Goal: Information Seeking & Learning: Learn about a topic

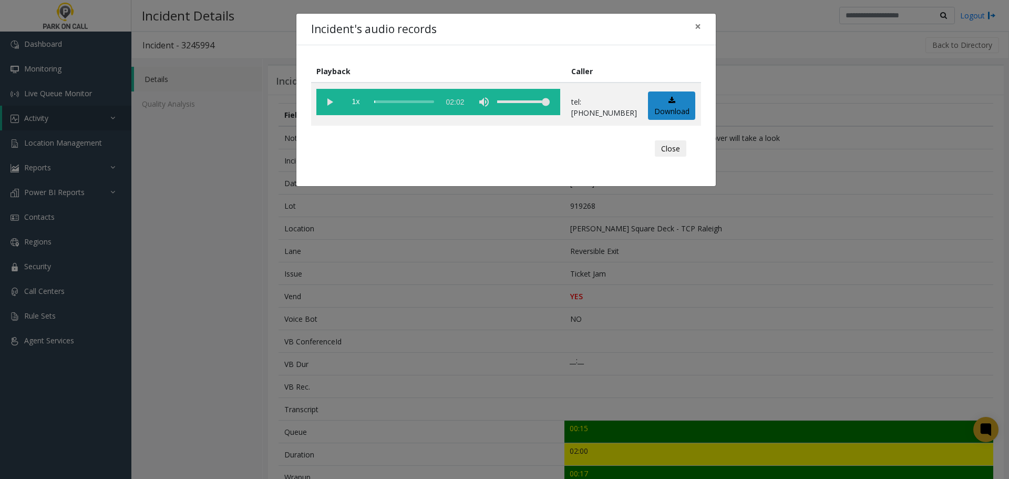
scroll to position [158, 0]
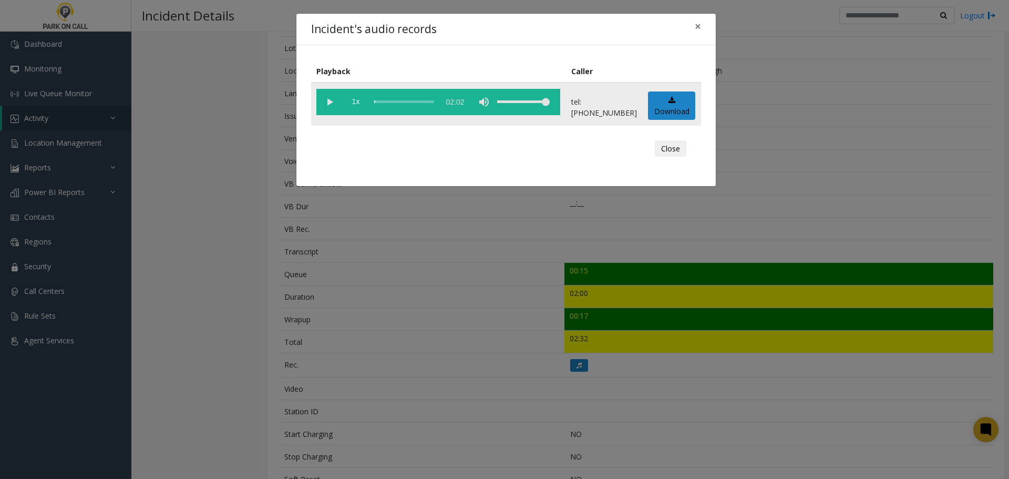
click at [326, 104] on vg-play-pause at bounding box center [329, 102] width 26 height 26
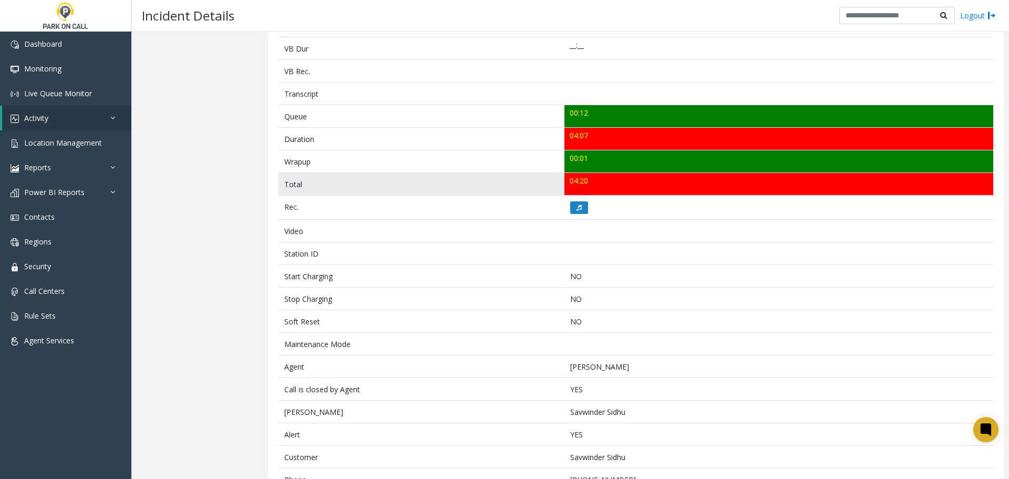
scroll to position [350, 0]
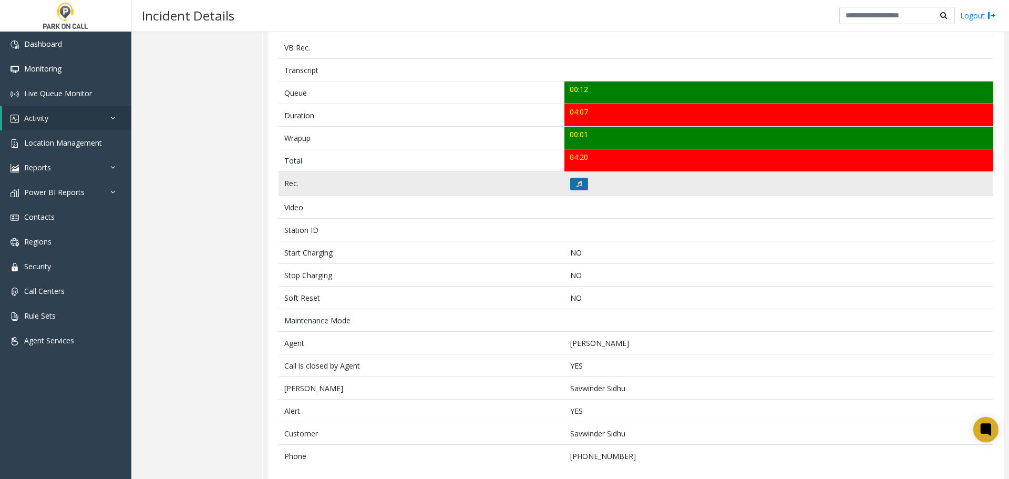
click at [573, 178] on button at bounding box center [579, 184] width 18 height 13
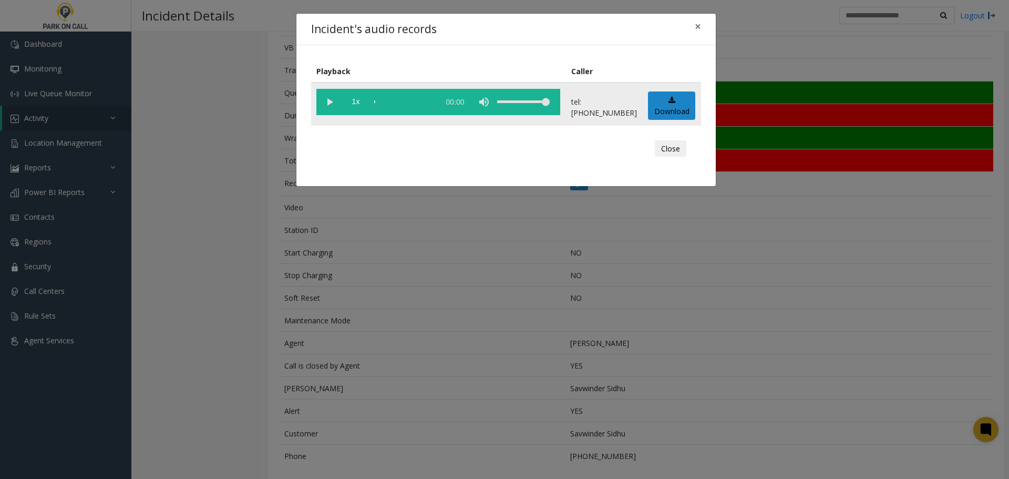
click at [333, 105] on vg-play-pause at bounding box center [329, 102] width 26 height 26
click at [390, 103] on div "scrub bar" at bounding box center [404, 102] width 60 height 26
click at [382, 101] on div "scrub bar" at bounding box center [404, 102] width 60 height 26
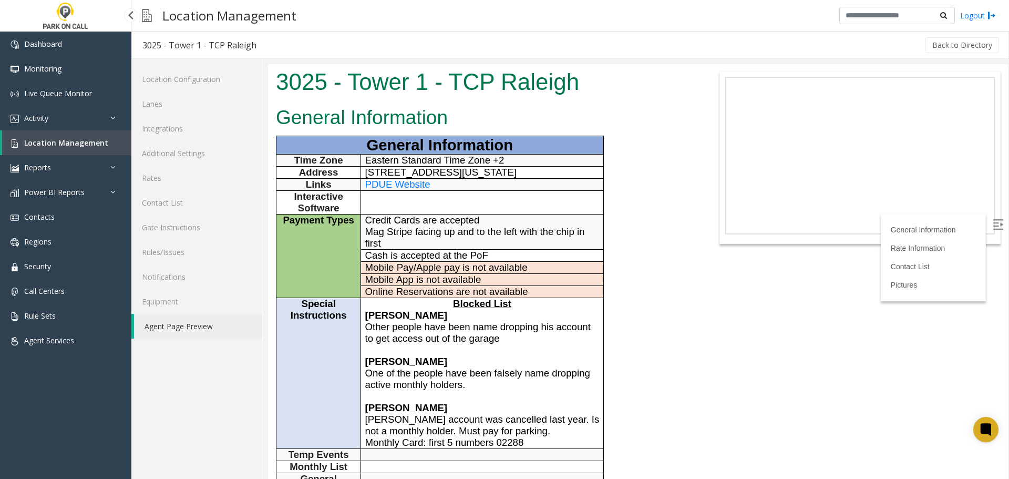
click at [73, 145] on span "Location Management" at bounding box center [66, 143] width 84 height 10
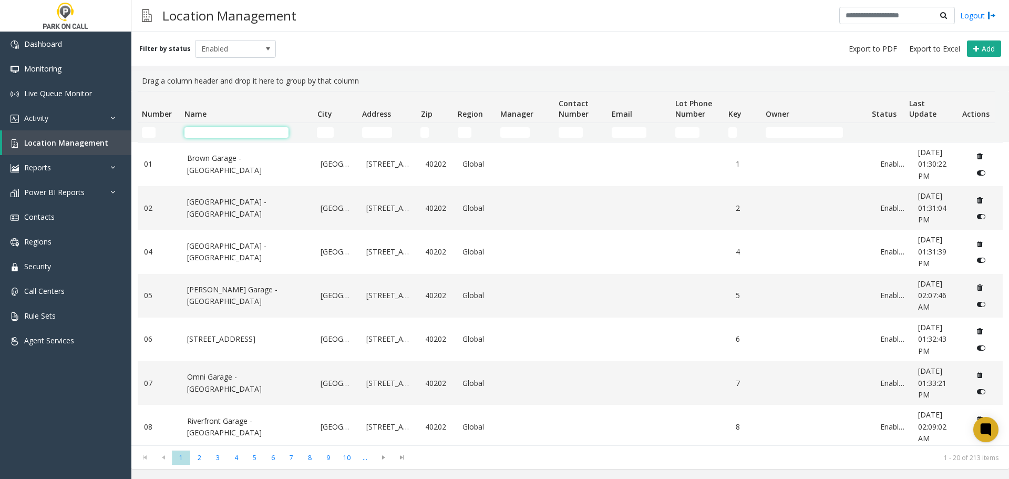
click at [239, 133] on input "Name Filter" at bounding box center [236, 132] width 104 height 11
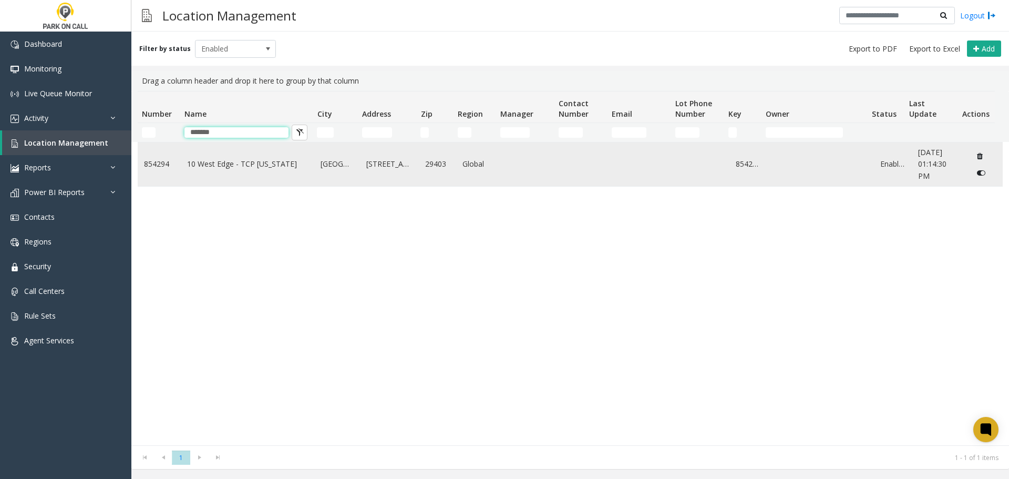
type input "*******"
click at [250, 162] on link "10 West Edge - TCP South Carolina" at bounding box center [247, 164] width 121 height 12
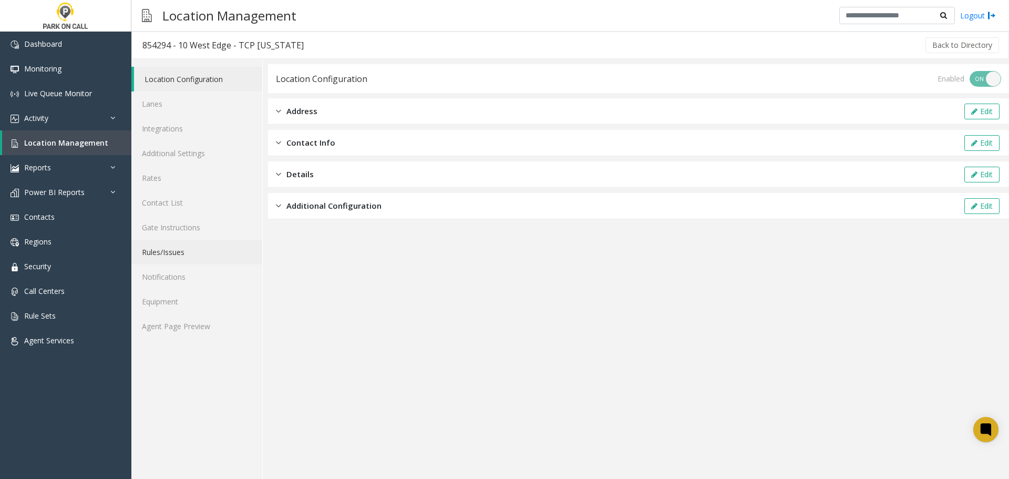
click at [190, 255] on link "Rules/Issues" at bounding box center [196, 252] width 131 height 25
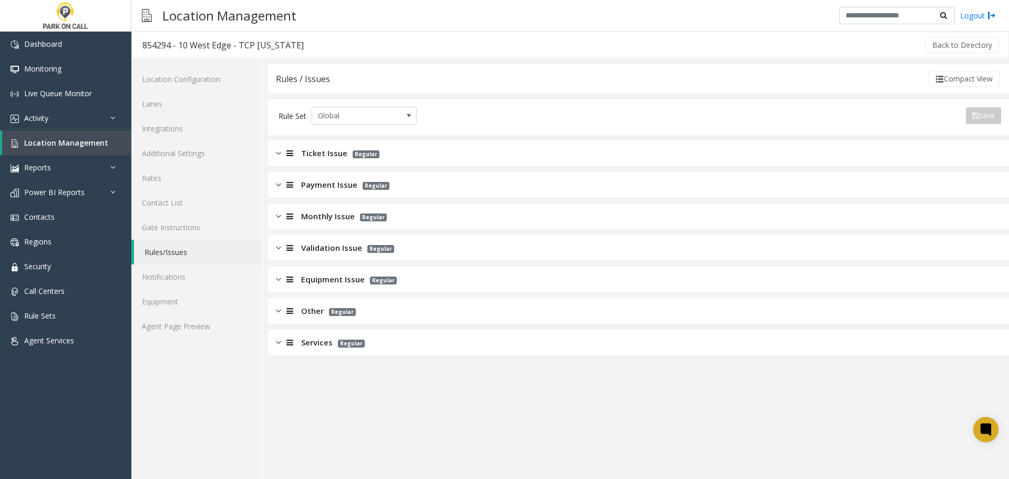
click at [408, 160] on div "Ticket Issue Regular" at bounding box center [638, 153] width 741 height 26
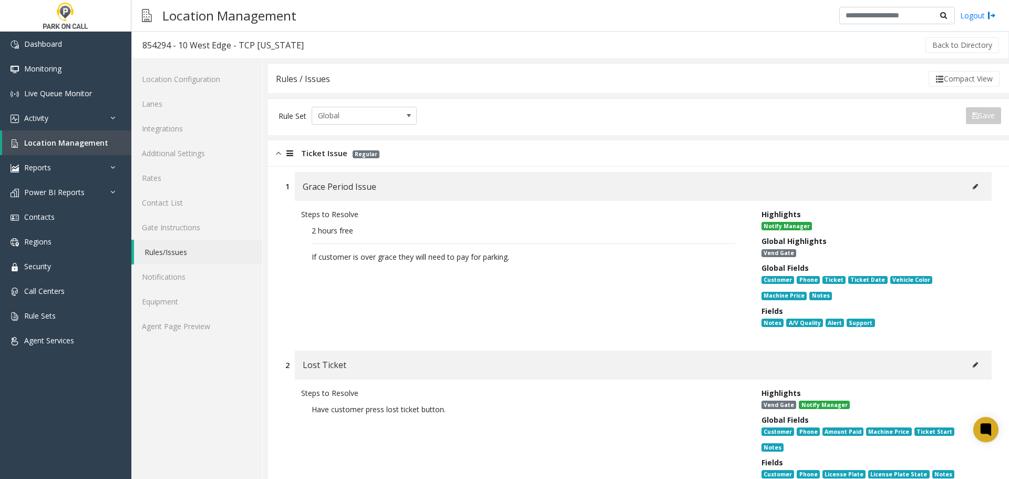
click at [408, 160] on div "Ticket Issue Regular" at bounding box center [638, 153] width 741 height 26
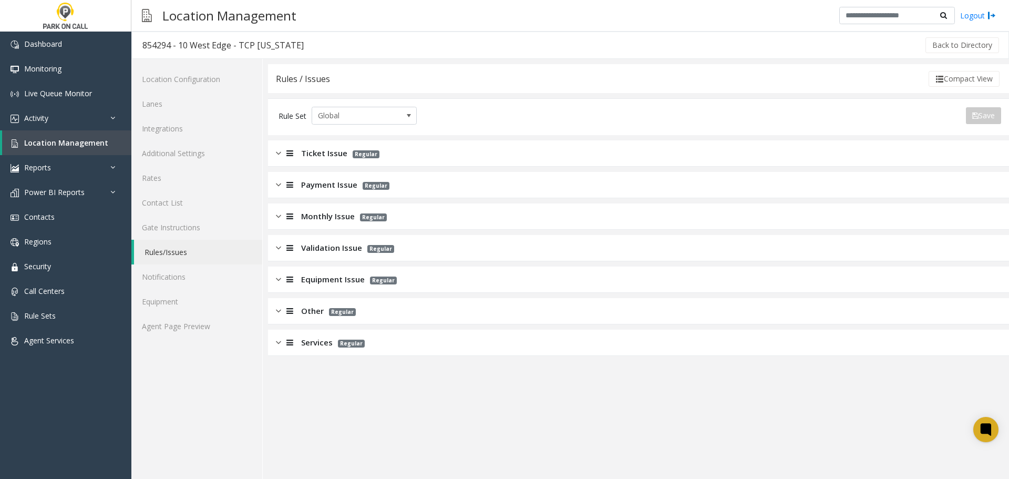
click at [414, 188] on div "Payment Issue Regular" at bounding box center [638, 185] width 741 height 26
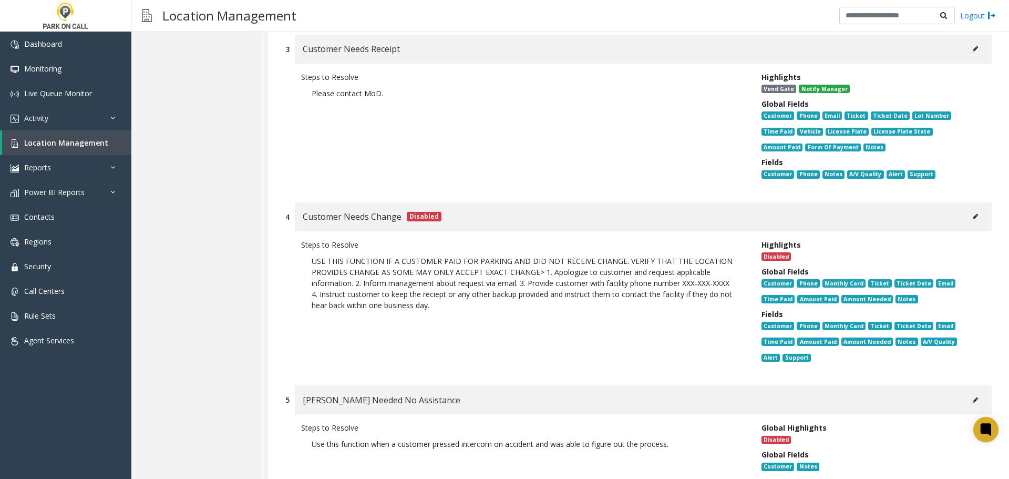
scroll to position [578, 0]
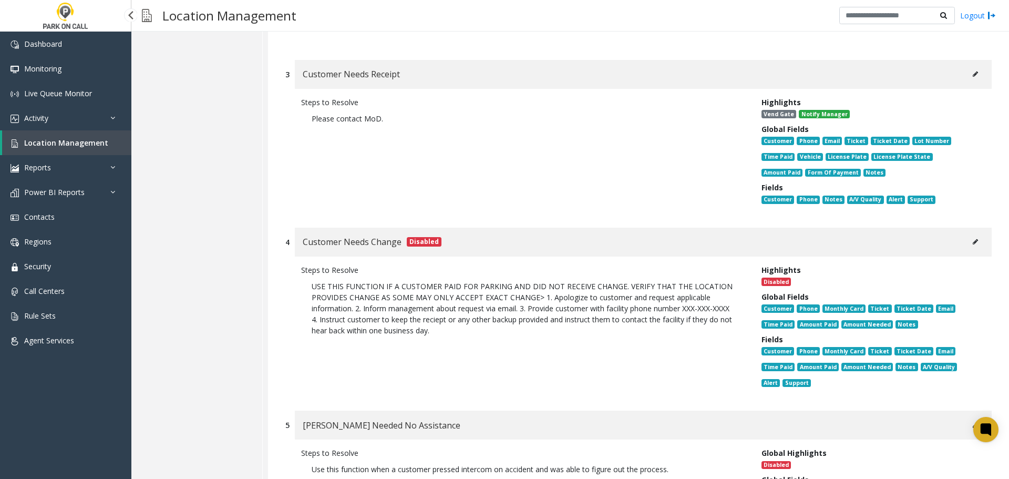
click at [61, 146] on span "Location Management" at bounding box center [66, 143] width 84 height 10
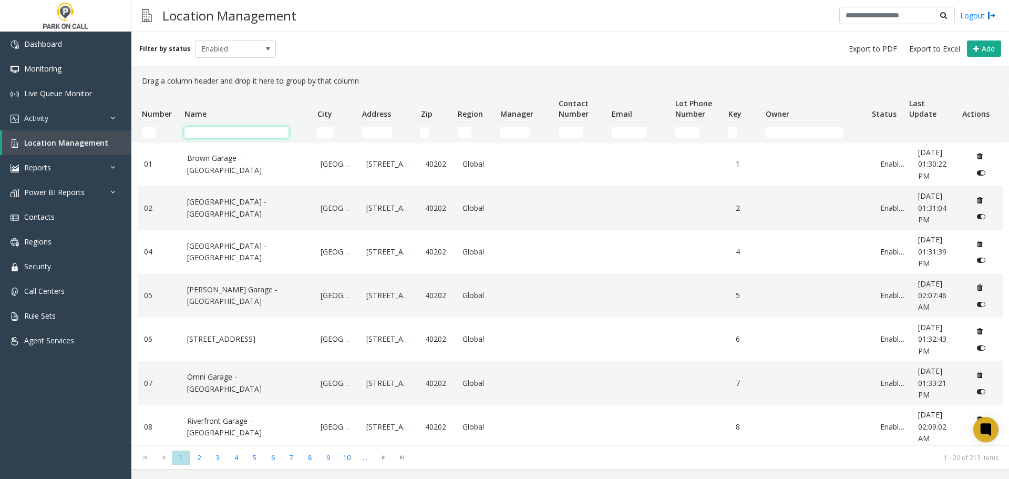
click at [271, 130] on input "Name Filter" at bounding box center [236, 132] width 104 height 11
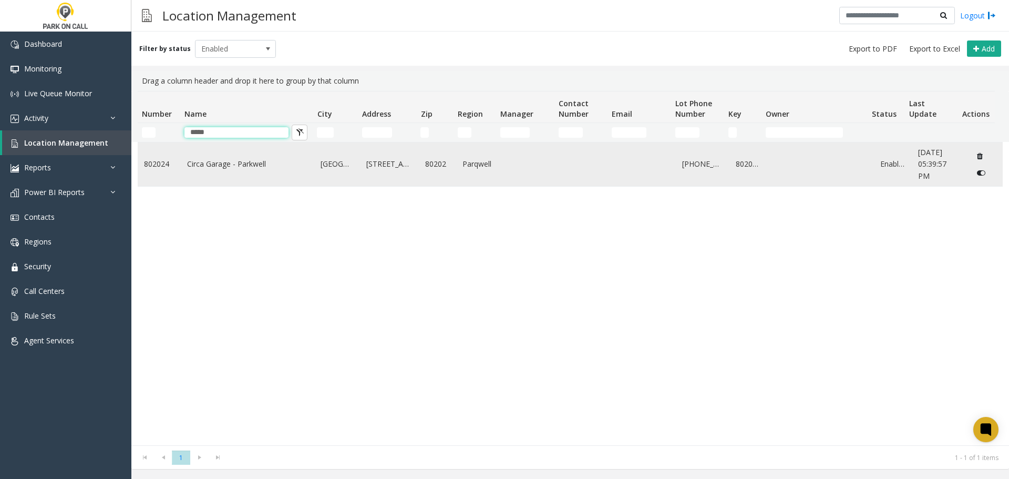
type input "*****"
click at [203, 160] on link "Circa Garage - Parkwell" at bounding box center [247, 164] width 121 height 12
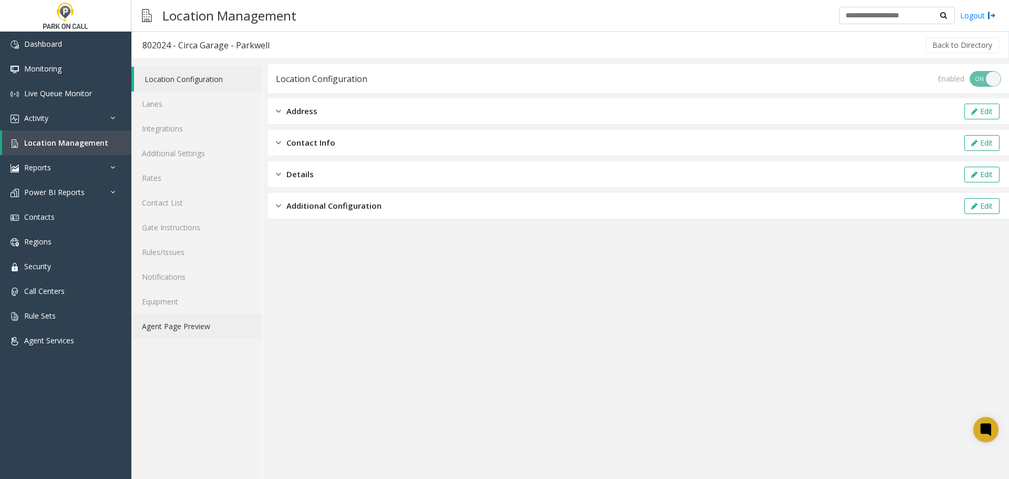
click at [204, 329] on link "Agent Page Preview" at bounding box center [196, 326] width 131 height 25
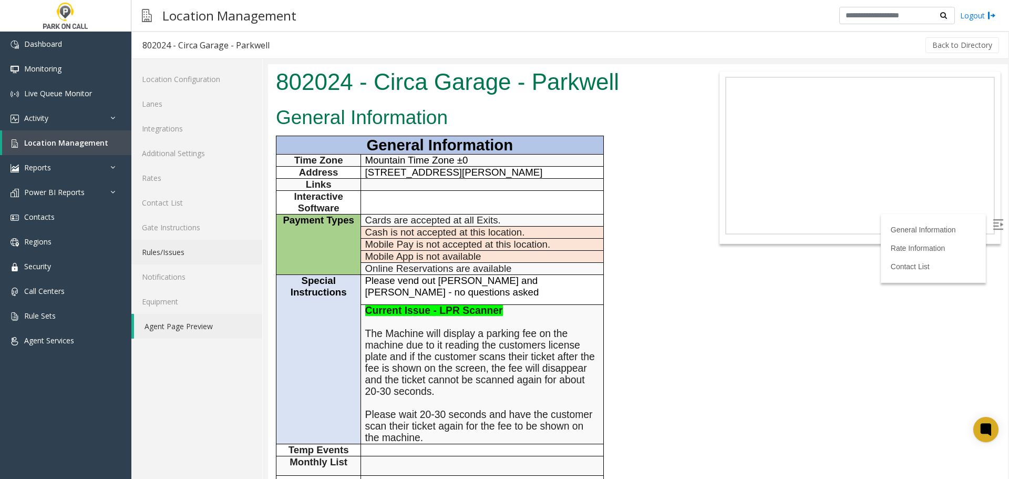
drag, startPoint x: 174, startPoint y: 261, endPoint x: 183, endPoint y: 254, distance: 12.0
click at [174, 261] on link "Rules/Issues" at bounding box center [196, 252] width 131 height 25
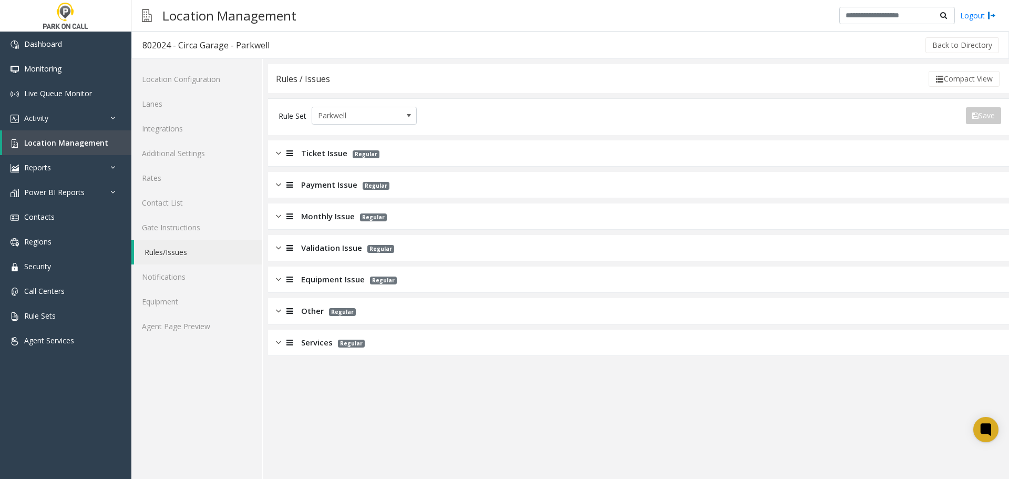
click at [334, 192] on div "Payment Issue Regular" at bounding box center [638, 185] width 741 height 26
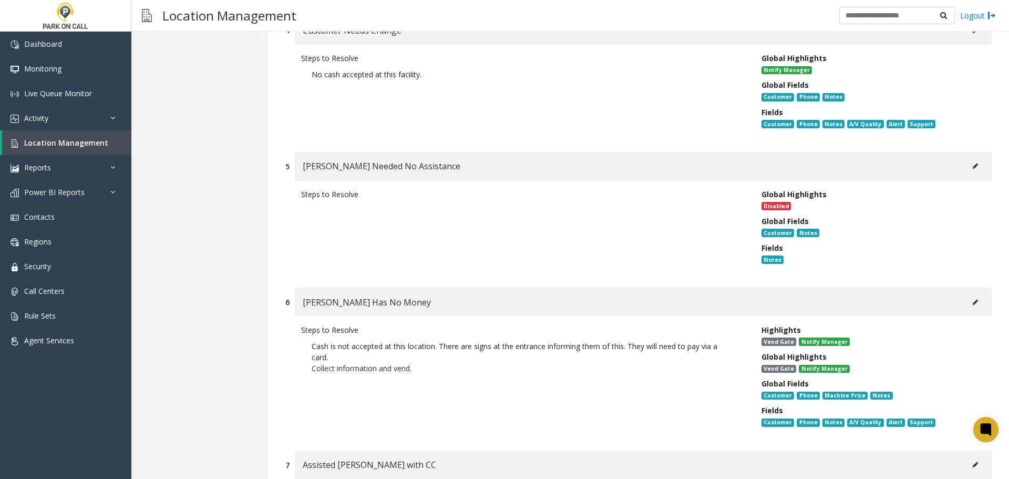
scroll to position [683, 0]
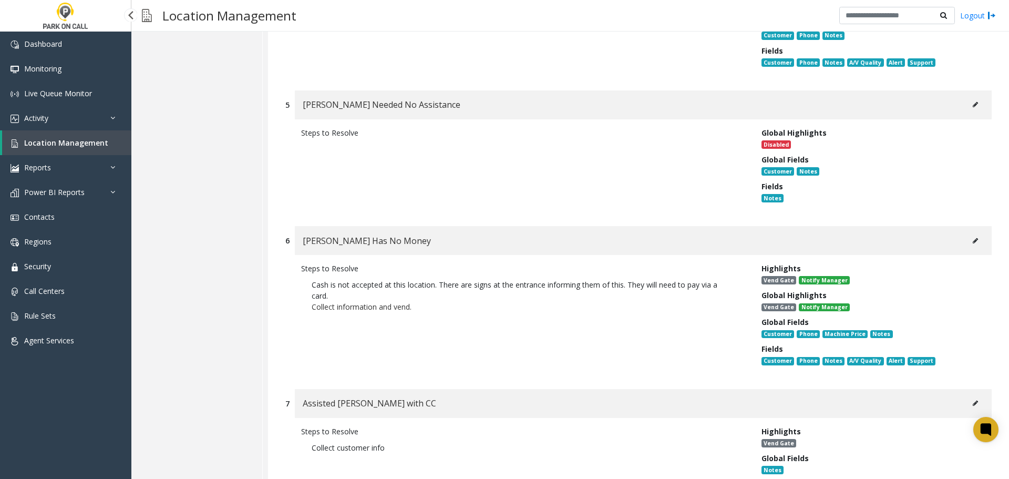
click at [66, 137] on link "Location Management" at bounding box center [66, 142] width 129 height 25
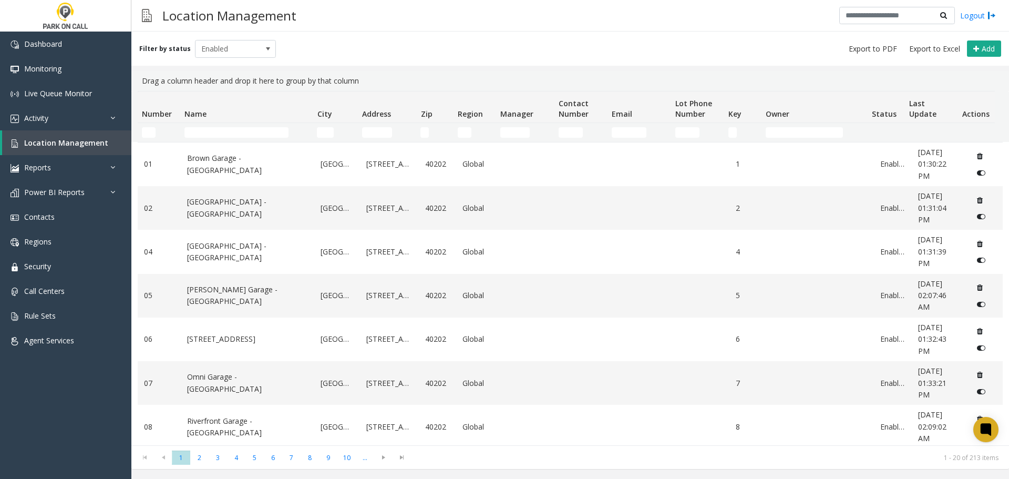
click at [262, 122] on th "Name" at bounding box center [246, 107] width 132 height 32
click at [256, 131] on input "Name Filter" at bounding box center [236, 132] width 104 height 11
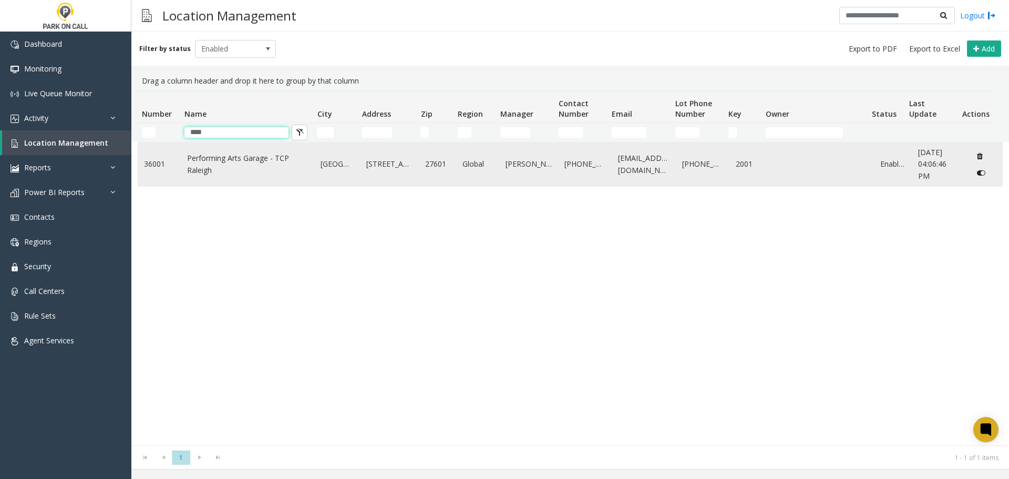
type input "****"
click at [215, 179] on td "Performing Arts Garage - TCP Raleigh" at bounding box center [248, 164] width 134 height 44
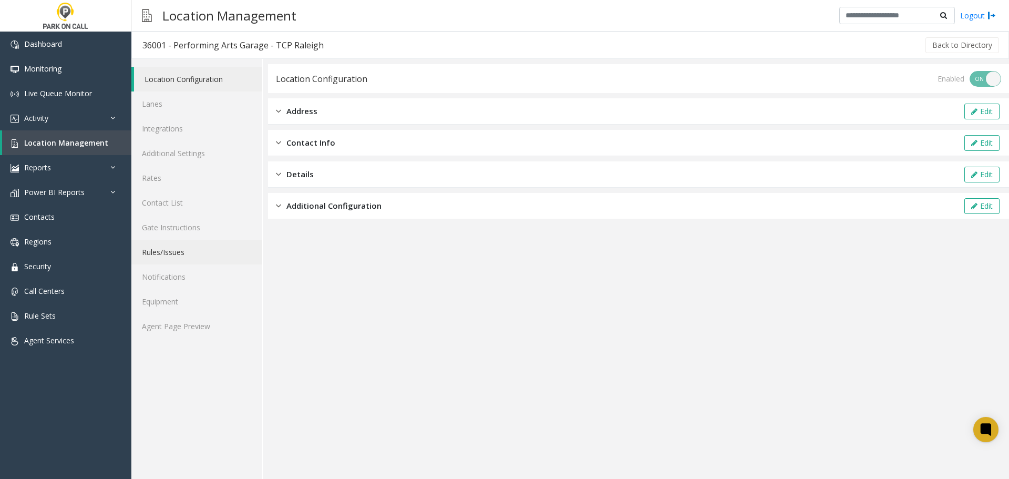
click at [181, 252] on link "Rules/Issues" at bounding box center [196, 252] width 131 height 25
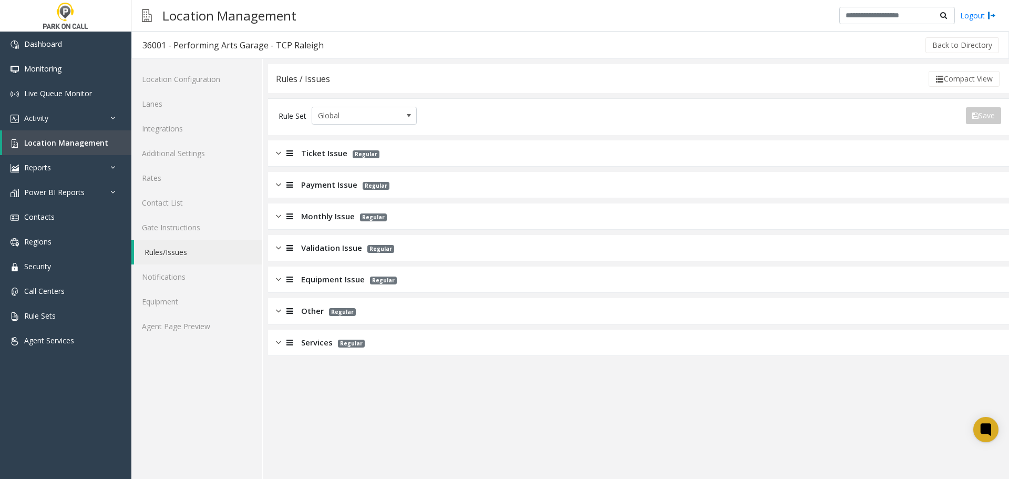
click at [390, 340] on div "Services Regular" at bounding box center [638, 343] width 741 height 26
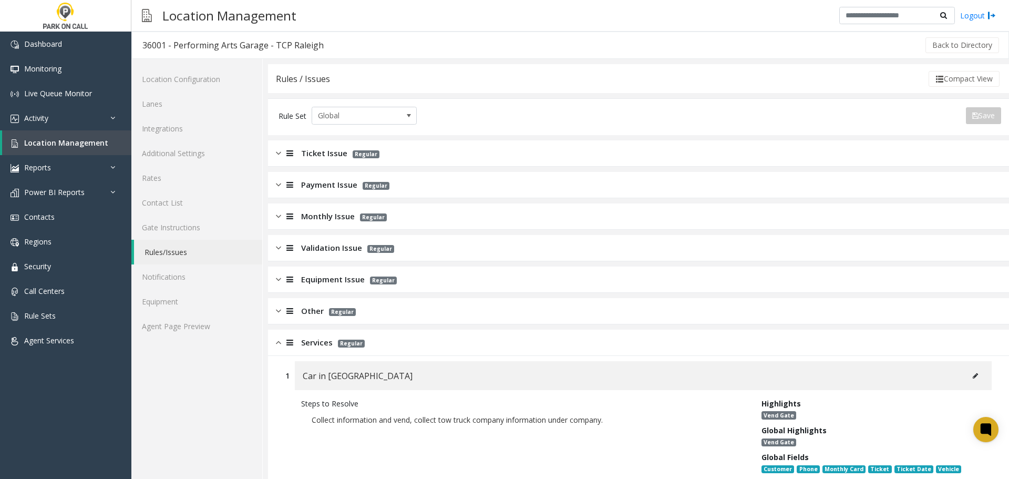
click at [390, 340] on div "Services Regular" at bounding box center [638, 343] width 741 height 26
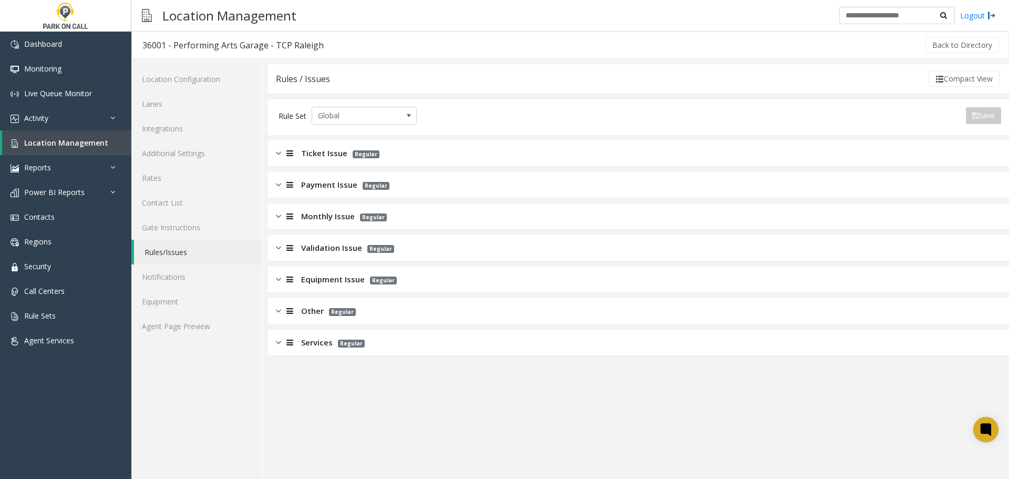
click at [390, 340] on div "Services Regular" at bounding box center [638, 343] width 741 height 26
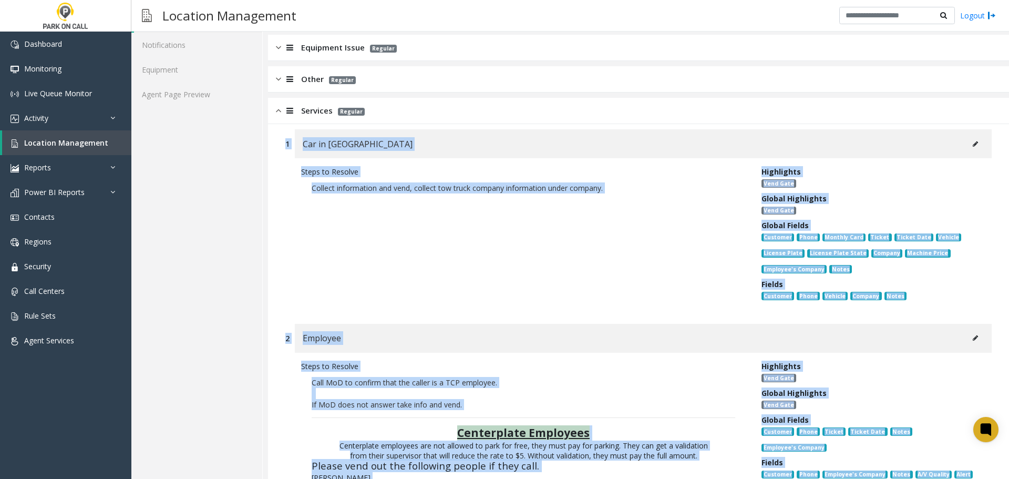
scroll to position [420, 0]
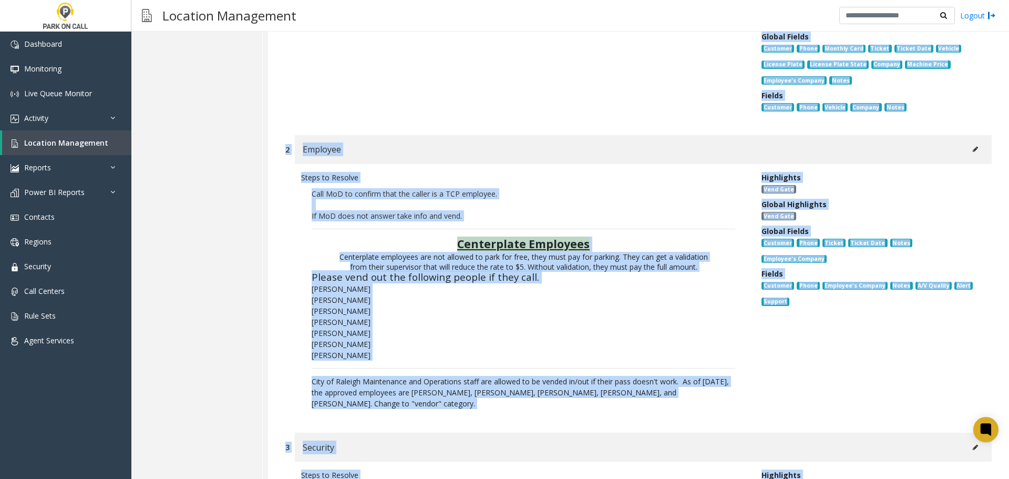
click at [409, 330] on li "Justin Neal" at bounding box center [524, 332] width 424 height 11
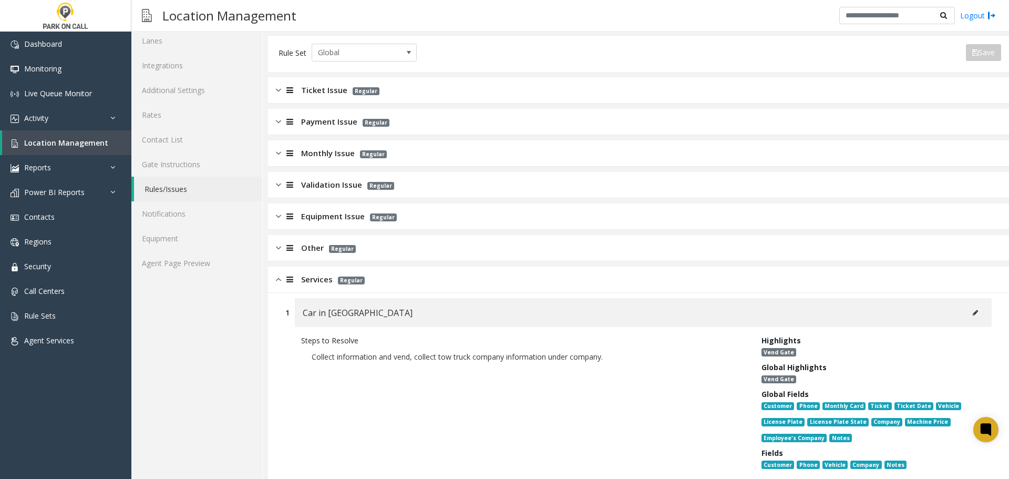
scroll to position [0, 0]
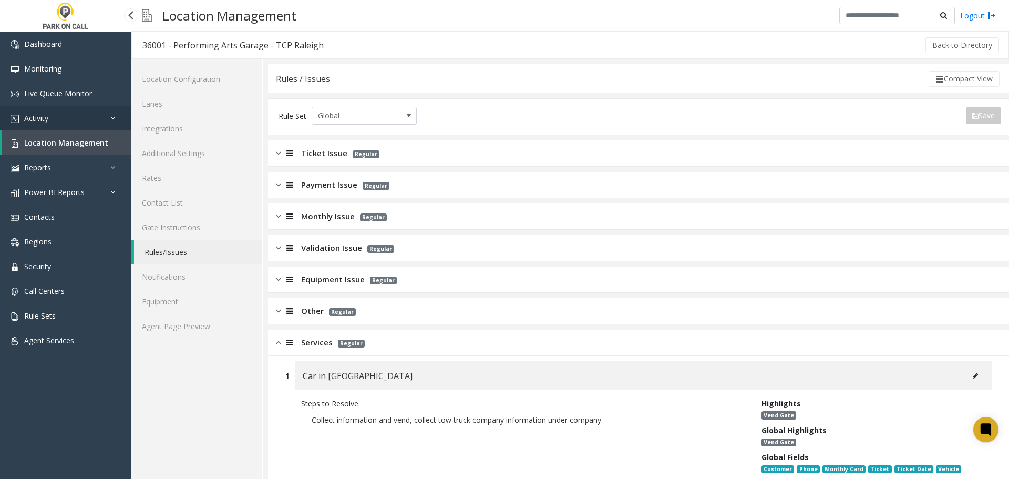
drag, startPoint x: 91, startPoint y: 115, endPoint x: 84, endPoint y: 139, distance: 25.1
click at [91, 115] on link "Activity" at bounding box center [65, 118] width 131 height 25
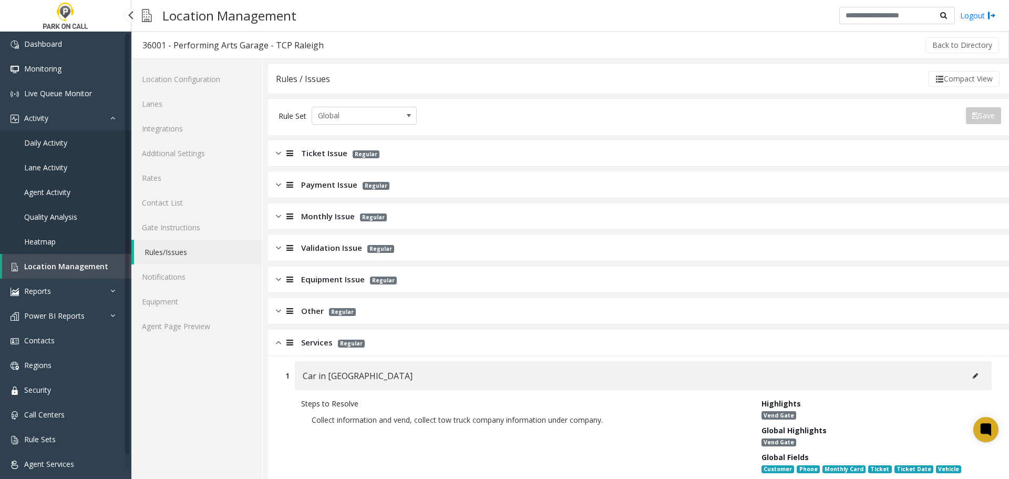
click at [70, 192] on link "Agent Activity" at bounding box center [65, 192] width 131 height 25
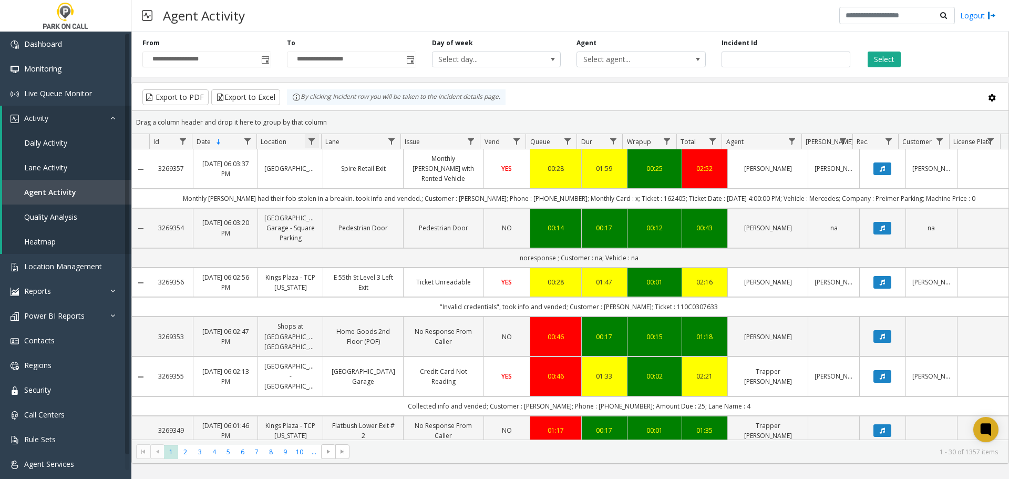
click at [312, 141] on span "Data table" at bounding box center [311, 141] width 8 height 8
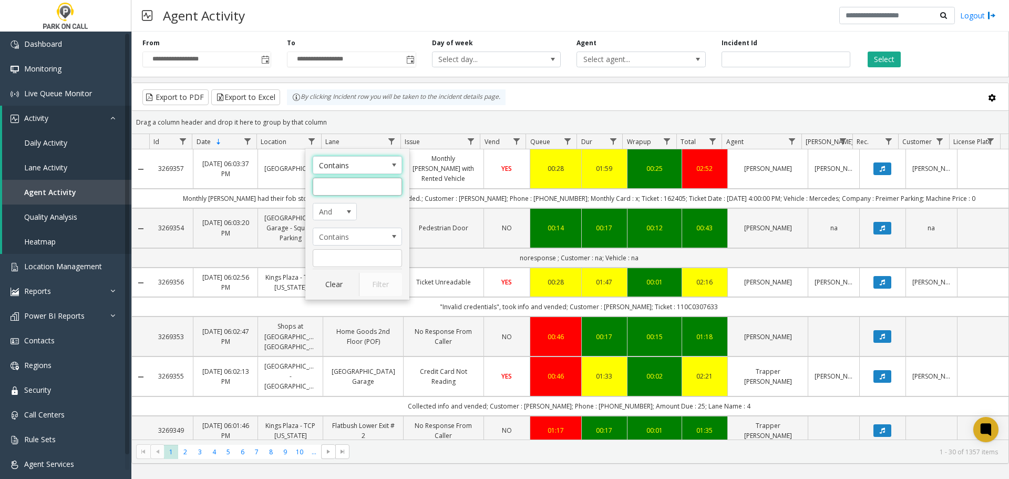
click at [371, 187] on input "Location Filter" at bounding box center [357, 187] width 89 height 18
type input "**********"
click button "Filter" at bounding box center [380, 284] width 43 height 23
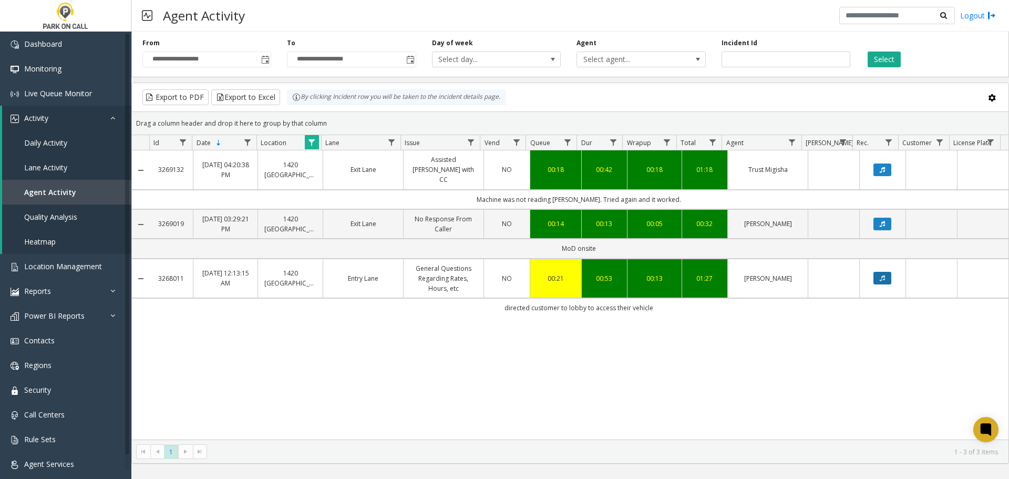
click at [881, 272] on button "Data table" at bounding box center [882, 278] width 18 height 13
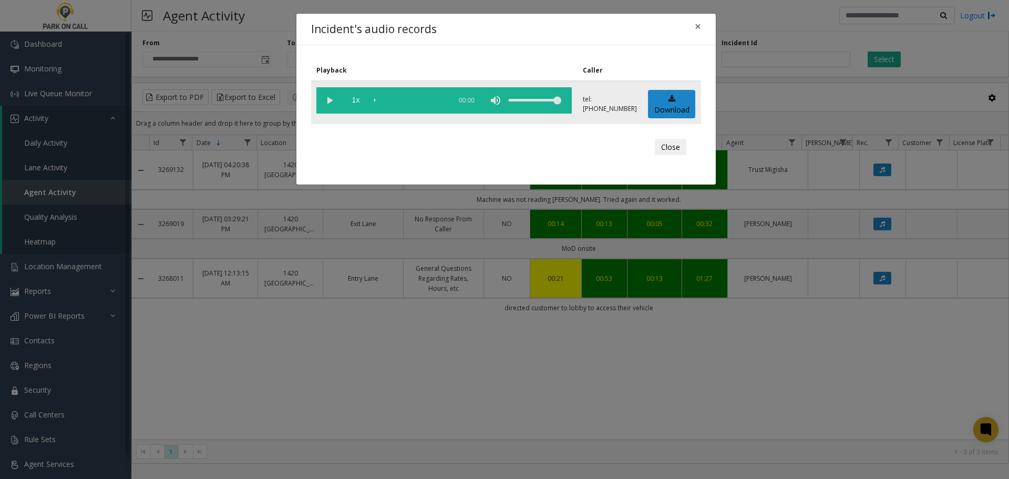
click at [329, 101] on vg-play-pause at bounding box center [329, 100] width 26 height 26
drag, startPoint x: 666, startPoint y: 146, endPoint x: 667, endPoint y: 152, distance: 6.4
click at [666, 146] on button "Close" at bounding box center [671, 147] width 32 height 17
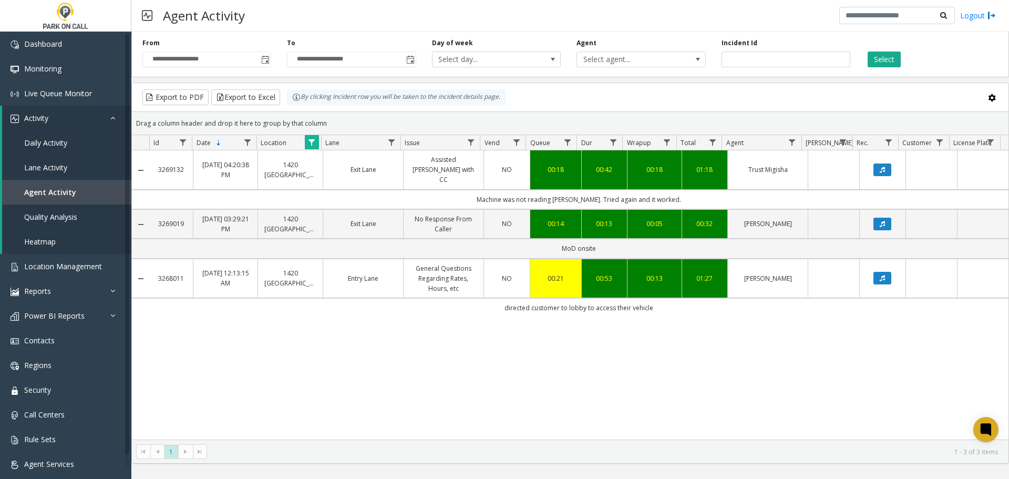
click at [680, 356] on div "3269132 Aug 30, 2025 04:20:38 PM 1420 Peachtree - Peak Parking Exit Lane Assist…" at bounding box center [570, 294] width 877 height 289
click at [61, 171] on app-root "**********" at bounding box center [504, 239] width 1009 height 479
click at [62, 169] on span "Lane Activity" at bounding box center [45, 167] width 43 height 10
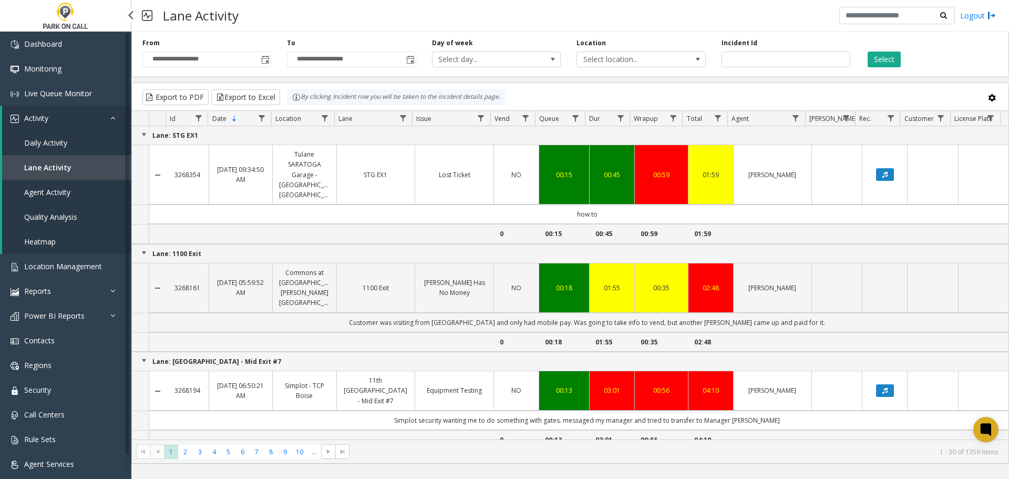
click at [57, 142] on span "Daily Activity" at bounding box center [45, 143] width 43 height 10
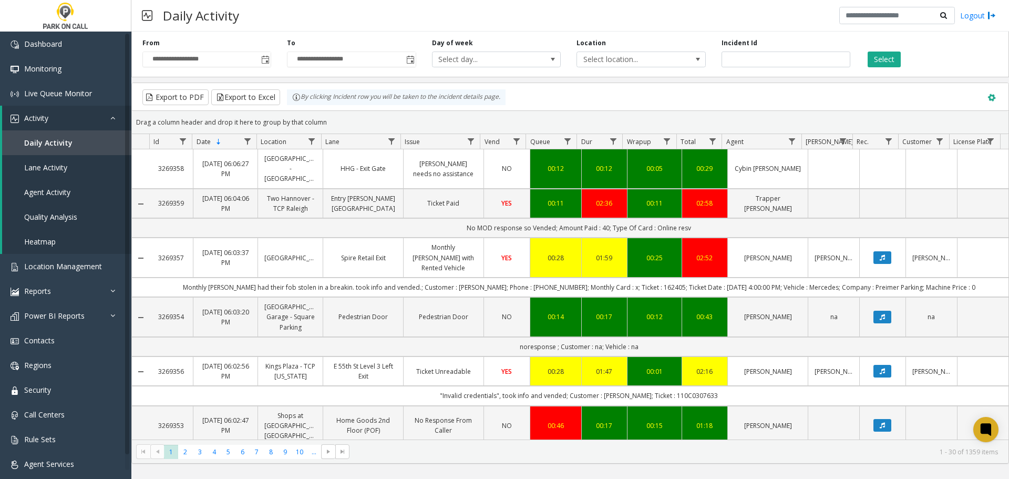
click at [993, 95] on span at bounding box center [992, 98] width 12 height 12
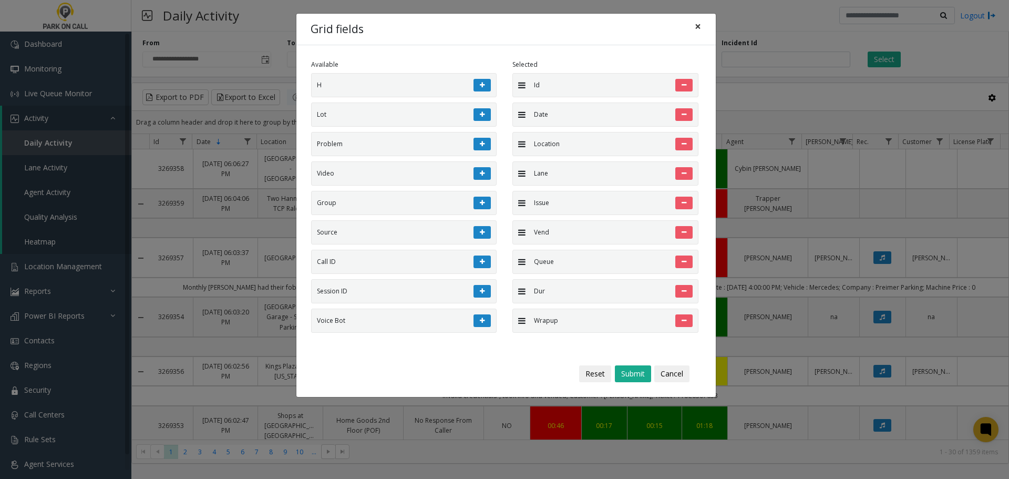
click at [698, 26] on span "×" at bounding box center [698, 26] width 6 height 15
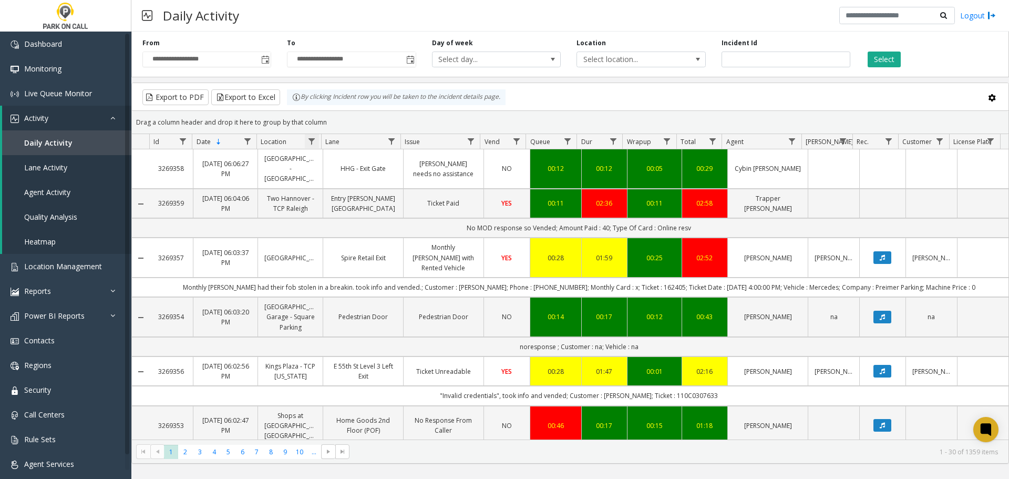
click at [313, 141] on span "Data table" at bounding box center [311, 141] width 8 height 8
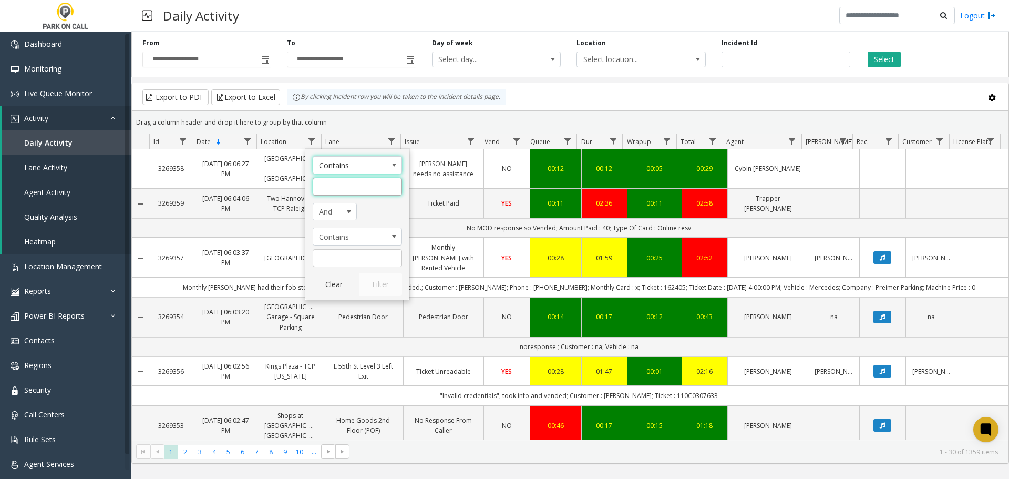
click at [367, 181] on input "Location Filter" at bounding box center [357, 187] width 89 height 18
type input "**********"
click button "Filter" at bounding box center [380, 284] width 43 height 23
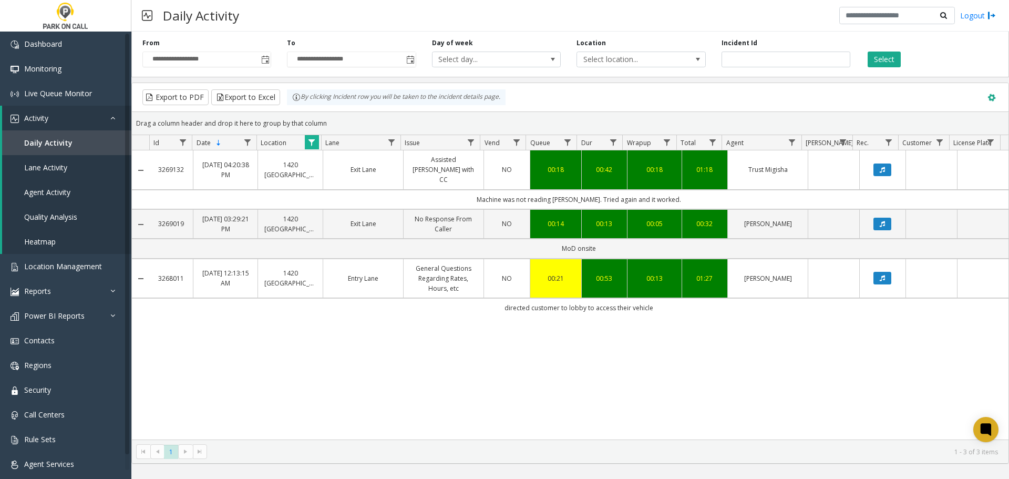
click at [994, 101] on span at bounding box center [992, 98] width 12 height 12
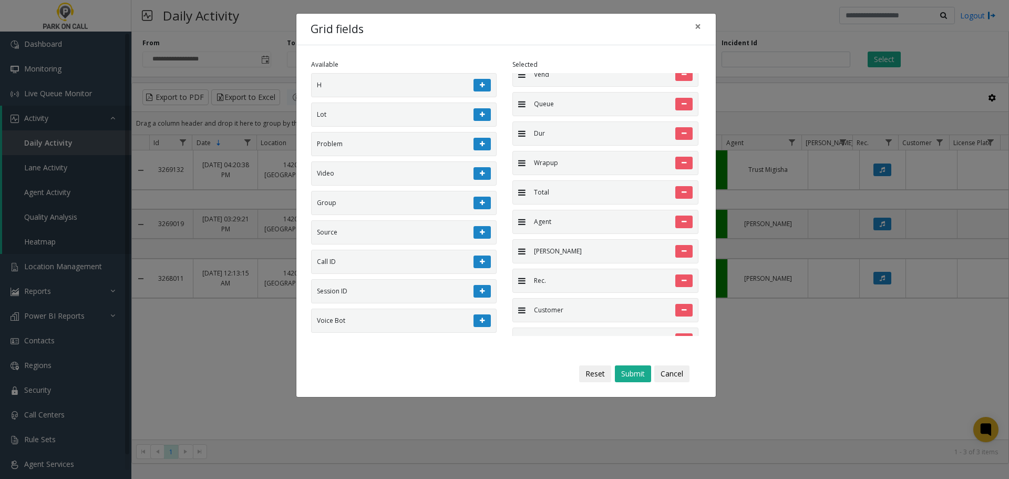
scroll to position [179, 0]
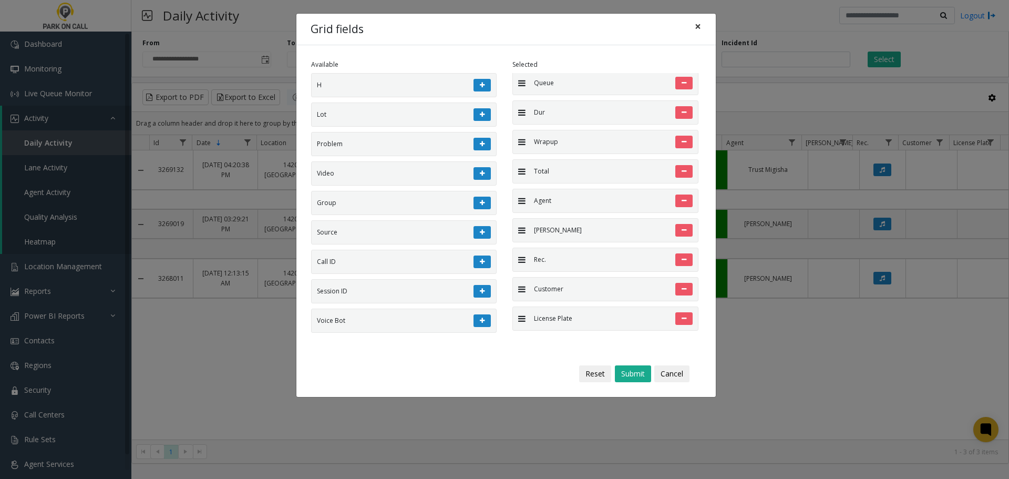
click at [696, 26] on span "×" at bounding box center [698, 26] width 6 height 15
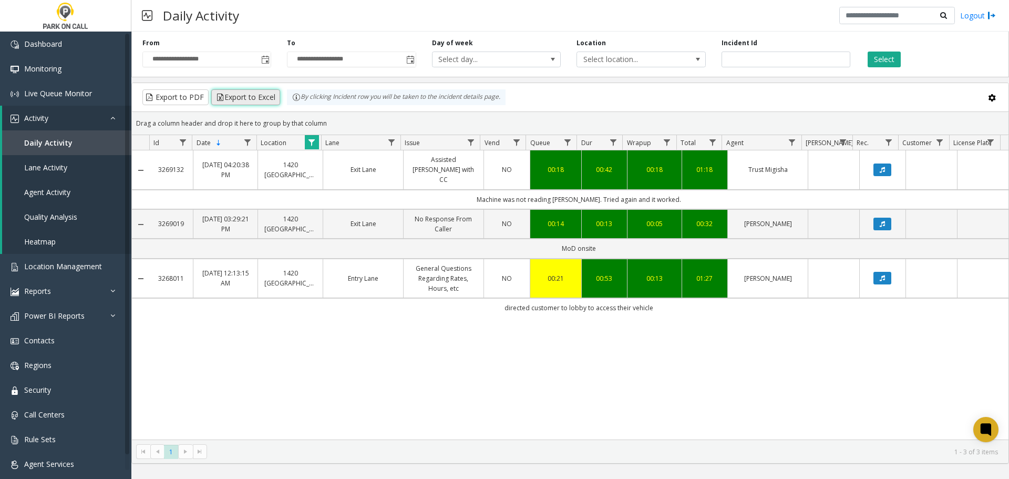
click at [236, 101] on button "Export to Excel" at bounding box center [245, 97] width 69 height 16
click at [312, 146] on span "Data table" at bounding box center [311, 142] width 8 height 8
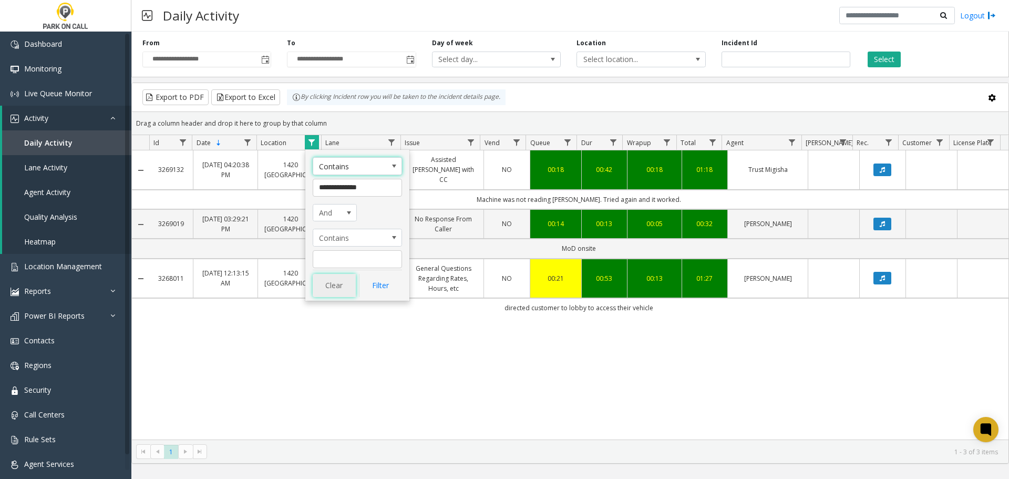
click at [324, 293] on button "Clear" at bounding box center [334, 285] width 43 height 23
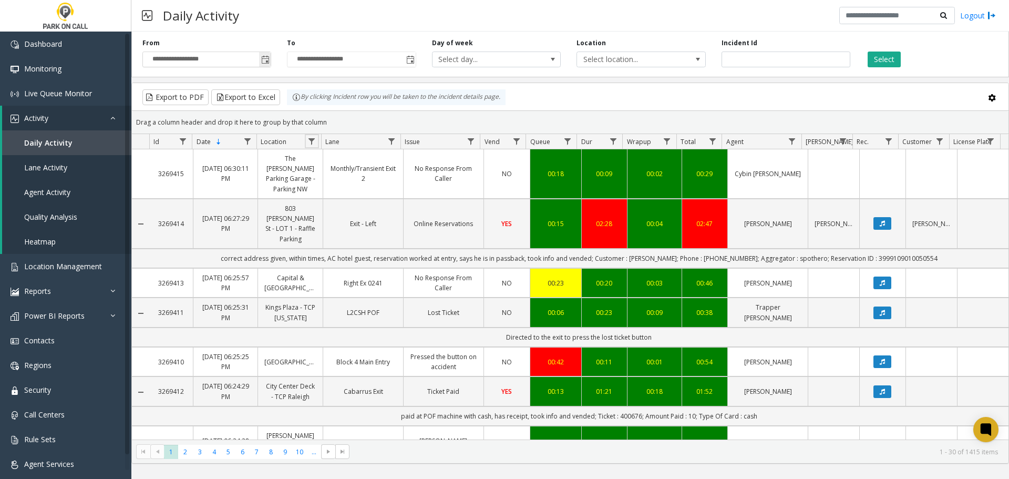
click at [265, 61] on span "Toggle popup" at bounding box center [265, 60] width 8 height 8
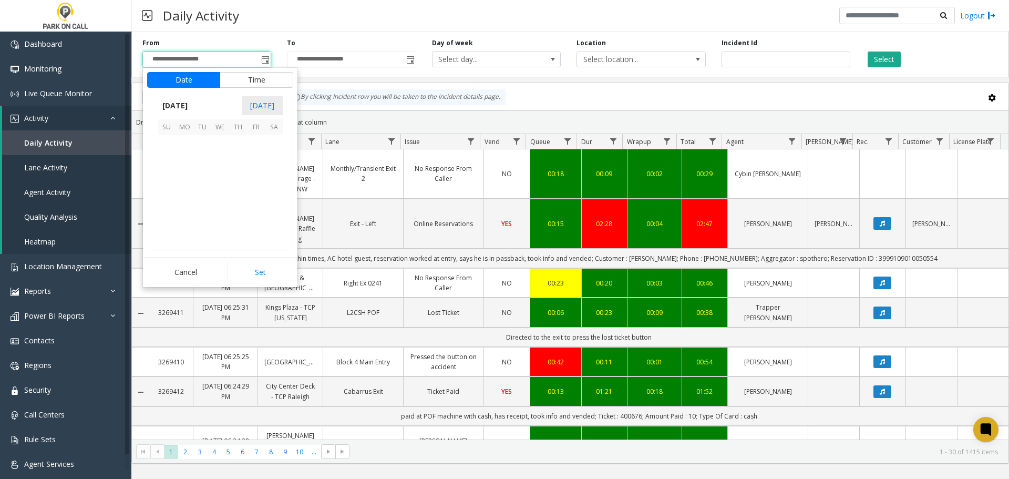
scroll to position [188497, 0]
click at [187, 180] on span "11" at bounding box center [185, 180] width 18 height 18
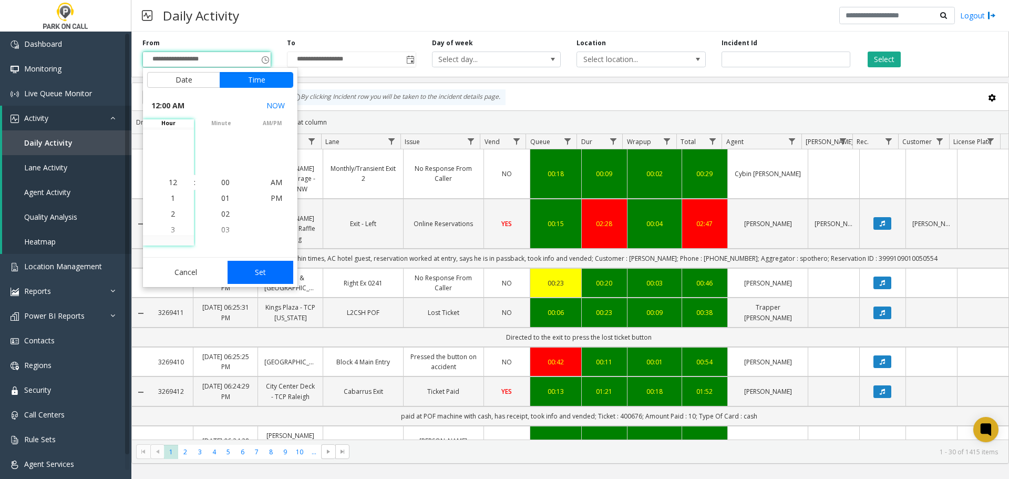
click at [260, 273] on button "Set" at bounding box center [261, 272] width 66 height 23
type input "**********"
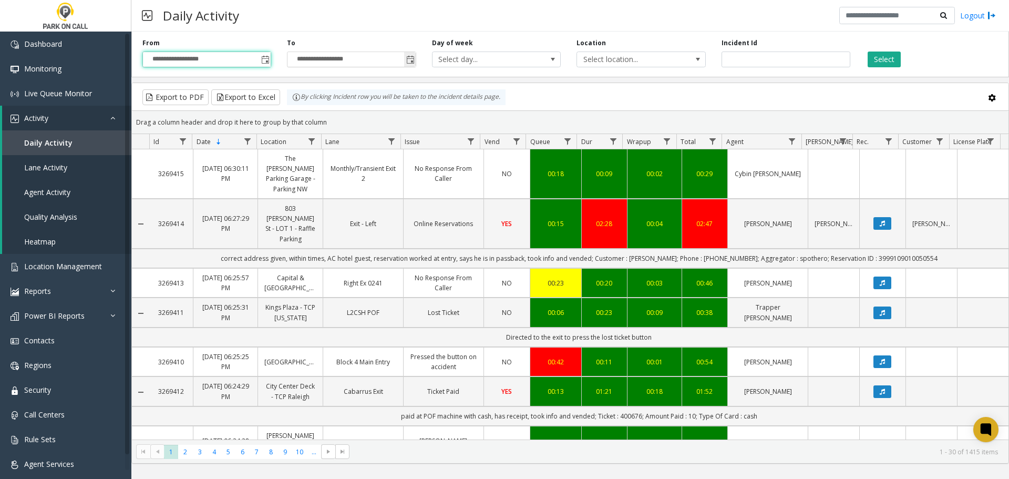
click at [408, 63] on span "Toggle popup" at bounding box center [410, 60] width 8 height 8
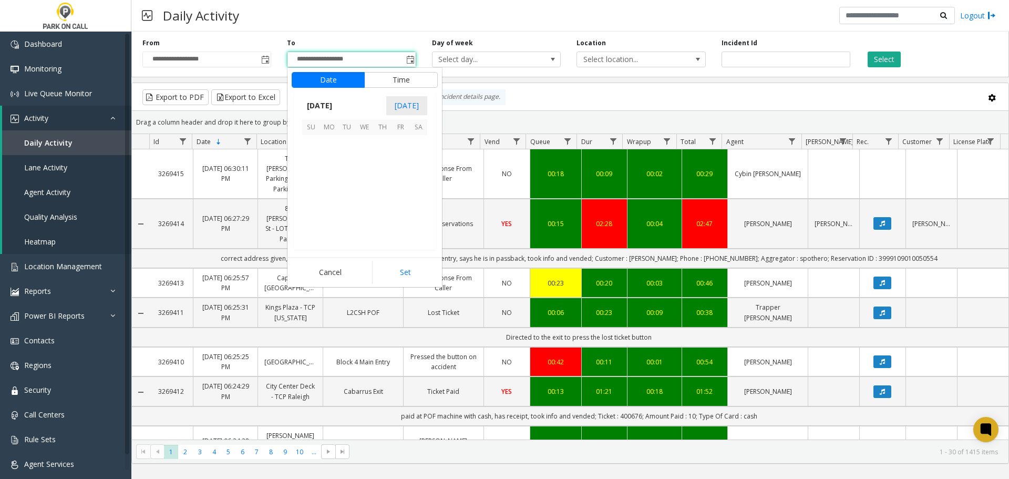
scroll to position [16, 0]
click at [326, 173] on span "11" at bounding box center [329, 180] width 18 height 18
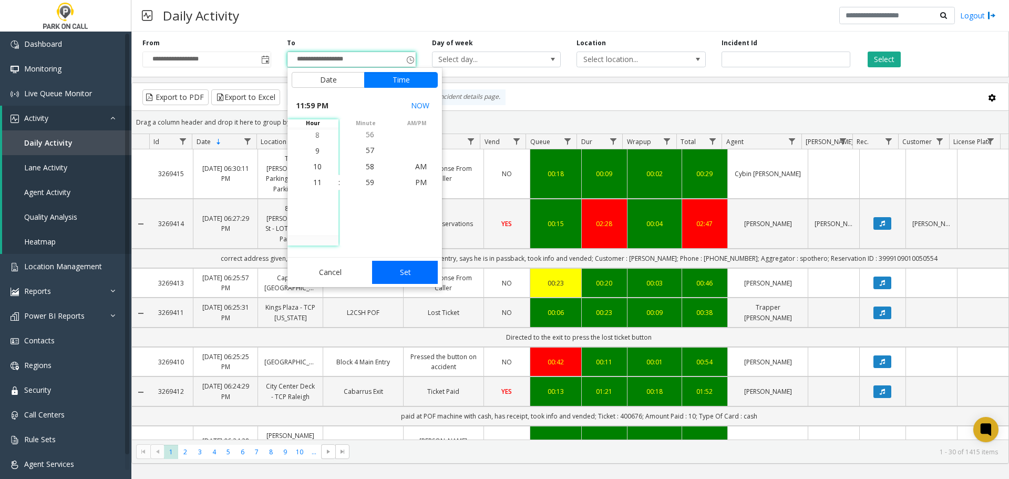
click at [406, 273] on button "Set" at bounding box center [405, 272] width 66 height 23
type input "**********"
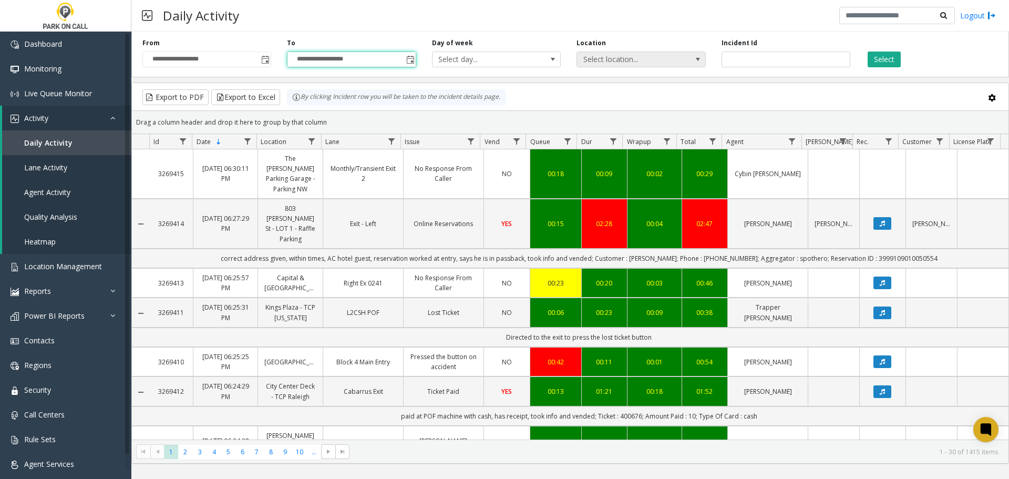
click at [675, 63] on span "Select location..." at bounding box center [628, 59] width 102 height 15
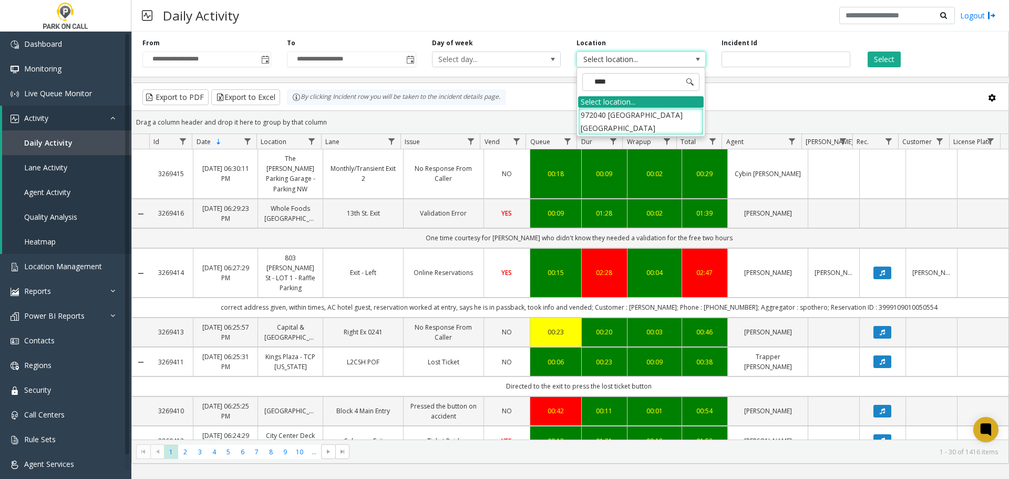
type input "*****"
click at [667, 119] on li "972040 World Trade Center Portland Garage - Parking NW" at bounding box center [641, 121] width 126 height 27
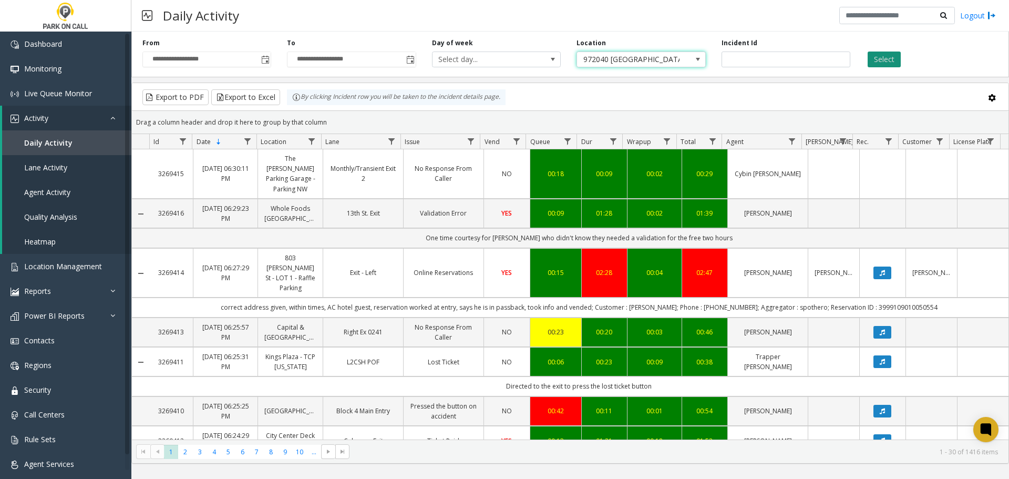
click at [884, 62] on button "Select" at bounding box center [884, 60] width 33 height 16
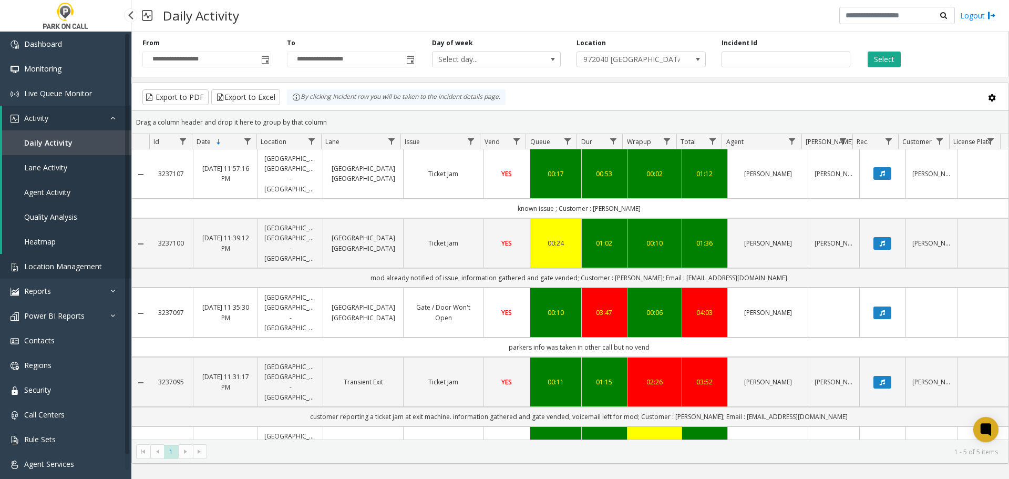
click at [88, 270] on span "Location Management" at bounding box center [63, 266] width 78 height 10
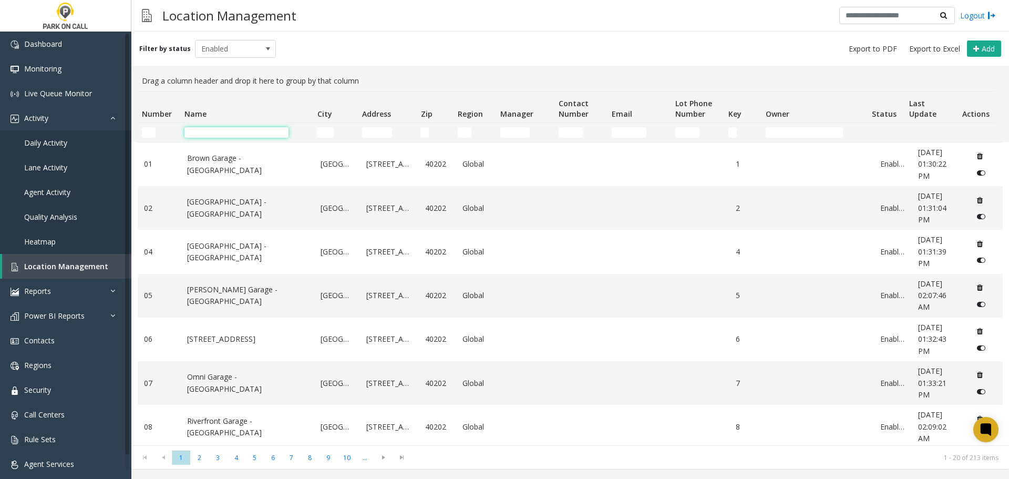
click at [275, 128] on input "Name Filter" at bounding box center [236, 132] width 104 height 11
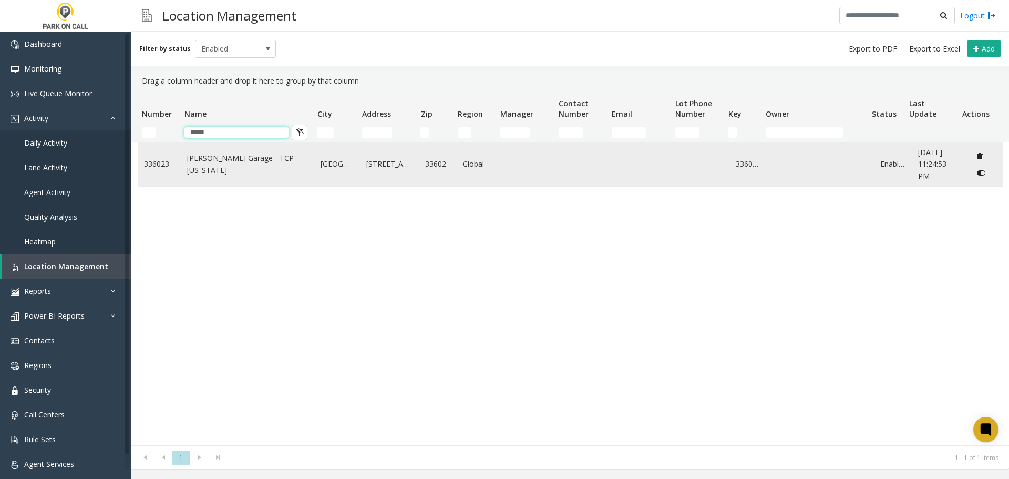
type input "*****"
click at [220, 158] on td "Asher Garage - TCP Florida" at bounding box center [248, 164] width 134 height 44
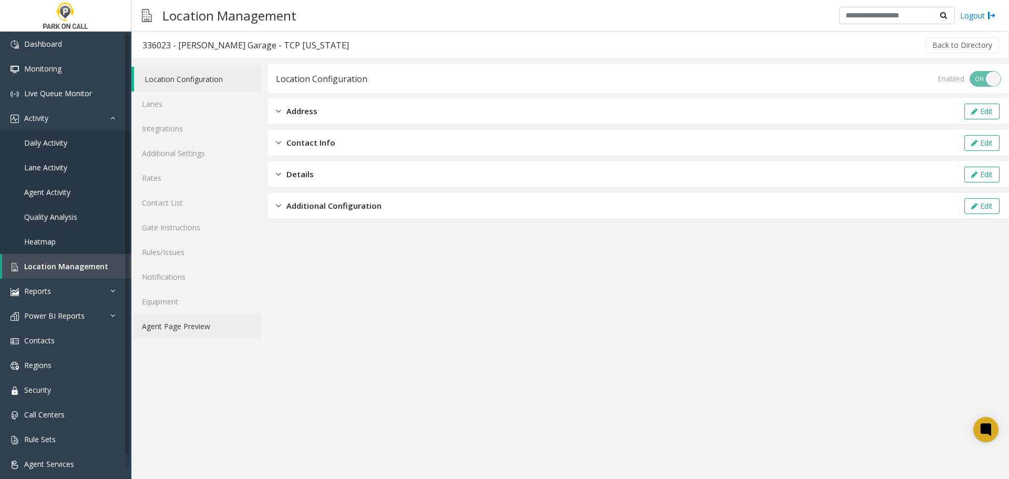
click at [208, 323] on link "Agent Page Preview" at bounding box center [196, 326] width 131 height 25
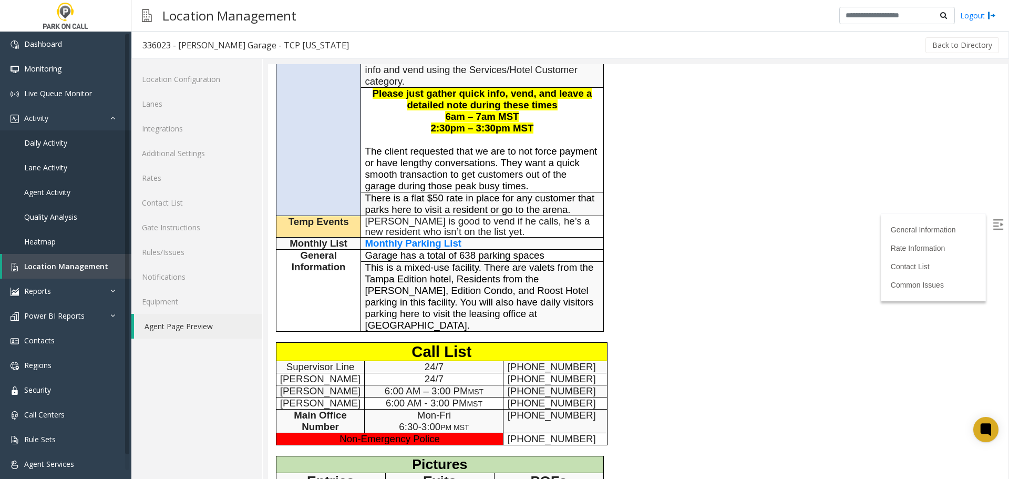
scroll to position [368, 0]
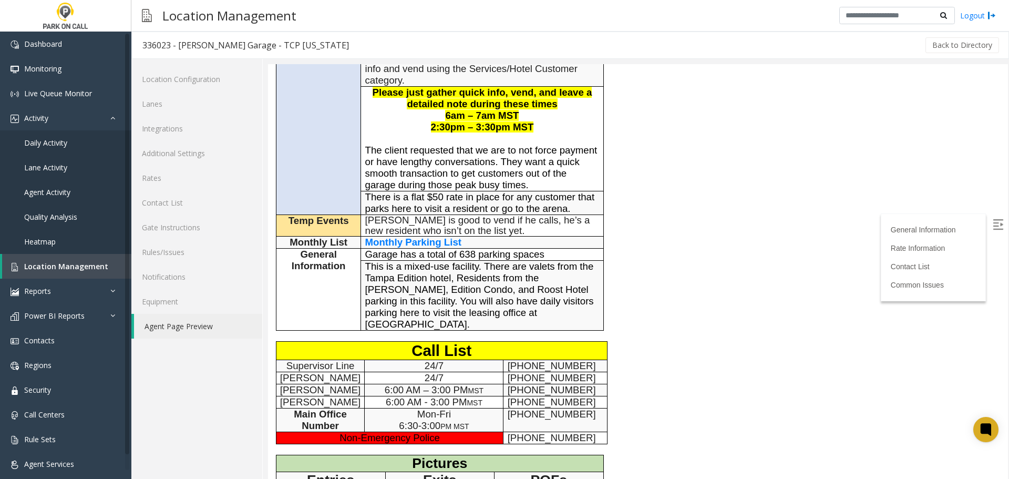
click at [426, 214] on span "Ty Cohen is good to vend if he calls, he’s a new resident who isn’t on the list…" at bounding box center [477, 225] width 225 height 22
click at [422, 236] on span "Monthly Parking List" at bounding box center [413, 241] width 96 height 11
click at [71, 191] on link "Agent Activity" at bounding box center [65, 192] width 131 height 25
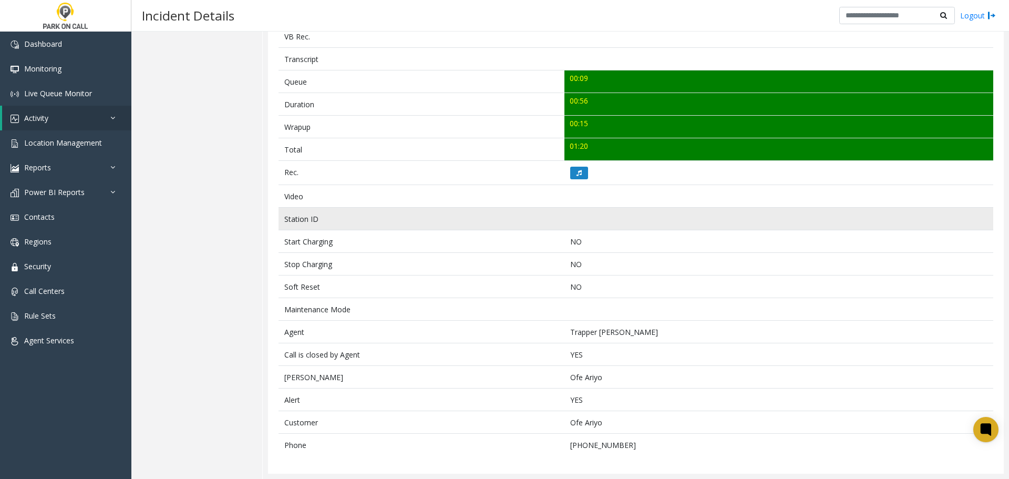
scroll to position [245, 0]
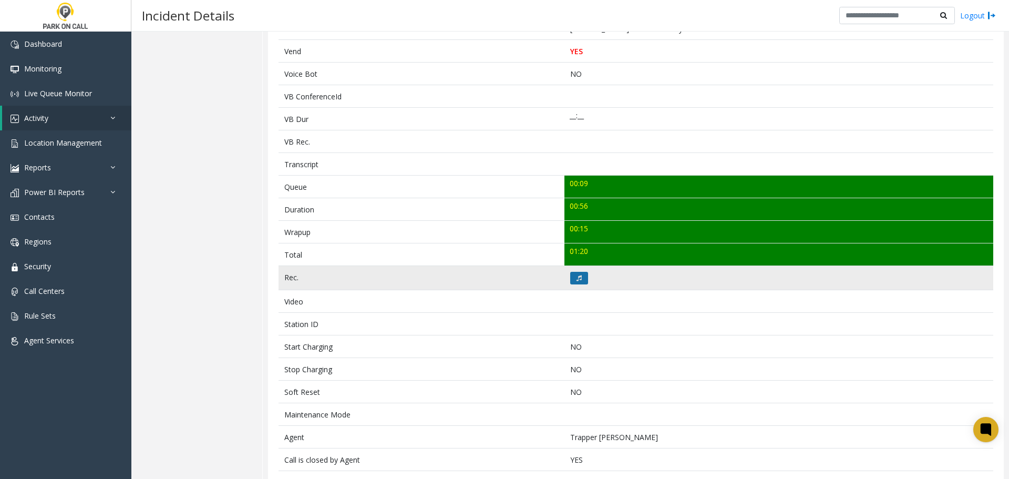
click at [572, 274] on button at bounding box center [579, 278] width 18 height 13
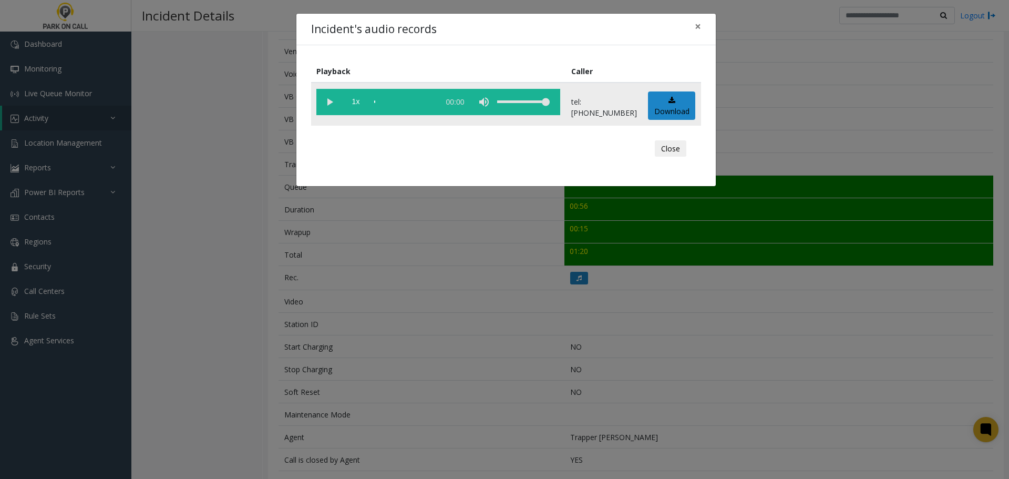
click at [334, 97] on vg-play-pause at bounding box center [329, 102] width 26 height 26
click at [522, 313] on div "Incident's audio records × Playback Caller 1x 00:59 tel:8020249002 Download Clo…" at bounding box center [504, 239] width 1009 height 479
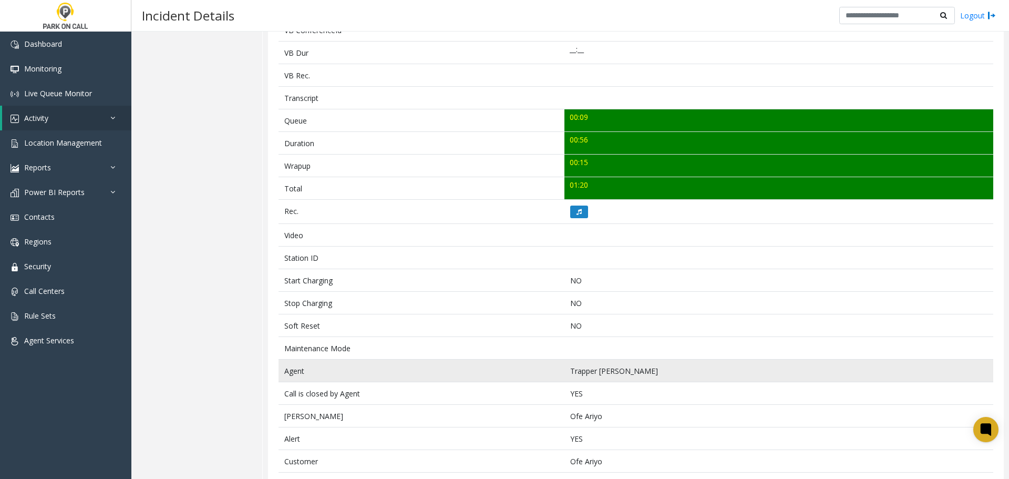
scroll to position [350, 0]
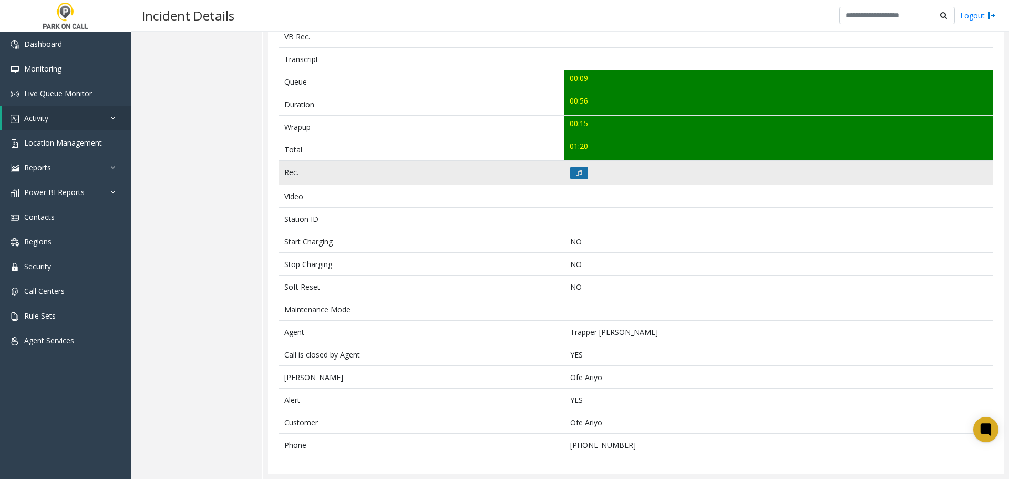
click at [582, 174] on button at bounding box center [579, 173] width 18 height 13
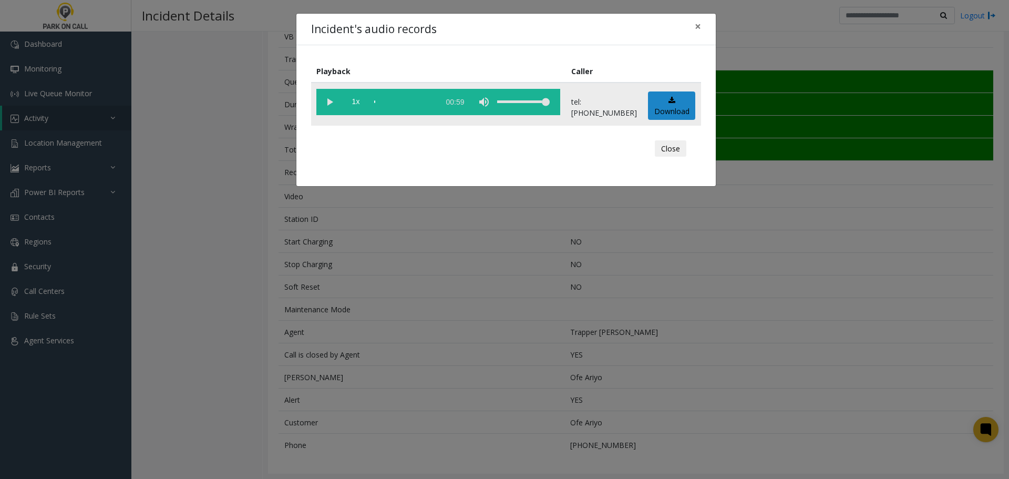
click at [330, 106] on vg-play-pause at bounding box center [329, 102] width 26 height 26
click at [402, 102] on div "scrub bar" at bounding box center [404, 102] width 60 height 26
click at [675, 50] on div "Playback Caller 1x 00:59 tel:8020249002 Download Close" at bounding box center [505, 115] width 419 height 141
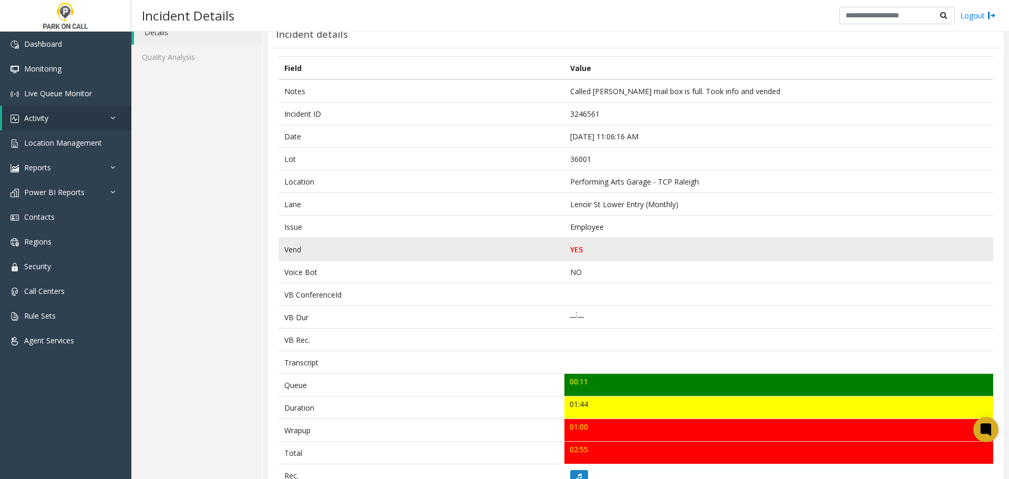
scroll to position [105, 0]
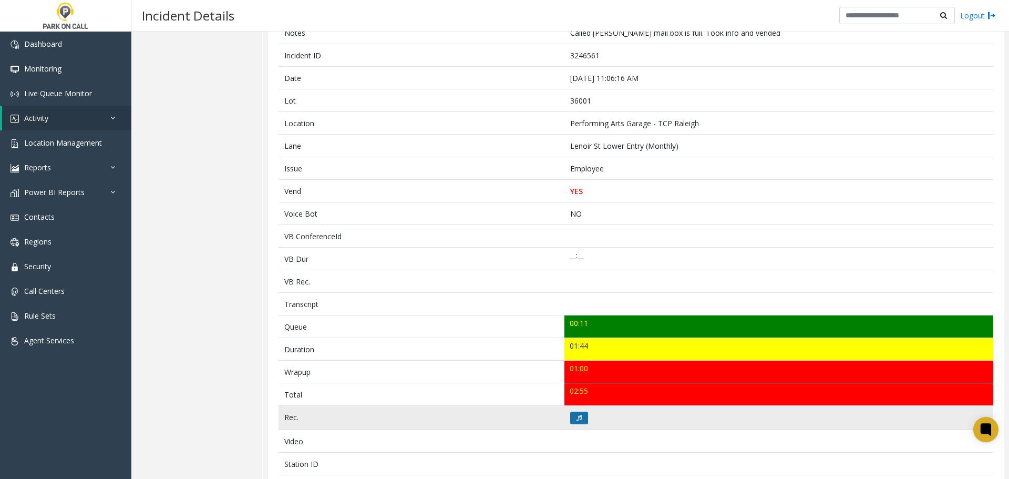
click at [577, 418] on icon at bounding box center [579, 418] width 5 height 6
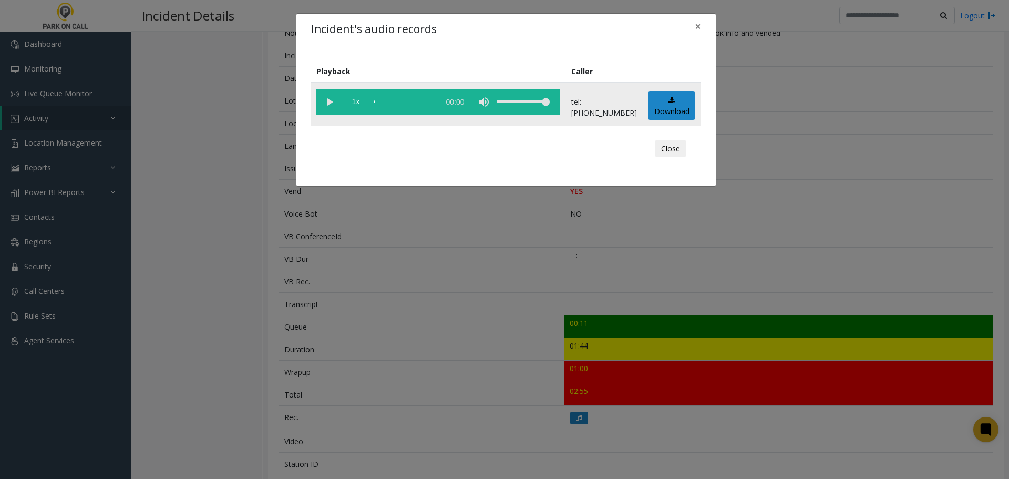
click at [331, 106] on vg-play-pause at bounding box center [329, 102] width 26 height 26
click at [367, 263] on div "Incident's audio records × Playback Caller 1x 01:48 tel:0020019009 Download Clo…" at bounding box center [504, 239] width 1009 height 479
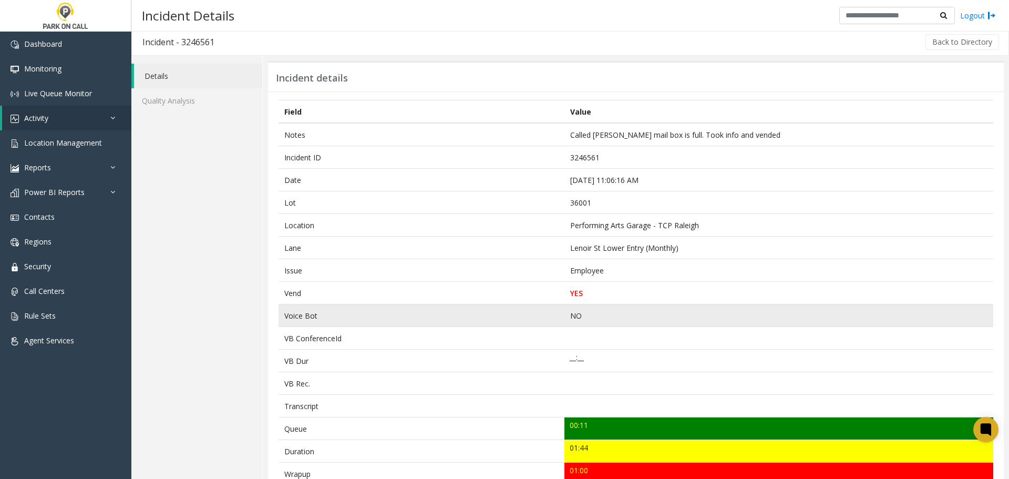
scroll to position [0, 0]
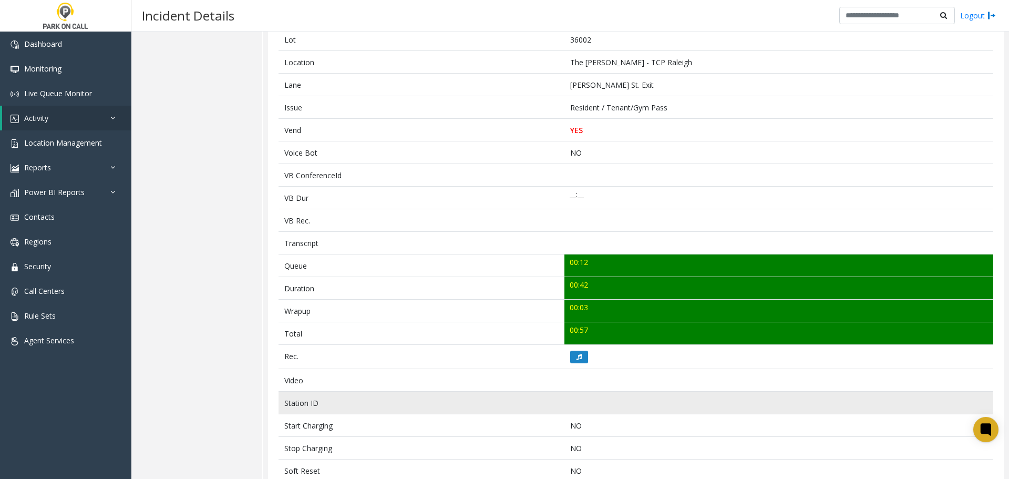
scroll to position [373, 0]
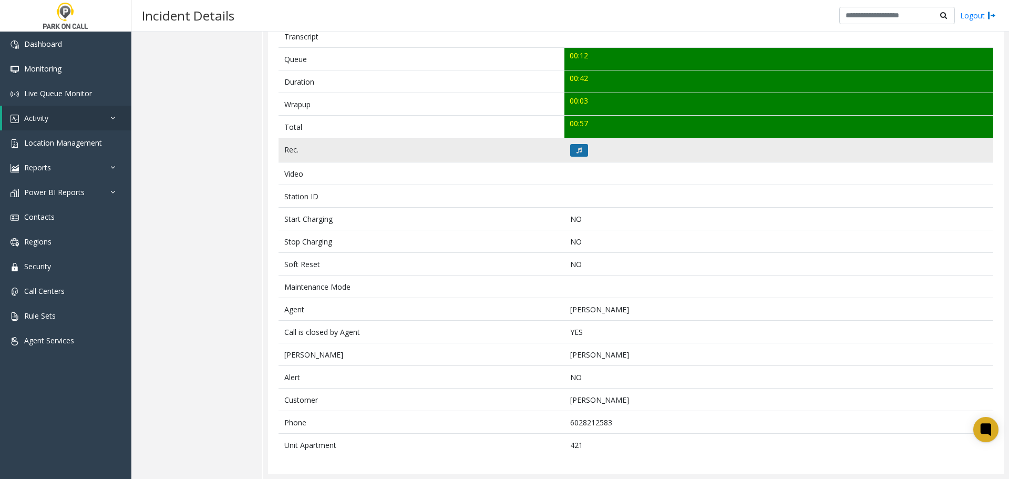
click at [577, 152] on icon at bounding box center [579, 150] width 5 height 6
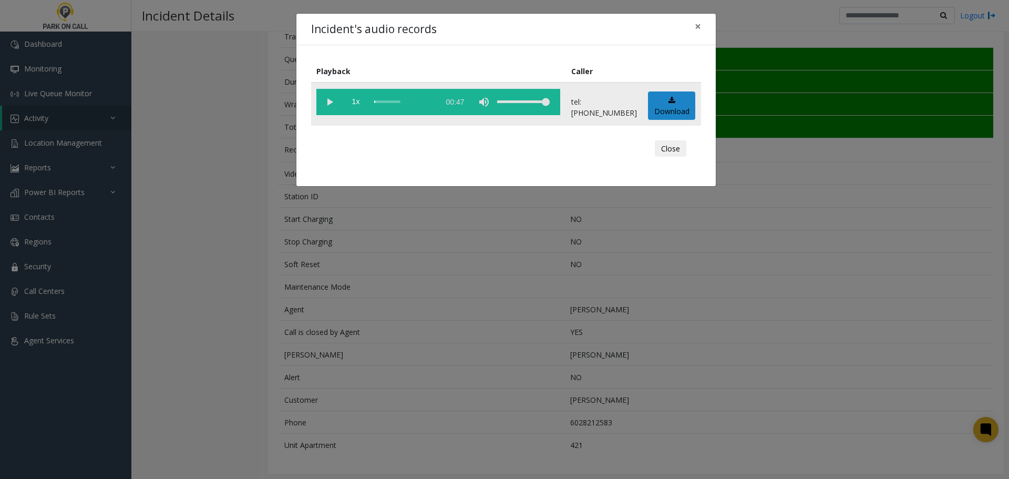
click at [328, 100] on vg-play-pause at bounding box center [329, 102] width 26 height 26
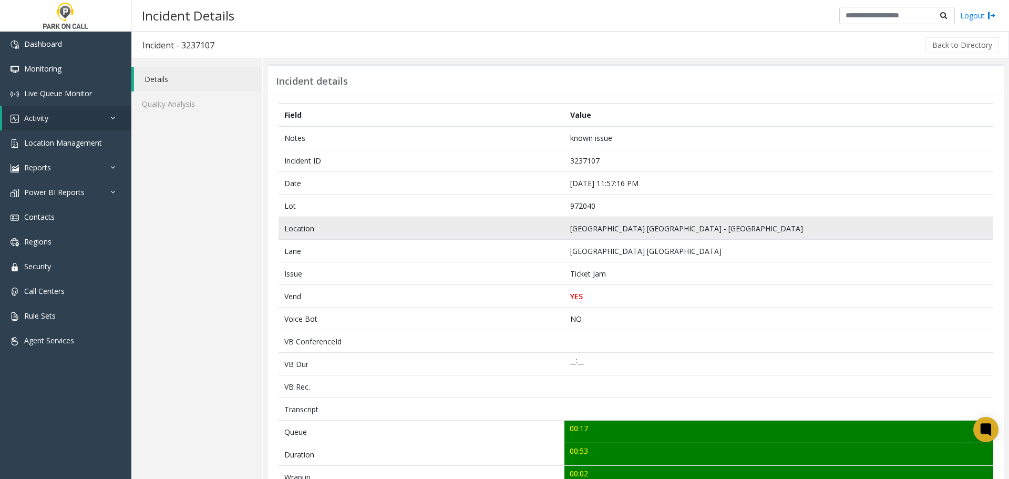
click at [809, 219] on td "World Trade Center Portland Garage - Parking NW" at bounding box center [778, 228] width 429 height 23
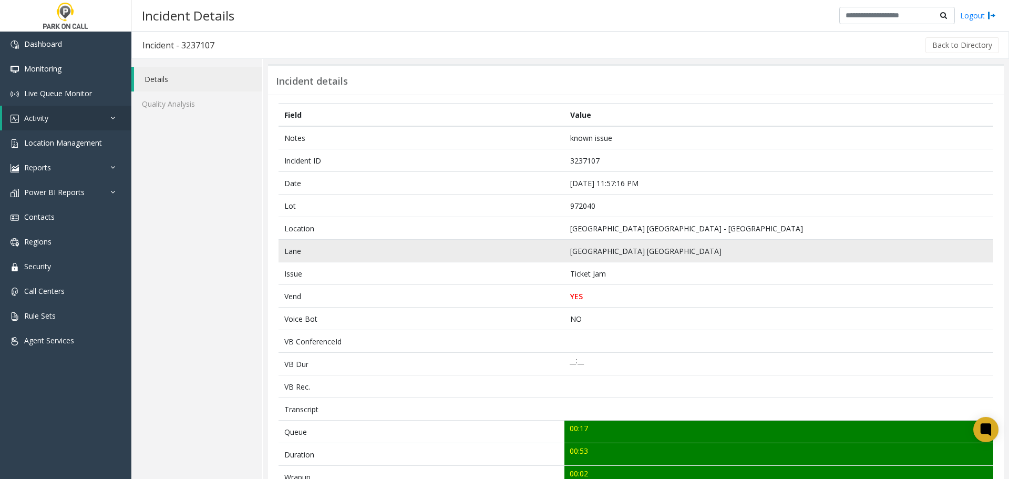
click at [783, 253] on td "World Trade Center Portland Garage" at bounding box center [778, 251] width 429 height 23
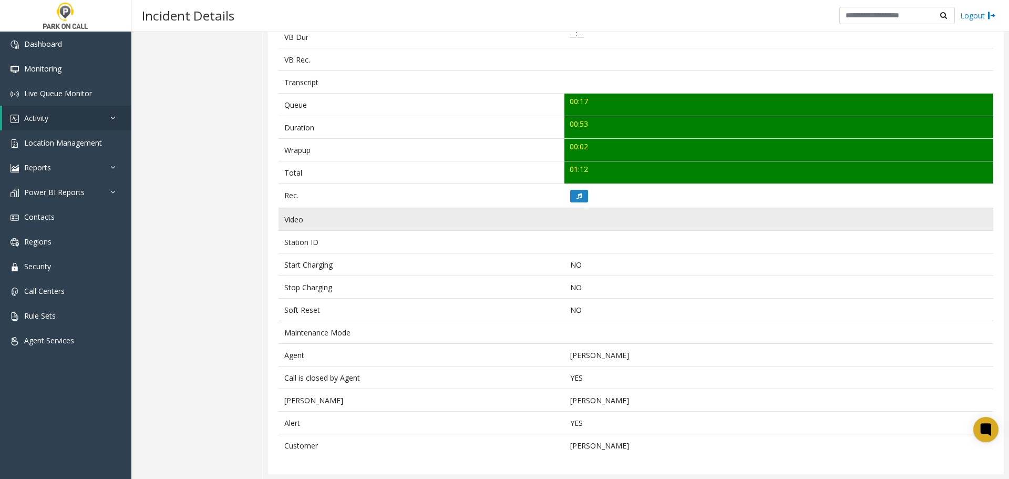
scroll to position [327, 0]
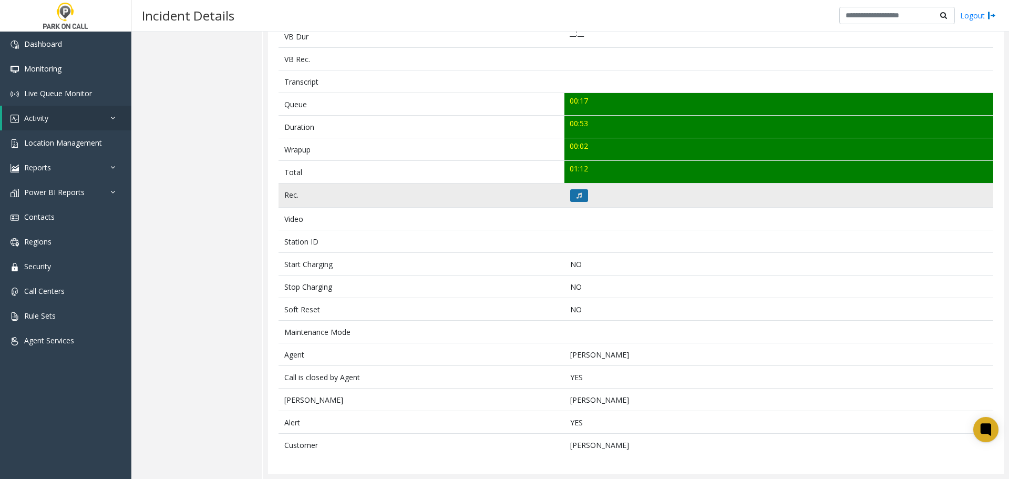
click at [571, 197] on button at bounding box center [579, 195] width 18 height 13
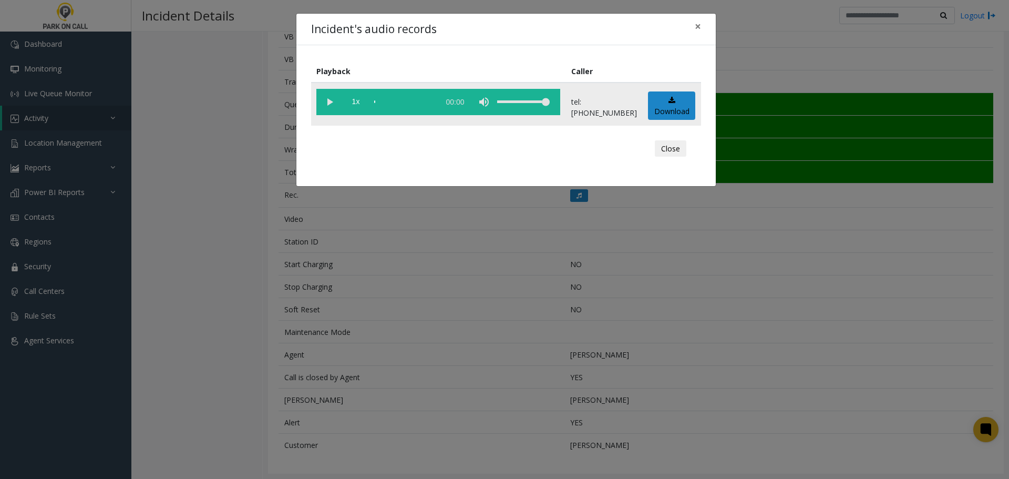
click at [328, 107] on vg-play-pause at bounding box center [329, 102] width 26 height 26
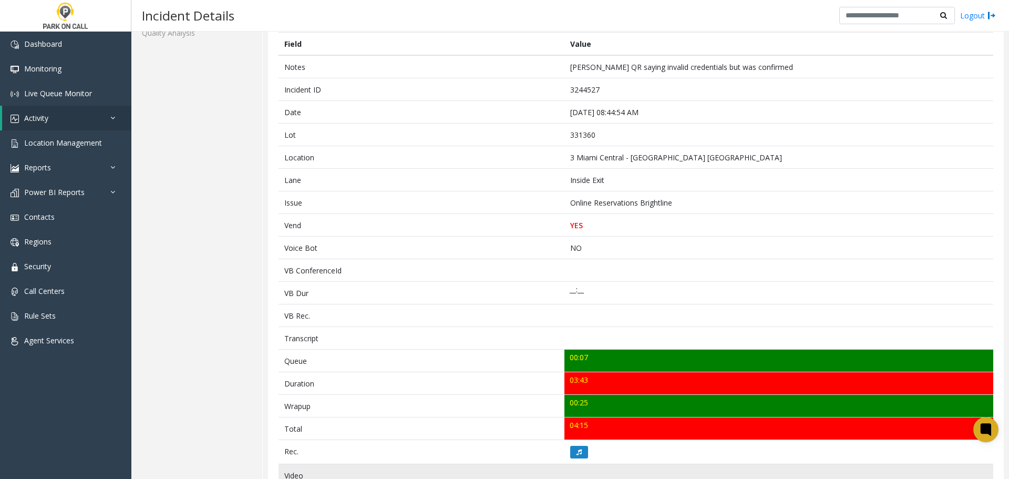
scroll to position [327, 0]
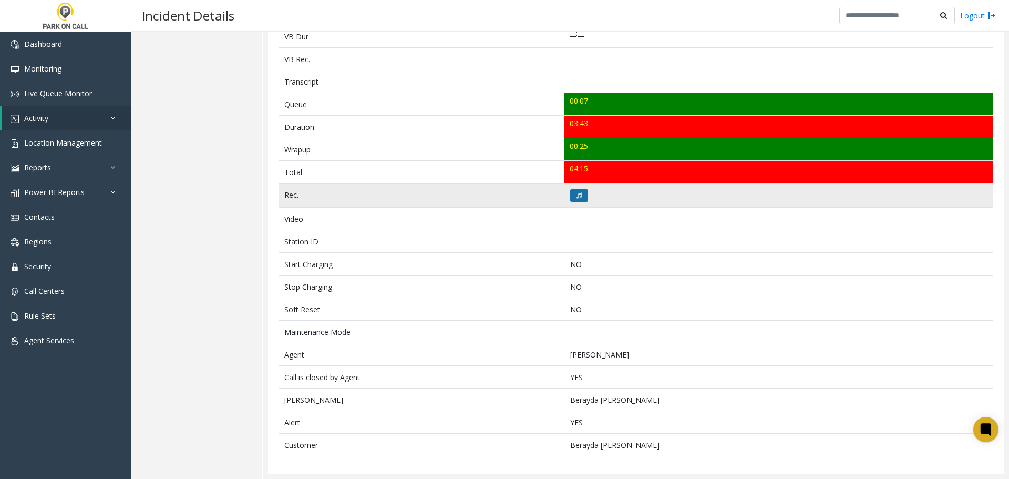
click at [577, 194] on icon at bounding box center [579, 195] width 5 height 6
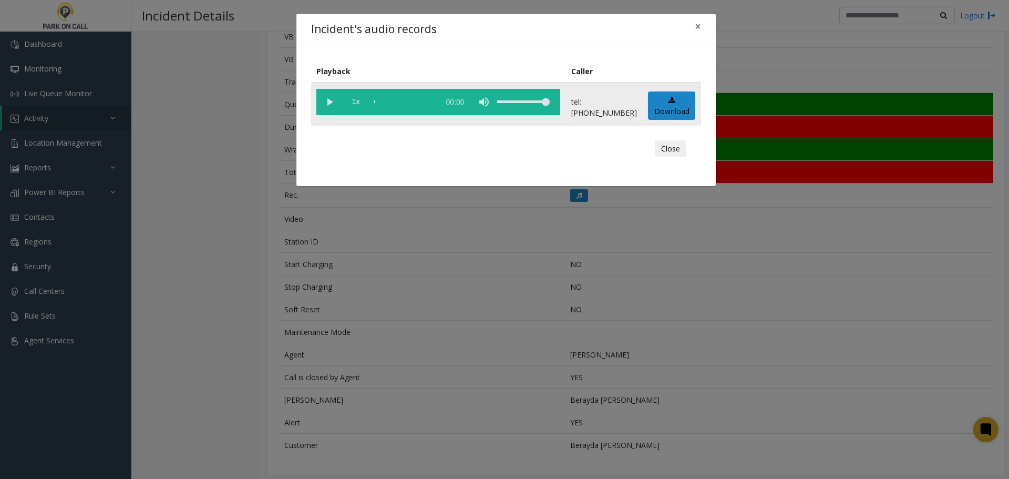
click at [330, 102] on vg-play-pause at bounding box center [329, 102] width 26 height 26
click at [327, 106] on vg-play-pause at bounding box center [329, 102] width 26 height 26
click at [331, 103] on vg-play-pause at bounding box center [329, 102] width 26 height 26
click at [498, 333] on div "Incident's audio records × Playback Caller 1x 03:45 tel:3313609001 Download Clo…" at bounding box center [504, 239] width 1009 height 479
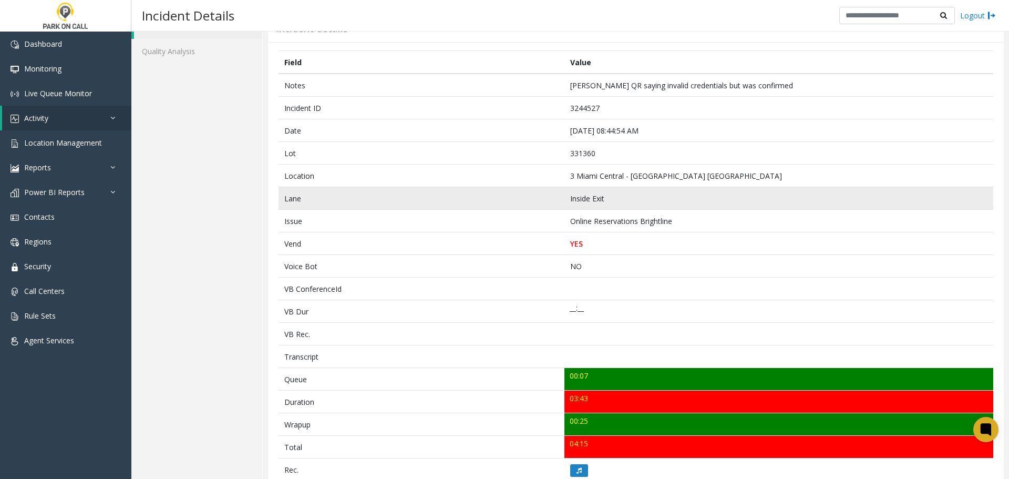
scroll to position [0, 0]
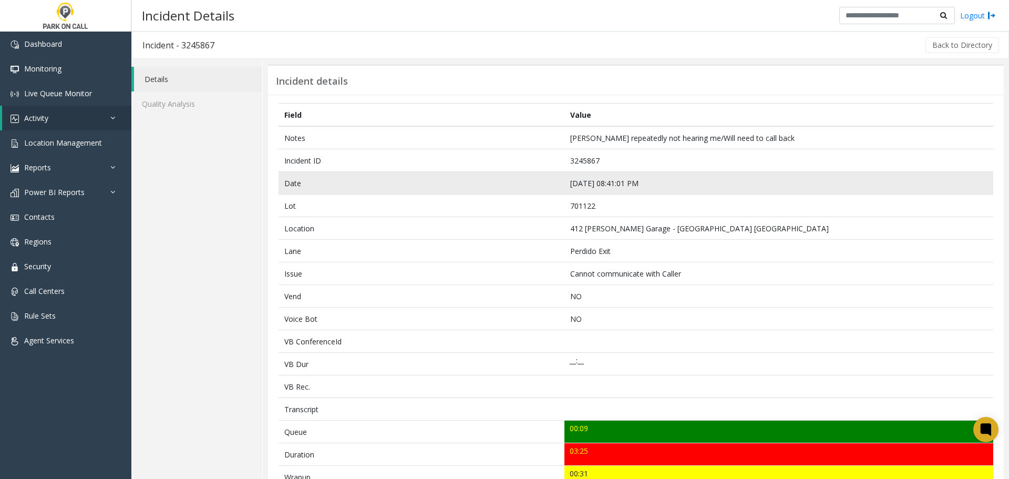
scroll to position [282, 0]
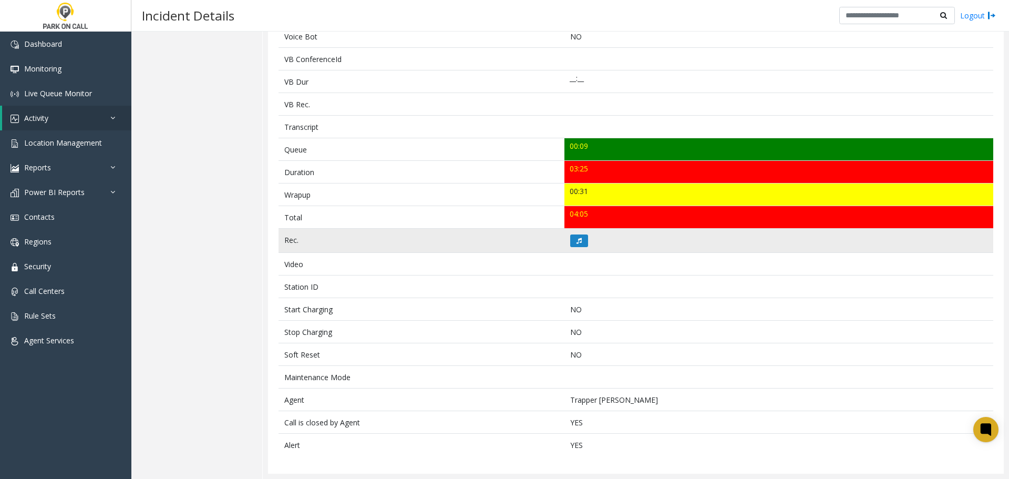
click at [571, 230] on td at bounding box center [778, 241] width 429 height 24
click at [571, 238] on button at bounding box center [579, 240] width 18 height 13
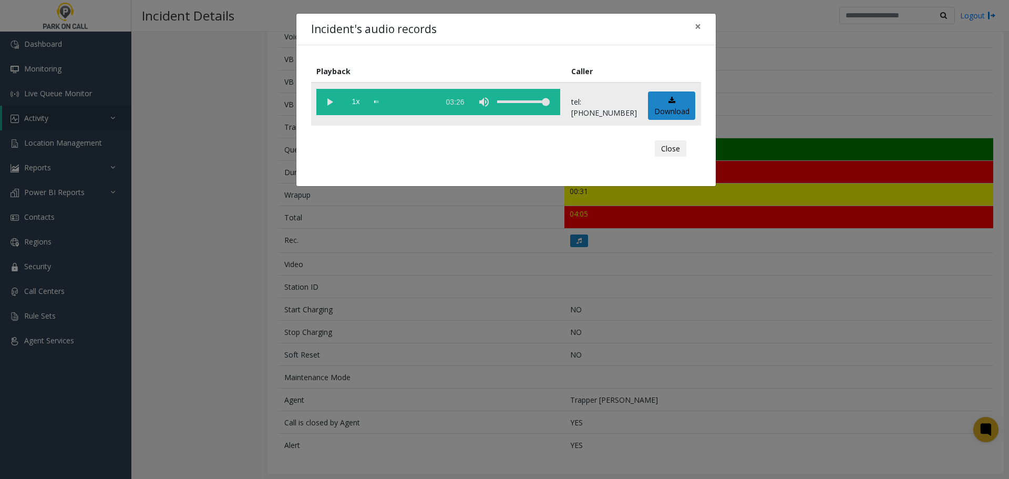
click at [325, 101] on vg-play-pause at bounding box center [329, 102] width 26 height 26
click at [328, 102] on vg-play-pause at bounding box center [329, 102] width 26 height 26
click at [439, 306] on div "Incident's audio records × Playback Caller 1x 03:26 tel:7011229006 Download Clo…" at bounding box center [504, 239] width 1009 height 479
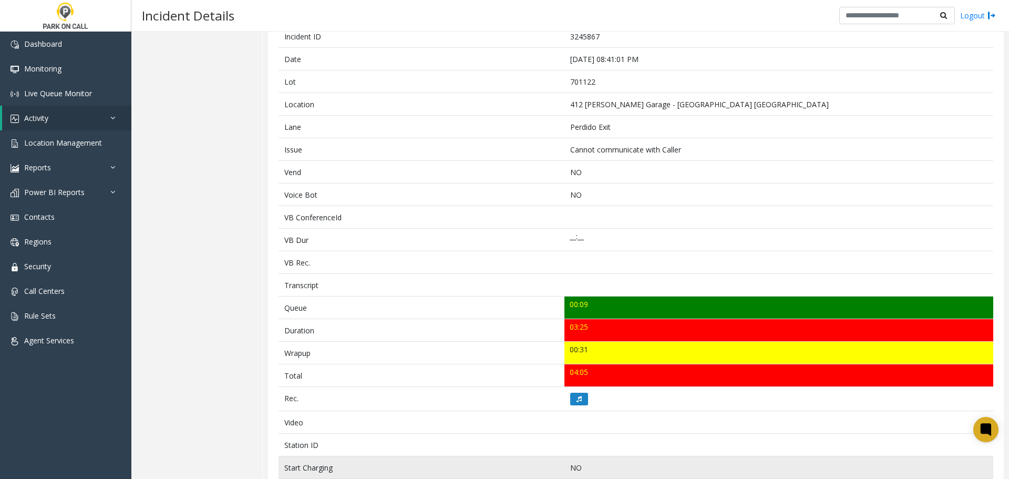
scroll to position [0, 0]
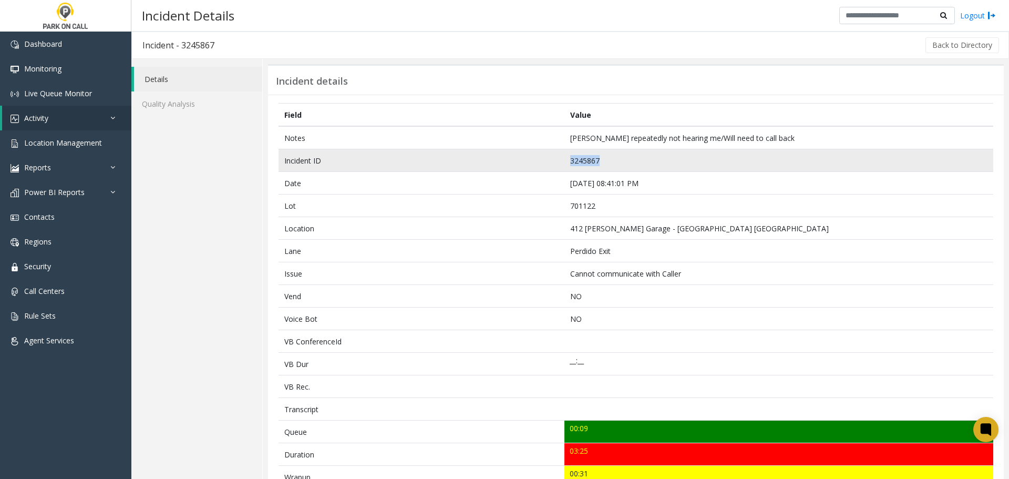
drag, startPoint x: 600, startPoint y: 157, endPoint x: 523, endPoint y: 156, distance: 76.7
click at [523, 156] on tr "Incident ID 3245867" at bounding box center [636, 160] width 715 height 23
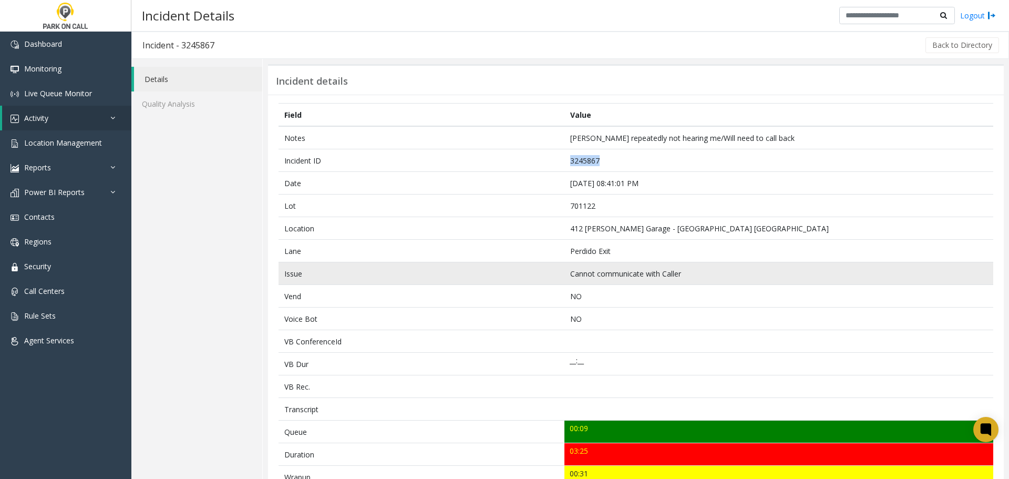
copy tr "3245867"
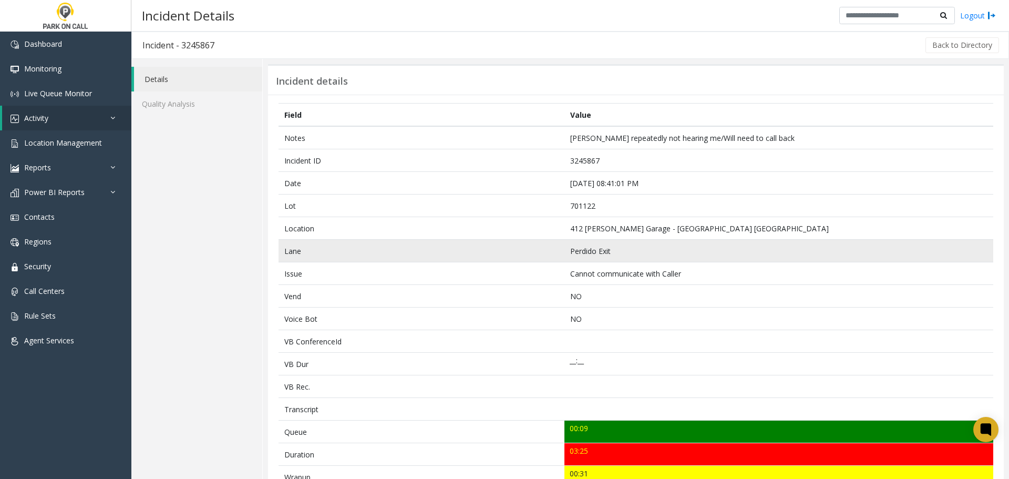
click at [762, 253] on td "Perdido Exit" at bounding box center [778, 251] width 429 height 23
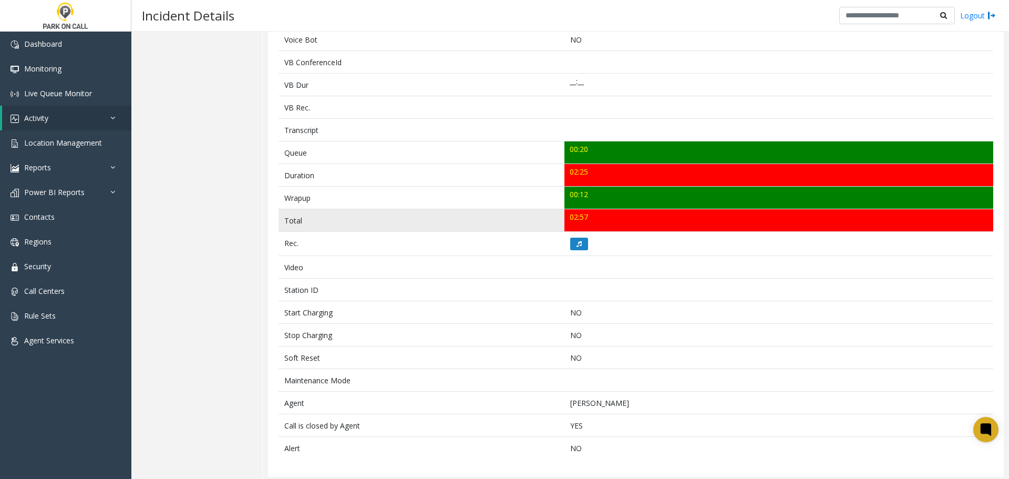
scroll to position [282, 0]
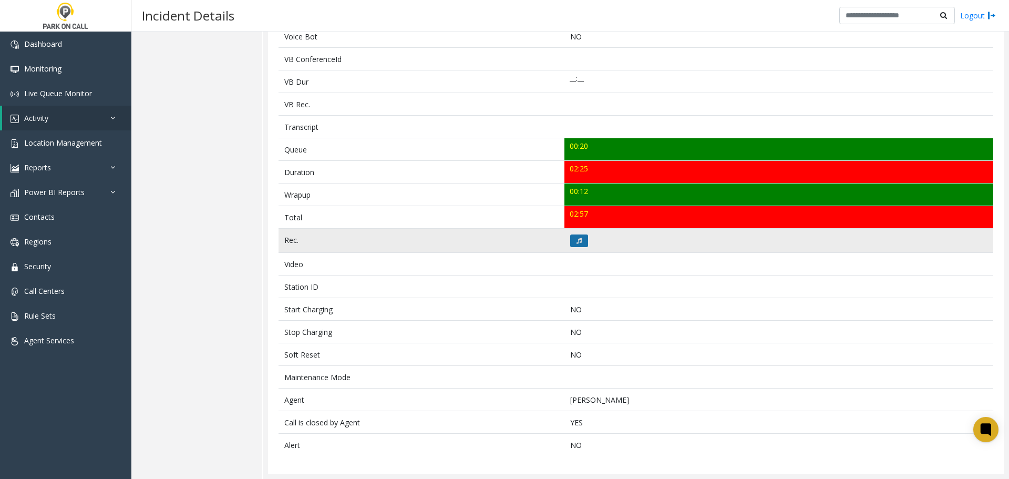
click at [572, 236] on button at bounding box center [579, 240] width 18 height 13
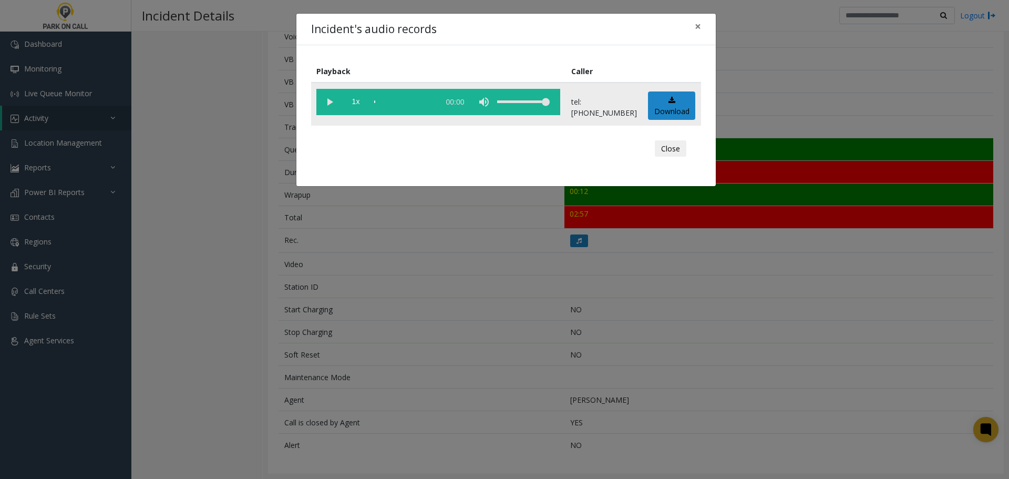
click at [326, 103] on vg-play-pause at bounding box center [329, 102] width 26 height 26
click at [471, 296] on div "Incident's audio records × Playback Caller 1x 02:34 tel:00004690014709548334 Do…" at bounding box center [504, 239] width 1009 height 479
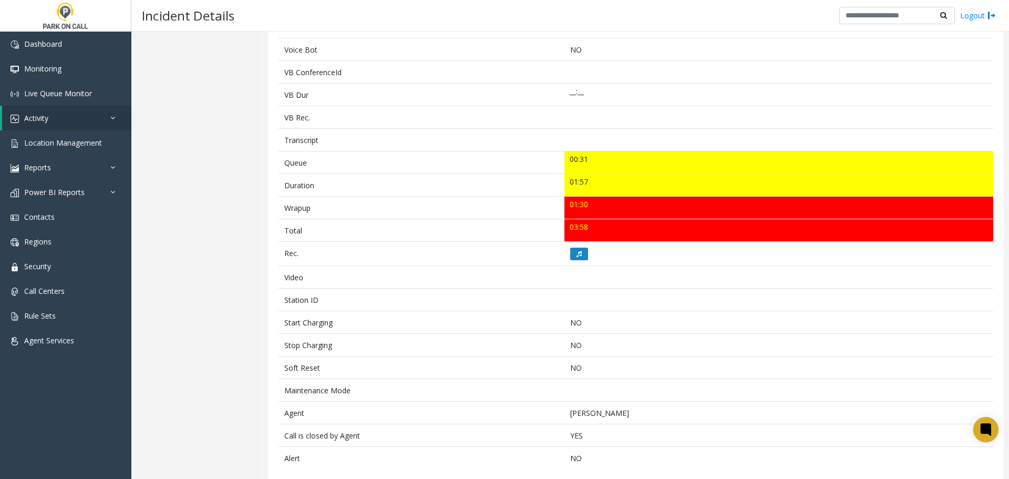
scroll to position [293, 0]
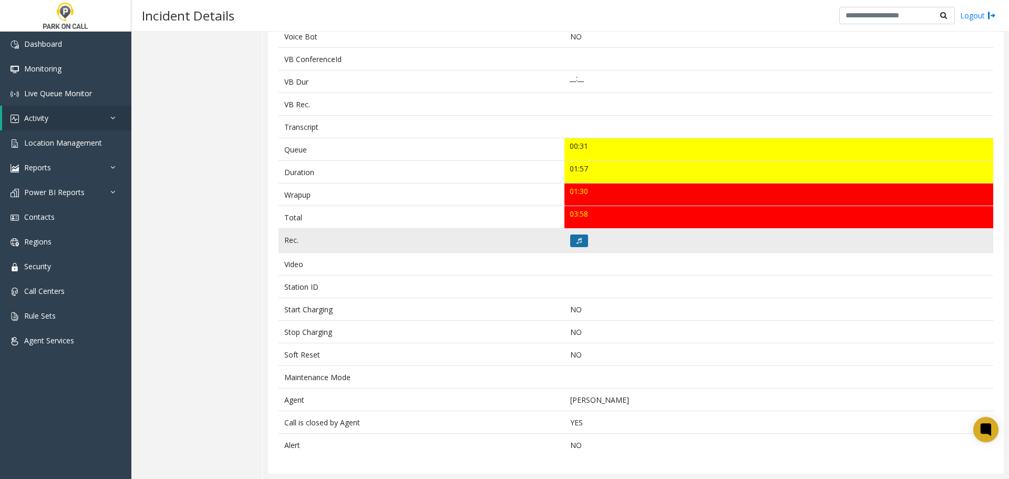
click at [578, 244] on button at bounding box center [579, 240] width 18 height 13
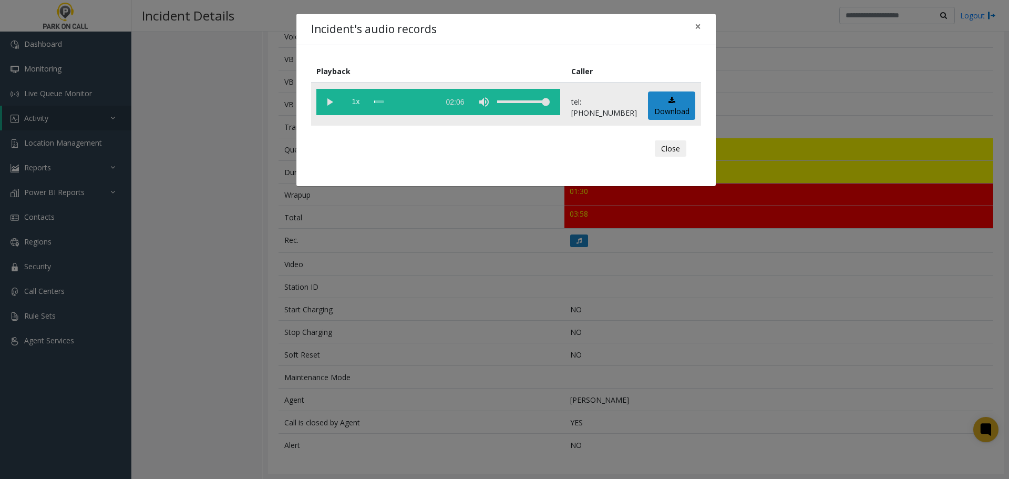
click at [322, 105] on vg-play-pause at bounding box center [329, 102] width 26 height 26
click at [423, 103] on div "scrub bar" at bounding box center [404, 102] width 60 height 26
click at [335, 103] on vg-play-pause at bounding box center [329, 102] width 26 height 26
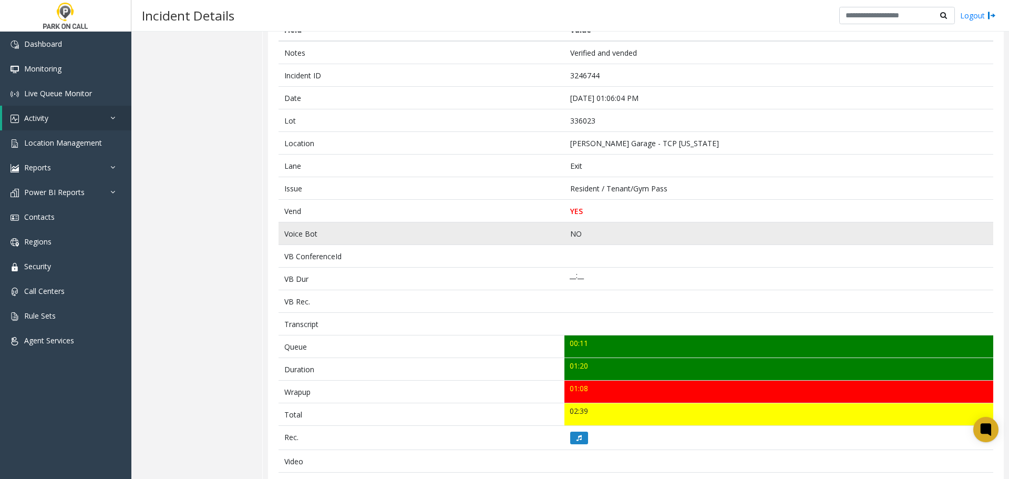
scroll to position [350, 0]
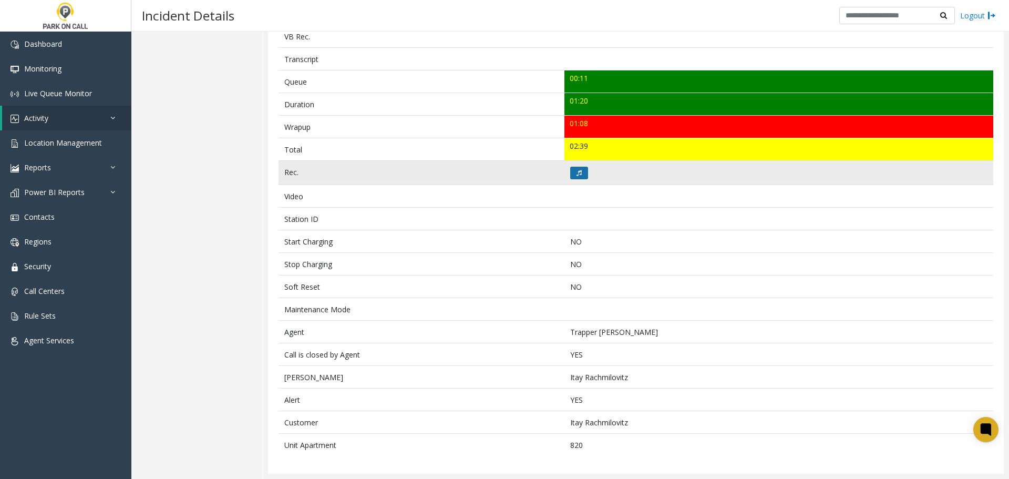
click at [573, 176] on button at bounding box center [579, 173] width 18 height 13
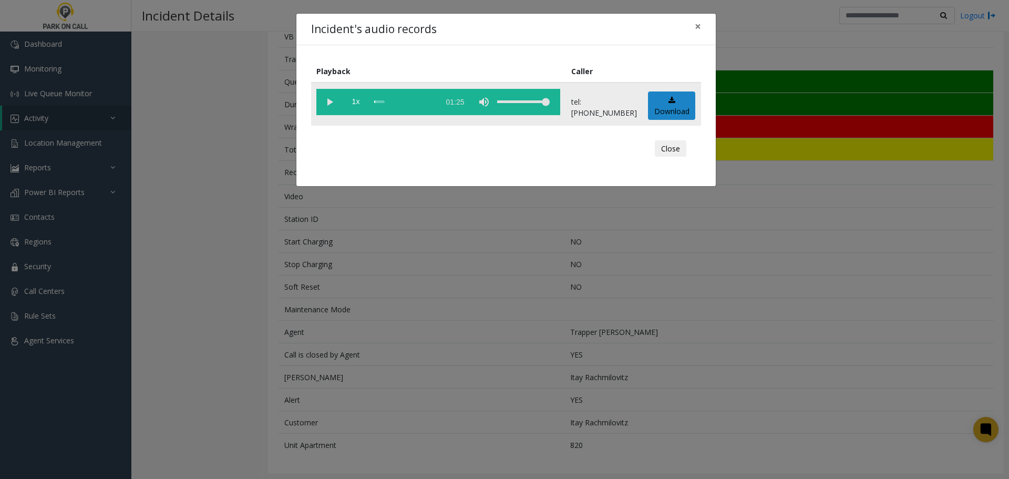
click at [327, 99] on vg-play-pause at bounding box center [329, 102] width 26 height 26
click at [384, 104] on div "scrub bar" at bounding box center [404, 102] width 60 height 26
drag, startPoint x: 531, startPoint y: 335, endPoint x: 523, endPoint y: 327, distance: 10.8
click at [532, 335] on div "Incident's audio records × Playback Caller 1x 01:25 tel:3360239002 Download Clo…" at bounding box center [504, 239] width 1009 height 479
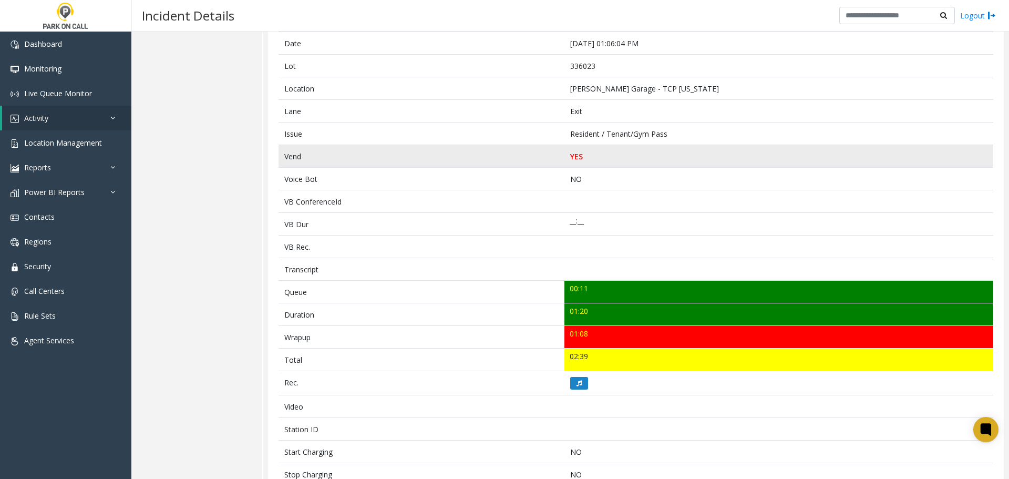
scroll to position [0, 0]
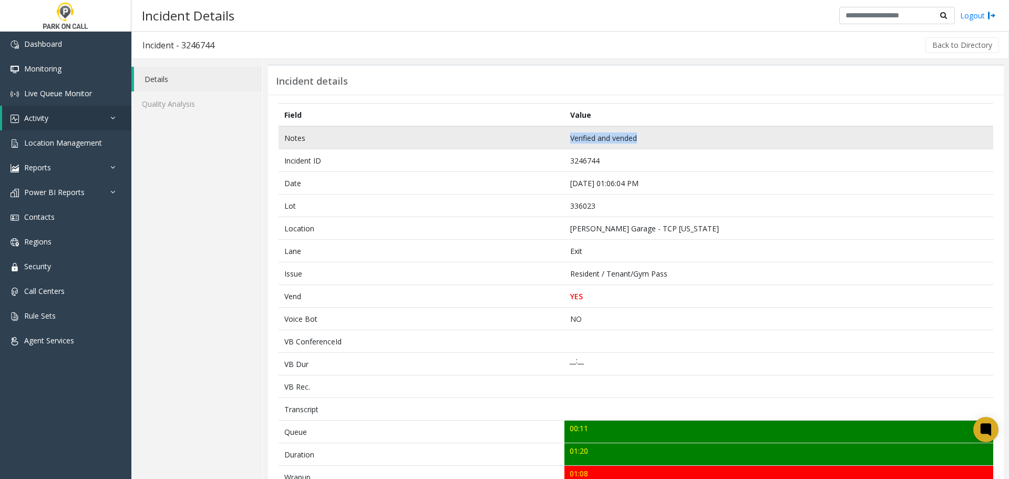
drag, startPoint x: 561, startPoint y: 141, endPoint x: 537, endPoint y: 146, distance: 24.1
click at [537, 146] on tr "Notes Verified and vended" at bounding box center [636, 137] width 715 height 23
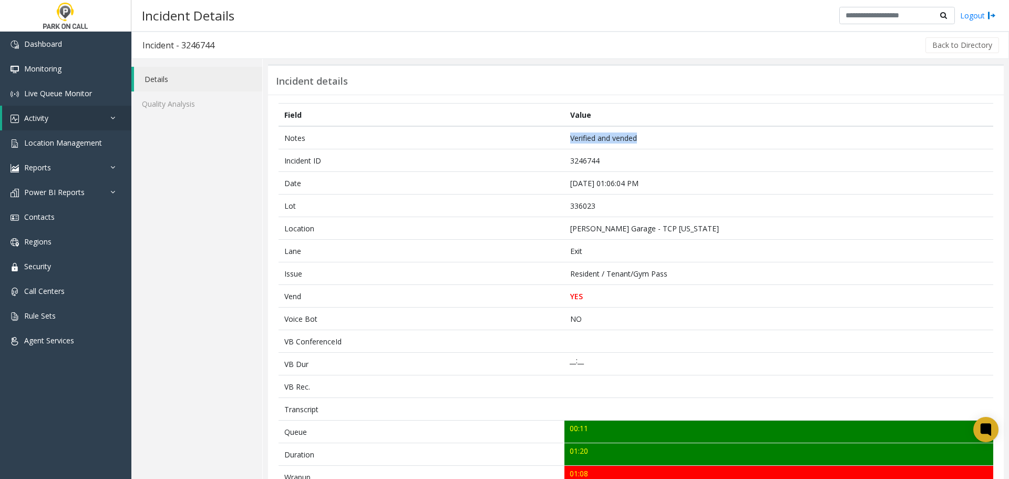
copy tr "Verified and vended"
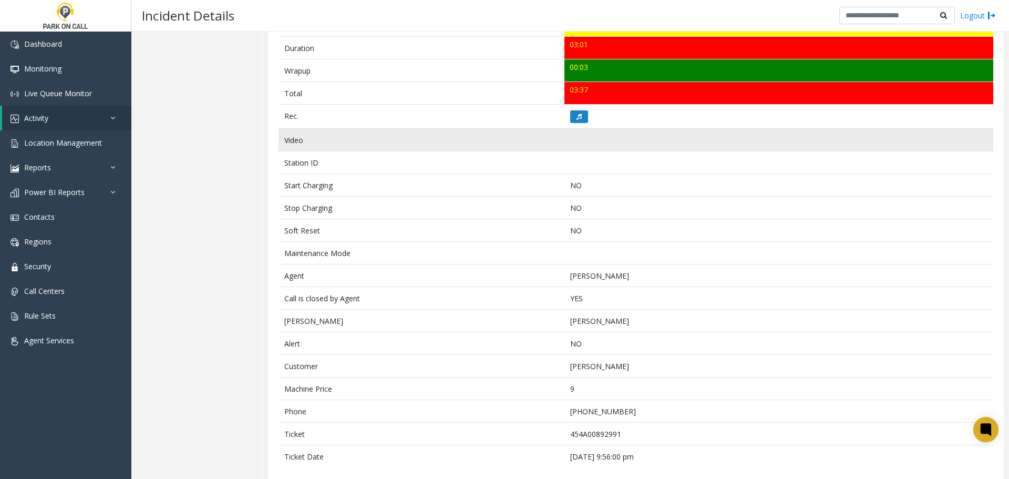
scroll to position [418, 0]
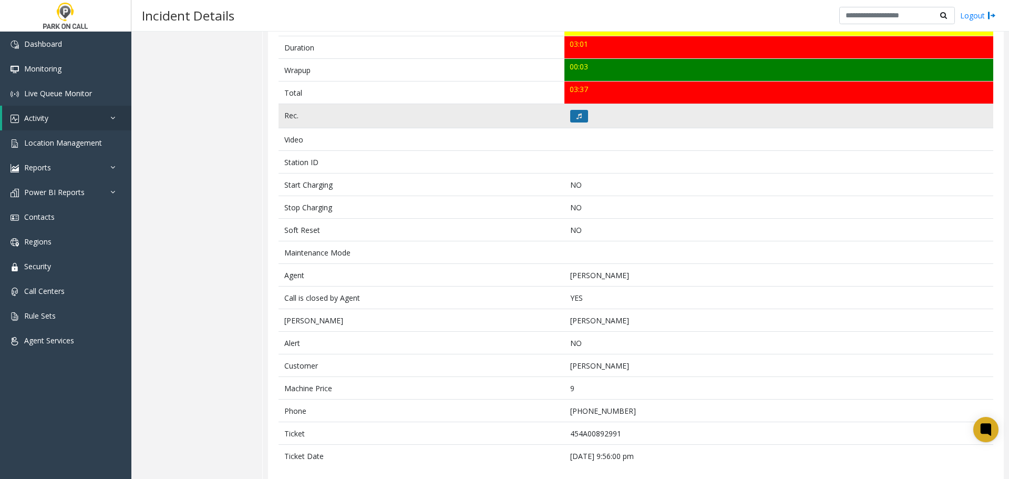
click at [579, 110] on button at bounding box center [579, 116] width 18 height 13
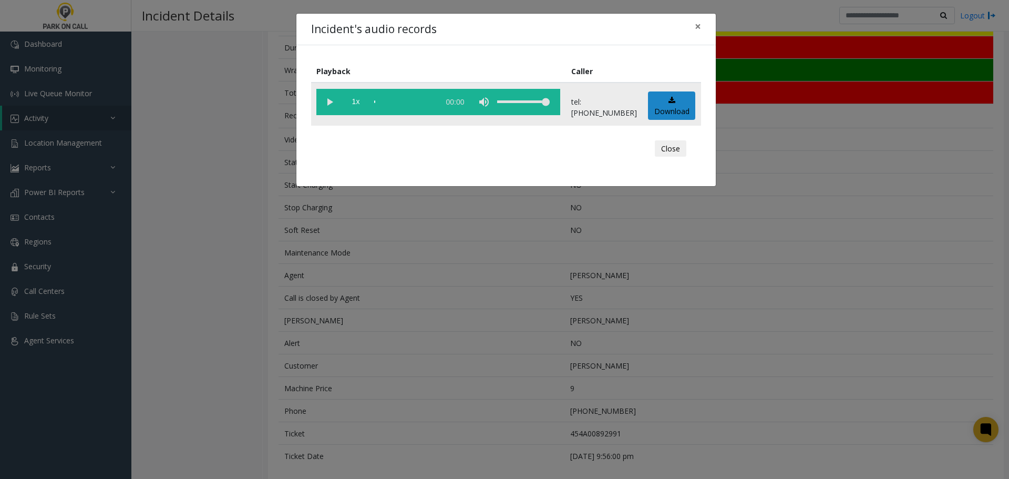
click at [325, 101] on vg-play-pause at bounding box center [329, 102] width 26 height 26
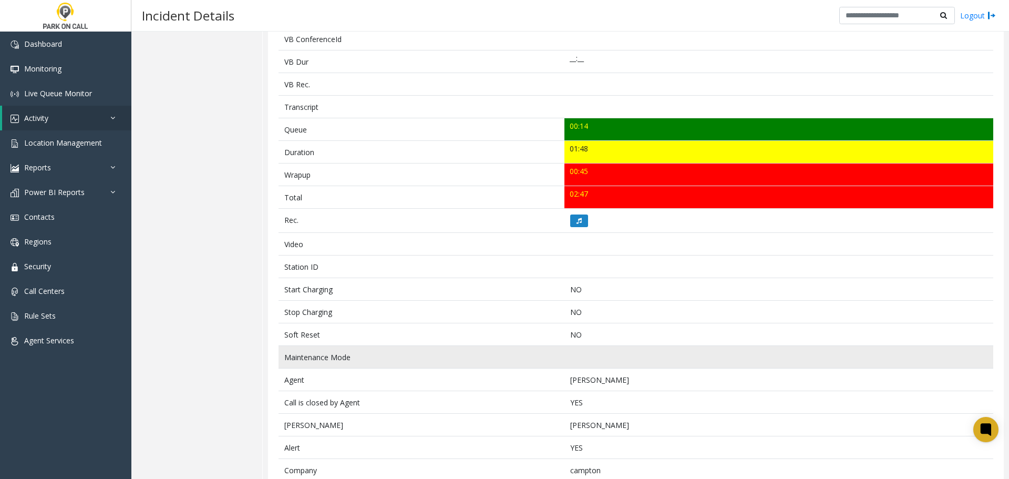
scroll to position [395, 0]
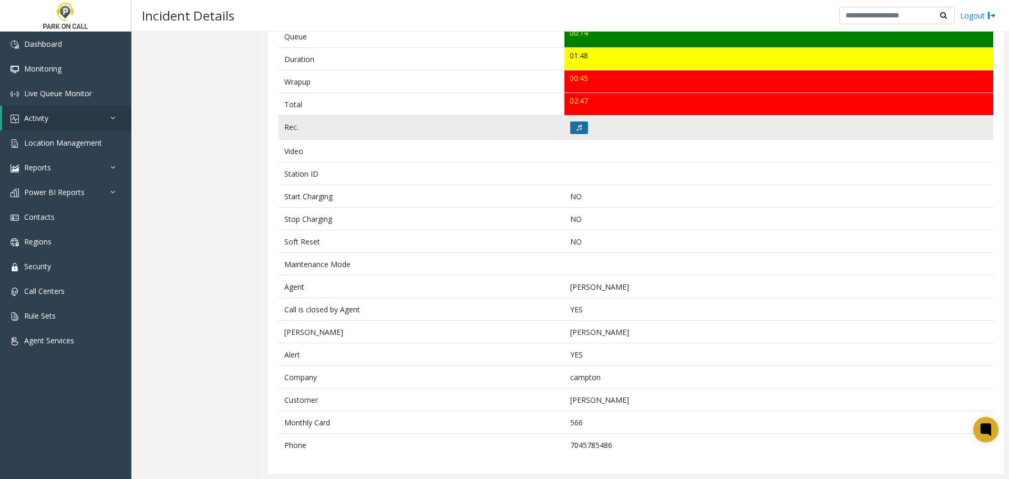
click at [571, 130] on button at bounding box center [579, 127] width 18 height 13
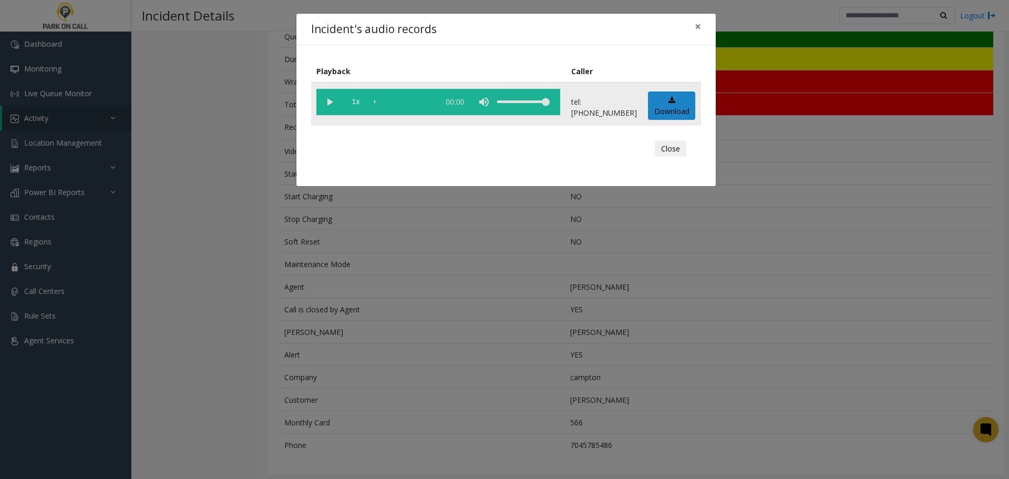
click at [330, 106] on vg-play-pause at bounding box center [329, 102] width 26 height 26
click at [382, 100] on div "scrub bar" at bounding box center [404, 102] width 60 height 26
click at [381, 105] on div "scrub bar" at bounding box center [404, 102] width 60 height 26
click at [388, 104] on div "scrub bar" at bounding box center [404, 102] width 60 height 26
click at [382, 103] on div "scrub bar" at bounding box center [404, 102] width 60 height 26
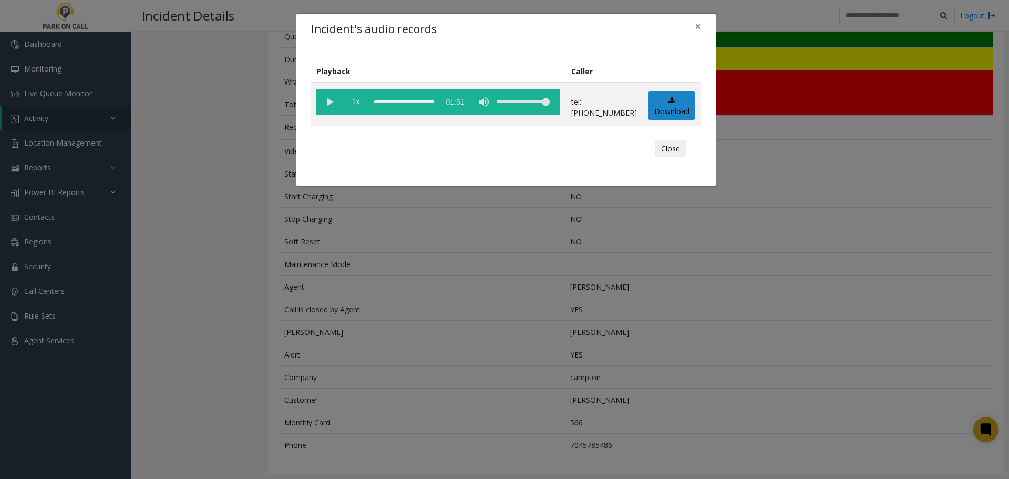
click at [364, 305] on div "Incident's audio records × Playback Caller 1x 01:51 tel:3721029002 Download Clo…" at bounding box center [504, 239] width 1009 height 479
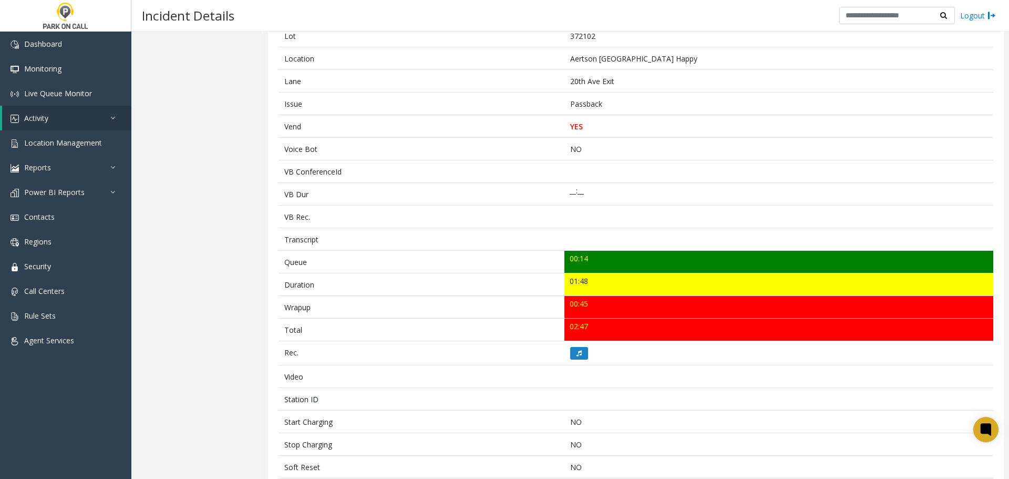
scroll to position [0, 0]
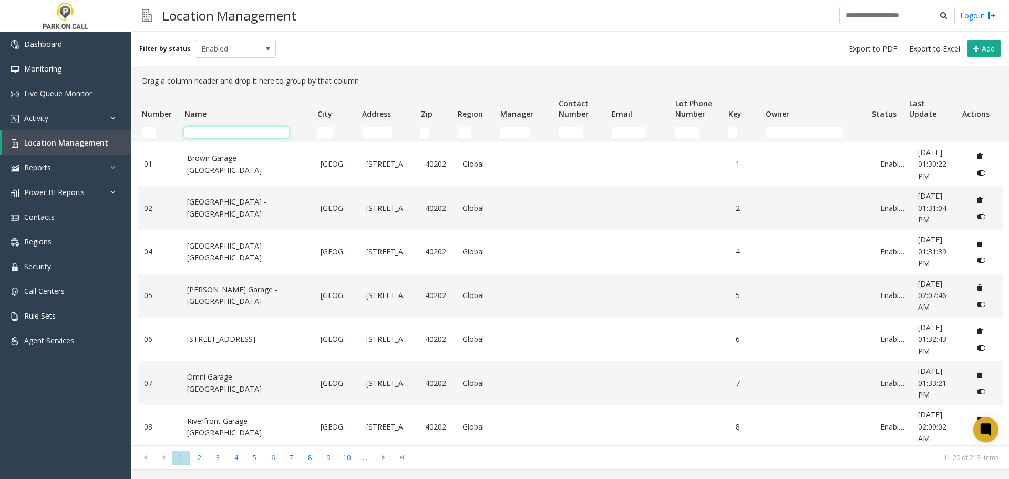
click at [250, 132] on input "Name Filter" at bounding box center [236, 132] width 104 height 11
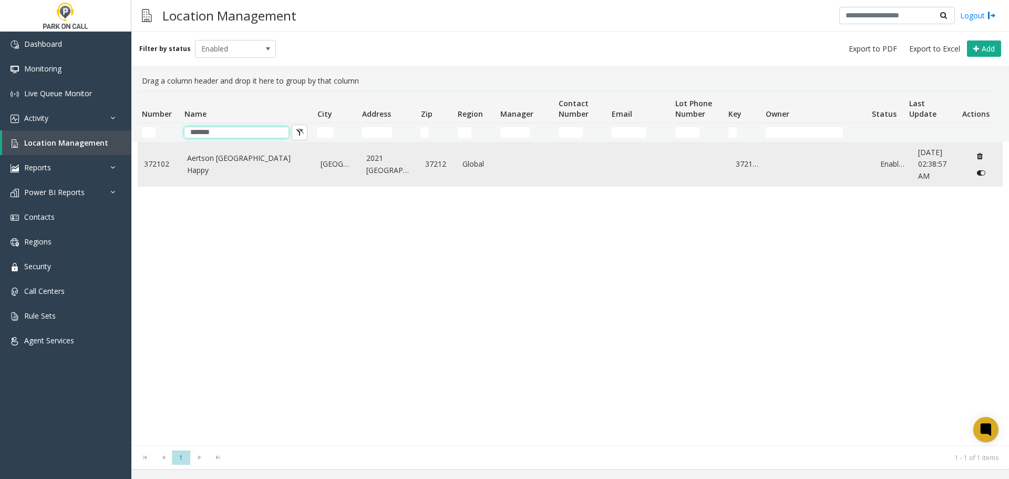
type input "*******"
click at [221, 160] on link "Aertson Midtown - Park Happy" at bounding box center [247, 164] width 121 height 24
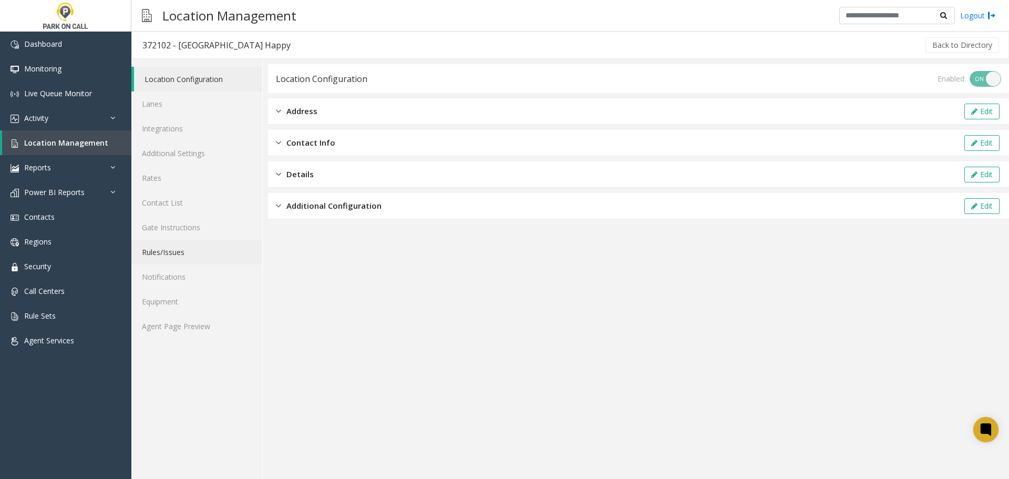
click at [192, 250] on link "Rules/Issues" at bounding box center [196, 252] width 131 height 25
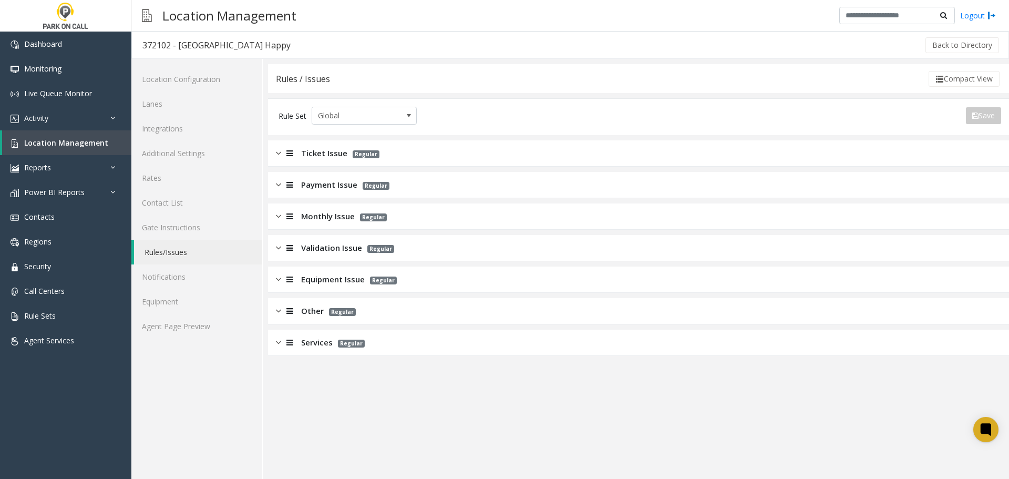
click at [392, 223] on div "Monthly Issue Regular" at bounding box center [638, 216] width 741 height 26
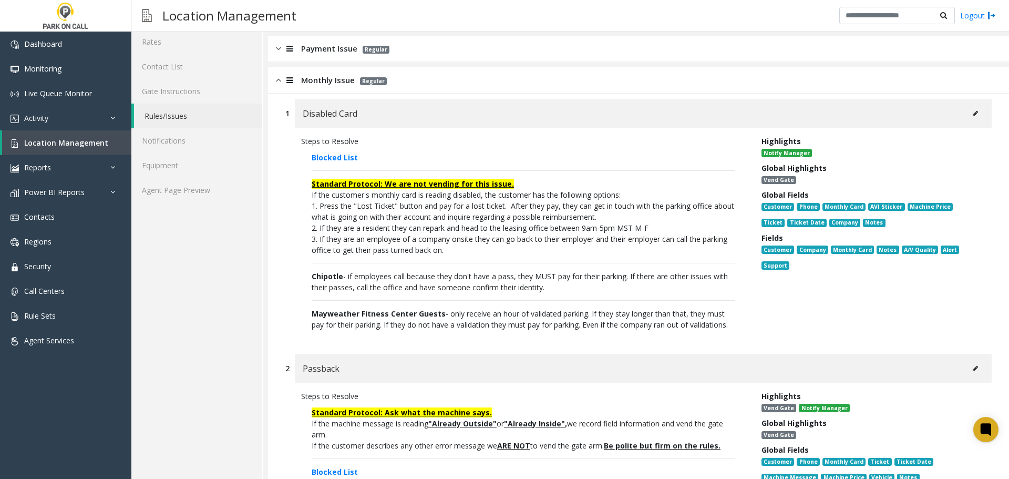
scroll to position [263, 0]
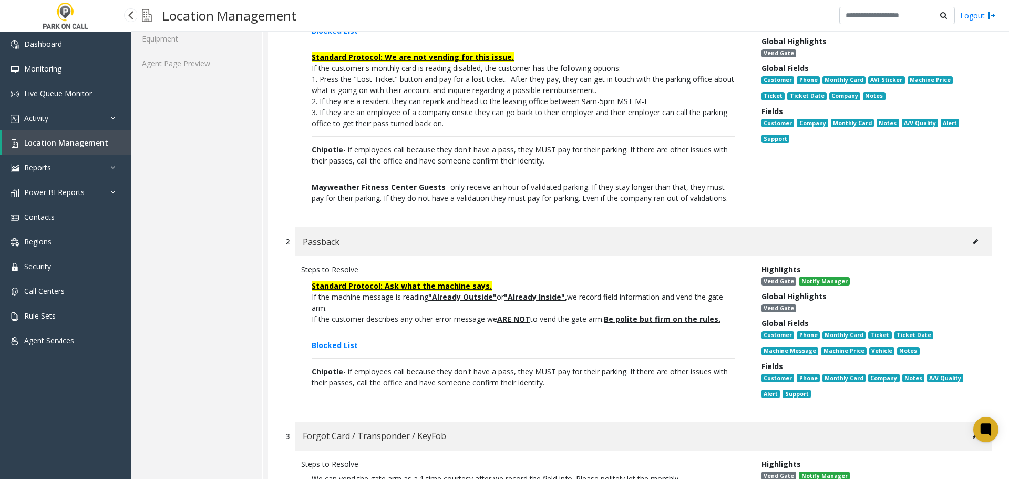
click at [91, 146] on span "Location Management" at bounding box center [66, 143] width 84 height 10
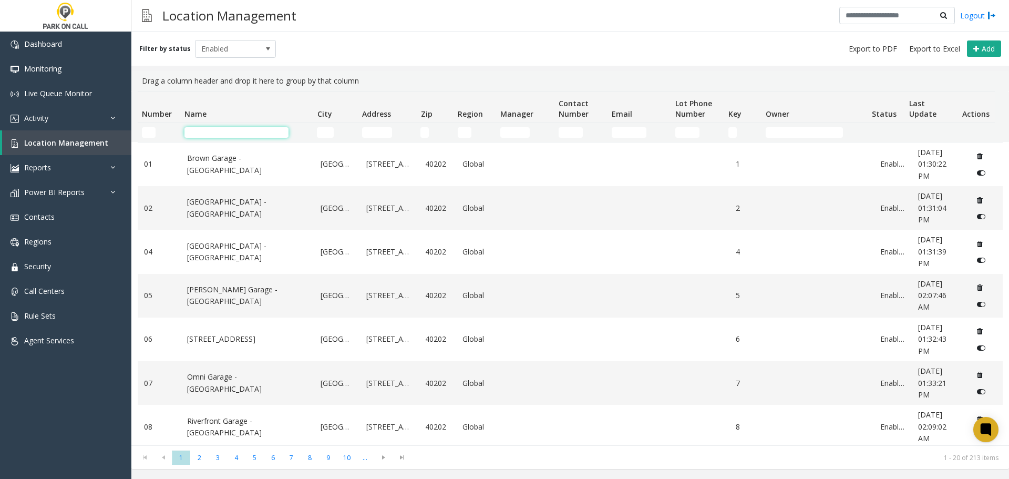
click at [252, 134] on input "Name Filter" at bounding box center [236, 132] width 104 height 11
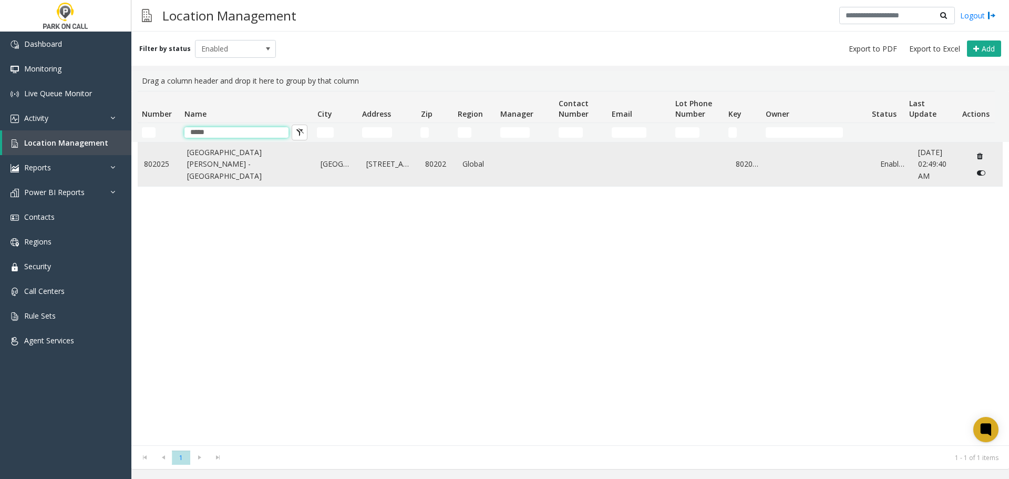
type input "*****"
click at [254, 178] on td "One Tabor Center - Parkwell" at bounding box center [248, 164] width 134 height 44
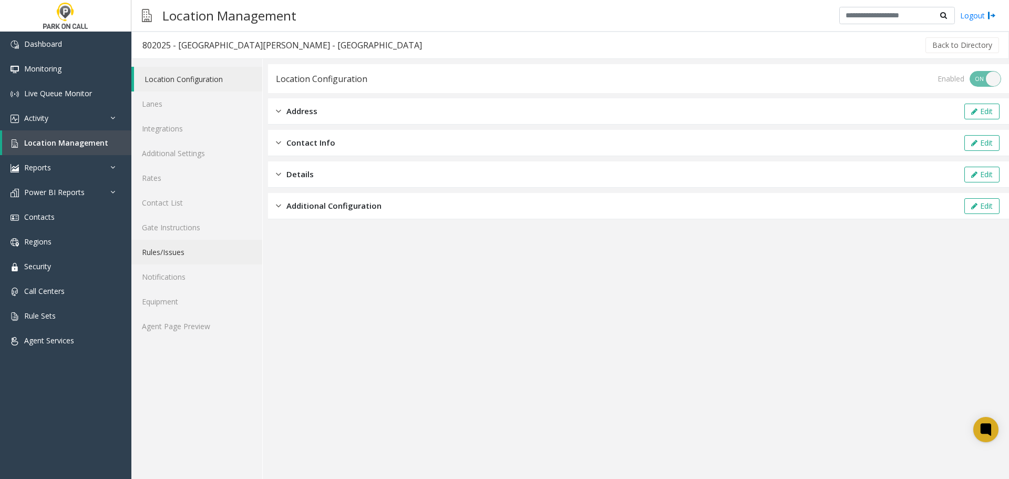
click at [190, 245] on link "Rules/Issues" at bounding box center [196, 252] width 131 height 25
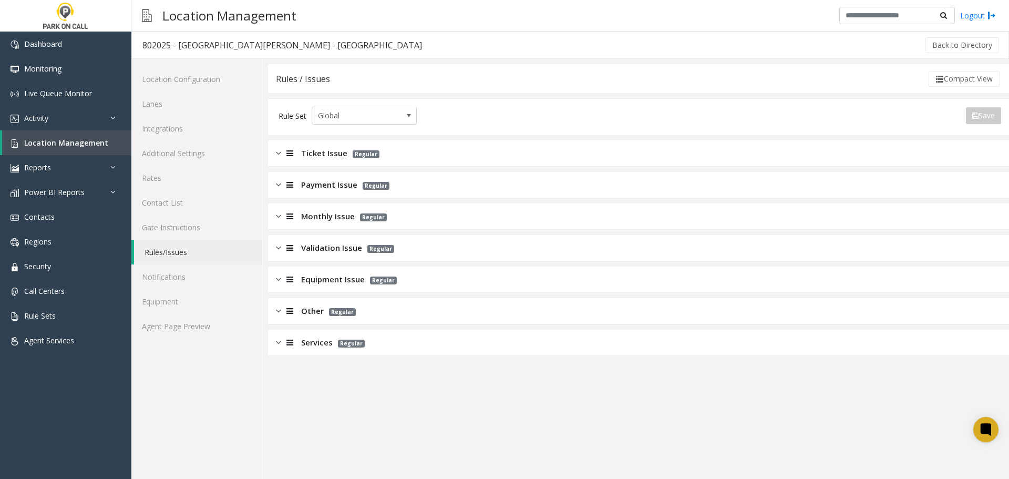
click at [399, 349] on div "Services Regular" at bounding box center [638, 343] width 741 height 26
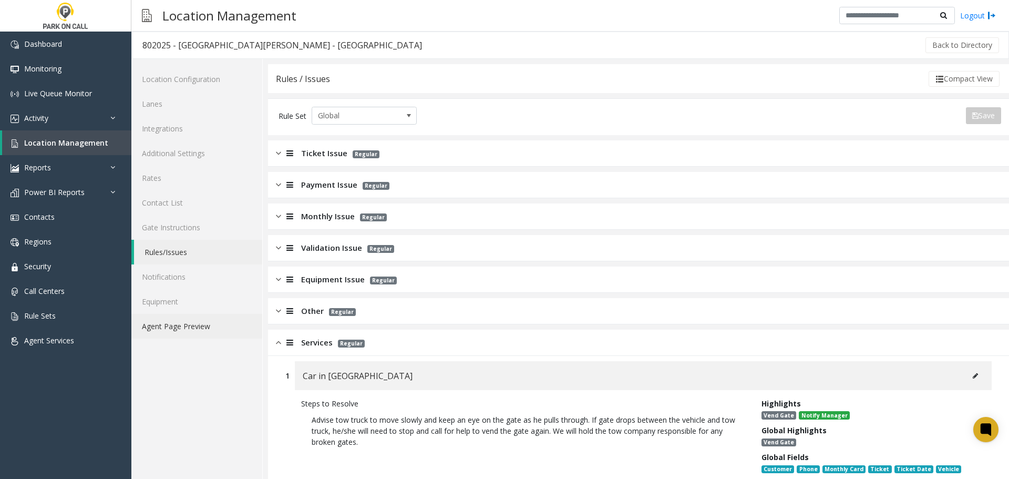
click at [181, 334] on link "Agent Page Preview" at bounding box center [196, 326] width 131 height 25
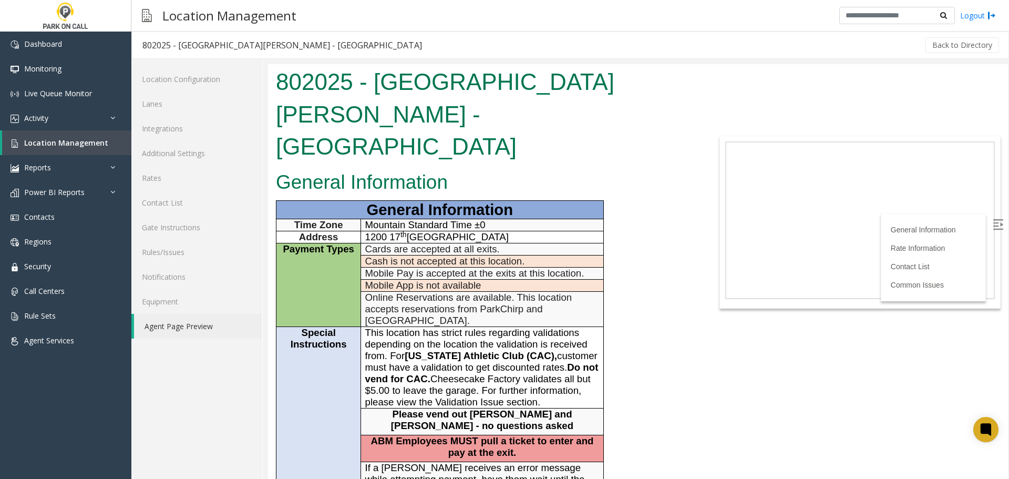
drag, startPoint x: 692, startPoint y: 102, endPoint x: 537, endPoint y: 217, distance: 193.2
click at [550, 292] on span "Online Reservations are available. This location accepts reservations from Park…" at bounding box center [468, 309] width 207 height 34
click at [47, 139] on span "Location Management" at bounding box center [66, 143] width 84 height 10
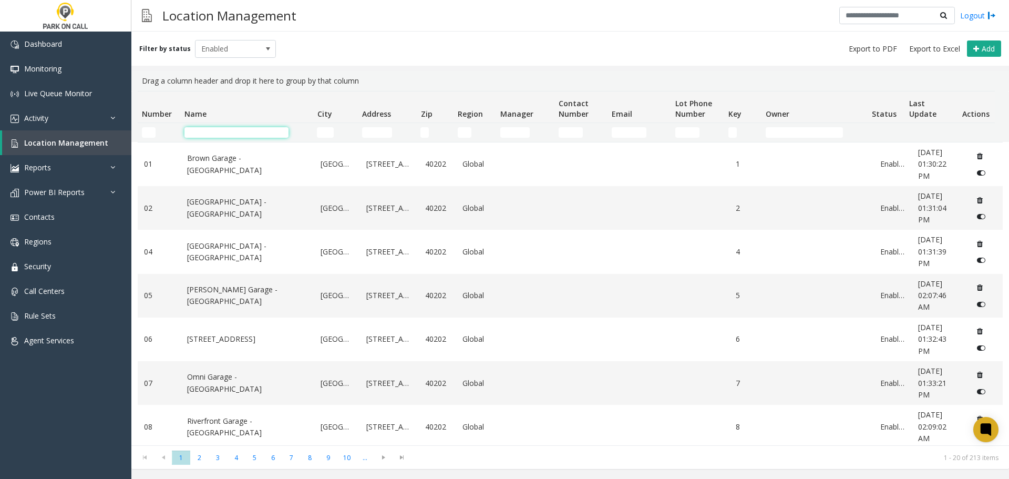
click at [230, 130] on input "Name Filter" at bounding box center [236, 132] width 104 height 11
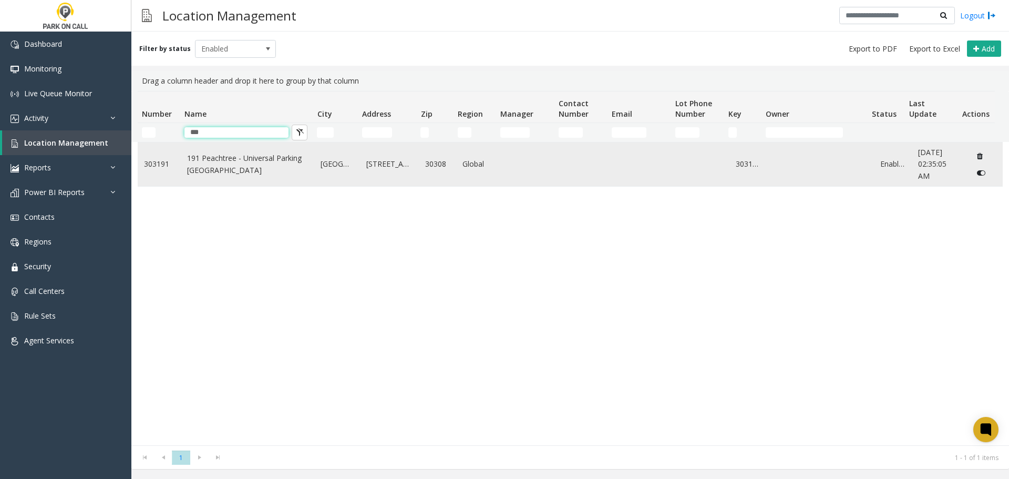
type input "***"
click at [244, 153] on td "191 Peachtree - Universal Parking Atlanta" at bounding box center [248, 164] width 134 height 44
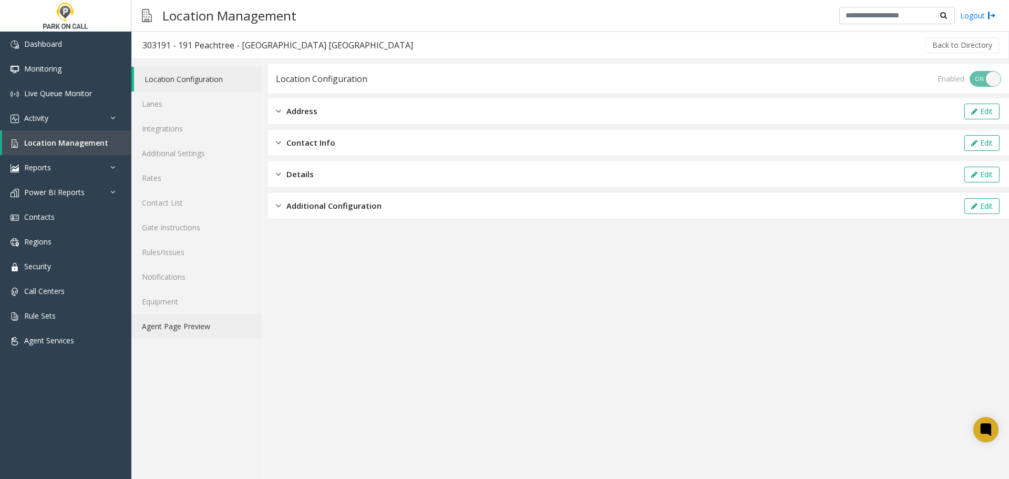
click at [214, 325] on link "Agent Page Preview" at bounding box center [196, 326] width 131 height 25
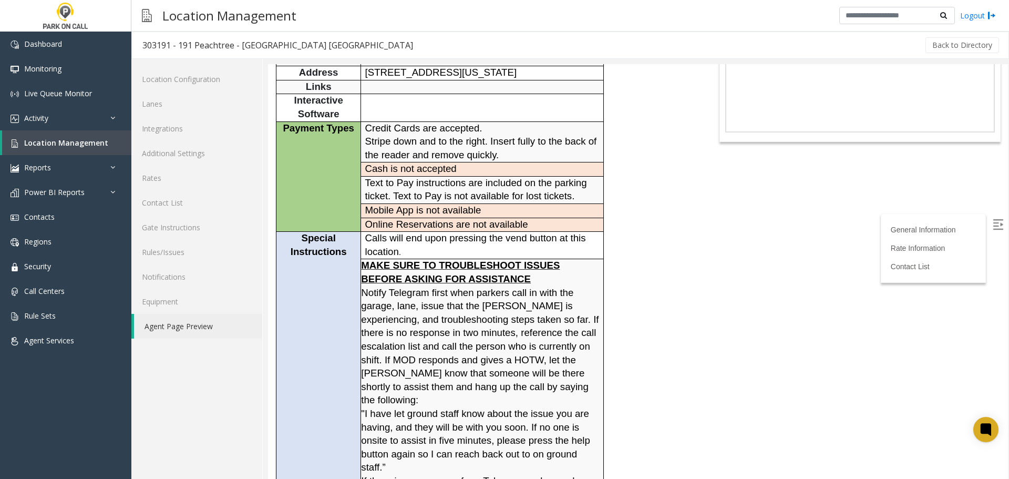
scroll to position [368, 0]
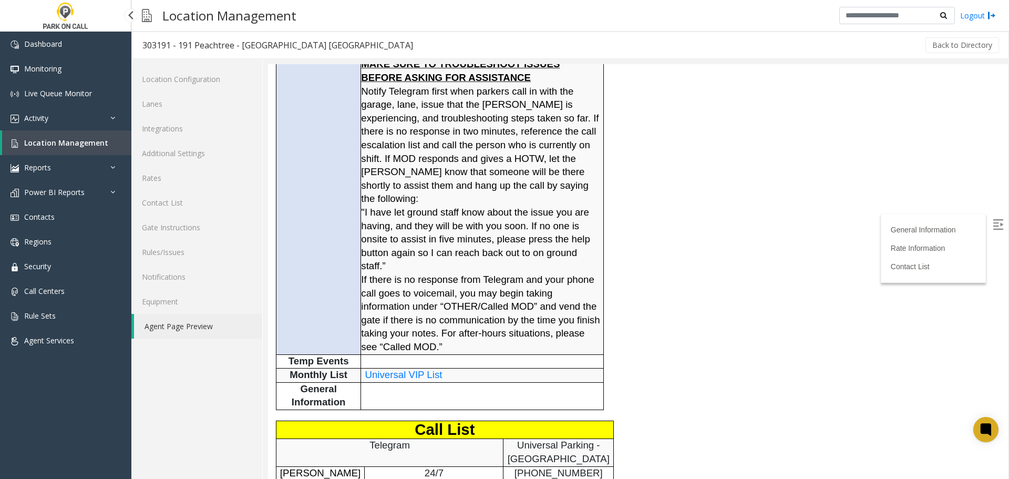
click at [54, 136] on link "Location Management" at bounding box center [66, 142] width 129 height 25
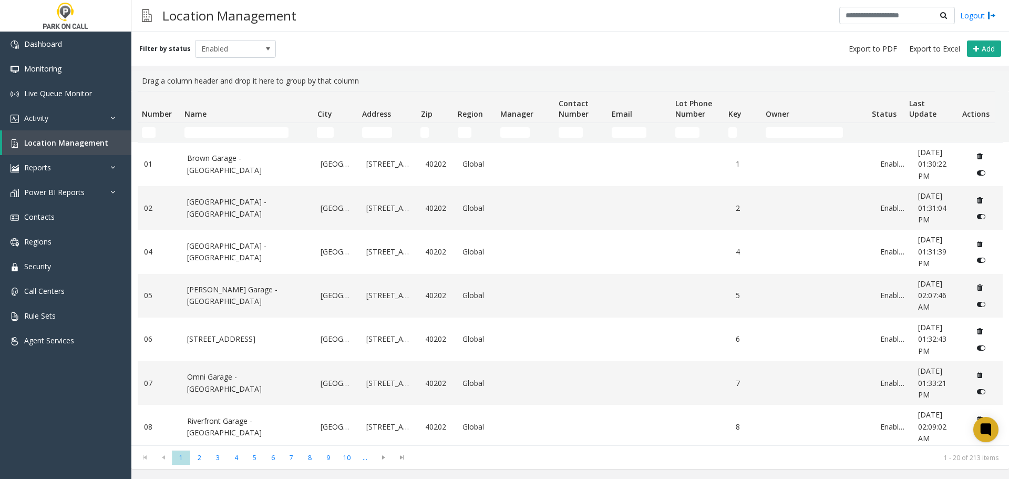
drag, startPoint x: 263, startPoint y: 124, endPoint x: 258, endPoint y: 128, distance: 7.1
click at [260, 126] on td "Name Filter" at bounding box center [246, 132] width 132 height 19
click at [258, 128] on input "Name Filter" at bounding box center [236, 132] width 104 height 11
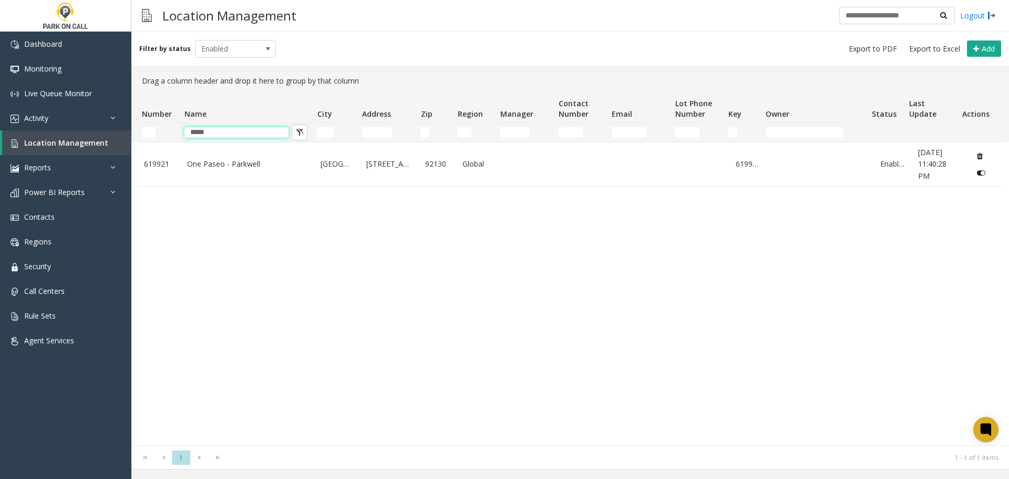
type input "*****"
click at [268, 189] on div "619921 One Paseo - Parkwell San Diego 3725 Paseo Place 92130 Global 619921 Enab…" at bounding box center [570, 293] width 865 height 303
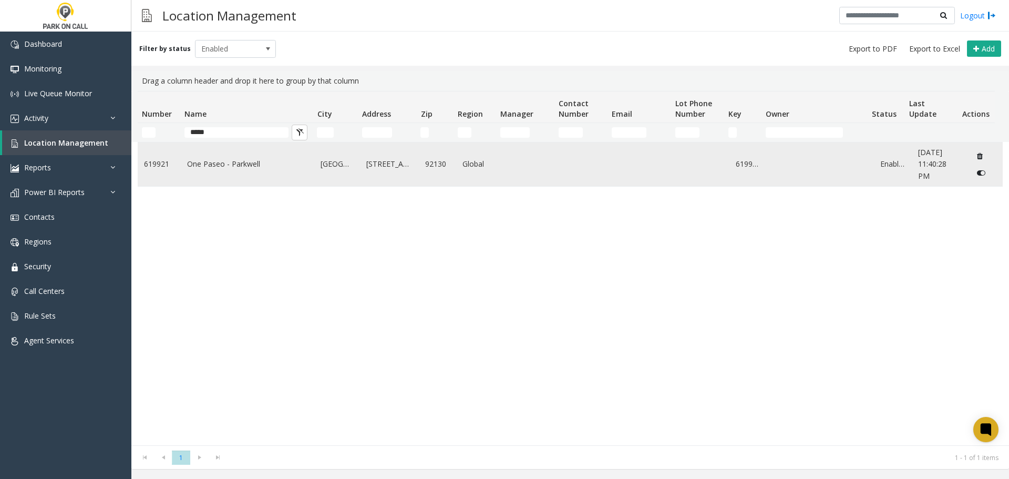
click at [241, 167] on link "One Paseo - Parkwell" at bounding box center [247, 164] width 121 height 12
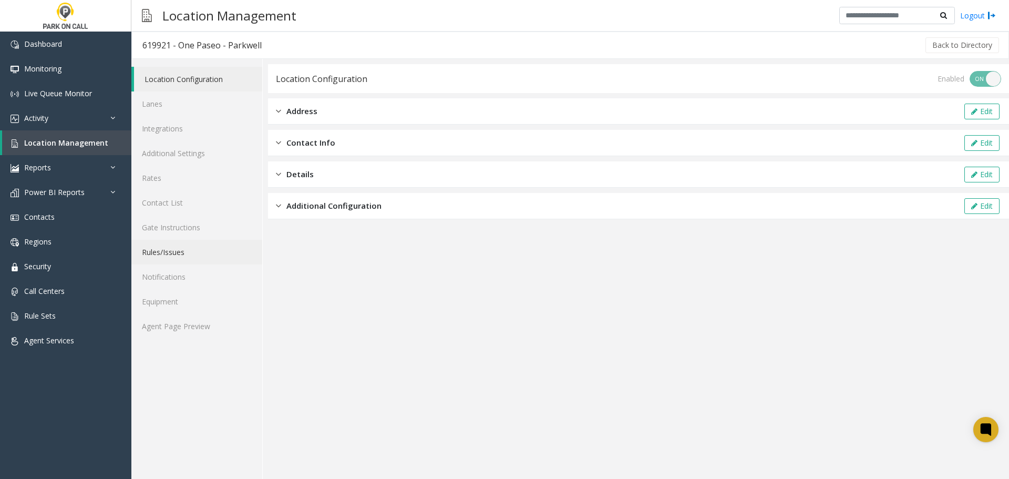
click at [173, 251] on link "Rules/Issues" at bounding box center [196, 252] width 131 height 25
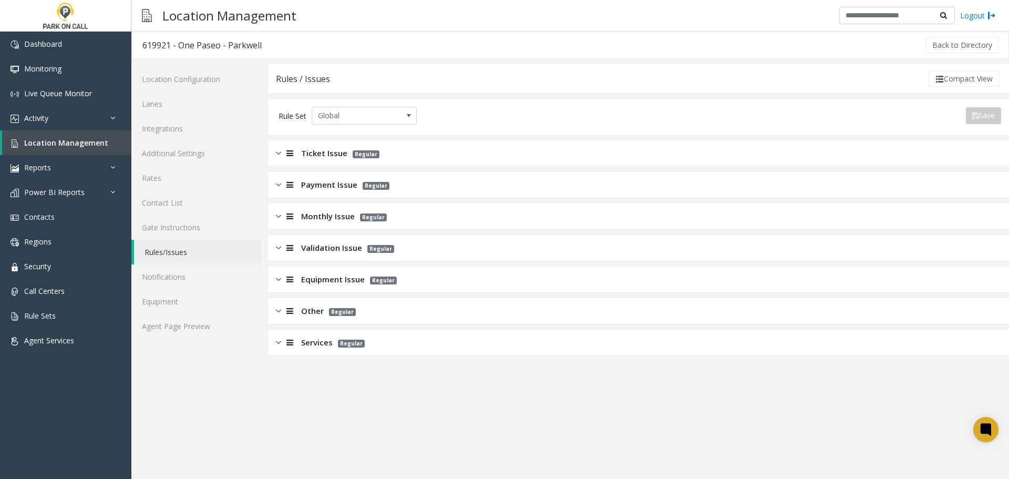
click at [337, 224] on div "Monthly Issue Regular" at bounding box center [638, 216] width 741 height 26
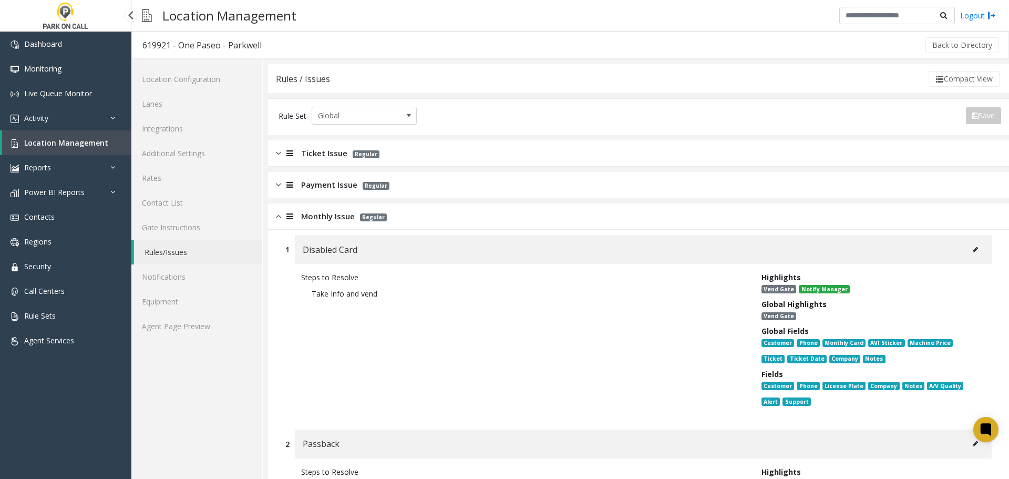
click at [70, 145] on span "Location Management" at bounding box center [66, 143] width 84 height 10
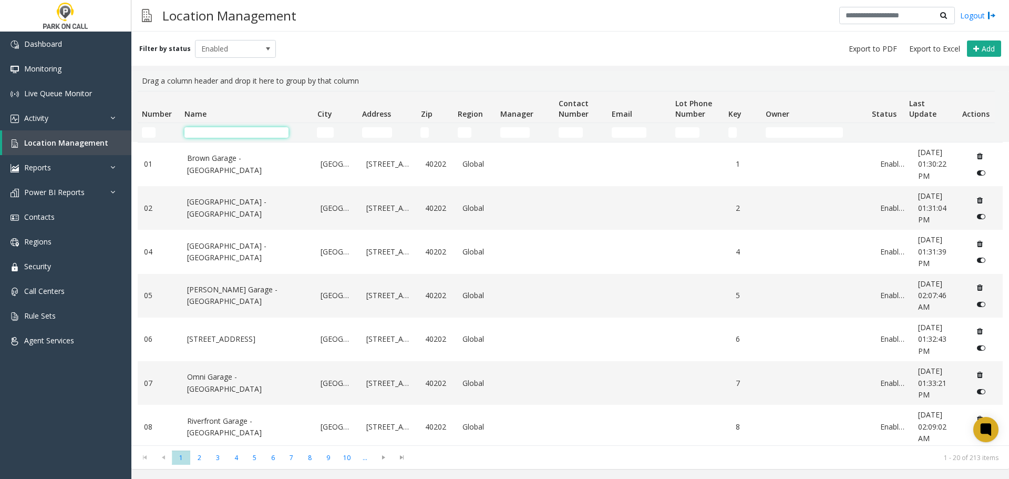
click at [220, 133] on input "Name Filter" at bounding box center [236, 132] width 104 height 11
type input "*"
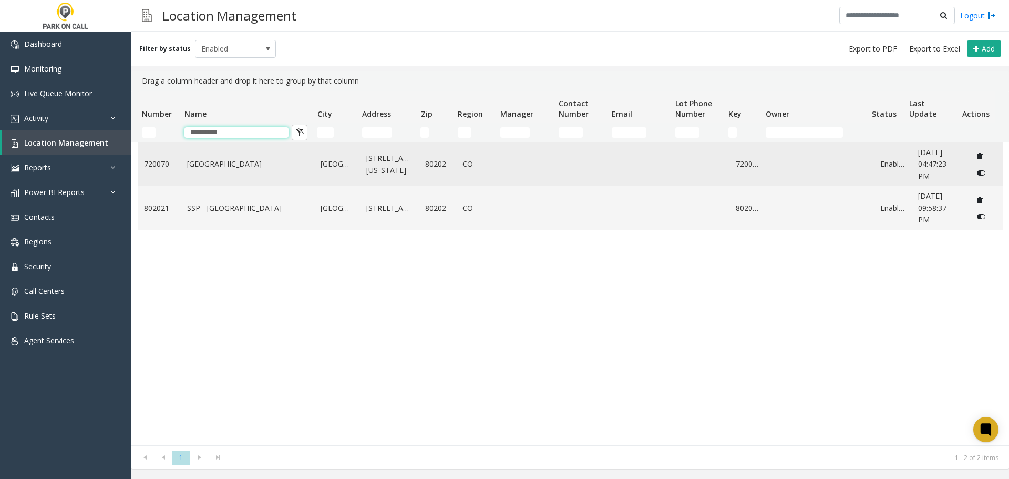
type input "**********"
click at [212, 169] on link "Plaza Garage - Parkwell" at bounding box center [247, 164] width 121 height 12
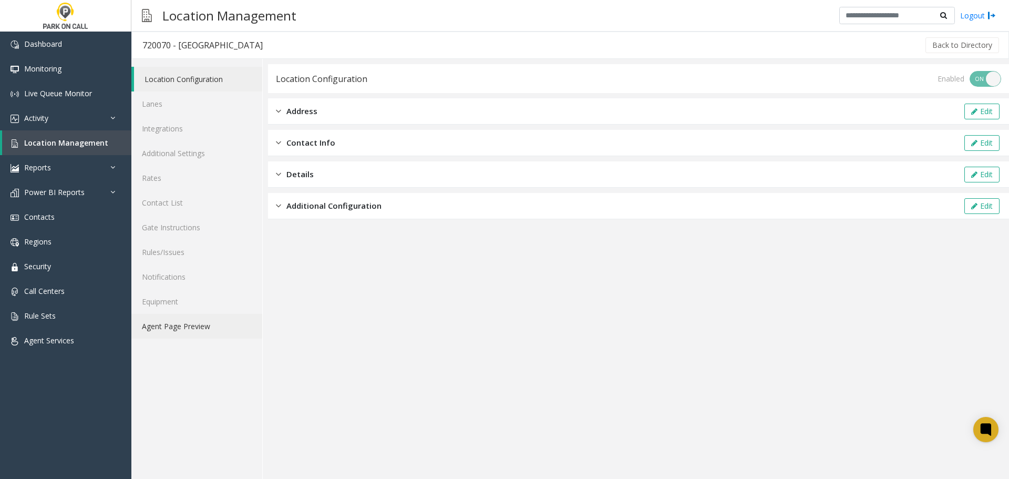
click at [202, 319] on link "Agent Page Preview" at bounding box center [196, 326] width 131 height 25
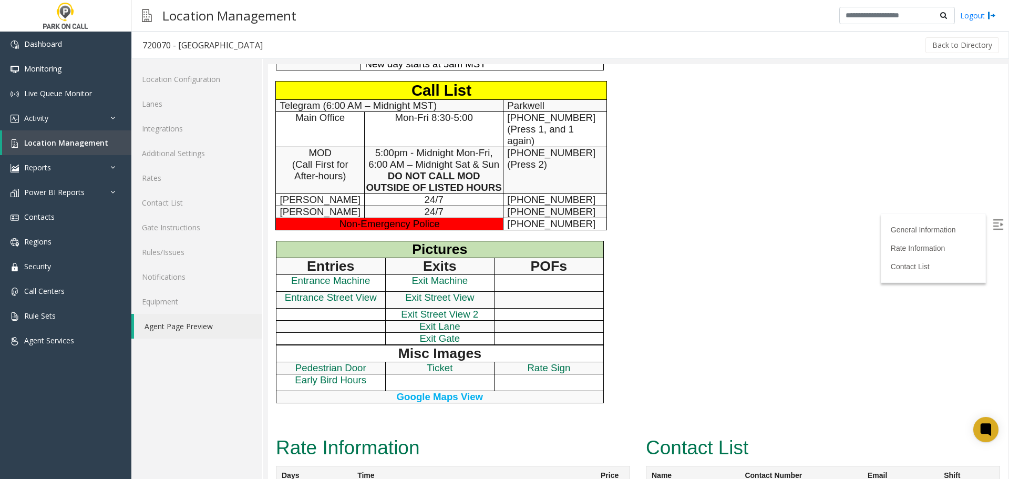
scroll to position [368, 0]
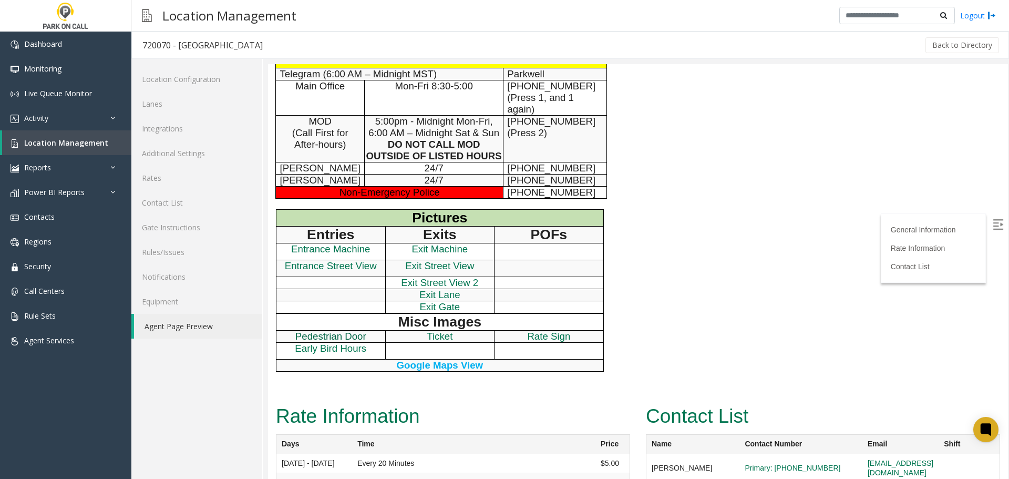
click at [349, 332] on span "Pedestrian Door" at bounding box center [330, 336] width 71 height 11
click at [326, 269] on span "Entrance Street View" at bounding box center [331, 265] width 92 height 11
click at [207, 251] on link "Rules/Issues" at bounding box center [196, 252] width 131 height 25
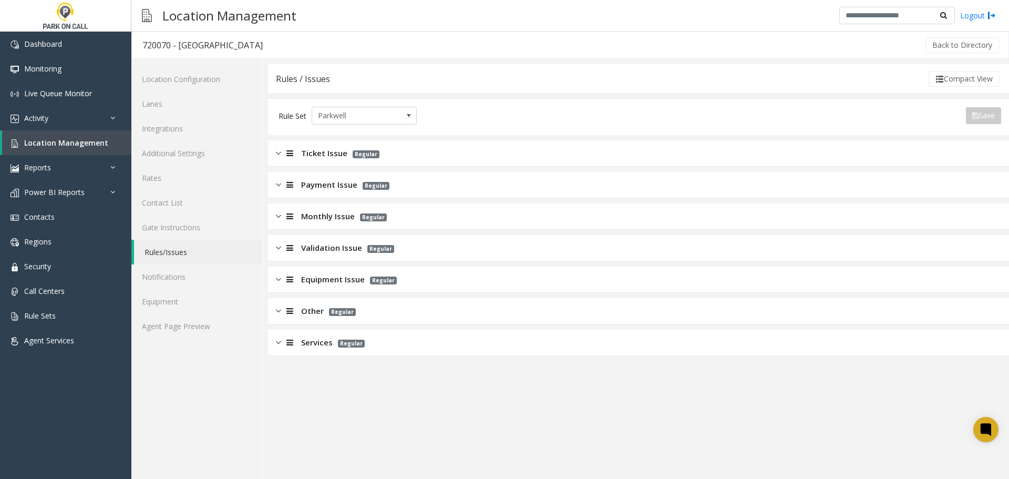
click at [417, 315] on div "Other Regular" at bounding box center [638, 311] width 741 height 26
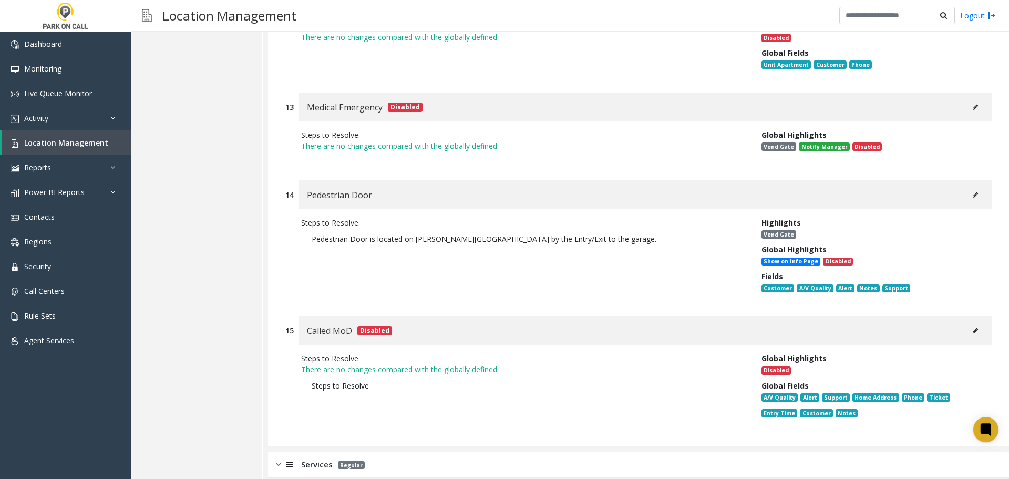
scroll to position [1624, 0]
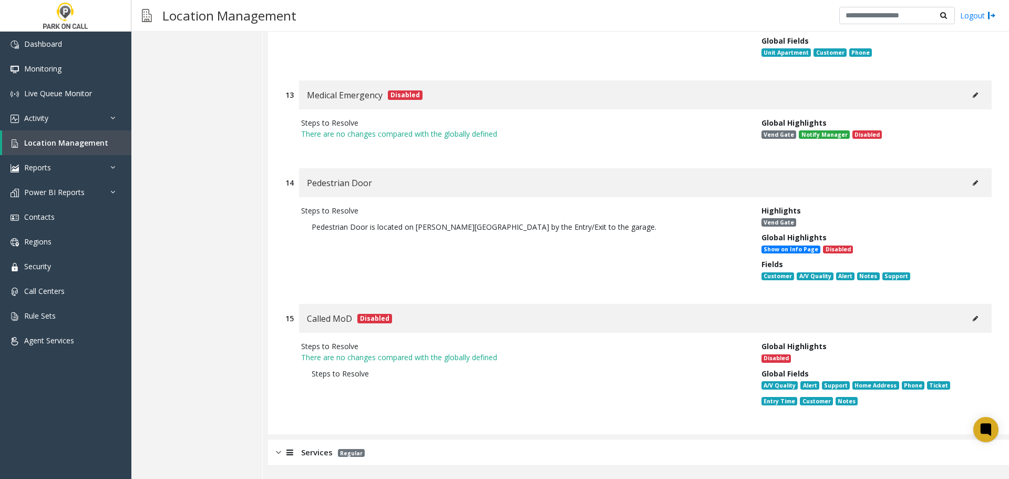
click at [970, 188] on button at bounding box center [975, 183] width 17 height 16
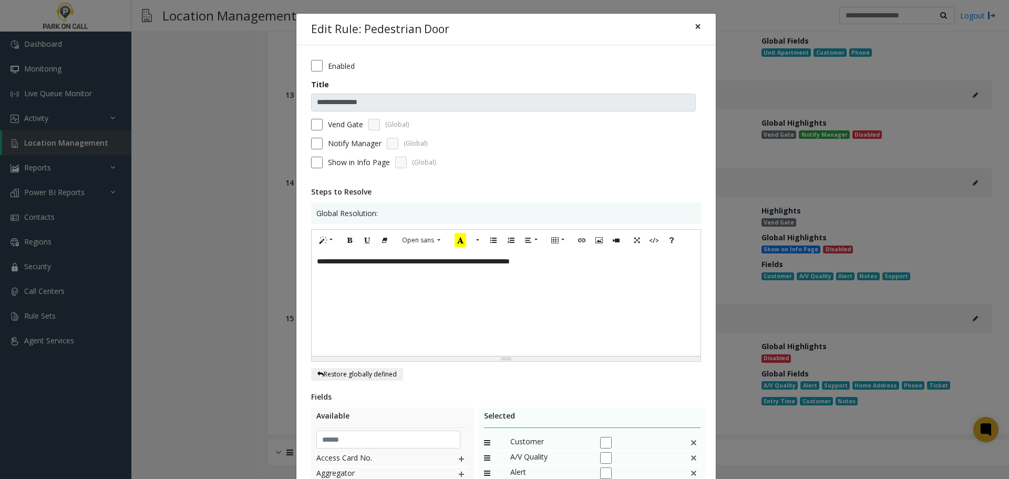
click at [695, 27] on span "×" at bounding box center [698, 26] width 6 height 15
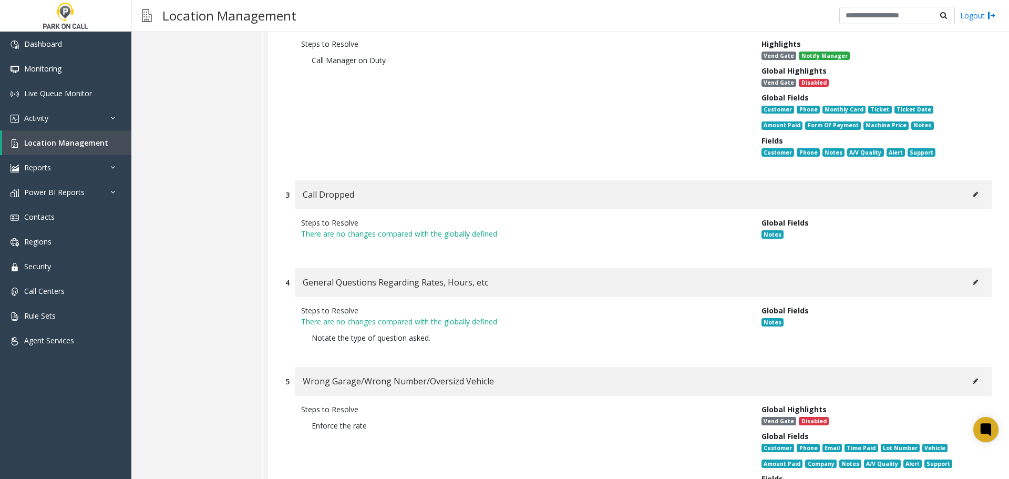
scroll to position [48, 0]
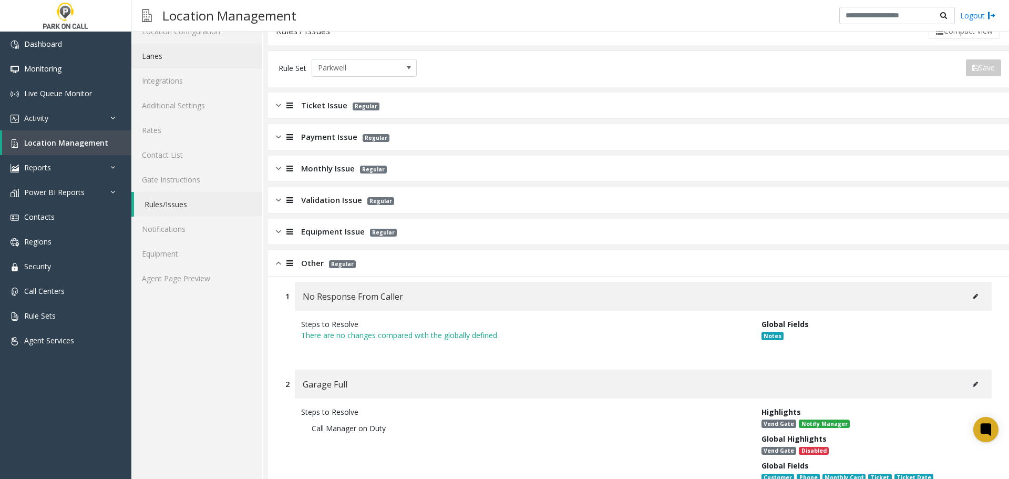
click at [190, 55] on link "Lanes" at bounding box center [196, 56] width 131 height 25
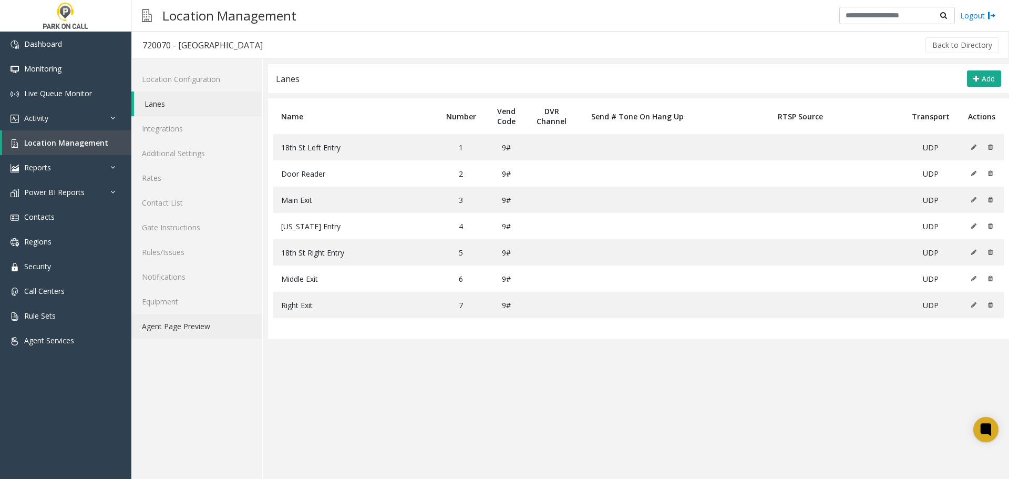
click at [204, 322] on link "Agent Page Preview" at bounding box center [196, 326] width 131 height 25
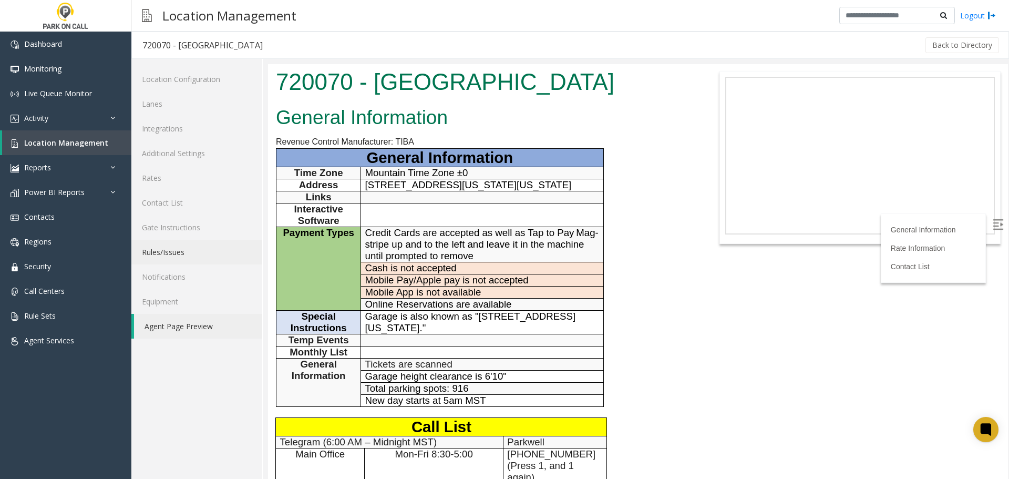
click at [176, 253] on link "Rules/Issues" at bounding box center [196, 252] width 131 height 25
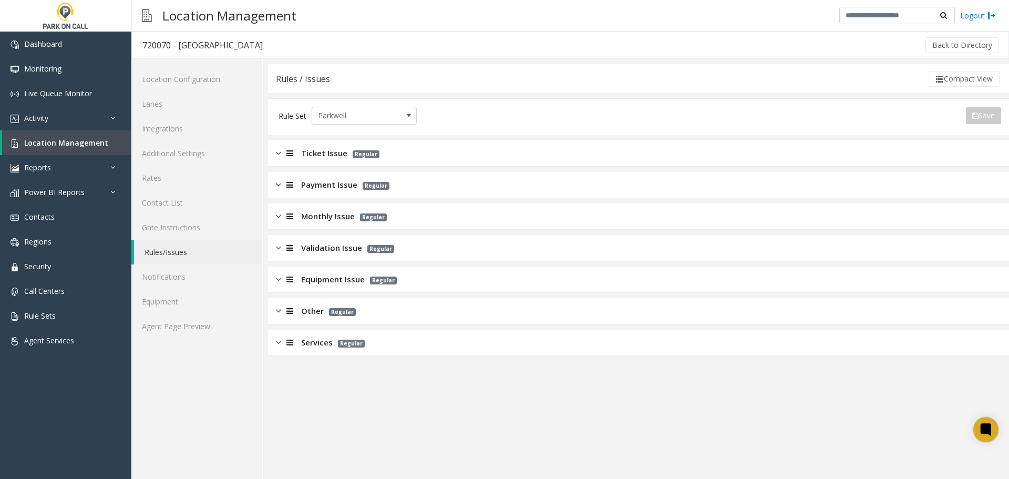
click at [418, 306] on div "Other Regular" at bounding box center [638, 311] width 741 height 26
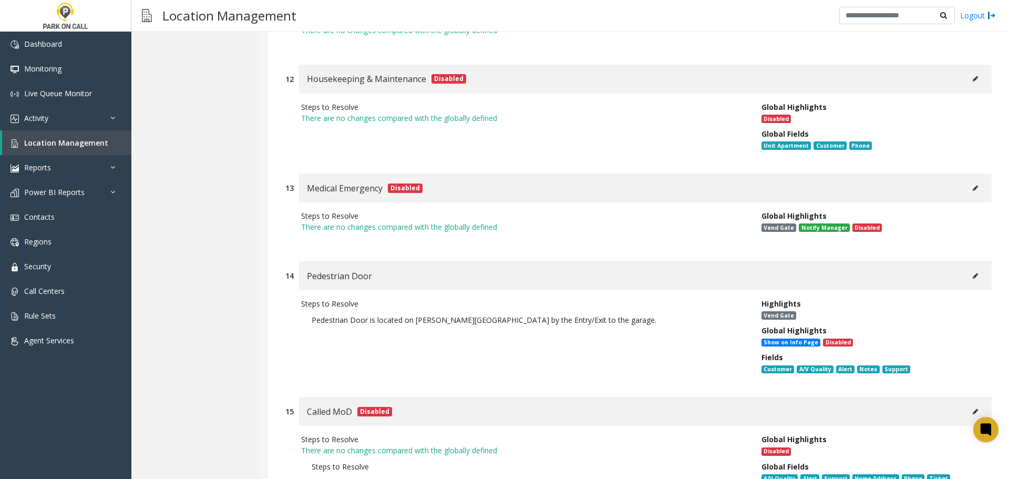
scroll to position [1577, 0]
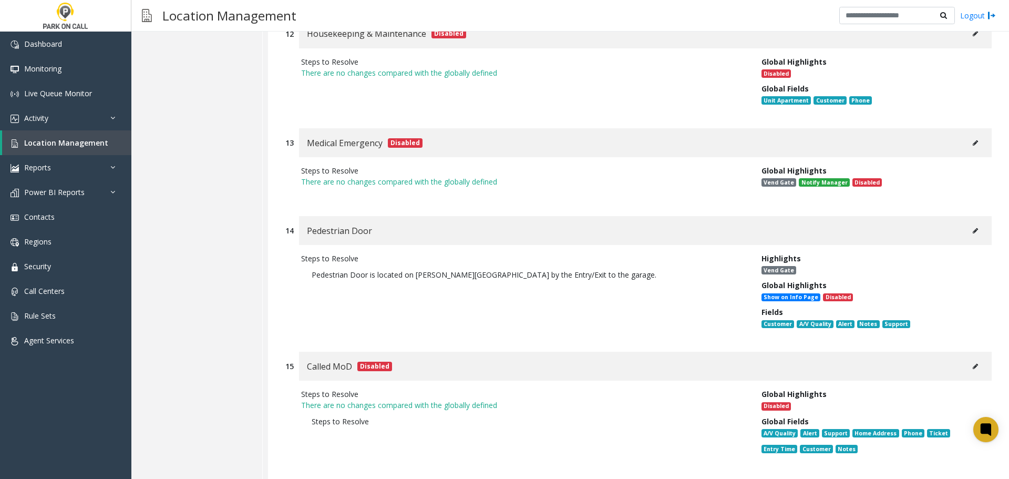
click at [973, 233] on icon at bounding box center [975, 231] width 5 height 6
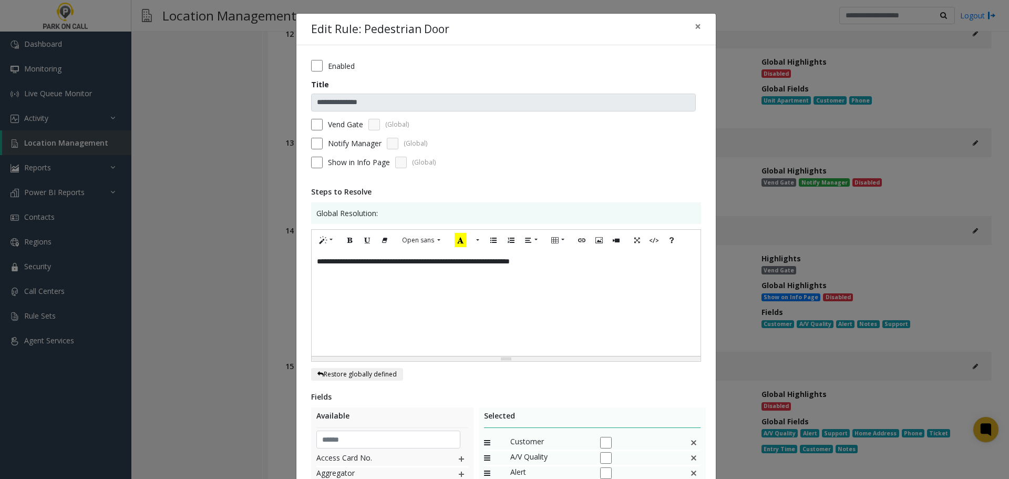
click at [370, 262] on div "**********" at bounding box center [506, 303] width 389 height 105
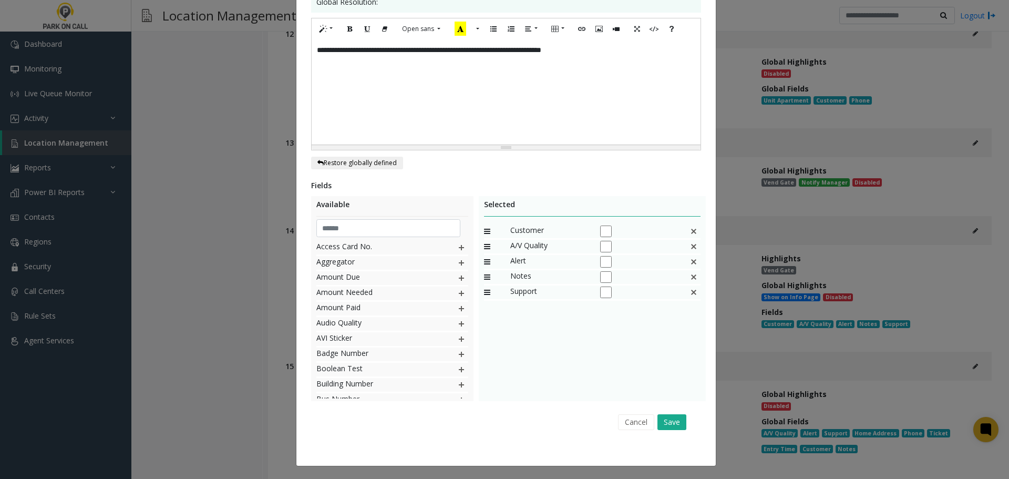
scroll to position [212, 0]
click at [674, 414] on button "Save" at bounding box center [671, 422] width 29 height 16
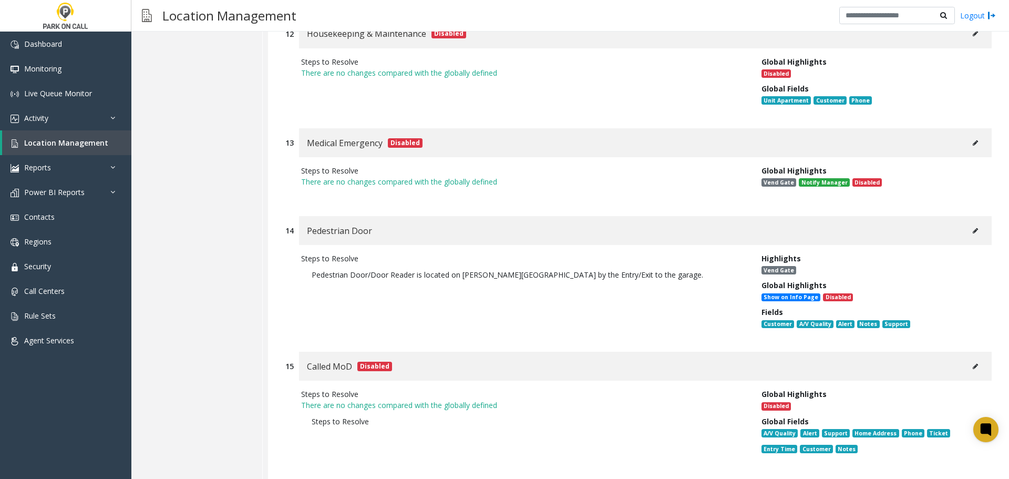
click at [565, 445] on div "Steps to Resolve There are no changes compared with the globally defined Steps …" at bounding box center [523, 422] width 460 height 69
click at [58, 146] on span "Location Management" at bounding box center [66, 143] width 84 height 10
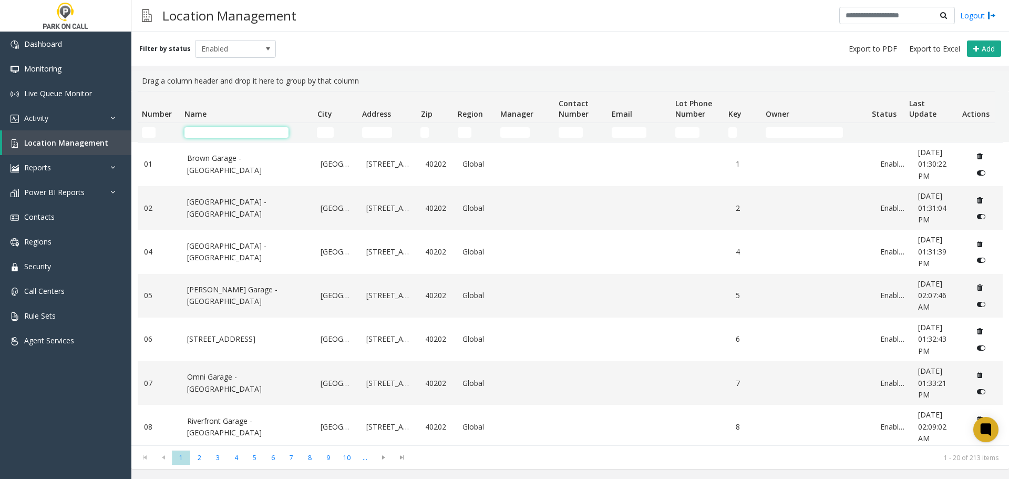
click at [259, 131] on input "Name Filter" at bounding box center [236, 132] width 104 height 11
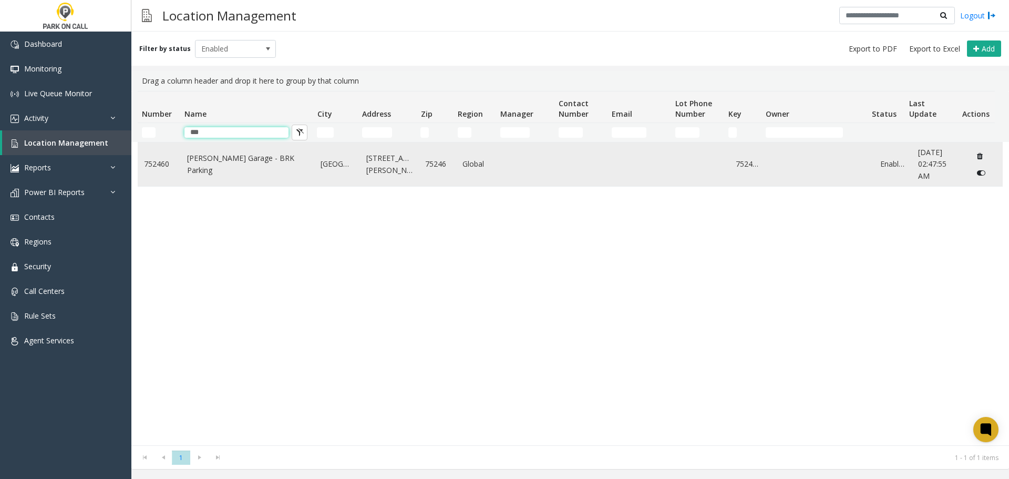
type input "***"
click at [262, 168] on link "Gaston MOB Garage - BRK Parking" at bounding box center [247, 164] width 121 height 24
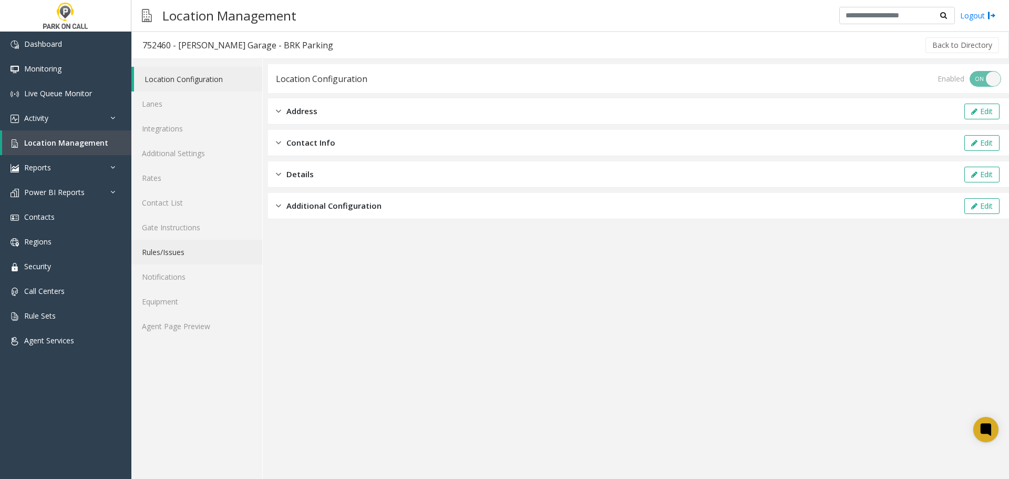
click at [196, 258] on link "Rules/Issues" at bounding box center [196, 252] width 131 height 25
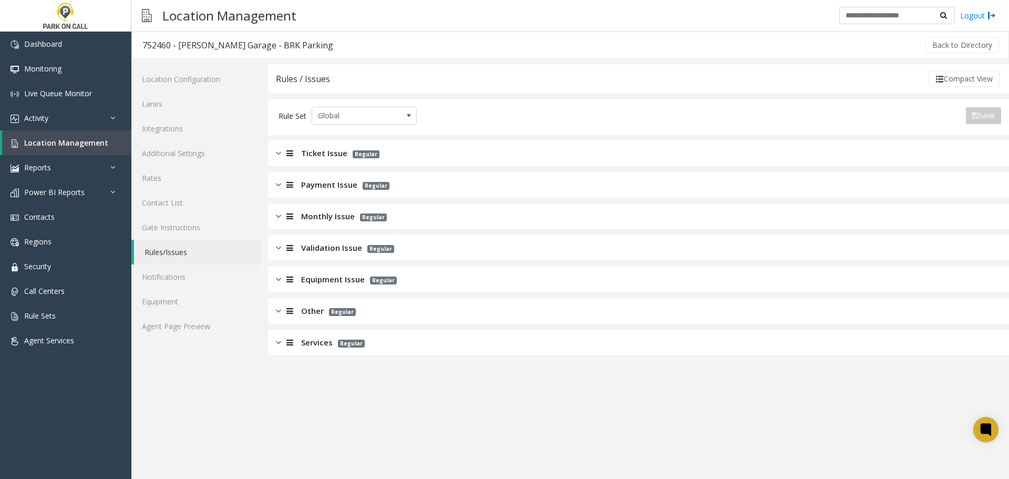
click at [462, 228] on div "Monthly Issue Regular" at bounding box center [638, 216] width 741 height 26
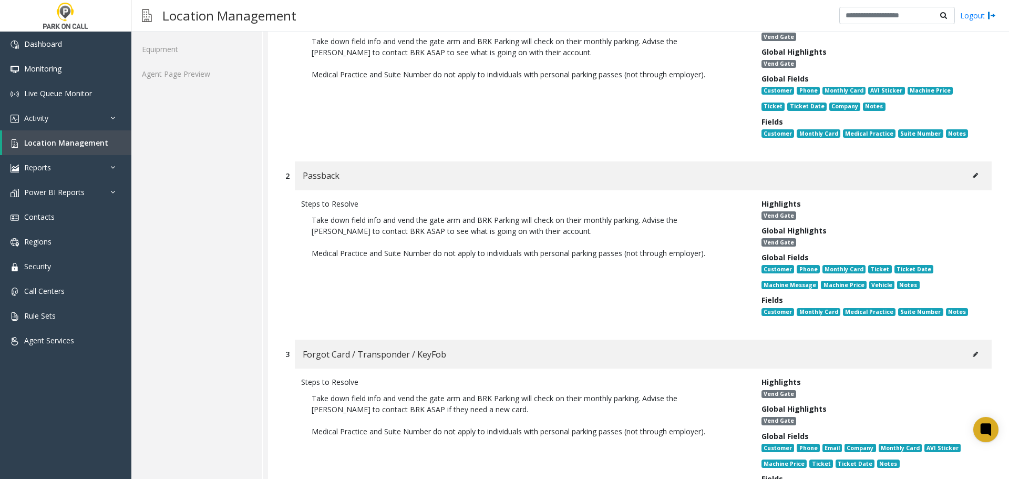
scroll to position [420, 0]
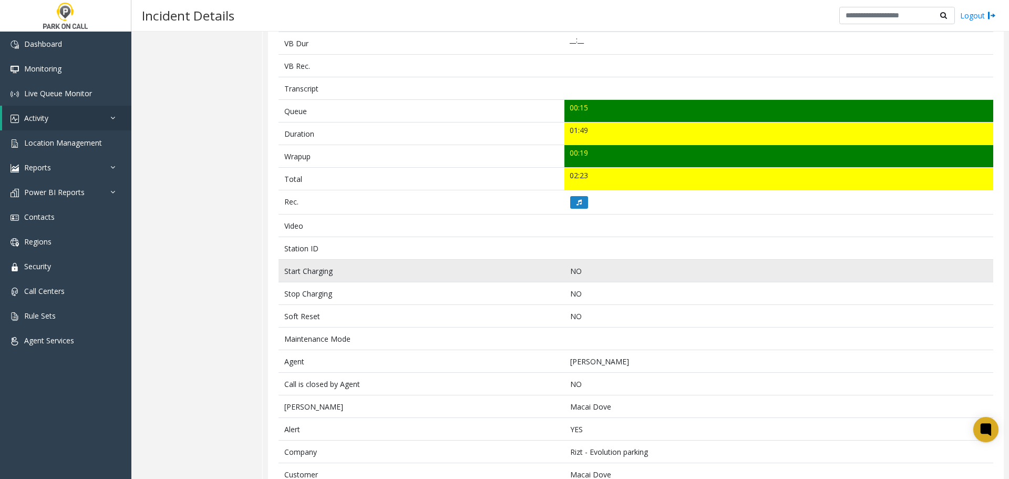
scroll to position [350, 0]
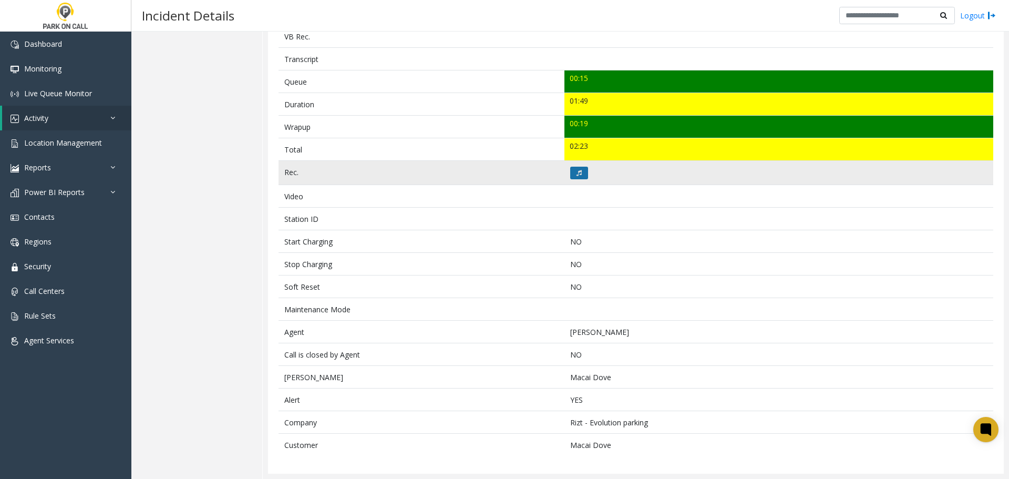
click at [578, 168] on button at bounding box center [579, 173] width 18 height 13
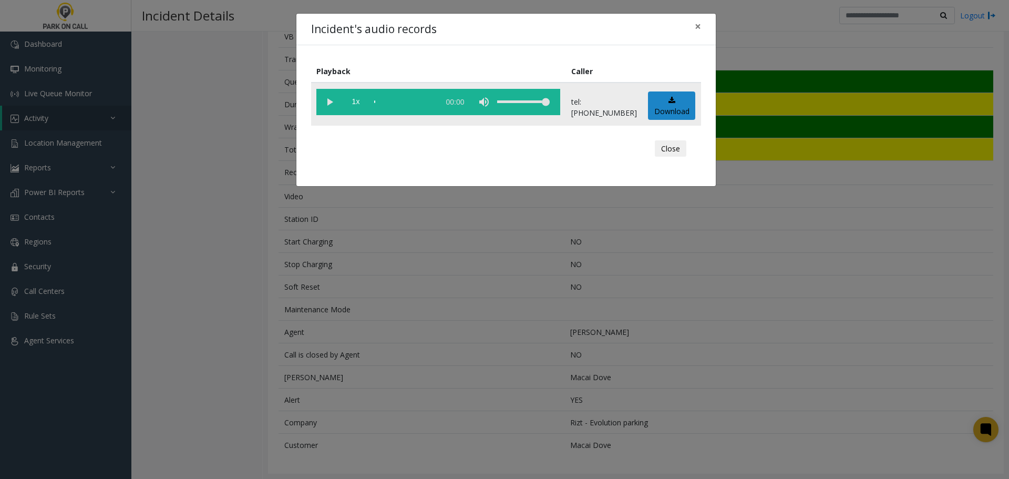
click at [329, 99] on vg-play-pause at bounding box center [329, 102] width 26 height 26
click at [329, 100] on vg-play-pause at bounding box center [329, 102] width 26 height 26
click at [704, 382] on div "Incident's audio records × Playback Caller 1x 01:58 tel:3031919001 Download Clo…" at bounding box center [504, 239] width 1009 height 479
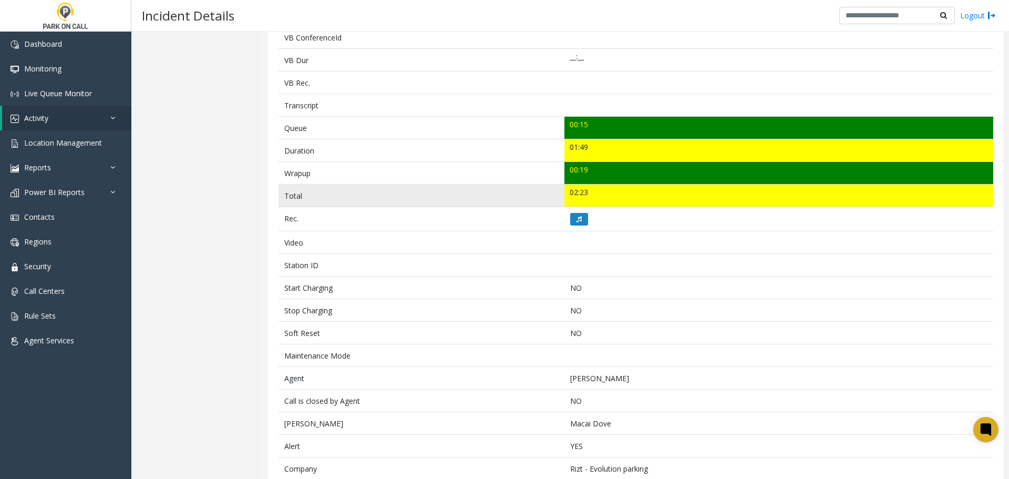
scroll to position [315, 0]
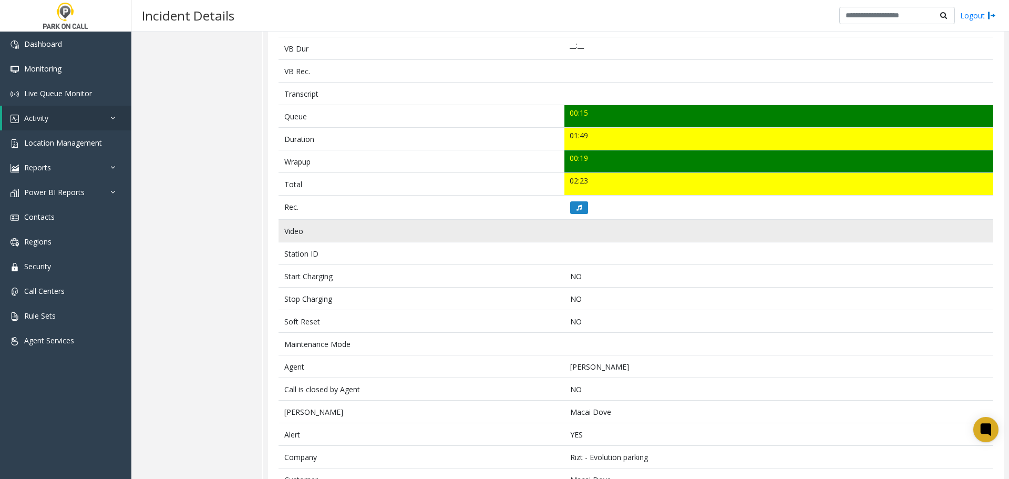
click at [425, 237] on td "Video" at bounding box center [422, 231] width 286 height 23
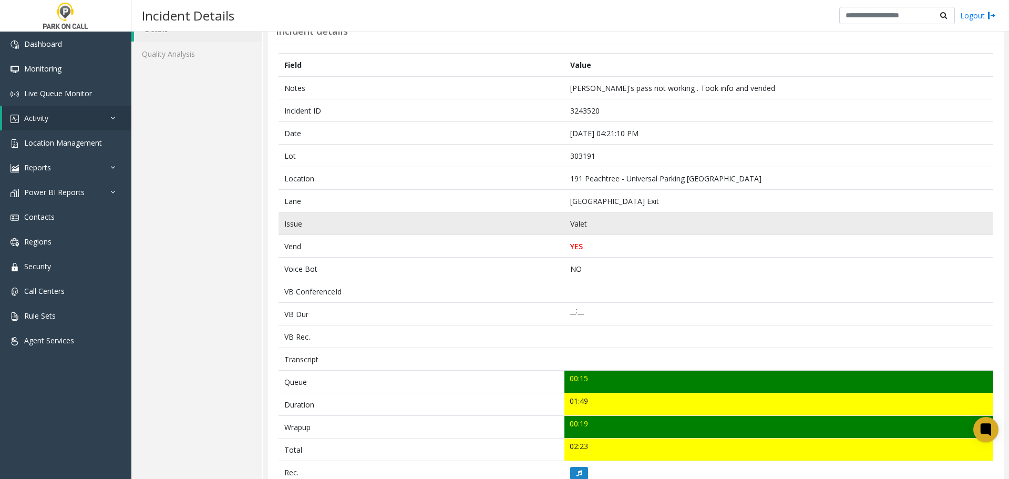
scroll to position [0, 0]
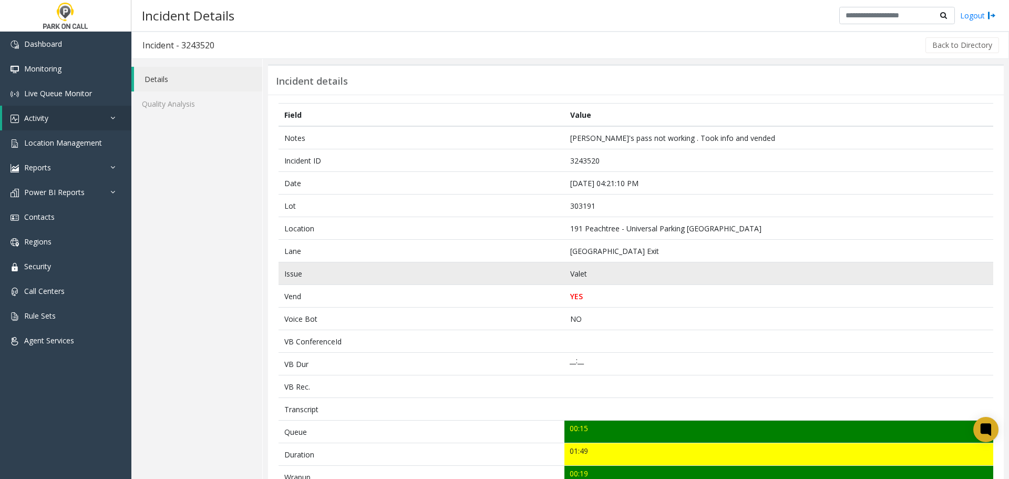
click at [755, 282] on td "Valet" at bounding box center [778, 273] width 429 height 23
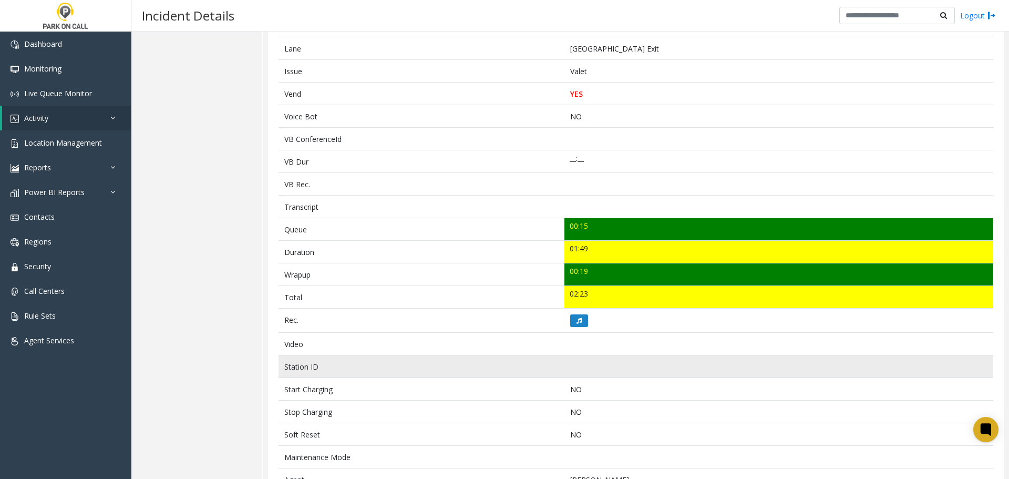
scroll to position [350, 0]
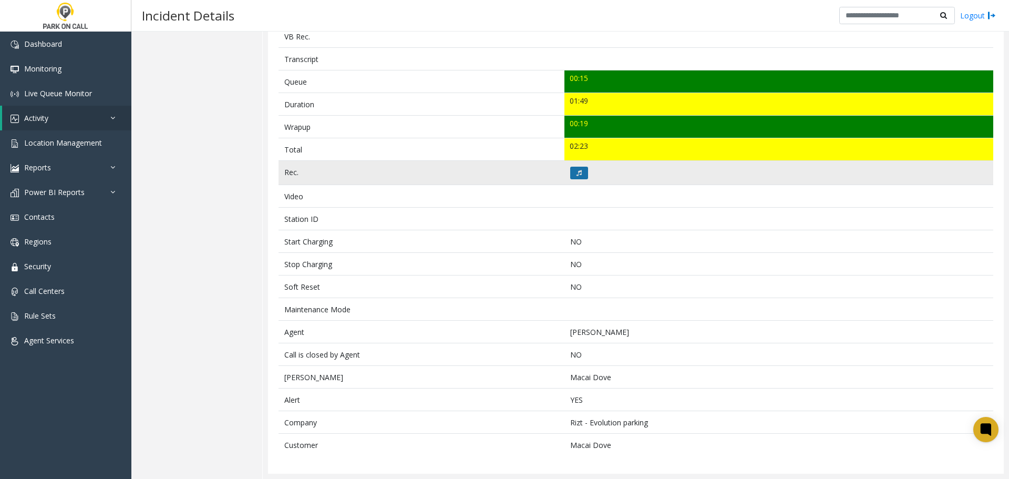
click at [577, 170] on icon at bounding box center [579, 173] width 5 height 6
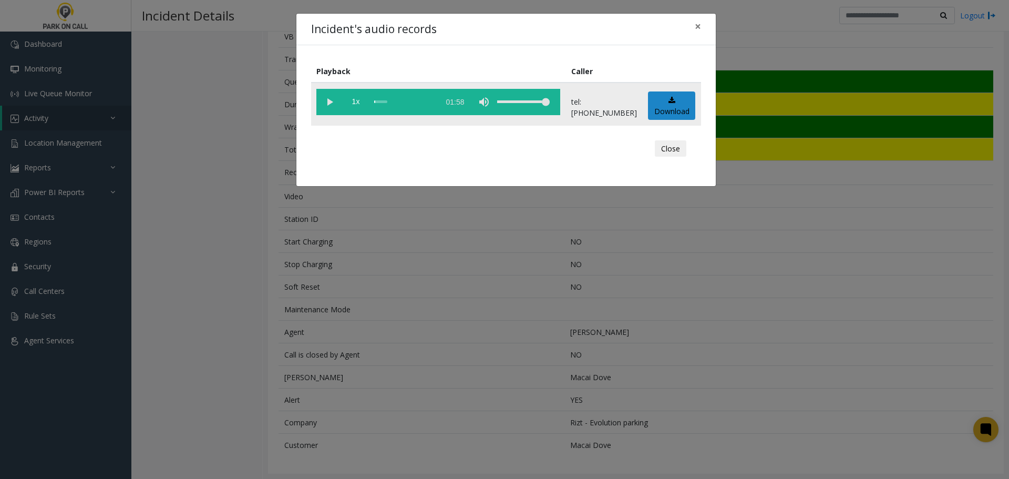
click at [332, 101] on vg-play-pause at bounding box center [329, 102] width 26 height 26
click at [433, 104] on div "scrub bar" at bounding box center [404, 102] width 60 height 26
click at [434, 102] on div "scrub bar" at bounding box center [404, 102] width 60 height 26
click at [432, 102] on div "scrub bar" at bounding box center [404, 102] width 60 height 26
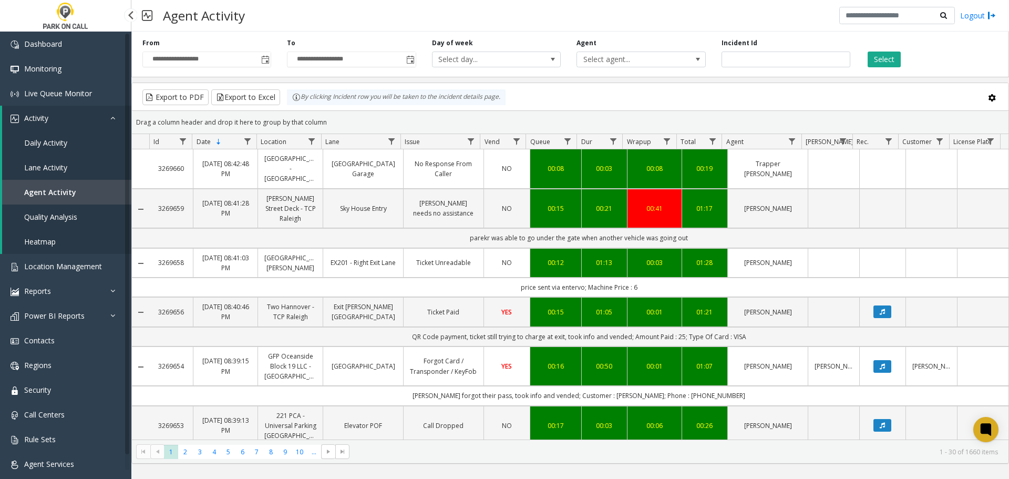
click at [68, 218] on span "Quality Analysis" at bounding box center [50, 217] width 53 height 10
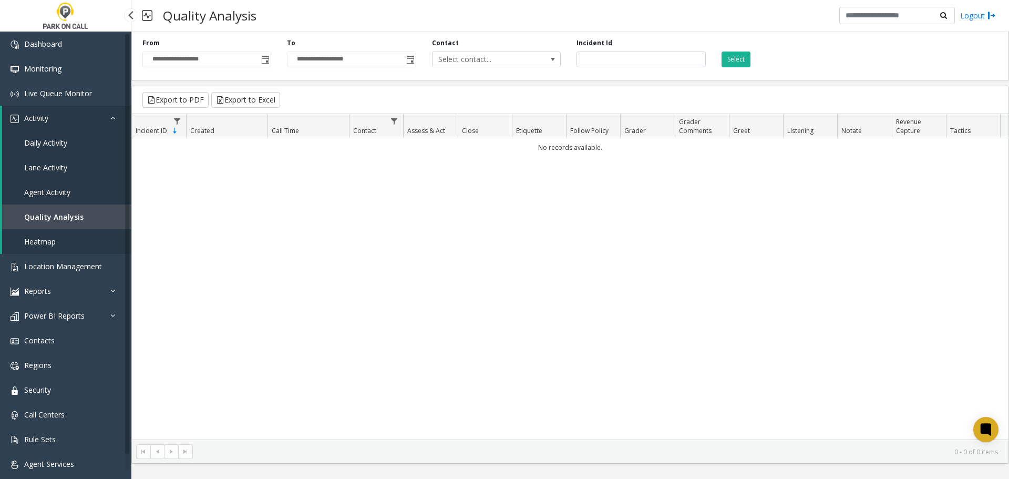
click at [69, 192] on span "Agent Activity" at bounding box center [47, 192] width 46 height 10
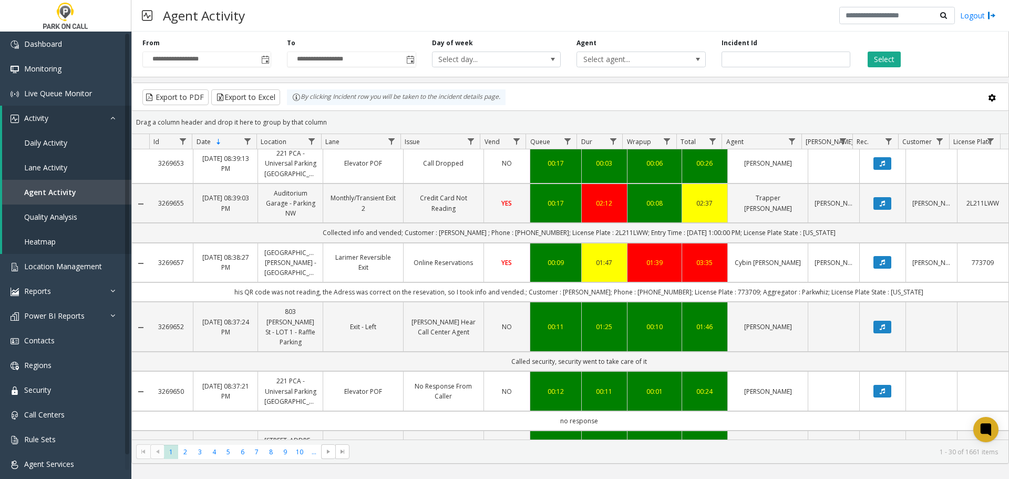
scroll to position [315, 0]
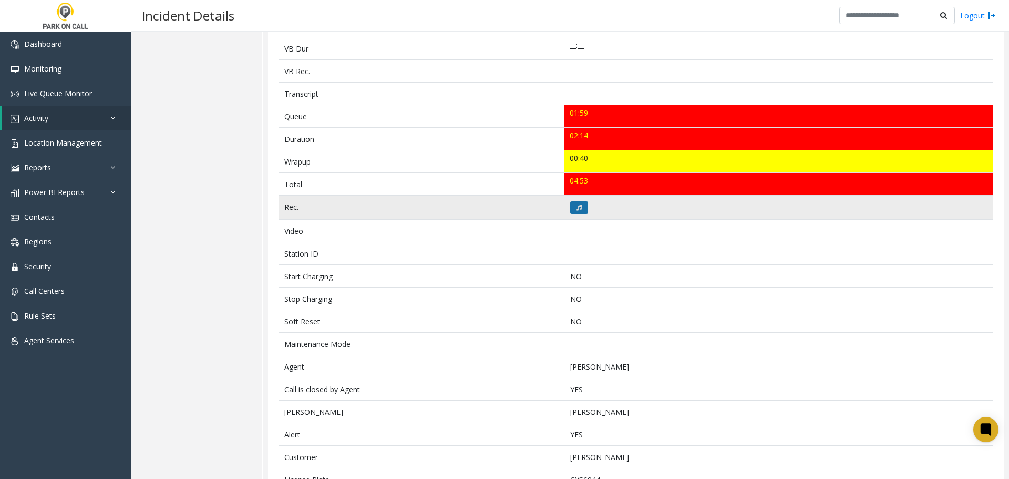
scroll to position [440, 0]
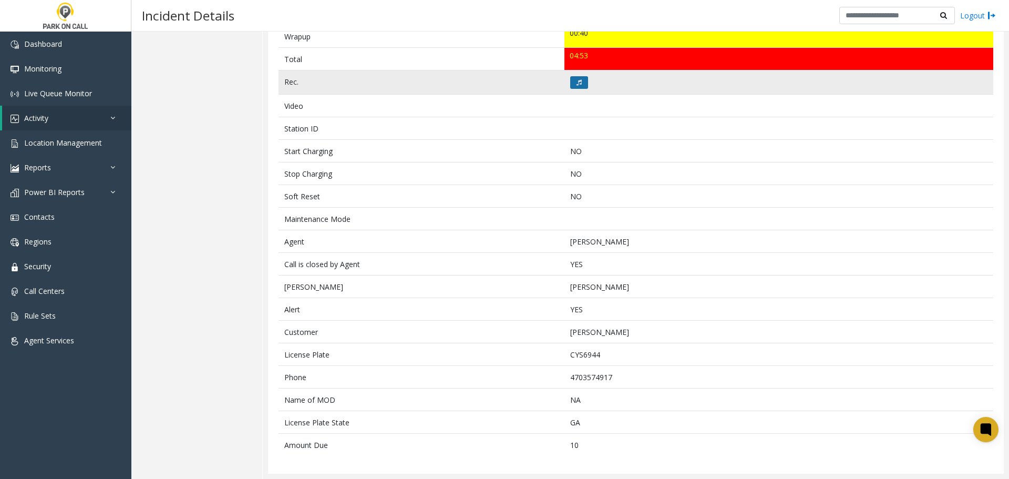
click at [577, 81] on icon at bounding box center [579, 82] width 5 height 6
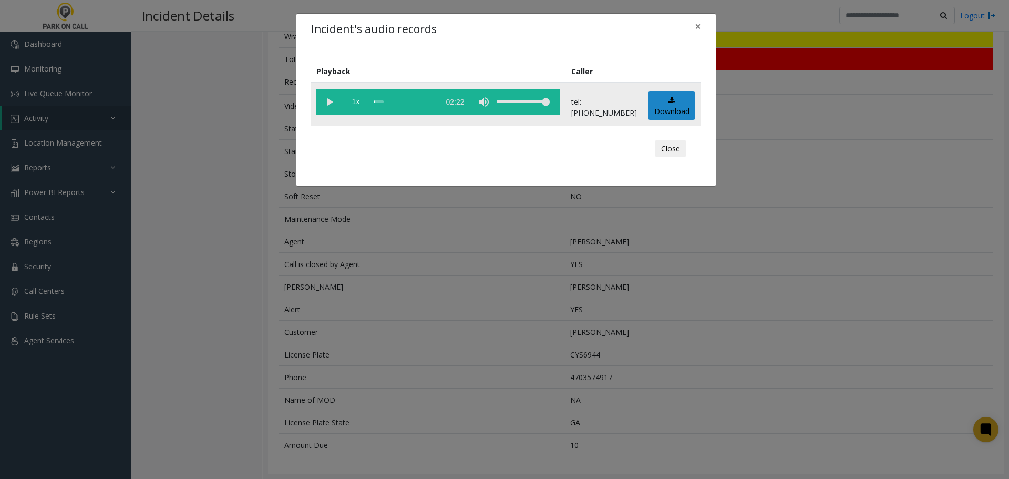
click at [325, 101] on vg-play-pause at bounding box center [329, 102] width 26 height 26
click at [261, 276] on div "Incident's audio records × Playback Caller 1x 02:22 tel:3030329004 Download Clo…" at bounding box center [504, 239] width 1009 height 479
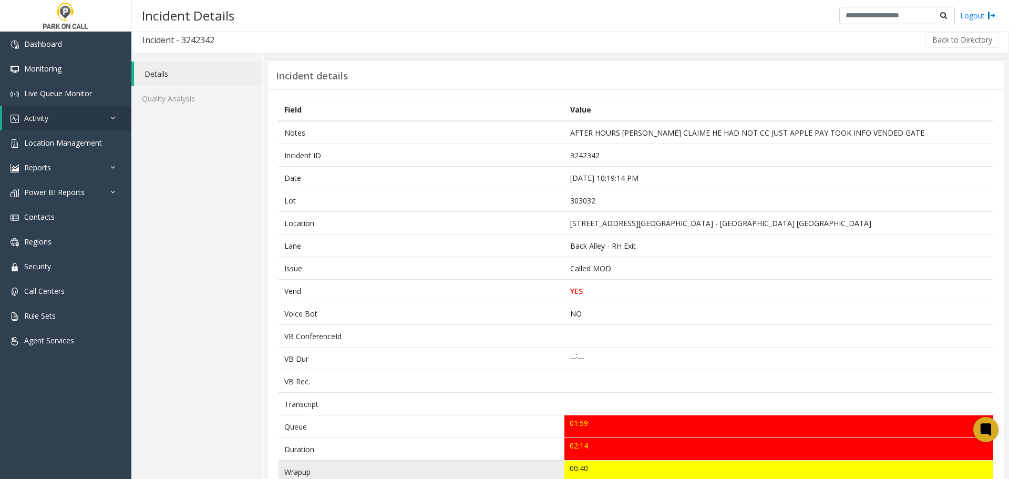
scroll to position [0, 0]
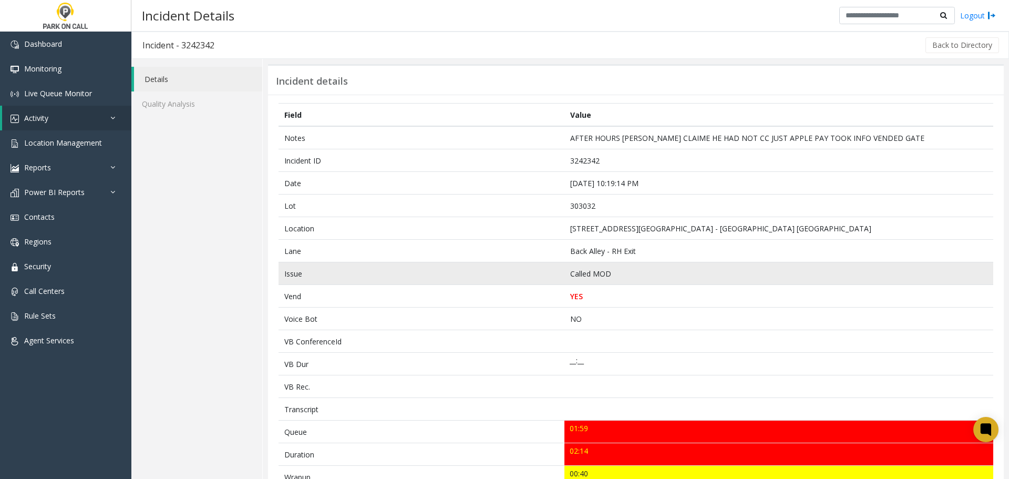
click at [720, 271] on td "Called MOD" at bounding box center [778, 273] width 429 height 23
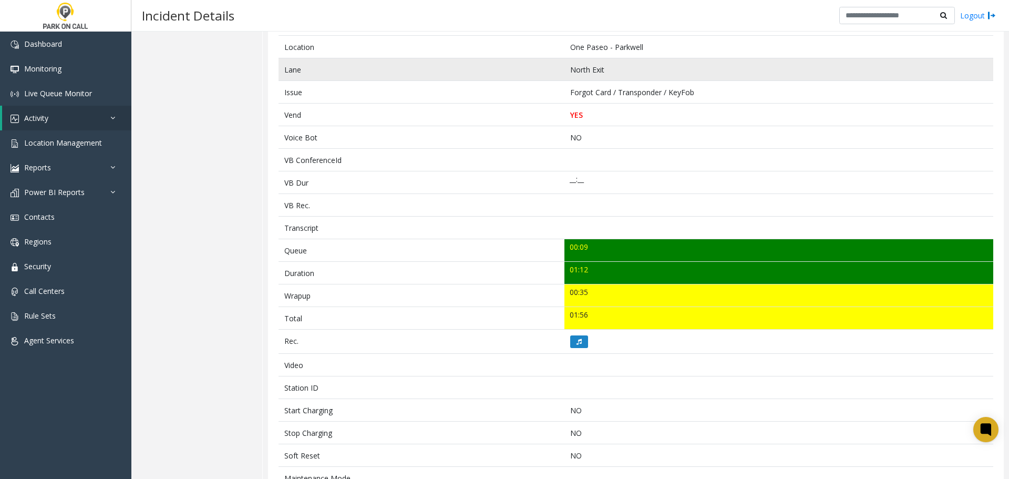
scroll to position [395, 0]
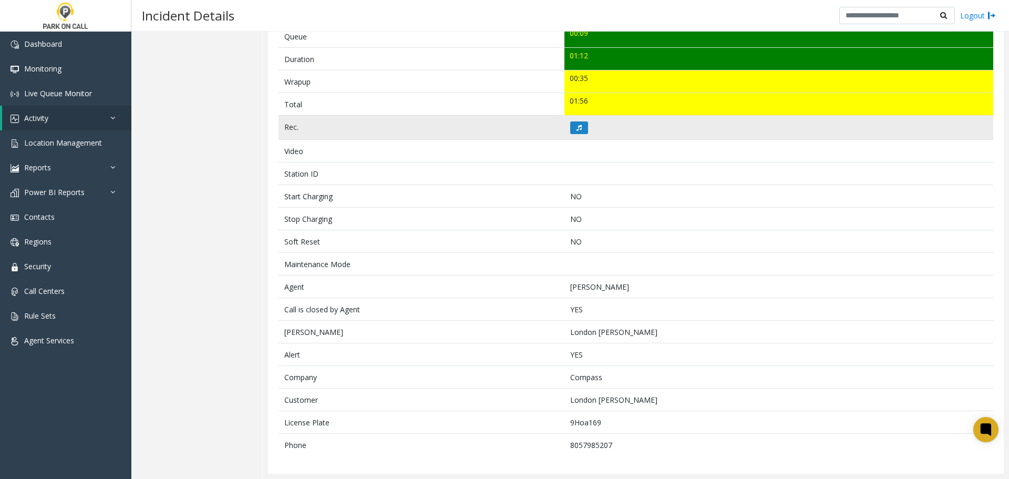
click at [586, 130] on td at bounding box center [778, 128] width 429 height 24
click at [582, 128] on button at bounding box center [579, 127] width 18 height 13
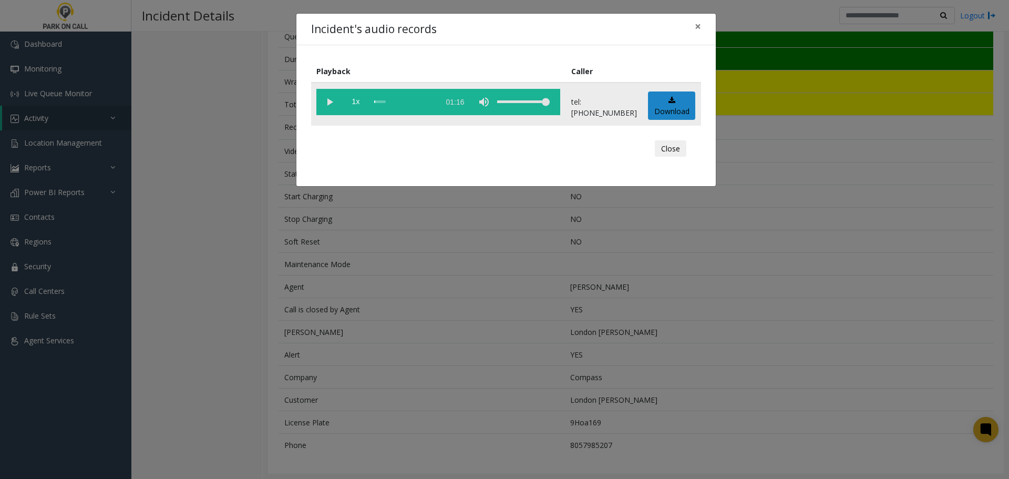
click at [339, 99] on vg-play-pause at bounding box center [329, 102] width 26 height 26
click at [336, 105] on vg-play-pause at bounding box center [329, 102] width 26 height 26
click at [394, 105] on div "scrub bar" at bounding box center [404, 102] width 60 height 26
click at [611, 162] on div "Close" at bounding box center [505, 149] width 375 height 32
click at [403, 367] on div "Incident's audio records × Playback Caller 1x 01:16 tel:6199219002 Download Clo…" at bounding box center [504, 239] width 1009 height 479
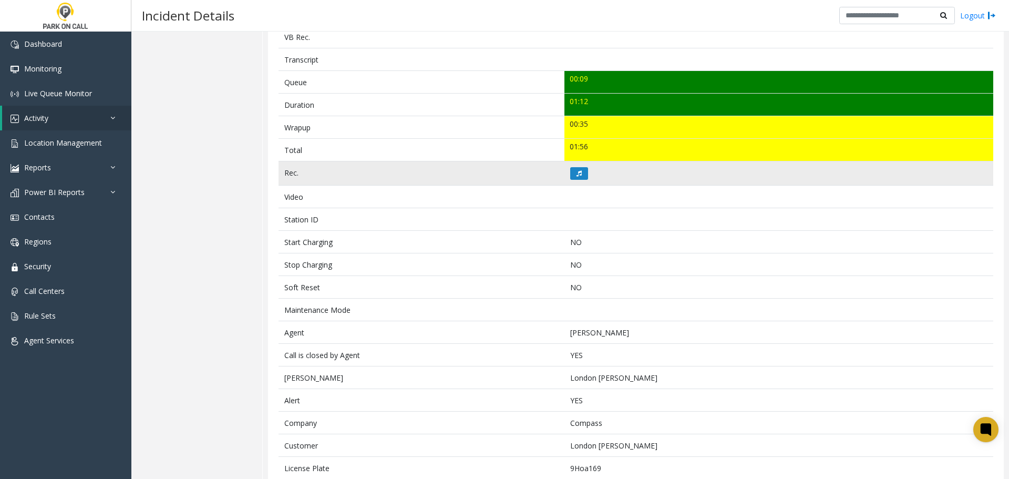
scroll to position [368, 0]
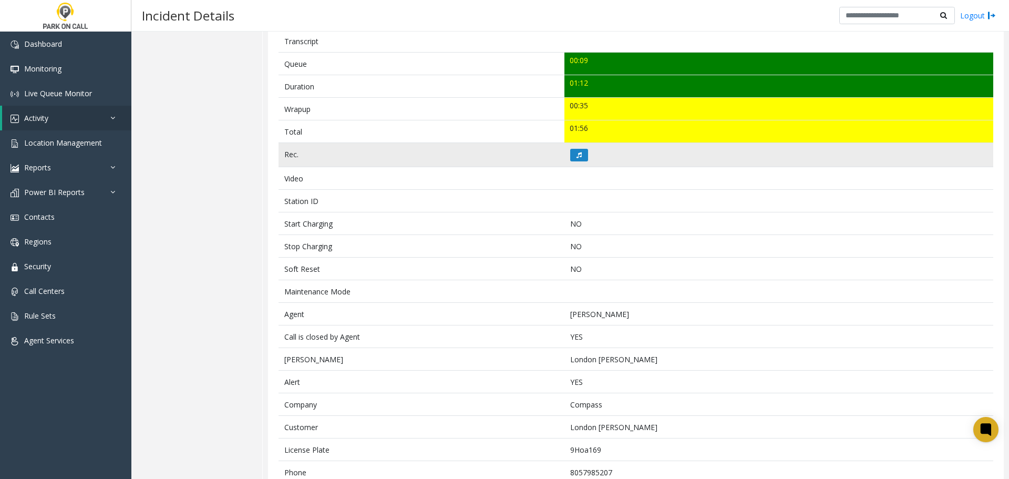
click at [573, 147] on td at bounding box center [778, 155] width 429 height 24
click at [577, 153] on icon at bounding box center [579, 155] width 5 height 6
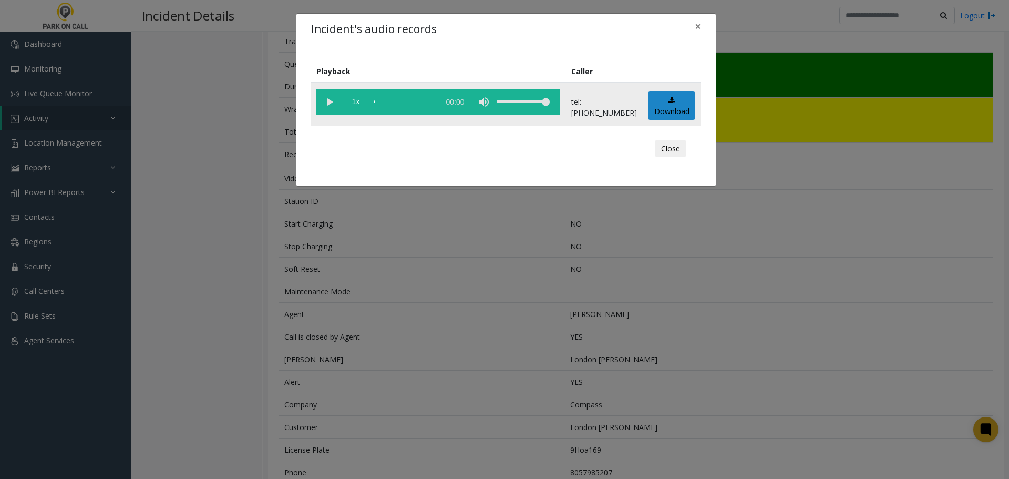
click at [328, 89] on vg-play-pause at bounding box center [329, 102] width 26 height 26
click at [434, 104] on div "scrub bar" at bounding box center [404, 102] width 60 height 26
click at [434, 102] on div "scrub bar" at bounding box center [404, 102] width 60 height 26
click at [330, 110] on vg-play-pause at bounding box center [329, 102] width 26 height 26
click at [370, 284] on div "Incident's audio records × Playback Caller 1x 01:16 tel:6199219002 Download Clo…" at bounding box center [504, 239] width 1009 height 479
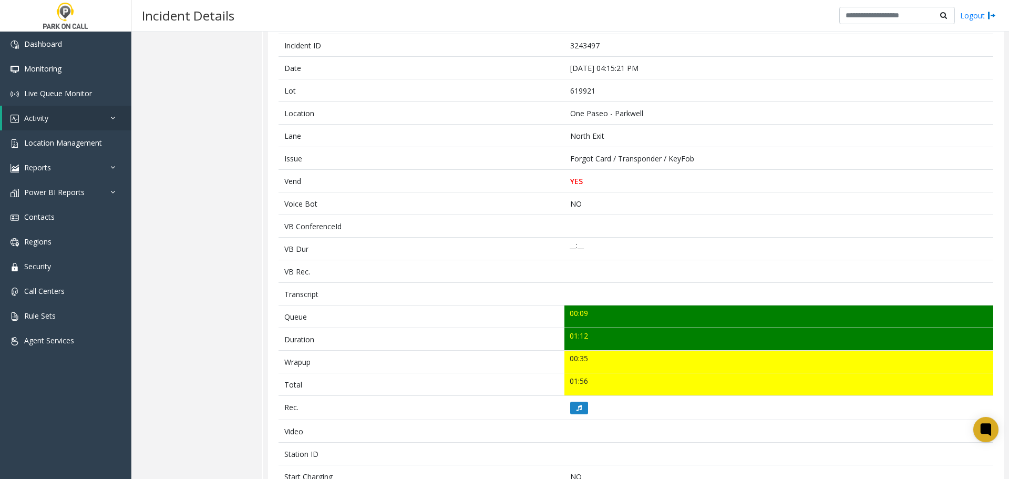
scroll to position [0, 0]
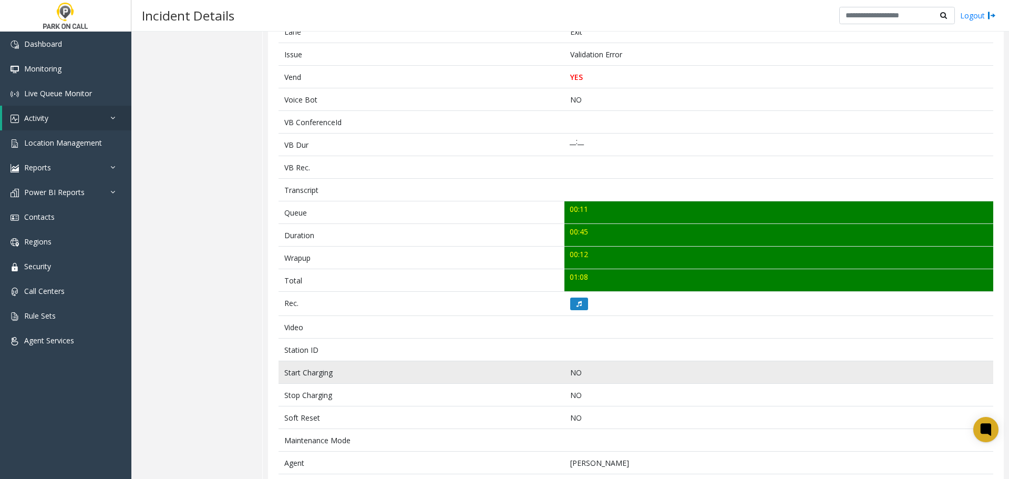
scroll to position [305, 0]
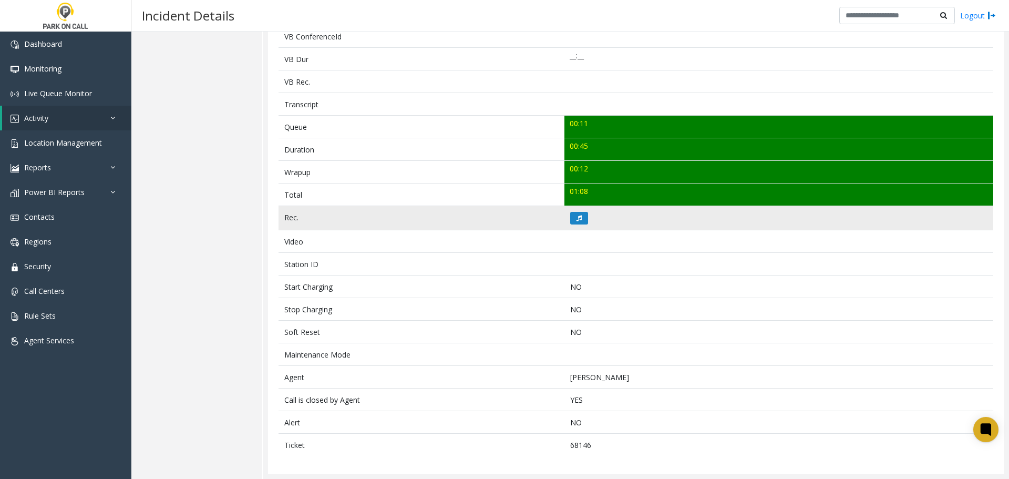
click at [567, 225] on td at bounding box center [778, 218] width 429 height 24
click at [570, 223] on button at bounding box center [579, 218] width 18 height 13
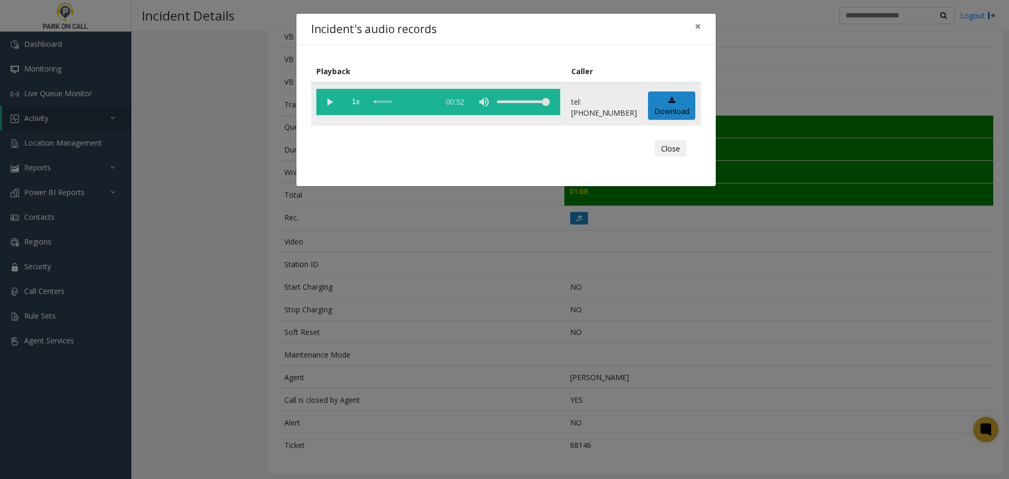
click at [328, 97] on vg-play-pause at bounding box center [329, 102] width 26 height 26
click at [334, 100] on vg-play-pause at bounding box center [329, 102] width 26 height 26
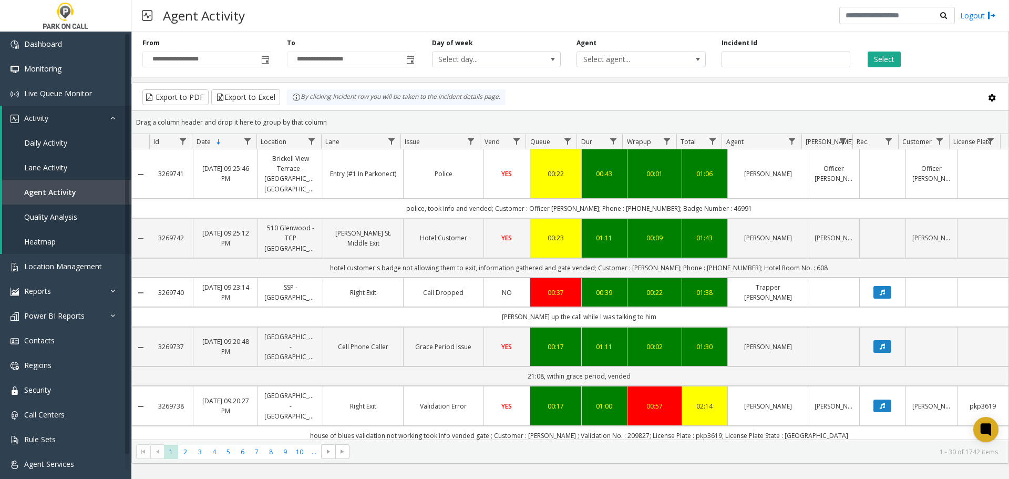
scroll to position [315, 0]
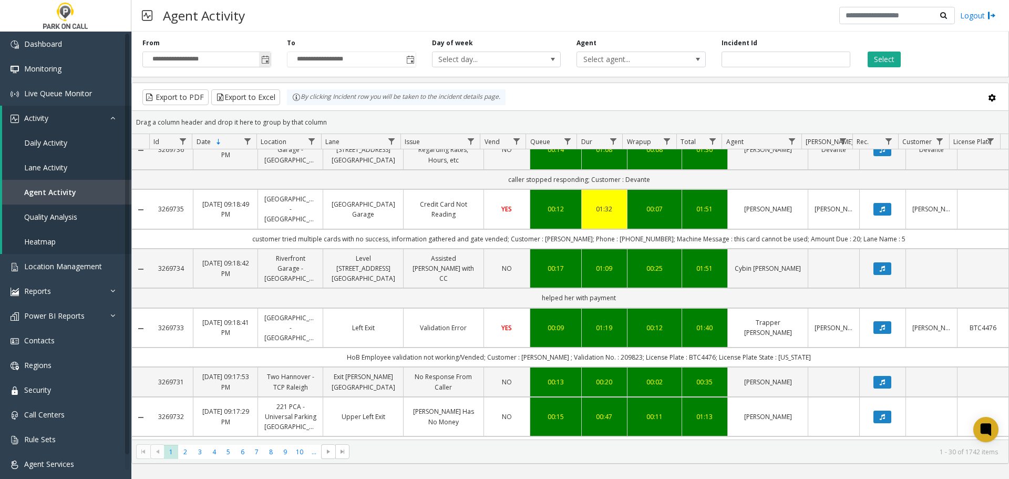
click at [269, 58] on span "Toggle popup" at bounding box center [265, 60] width 8 height 8
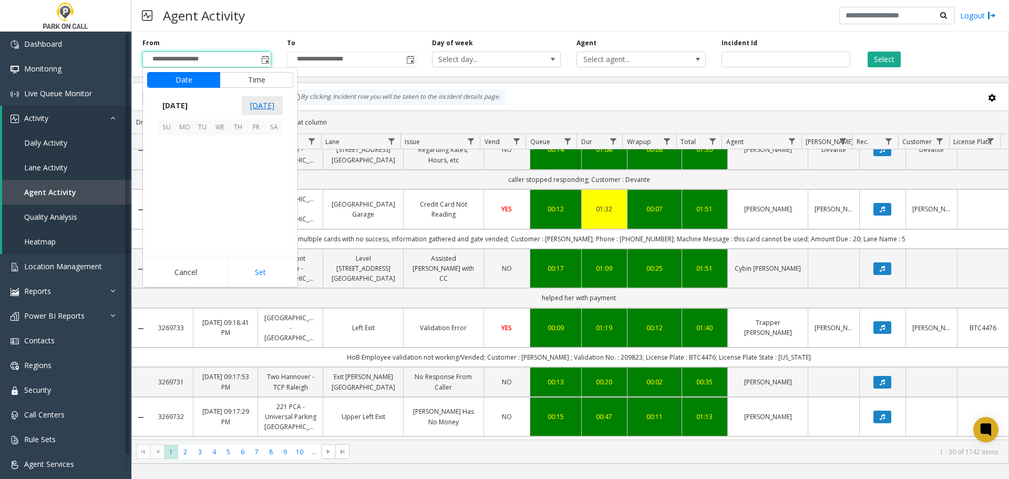
scroll to position [188497, 0]
click at [255, 180] on span "15" at bounding box center [256, 180] width 18 height 18
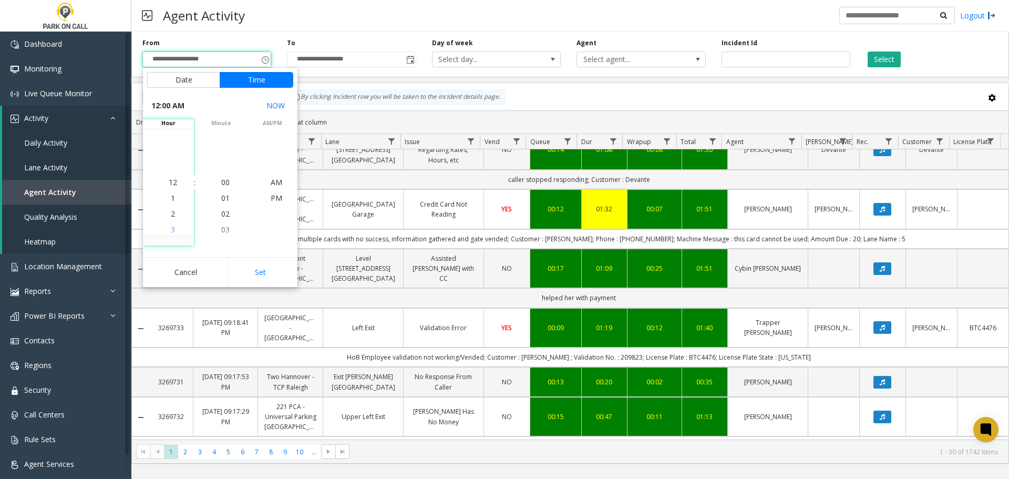
click at [173, 231] on li "3" at bounding box center [173, 230] width 37 height 16
click at [271, 201] on span "PM" at bounding box center [277, 198] width 12 height 10
click at [227, 225] on li "30" at bounding box center [225, 230] width 37 height 16
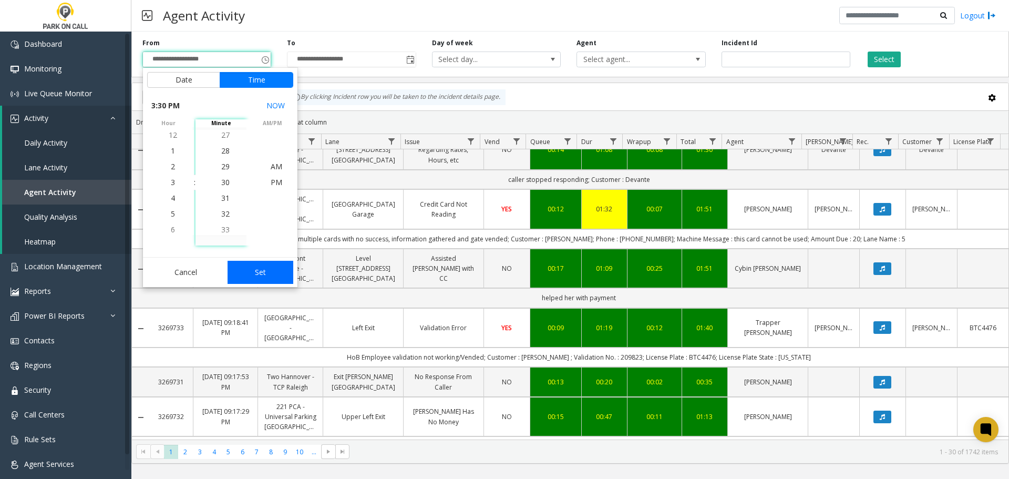
click at [278, 271] on button "Set" at bounding box center [261, 272] width 66 height 23
type input "**********"
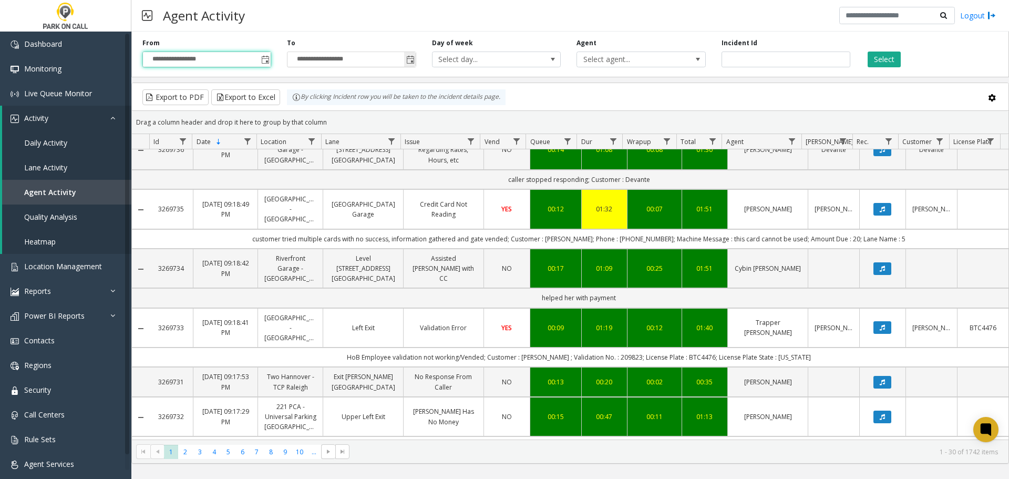
click at [412, 60] on span "Toggle popup" at bounding box center [410, 60] width 8 height 8
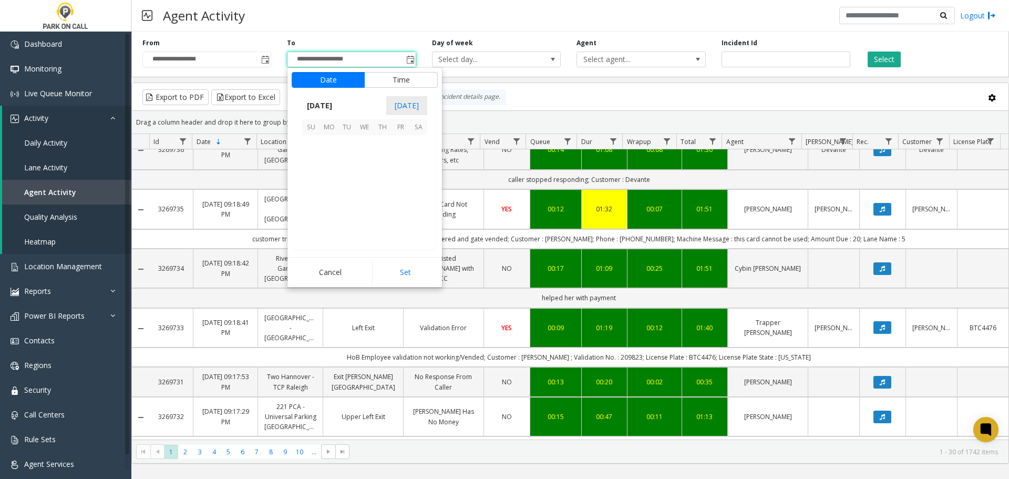
scroll to position [16, 0]
click at [398, 187] on span "15" at bounding box center [401, 180] width 18 height 18
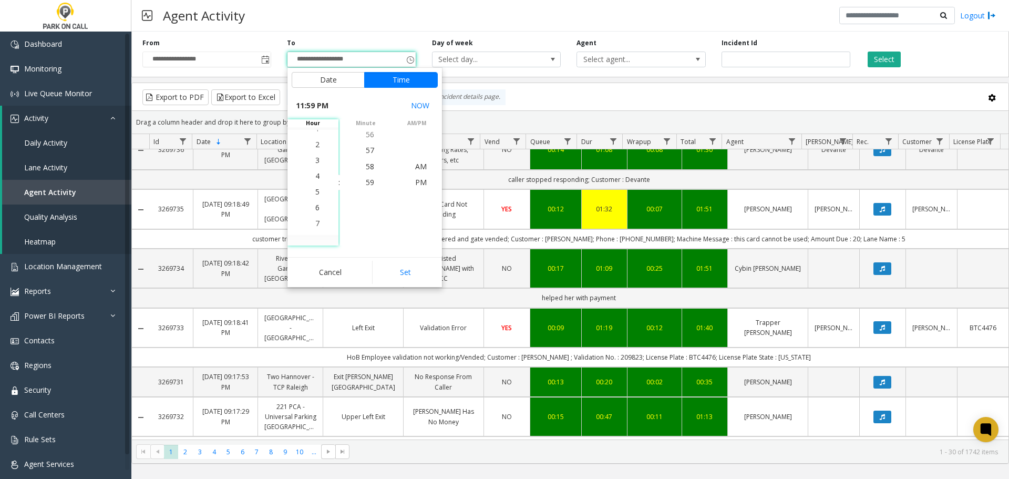
scroll to position [252, 0]
click at [315, 184] on span "4" at bounding box center [317, 182] width 4 height 10
click at [413, 274] on button "Set" at bounding box center [405, 272] width 66 height 23
type input "**********"
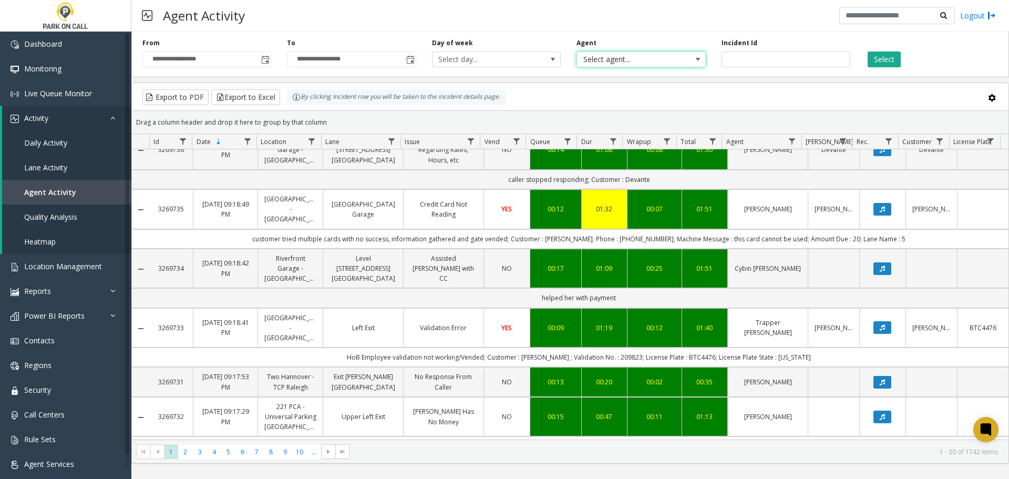
drag, startPoint x: 634, startPoint y: 61, endPoint x: 640, endPoint y: 61, distance: 5.8
click at [640, 61] on span "Select agent..." at bounding box center [628, 59] width 102 height 15
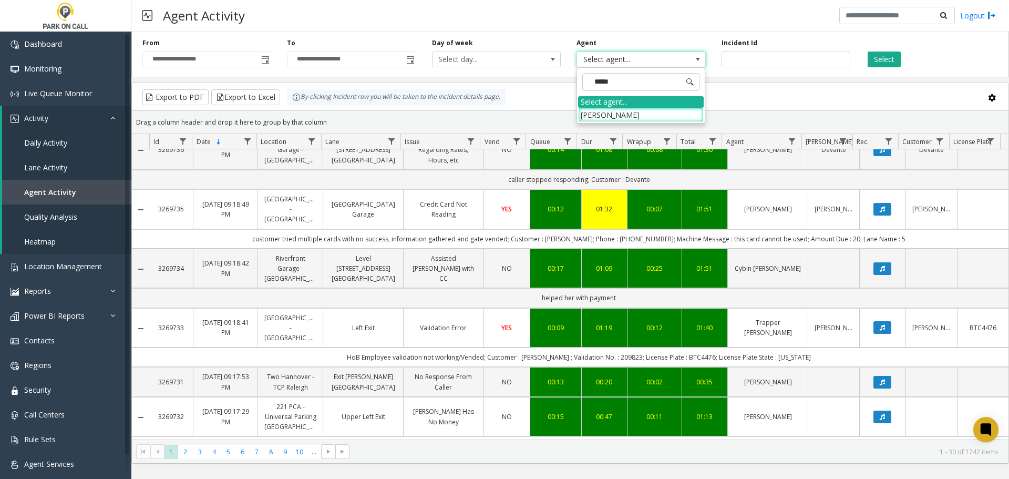
type input "******"
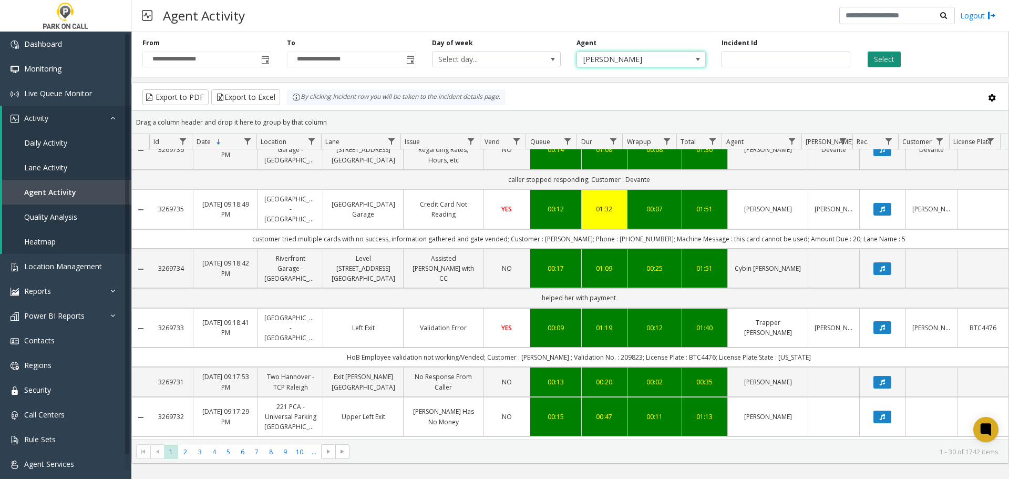
click at [879, 57] on button "Select" at bounding box center [884, 60] width 33 height 16
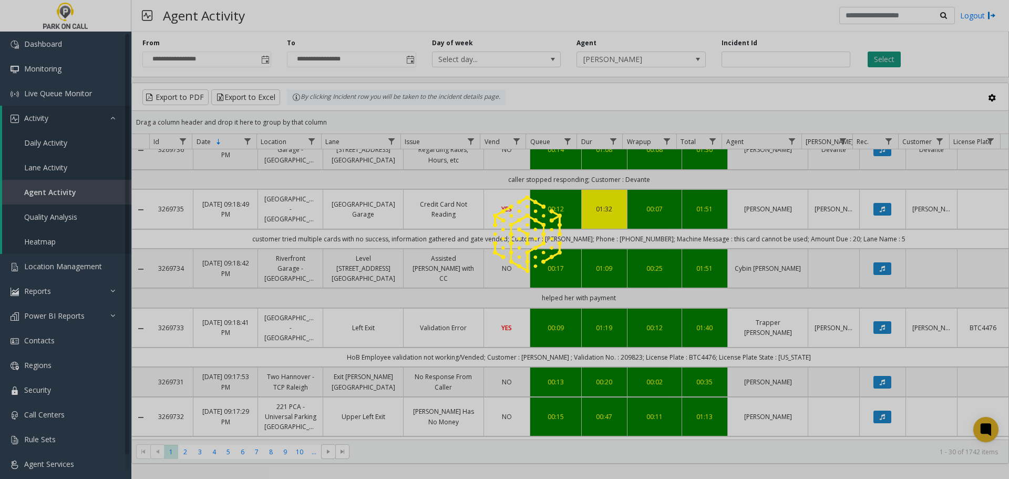
scroll to position [134, 0]
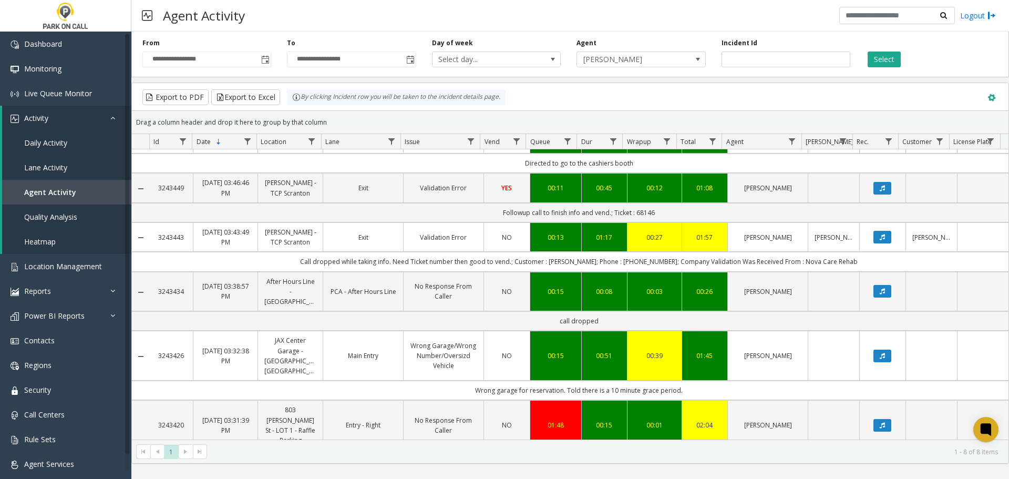
click at [992, 99] on span at bounding box center [992, 98] width 12 height 12
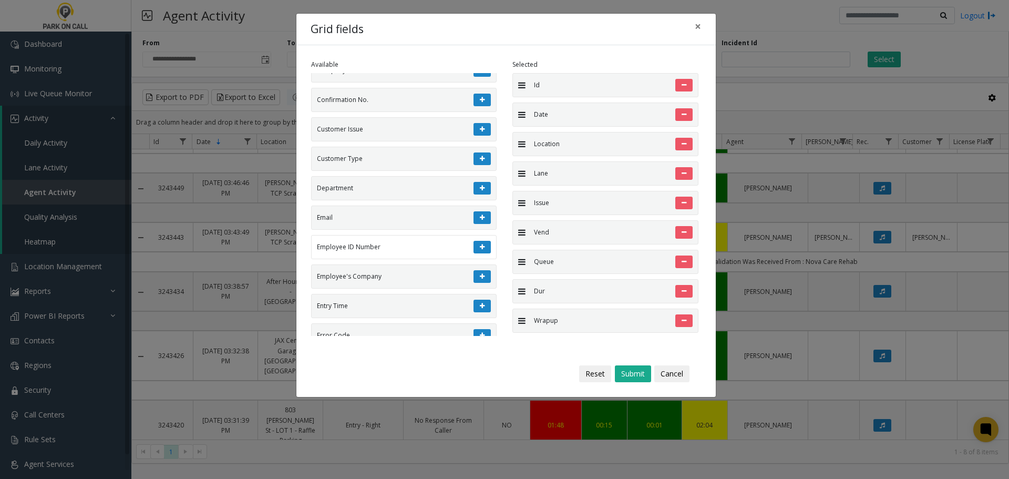
scroll to position [1156, 0]
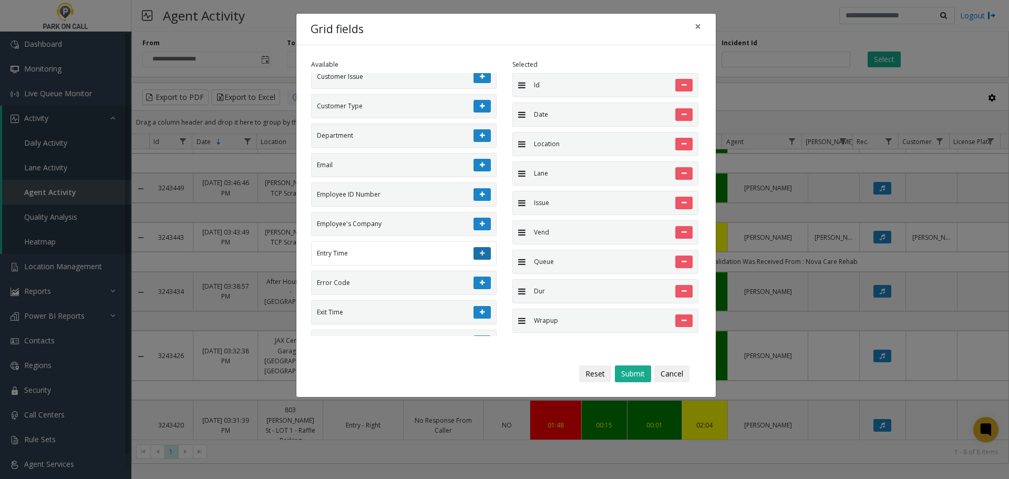
click at [474, 252] on button at bounding box center [482, 253] width 17 height 13
click at [624, 373] on button "Submit" at bounding box center [633, 373] width 36 height 17
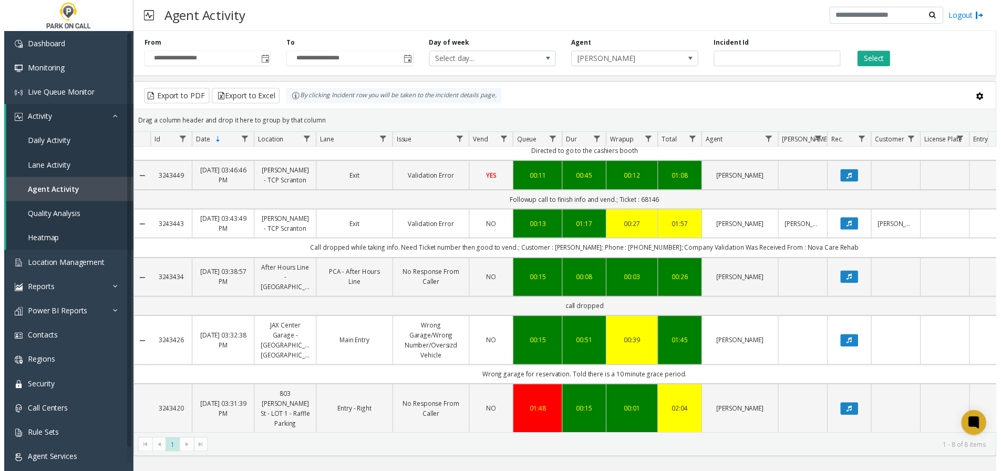
scroll to position [0, 30]
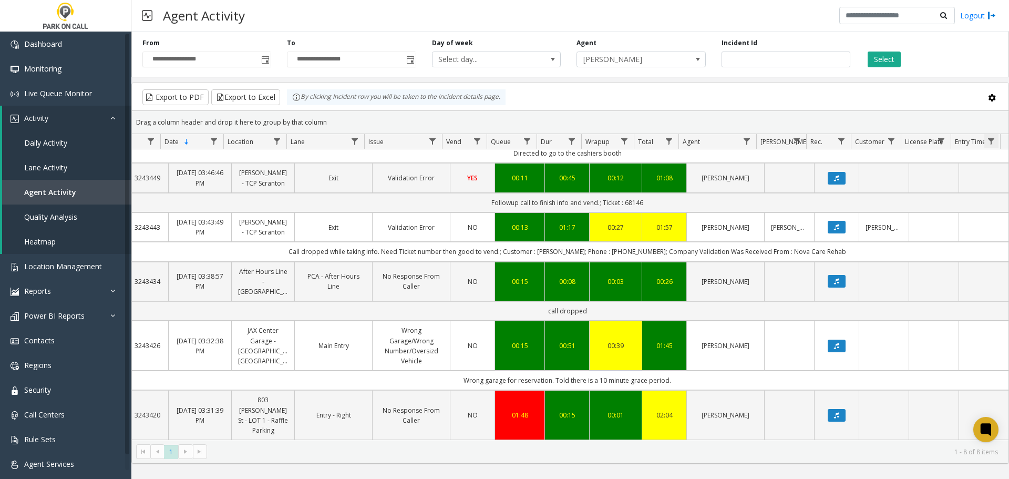
click at [992, 145] on span "Data table" at bounding box center [991, 141] width 8 height 8
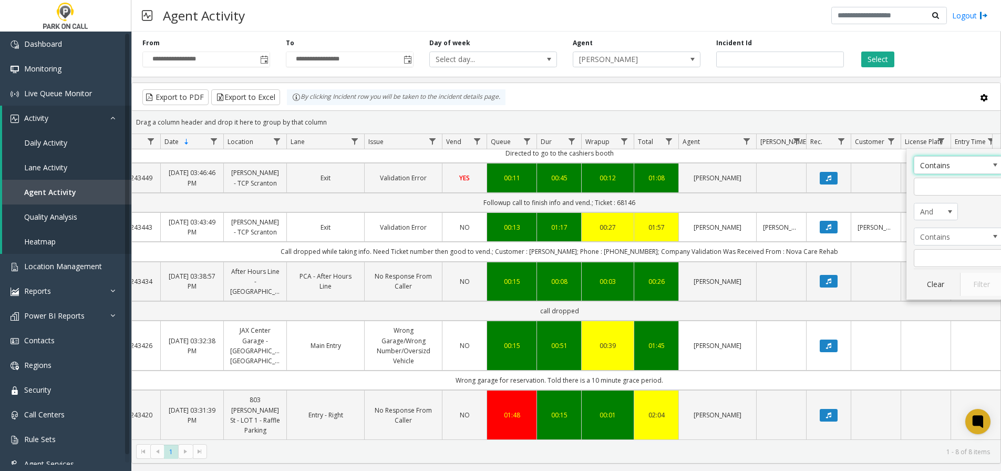
click at [956, 172] on span "Contains" at bounding box center [949, 165] width 70 height 17
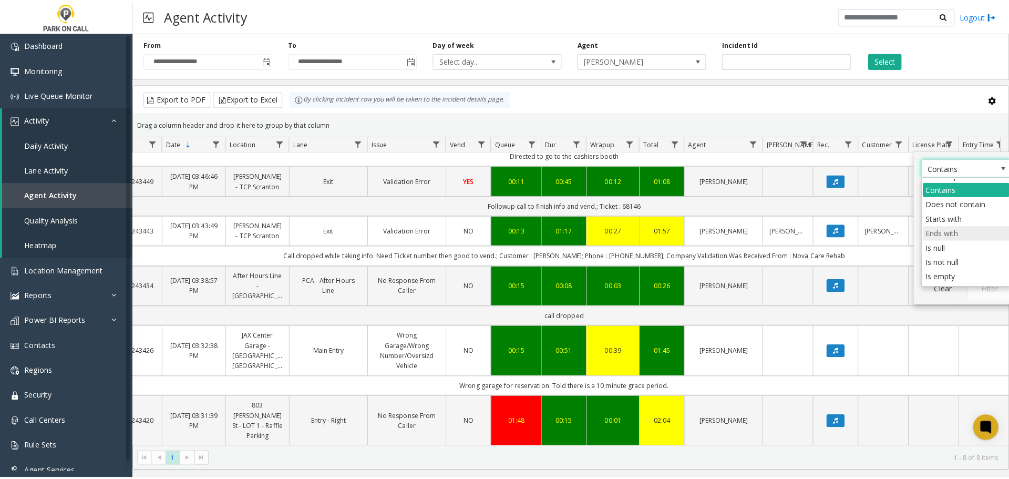
scroll to position [38, 0]
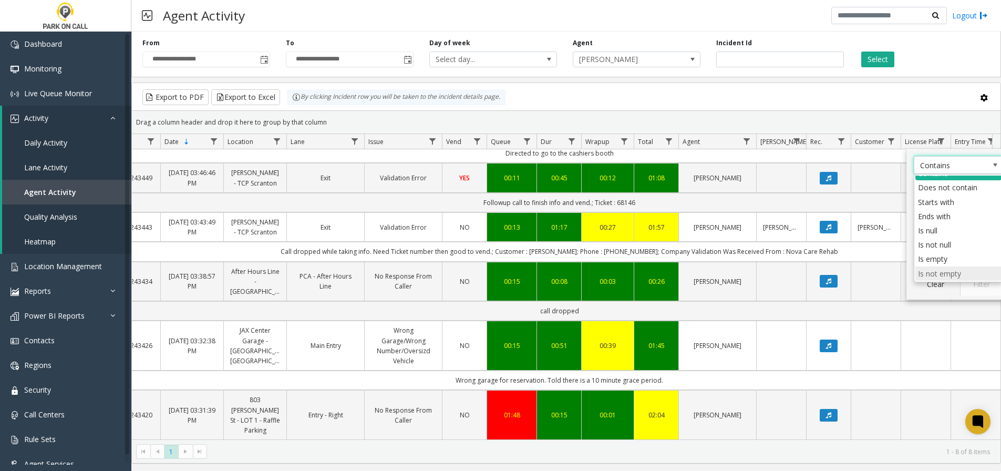
click at [950, 277] on li "Is not empty" at bounding box center [959, 273] width 86 height 14
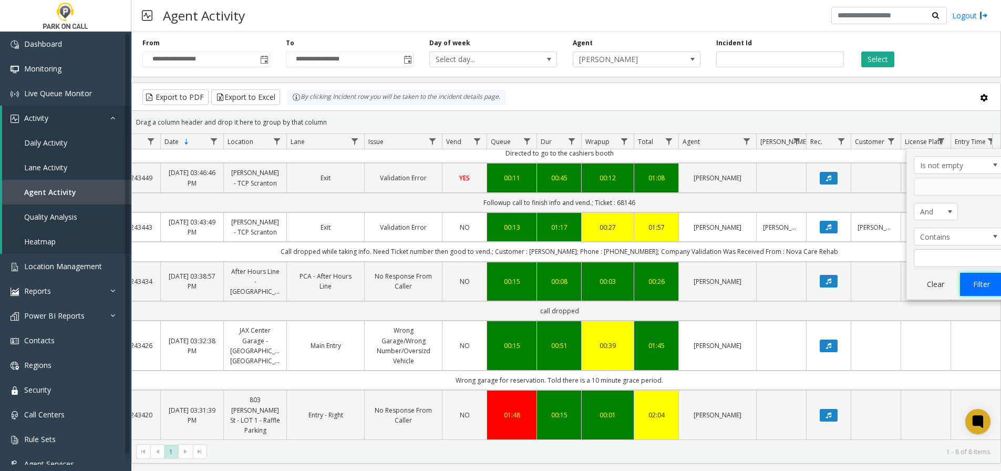
click at [979, 286] on button "Filter" at bounding box center [981, 284] width 43 height 23
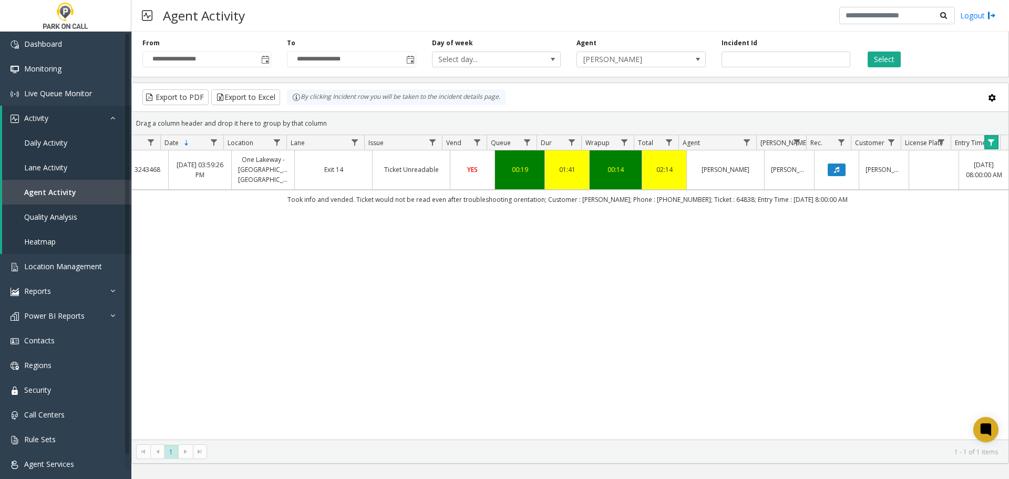
scroll to position [0, 30]
click at [268, 61] on span "Toggle popup" at bounding box center [265, 60] width 8 height 8
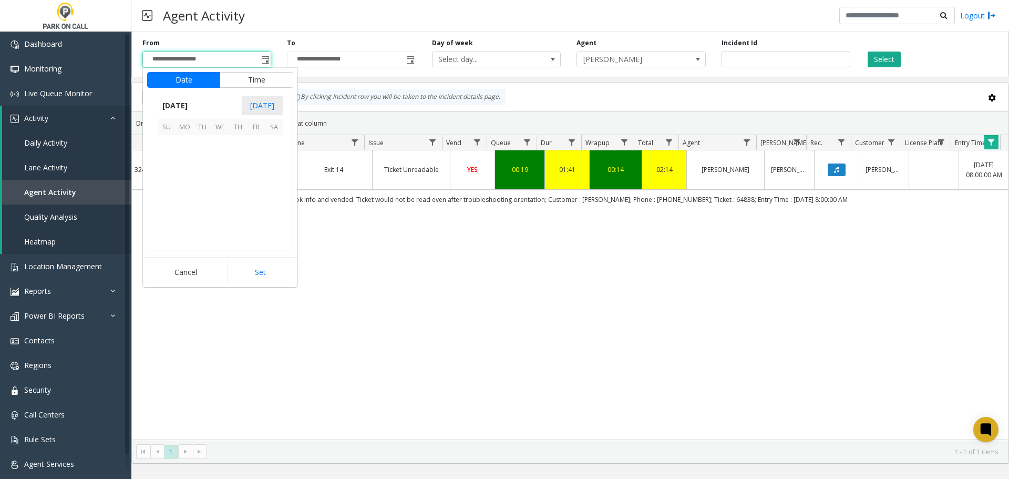
scroll to position [16, 0]
click at [209, 217] on span "26" at bounding box center [202, 216] width 18 height 18
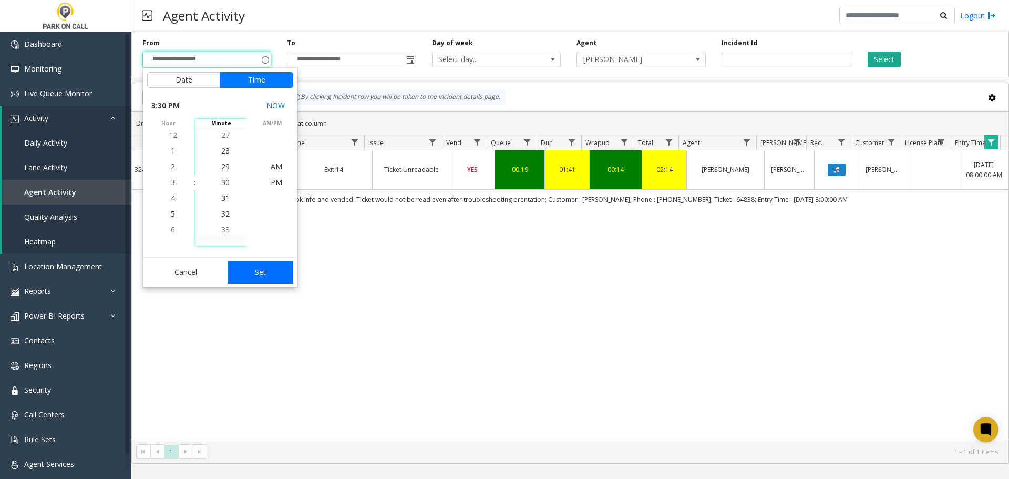
click at [261, 268] on button "Set" at bounding box center [261, 272] width 66 height 23
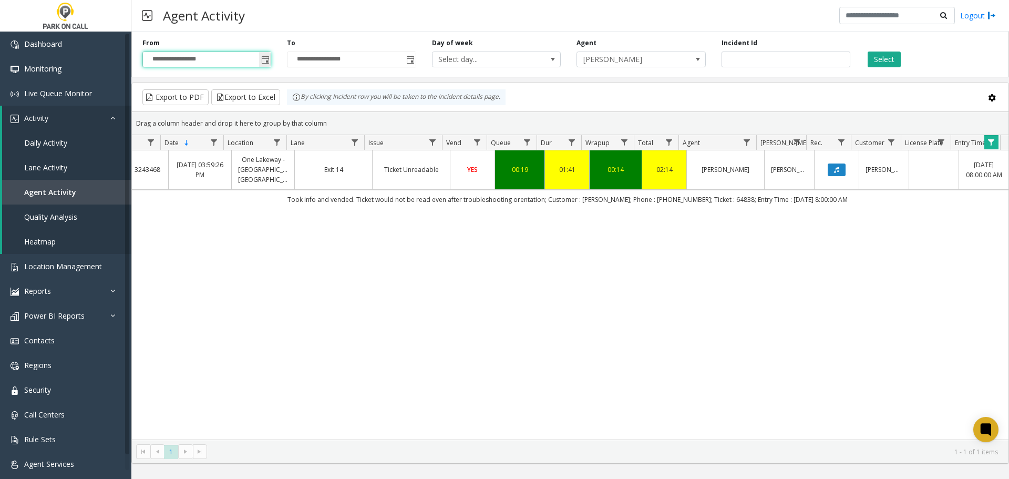
click at [264, 58] on span "Toggle popup" at bounding box center [265, 60] width 8 height 8
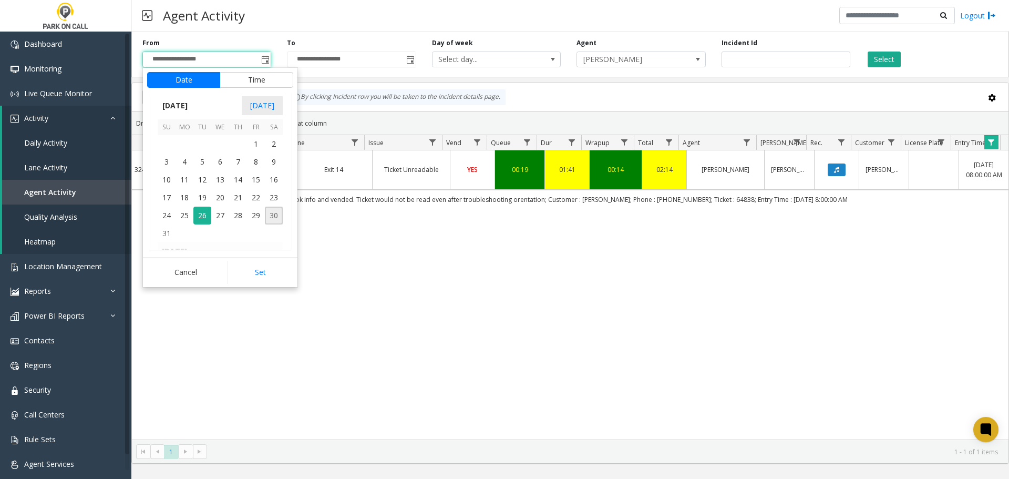
click at [271, 215] on span "30" at bounding box center [274, 216] width 18 height 18
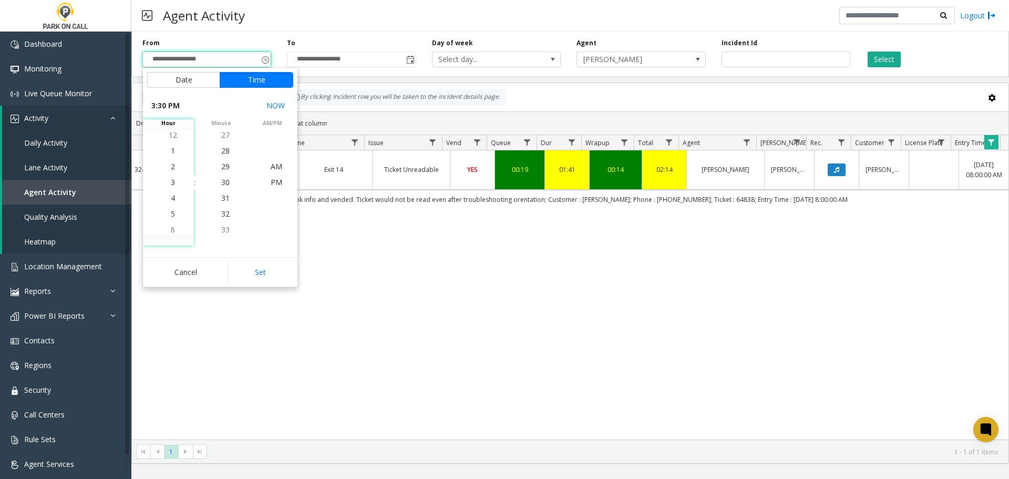
click at [260, 257] on div "Cancel Set" at bounding box center [220, 272] width 155 height 30
click at [260, 265] on button "Set" at bounding box center [261, 272] width 66 height 23
type input "**********"
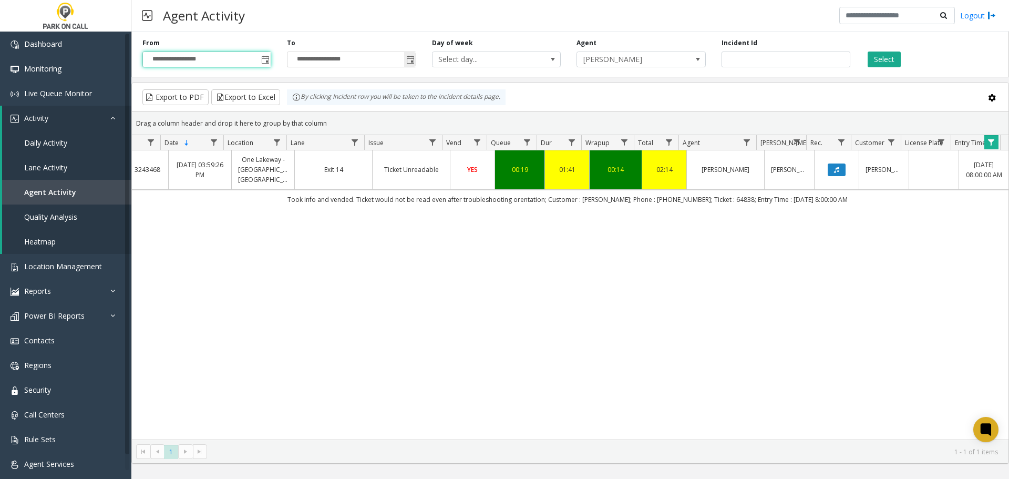
click at [412, 61] on span "Toggle popup" at bounding box center [410, 60] width 8 height 8
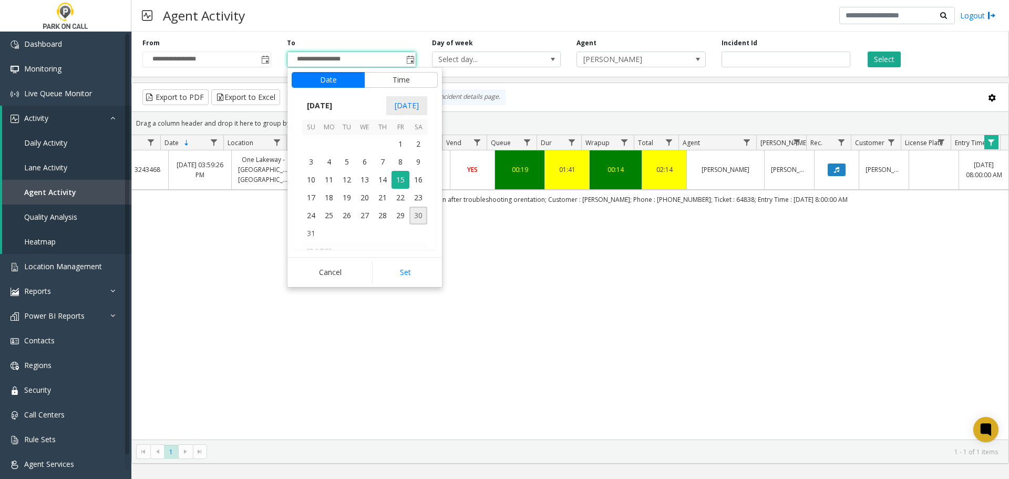
click at [418, 218] on span "30" at bounding box center [418, 216] width 18 height 18
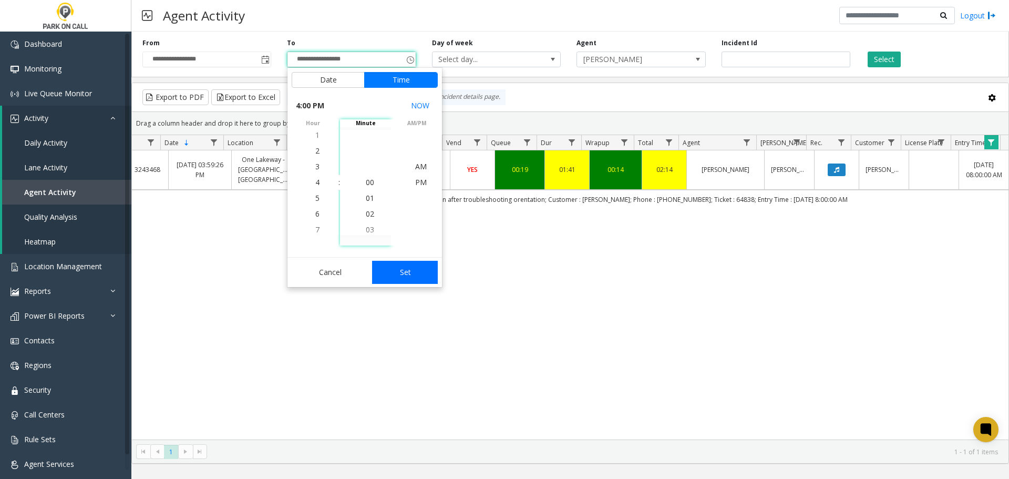
click at [396, 268] on button "Set" at bounding box center [405, 272] width 66 height 23
type input "**********"
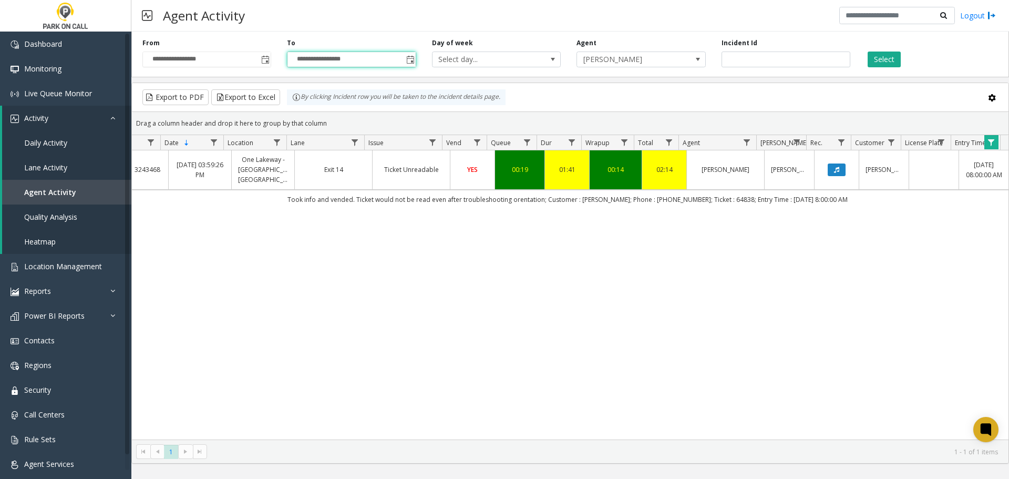
click at [865, 61] on div "Select" at bounding box center [930, 52] width 145 height 29
click at [873, 61] on button "Select" at bounding box center [884, 60] width 33 height 16
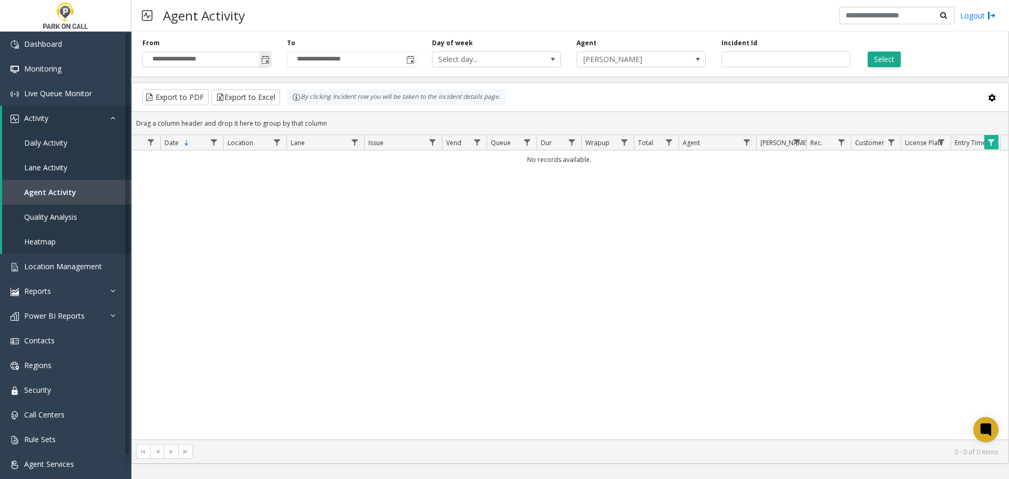
click at [266, 57] on span "Toggle popup" at bounding box center [265, 60] width 8 height 8
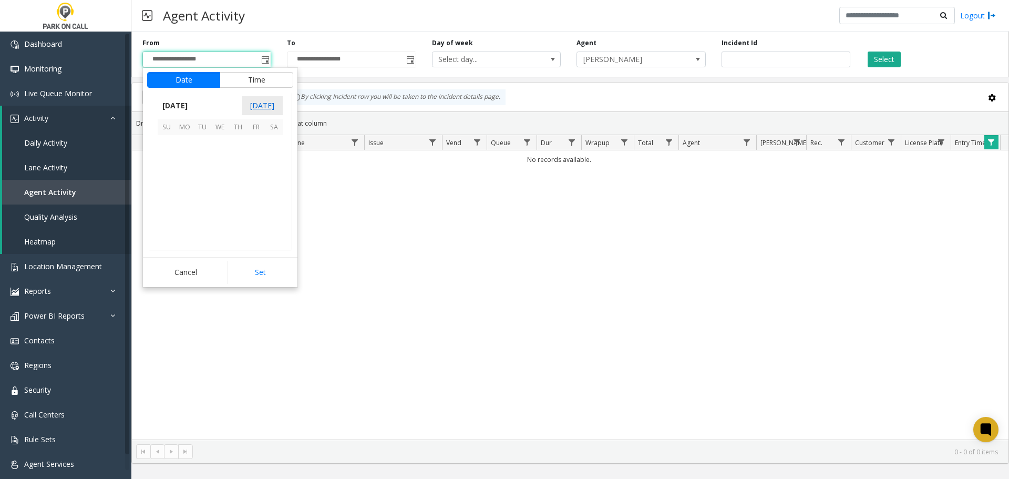
scroll to position [16, 0]
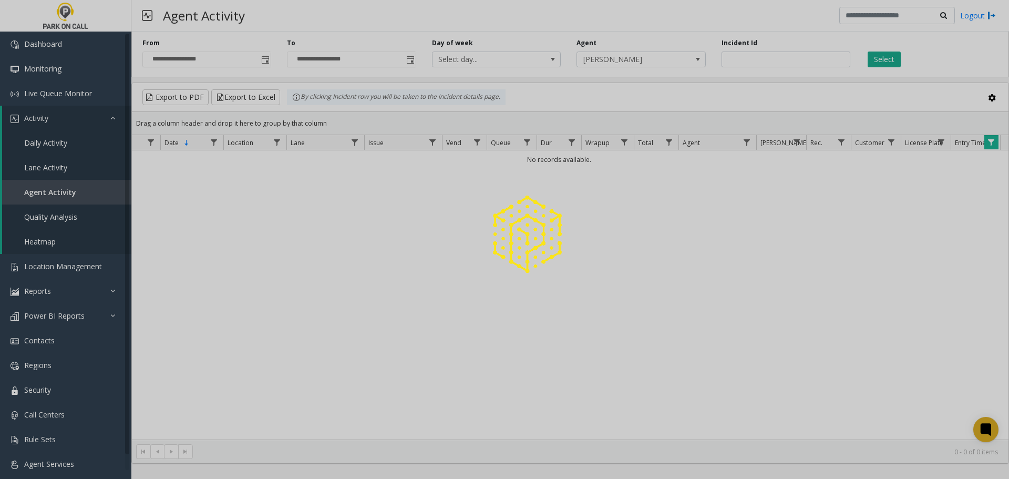
click at [271, 100] on div at bounding box center [504, 239] width 1009 height 479
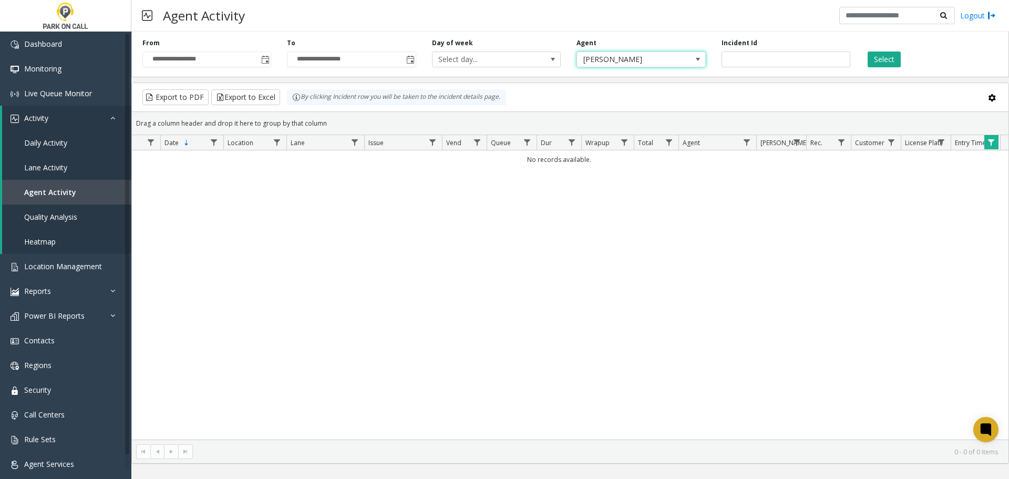
click at [634, 59] on span "Hunter Veach" at bounding box center [628, 59] width 102 height 15
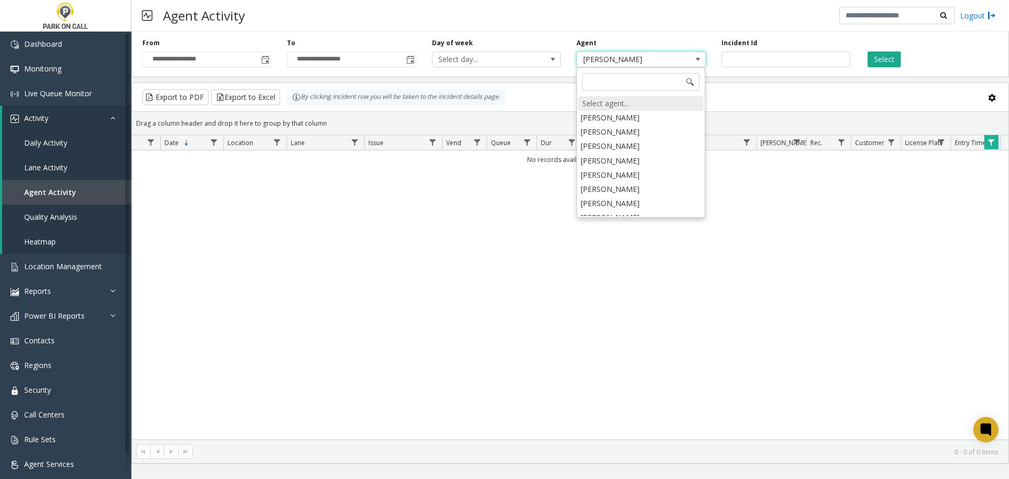
scroll to position [1184, 0]
click at [628, 104] on div "Select agent..." at bounding box center [641, 103] width 126 height 15
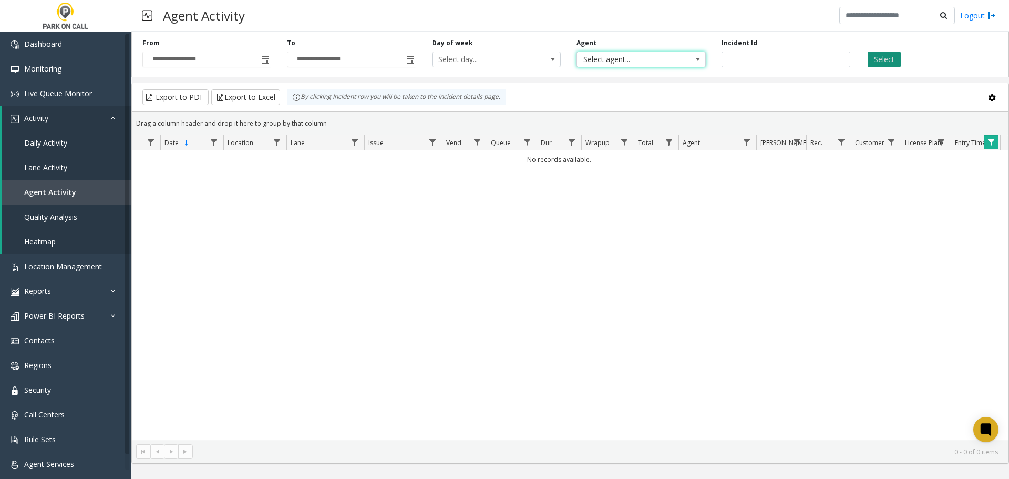
click at [898, 53] on button "Select" at bounding box center [884, 60] width 33 height 16
click at [266, 59] on span "Toggle popup" at bounding box center [265, 60] width 8 height 8
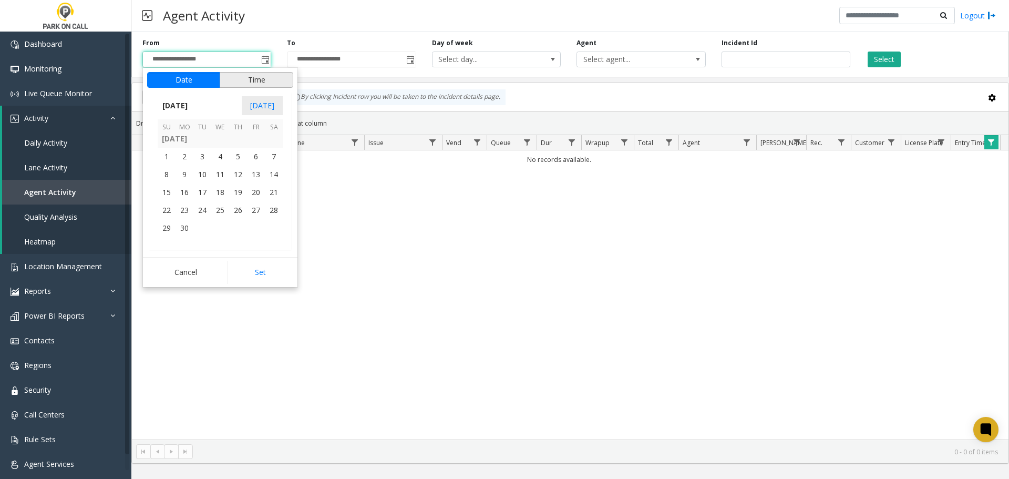
click at [271, 78] on button "Time" at bounding box center [257, 80] width 74 height 16
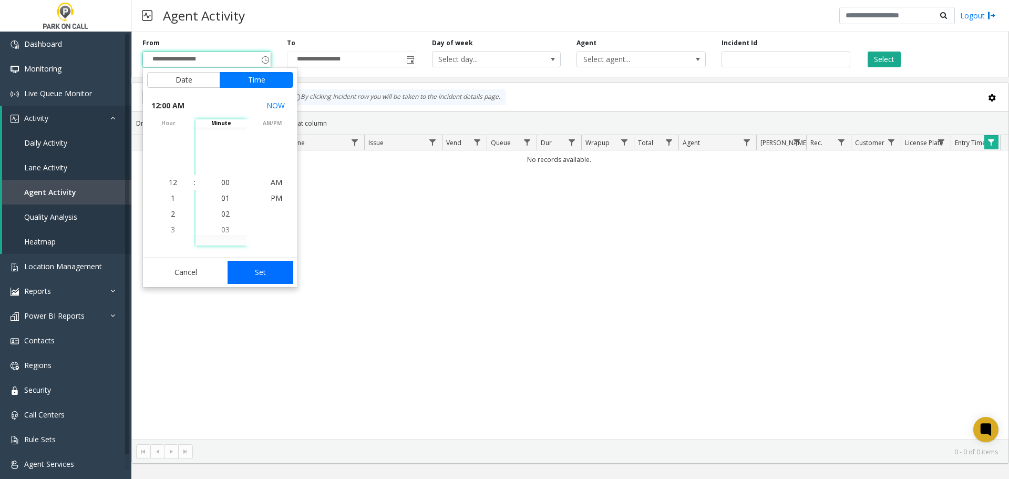
click at [263, 276] on button "Set" at bounding box center [261, 272] width 66 height 23
type input "**********"
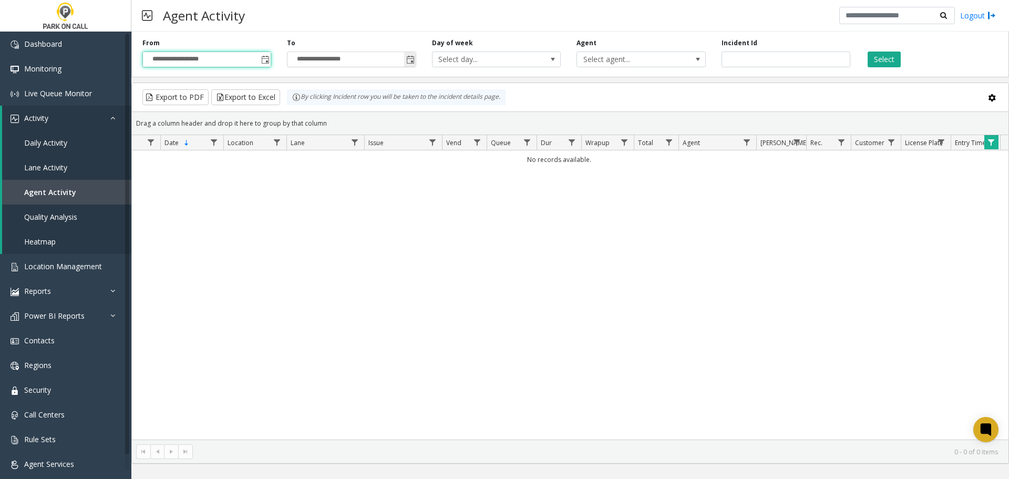
click at [415, 53] on span "Toggle popup" at bounding box center [410, 59] width 12 height 17
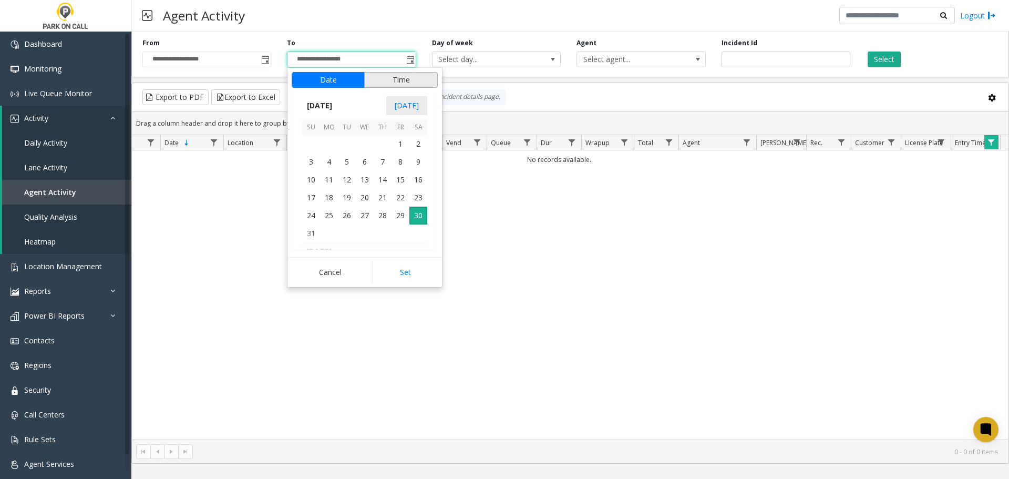
click at [406, 75] on button "Time" at bounding box center [401, 80] width 74 height 16
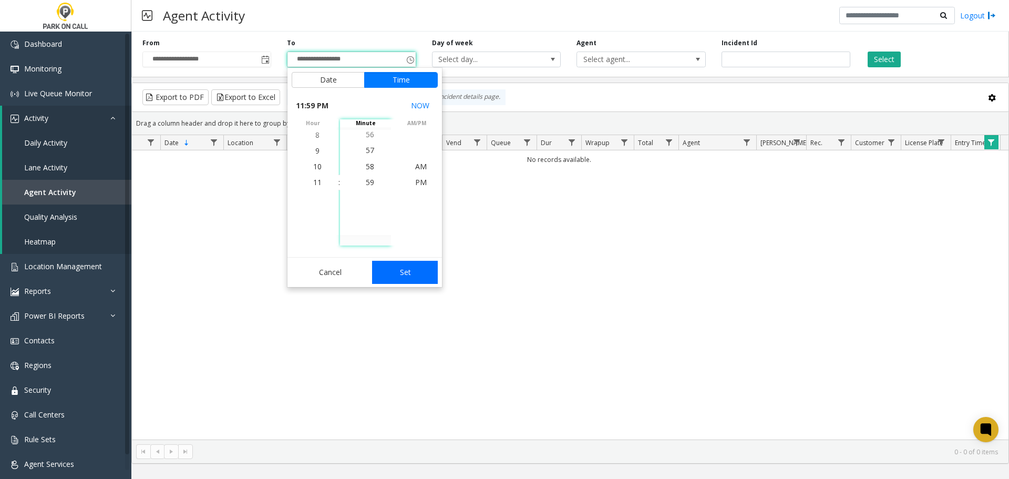
click at [404, 261] on button "Set" at bounding box center [405, 272] width 66 height 23
type input "**********"
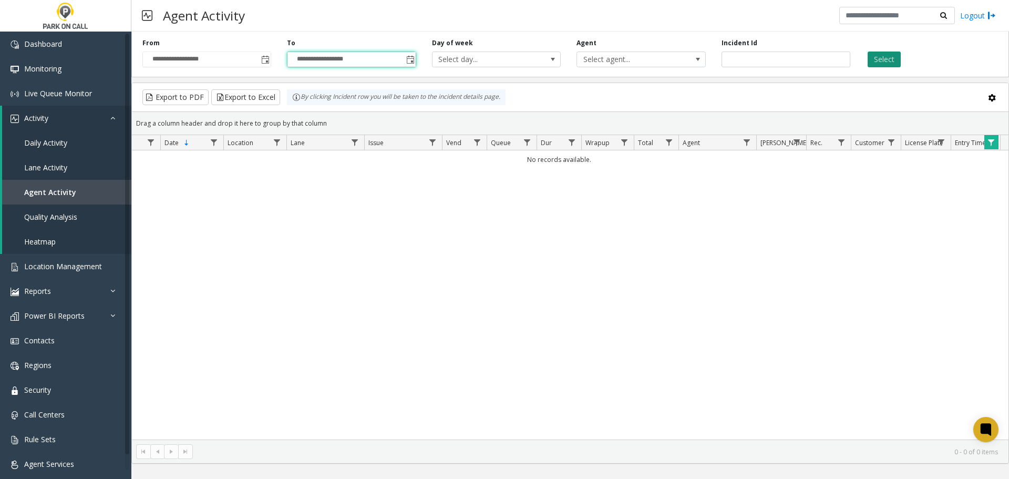
click at [890, 63] on button "Select" at bounding box center [884, 60] width 33 height 16
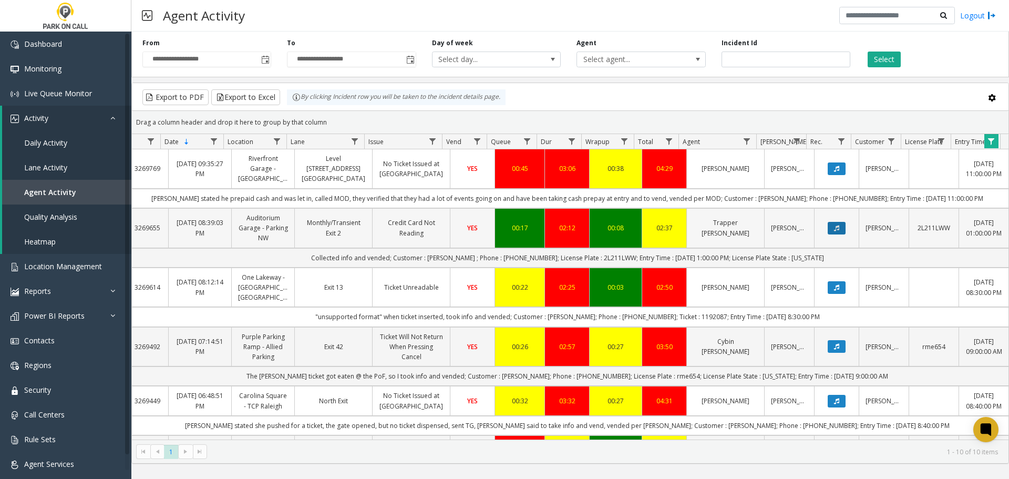
click at [834, 229] on icon "Data table" at bounding box center [836, 228] width 5 height 6
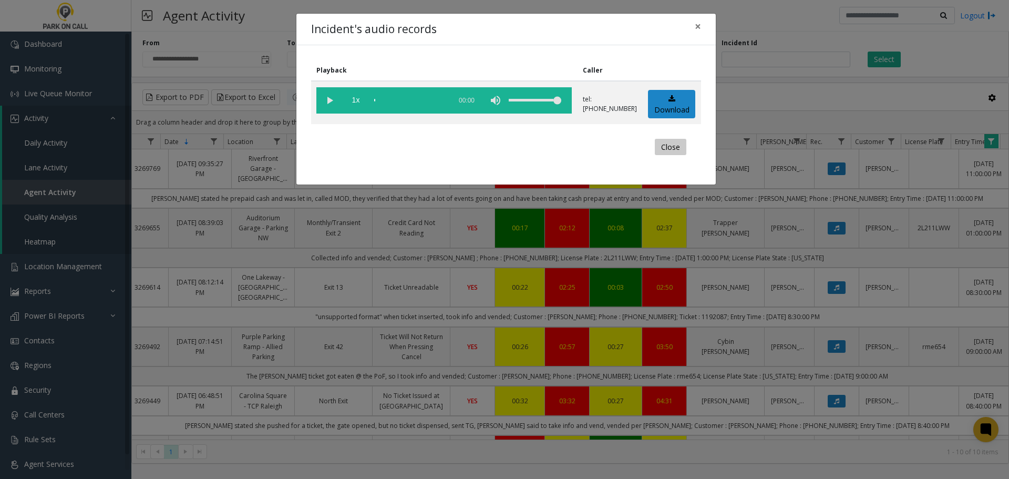
click at [667, 151] on button "Close" at bounding box center [671, 147] width 32 height 17
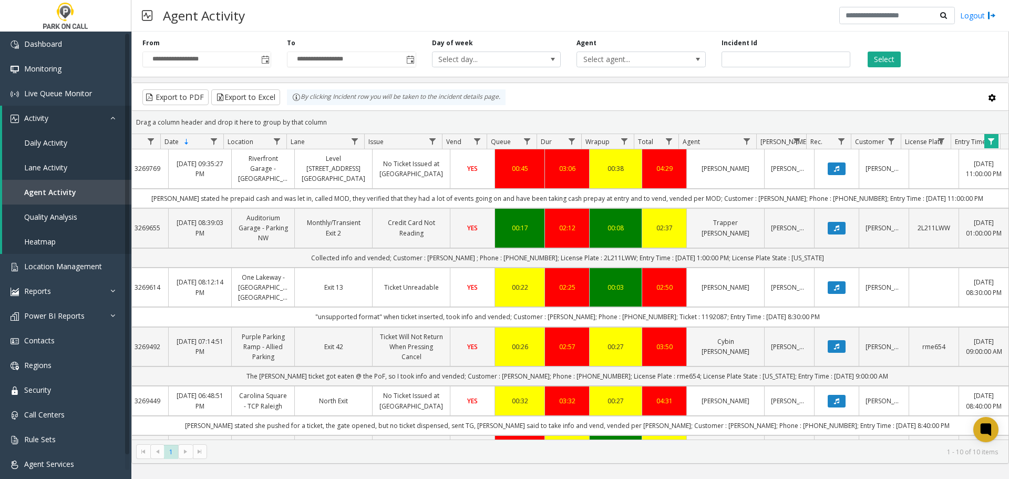
click at [821, 170] on link "Data table" at bounding box center [837, 168] width 32 height 13
click at [834, 169] on icon "Data table" at bounding box center [836, 169] width 5 height 6
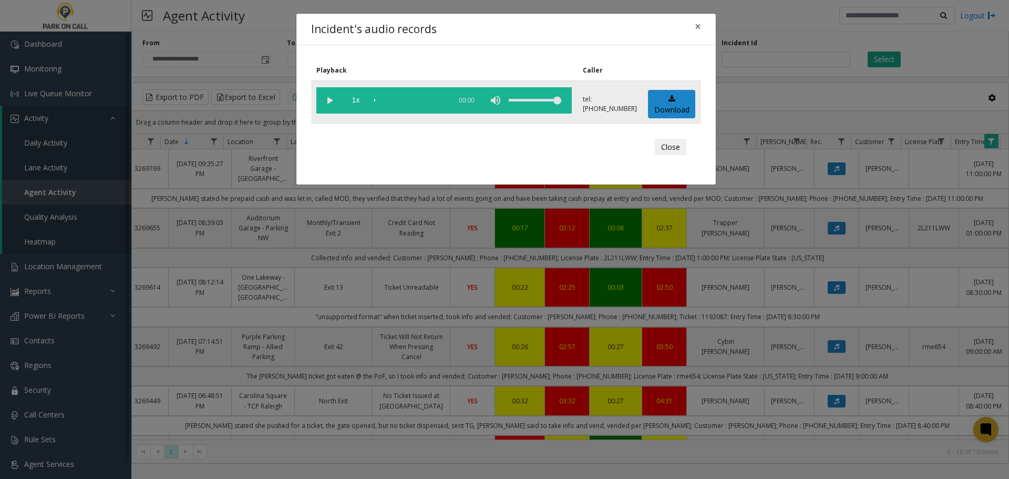
click at [332, 106] on vg-play-pause at bounding box center [329, 100] width 26 height 26
click at [395, 98] on div "scrub bar" at bounding box center [409, 100] width 71 height 26
click at [418, 100] on div "scrub bar" at bounding box center [409, 100] width 71 height 26
click at [423, 100] on div "scrub bar" at bounding box center [409, 100] width 71 height 26
click at [664, 151] on button "Close" at bounding box center [671, 147] width 32 height 17
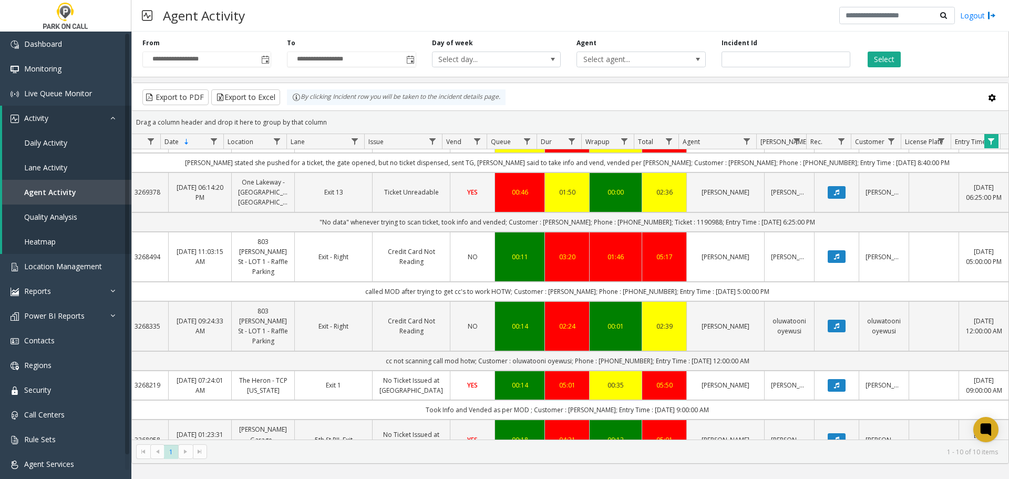
scroll to position [300, 30]
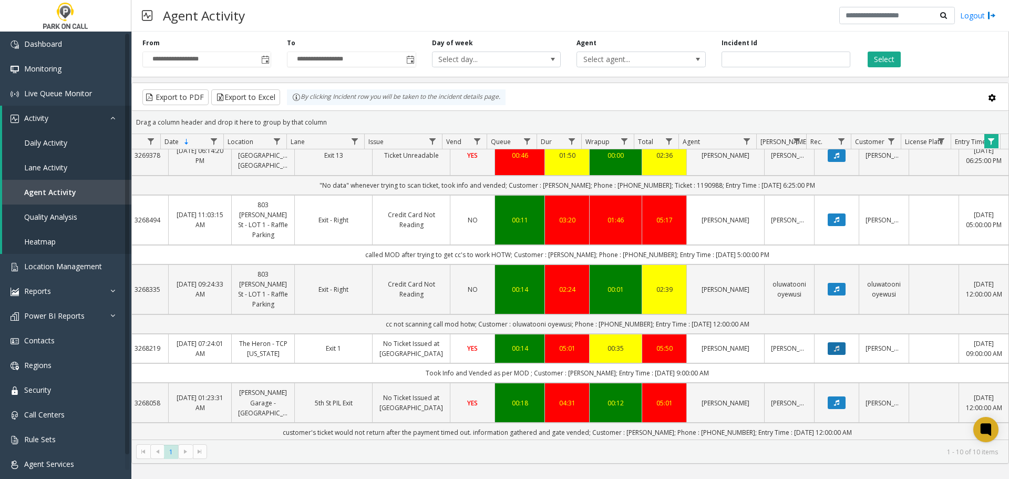
click at [834, 345] on icon "Data table" at bounding box center [836, 348] width 5 height 6
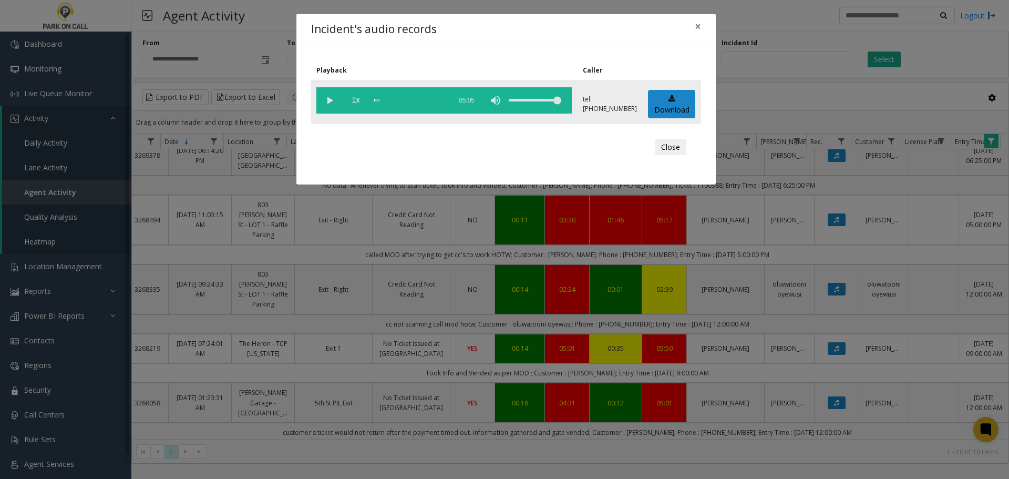
click at [328, 103] on vg-play-pause at bounding box center [329, 100] width 26 height 26
drag, startPoint x: 379, startPoint y: 104, endPoint x: 391, endPoint y: 105, distance: 11.6
click at [380, 104] on div "scrub bar" at bounding box center [409, 100] width 71 height 26
click at [384, 101] on div "scrub bar" at bounding box center [409, 100] width 71 height 26
click at [396, 100] on div "scrub bar" at bounding box center [409, 100] width 71 height 26
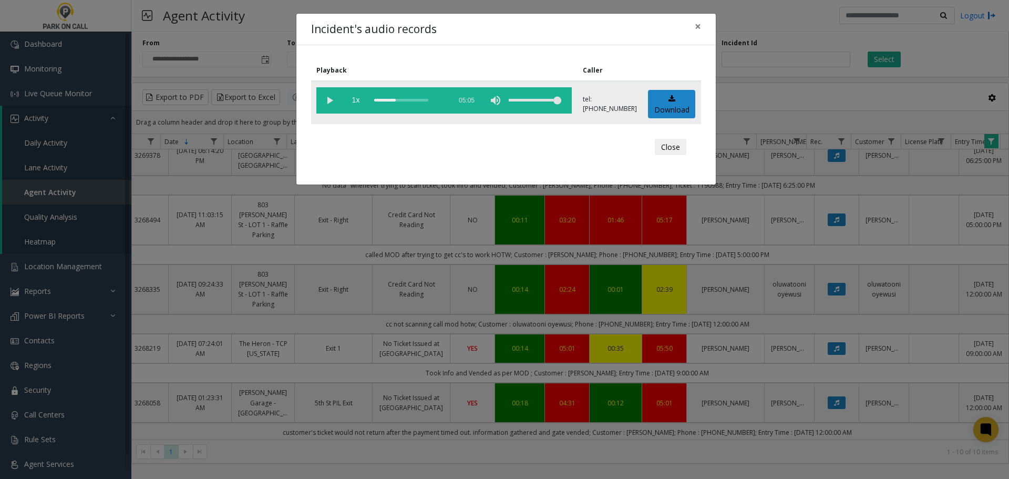
click at [407, 100] on div "scrub bar" at bounding box center [409, 100] width 71 height 26
click at [415, 101] on div "scrub bar" at bounding box center [409, 100] width 71 height 26
click at [429, 103] on div "scrub bar" at bounding box center [409, 100] width 71 height 26
click at [437, 102] on div "scrub bar" at bounding box center [409, 100] width 71 height 26
click at [443, 102] on div "scrub bar" at bounding box center [409, 100] width 71 height 26
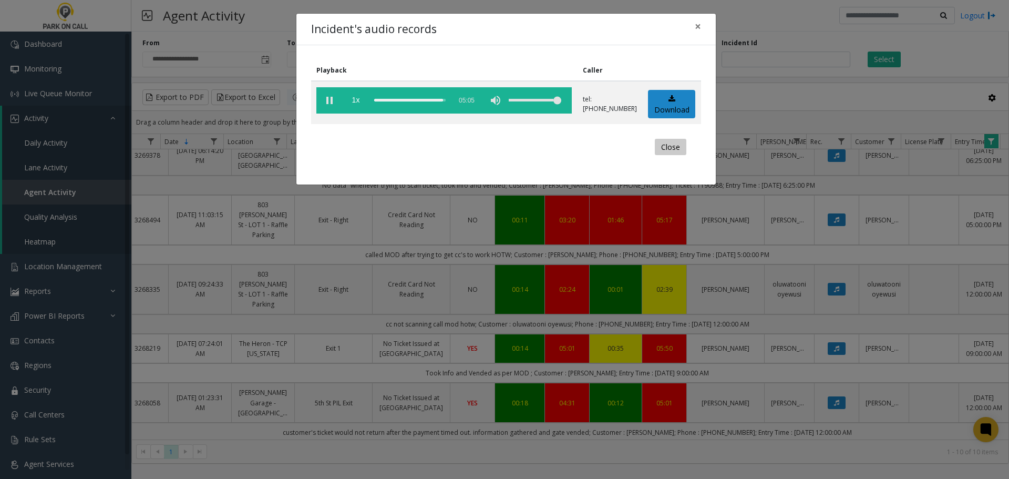
click at [682, 146] on button "Close" at bounding box center [671, 147] width 32 height 17
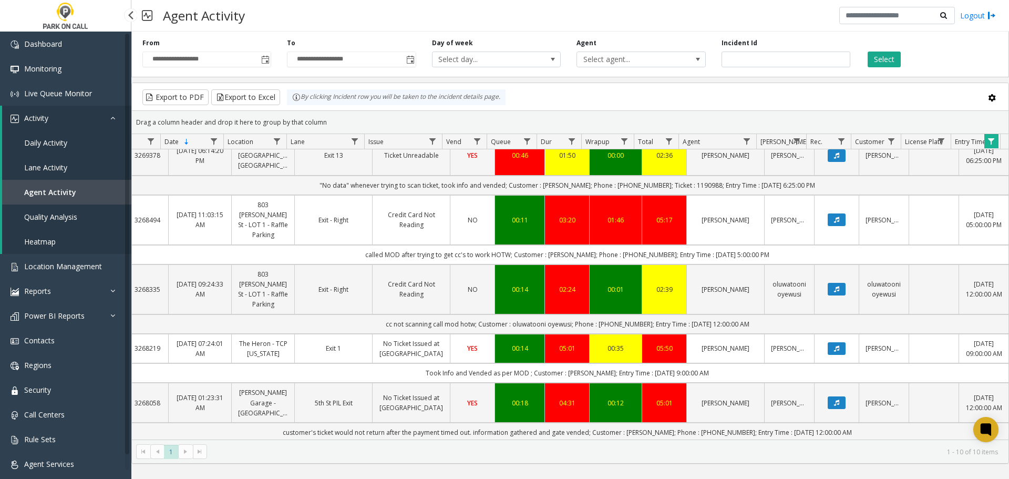
click at [76, 187] on link "Agent Activity" at bounding box center [66, 192] width 129 height 25
click at [70, 176] on link "Lane Activity" at bounding box center [66, 167] width 129 height 25
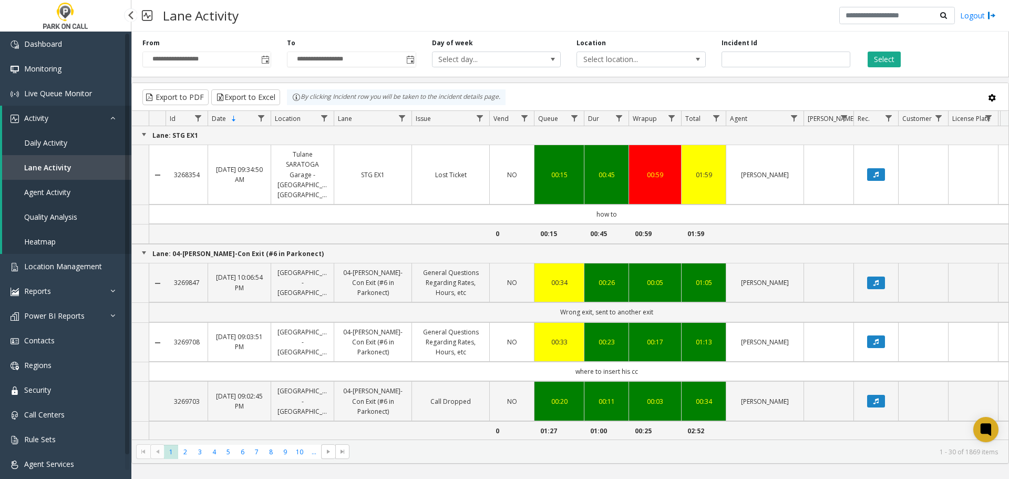
click at [66, 196] on span "Agent Activity" at bounding box center [47, 192] width 46 height 10
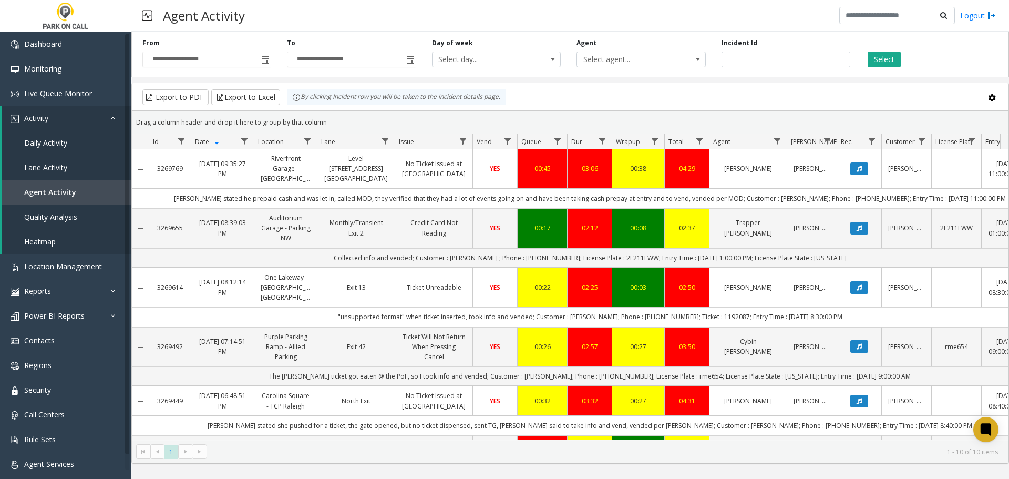
scroll to position [0, 30]
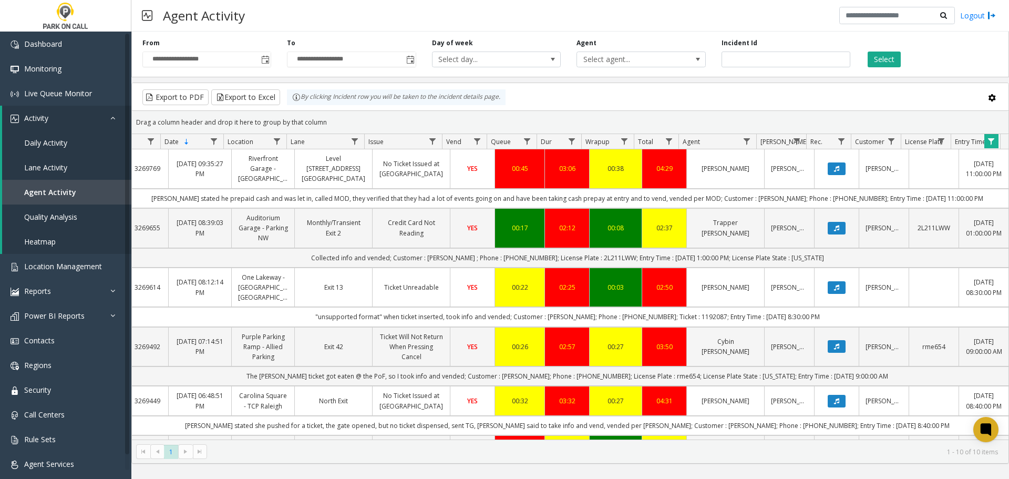
click at [993, 137] on span "Data table" at bounding box center [991, 141] width 8 height 8
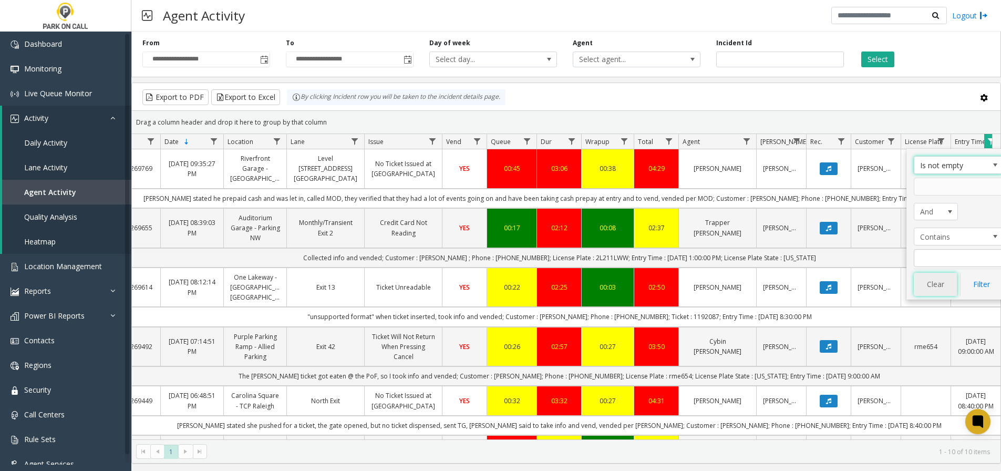
click at [935, 292] on button "Clear" at bounding box center [935, 284] width 43 height 23
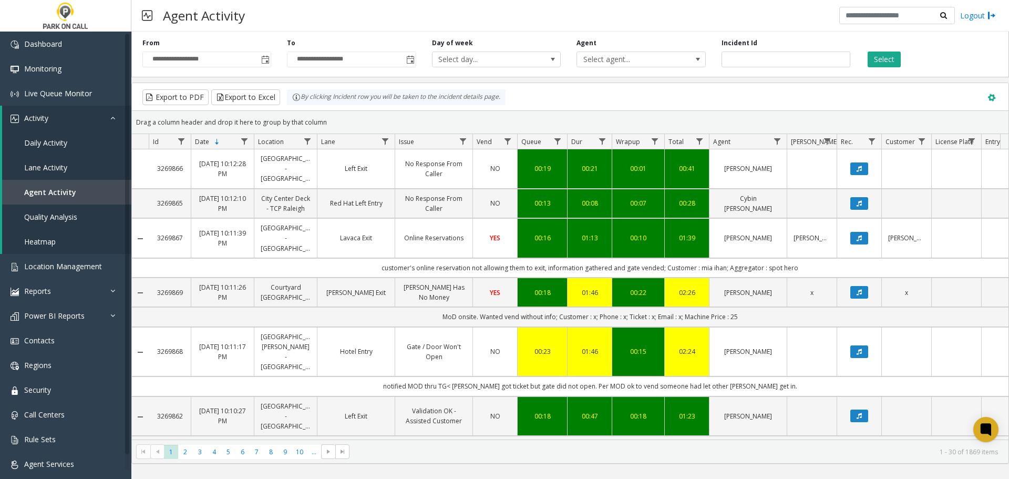
click at [989, 97] on span at bounding box center [992, 98] width 12 height 12
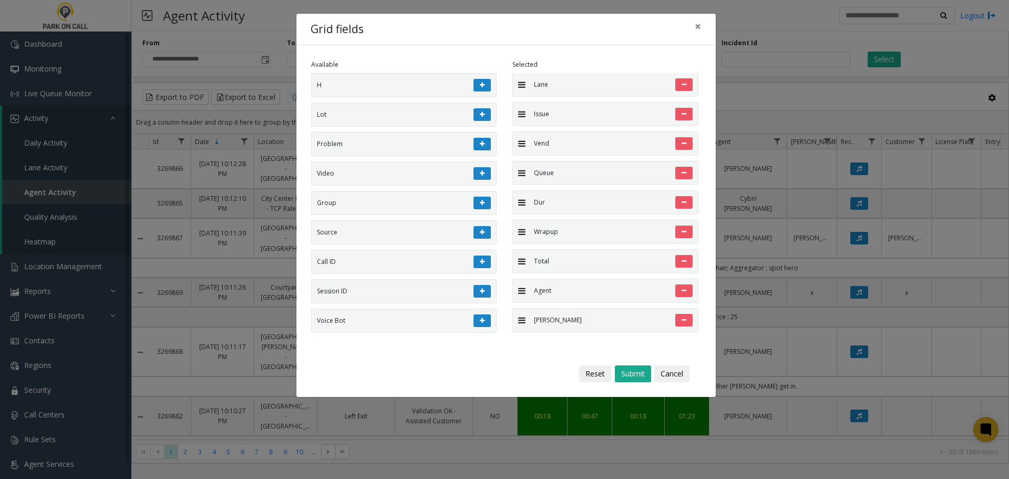
scroll to position [208, 0]
click at [682, 320] on icon at bounding box center [684, 318] width 5 height 6
click at [640, 377] on button "Submit" at bounding box center [633, 373] width 36 height 17
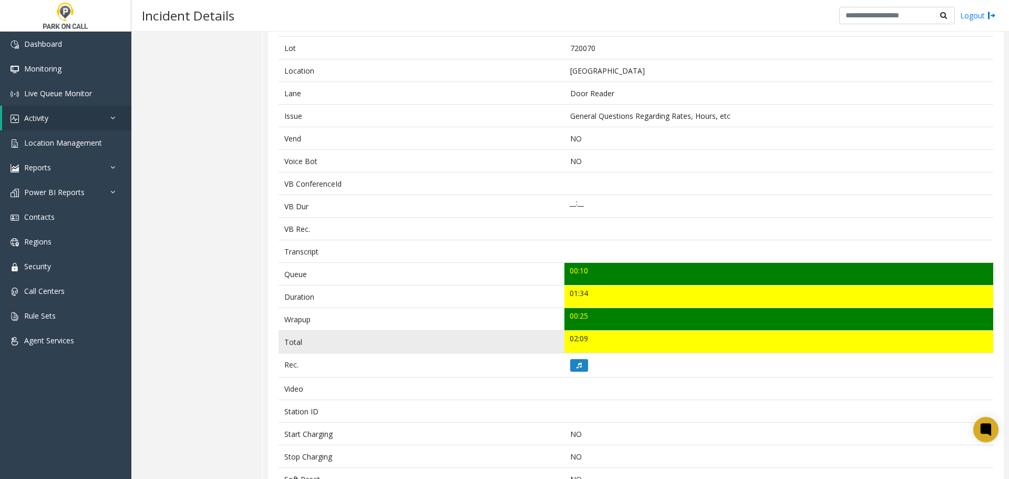
scroll to position [282, 0]
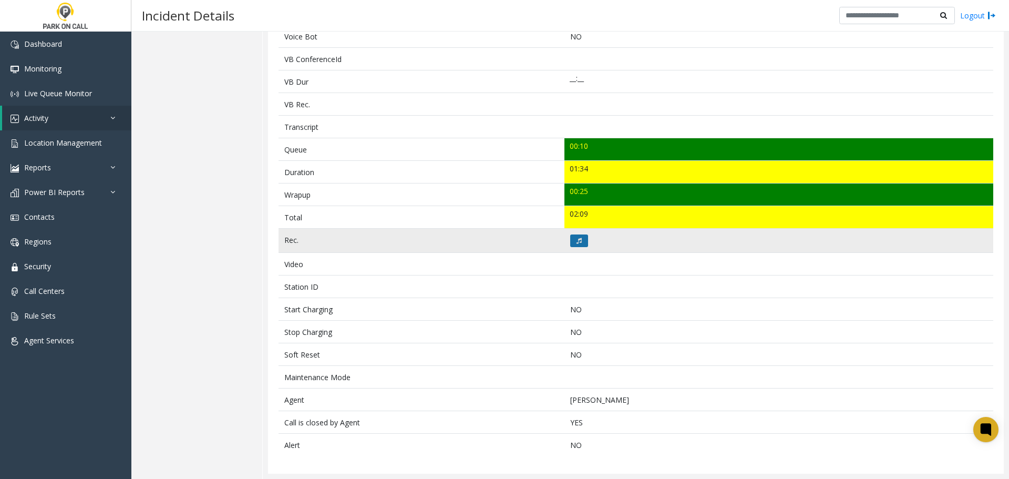
click at [577, 243] on icon at bounding box center [579, 241] width 5 height 6
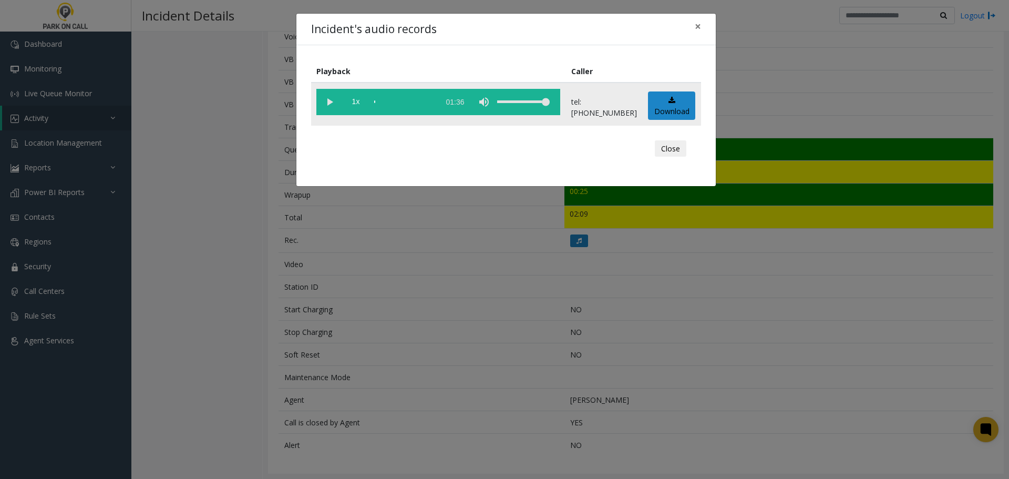
click at [332, 103] on vg-play-pause at bounding box center [329, 102] width 26 height 26
click at [421, 302] on div "Incident's audio records × Playback Caller 1x 01:36 tel:[PHONE_NUMBER] Download…" at bounding box center [504, 239] width 1009 height 479
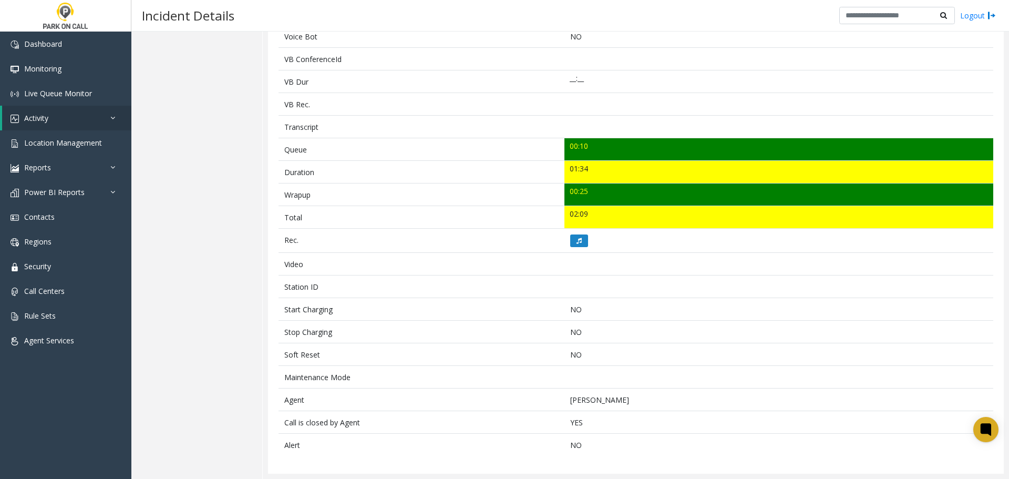
scroll to position [0, 0]
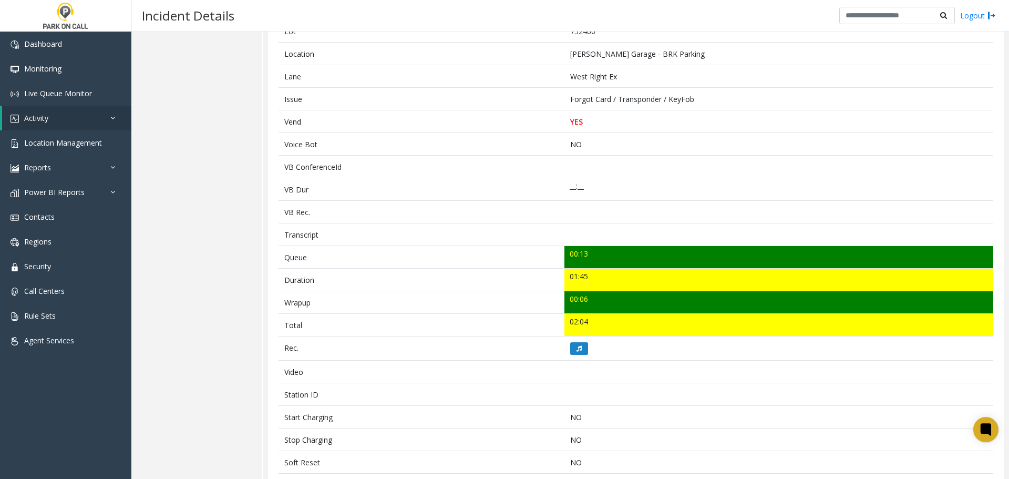
scroll to position [373, 0]
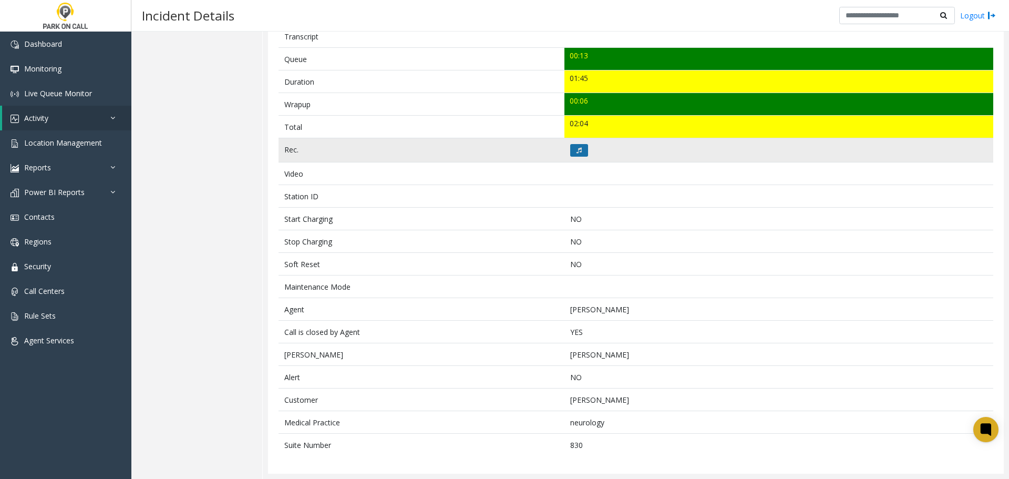
click at [581, 152] on button at bounding box center [579, 150] width 18 height 13
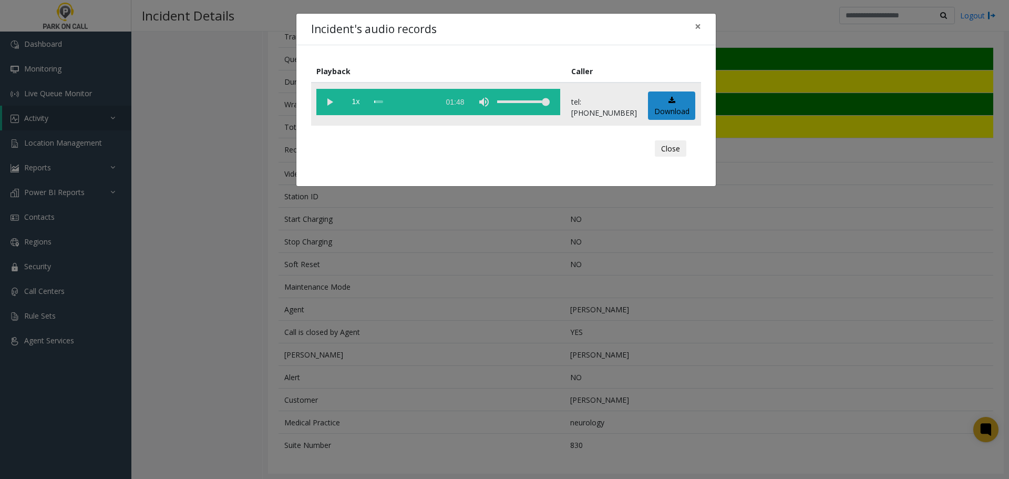
click at [325, 100] on vg-play-pause at bounding box center [329, 102] width 26 height 26
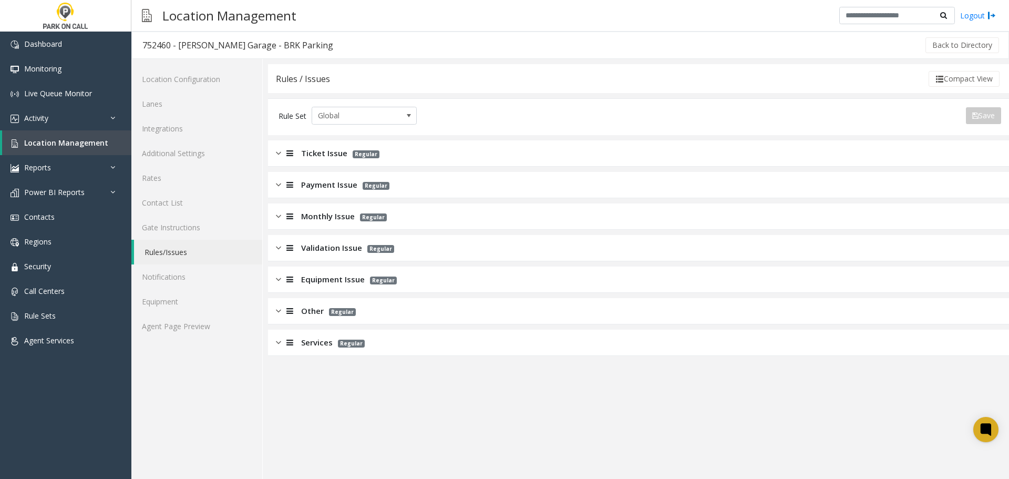
click at [494, 418] on app-rules "Rules / Issues Compact View Rule Set Global Save Export to PDF Export to Excel …" at bounding box center [638, 271] width 741 height 415
click at [80, 149] on link "Location Management" at bounding box center [66, 142] width 129 height 25
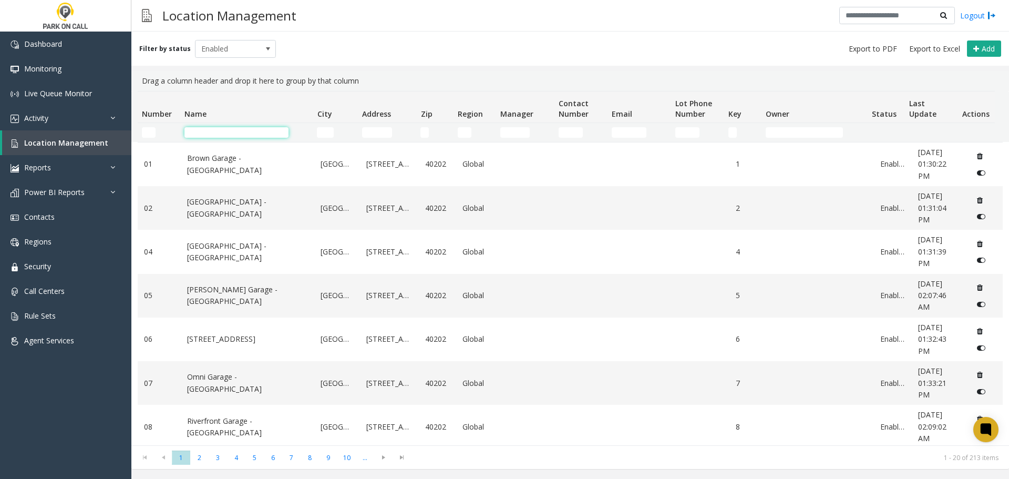
click at [223, 132] on input "Name Filter" at bounding box center [236, 132] width 104 height 11
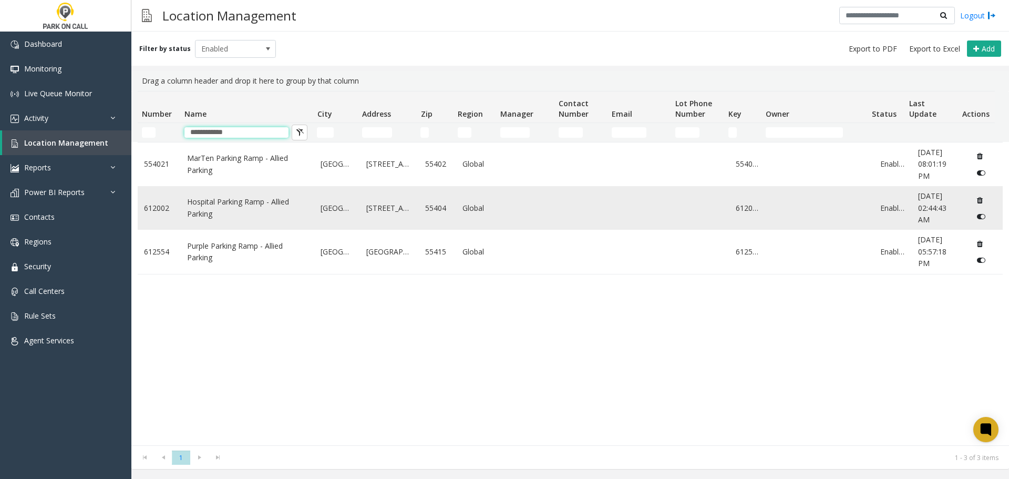
type input "**********"
click at [236, 212] on link "Hospital Parking Ramp - Allied Parking" at bounding box center [247, 208] width 121 height 24
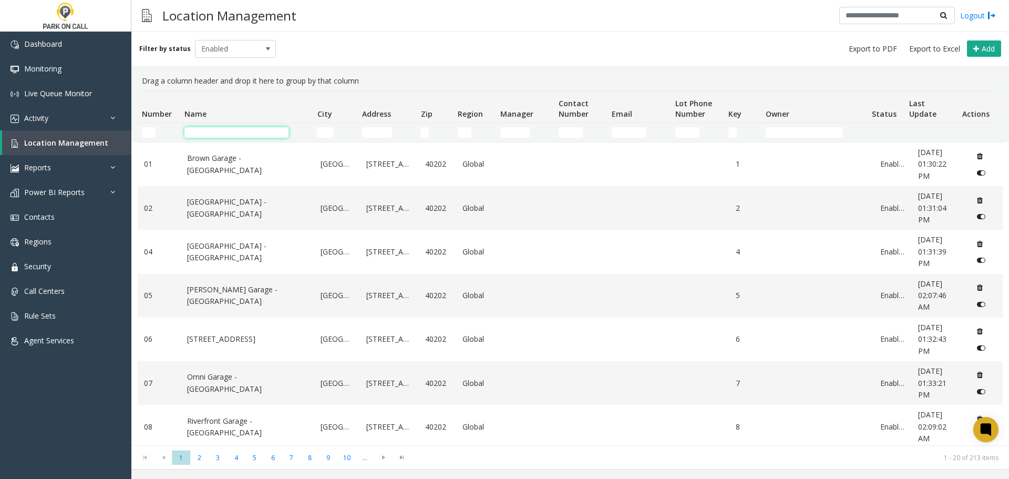
click at [238, 127] on input "Name Filter" at bounding box center [236, 132] width 104 height 11
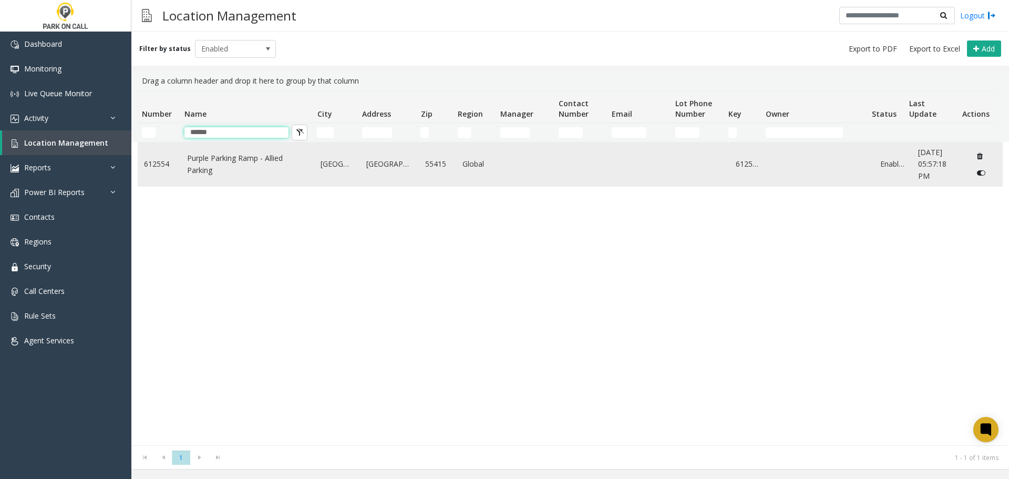
type input "******"
click at [235, 170] on link "Purple Parking Ramp - Allied Parking" at bounding box center [247, 164] width 121 height 24
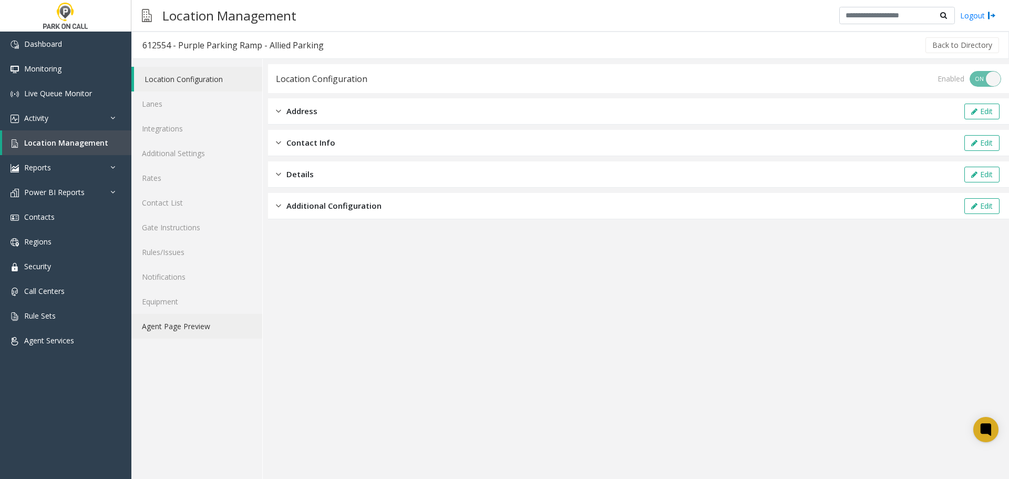
click at [180, 320] on link "Agent Page Preview" at bounding box center [196, 326] width 131 height 25
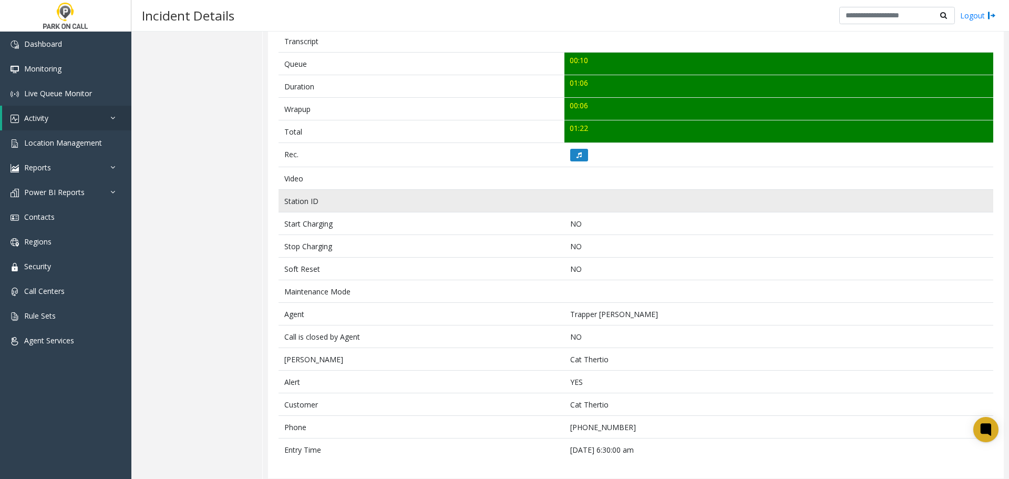
scroll to position [373, 0]
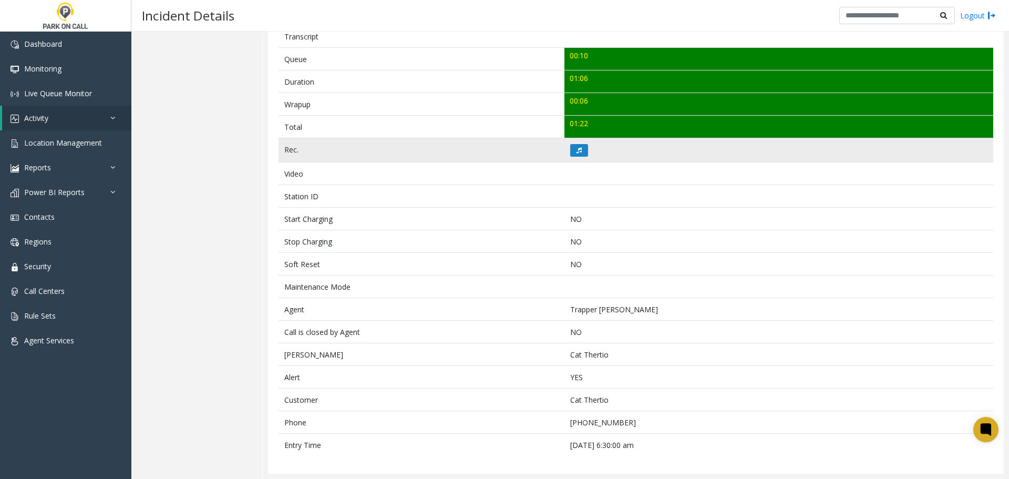
click at [580, 157] on td at bounding box center [778, 150] width 429 height 24
click at [577, 152] on icon at bounding box center [579, 150] width 5 height 6
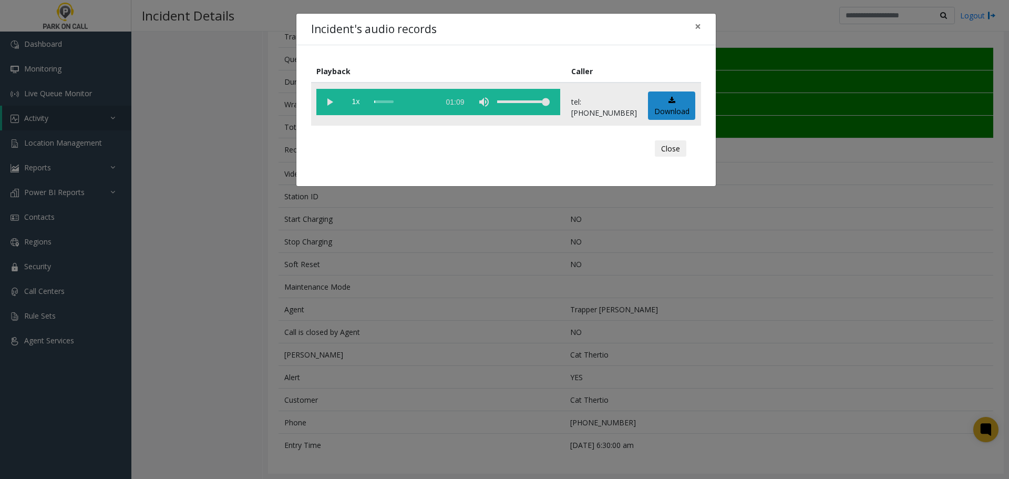
click at [334, 102] on vg-play-pause at bounding box center [329, 102] width 26 height 26
click at [326, 102] on vg-play-pause at bounding box center [329, 102] width 26 height 26
click at [404, 98] on div "scrub bar" at bounding box center [404, 102] width 60 height 26
click at [412, 100] on div "scrub bar" at bounding box center [404, 102] width 60 height 26
click at [405, 105] on div "scrub bar" at bounding box center [404, 102] width 60 height 26
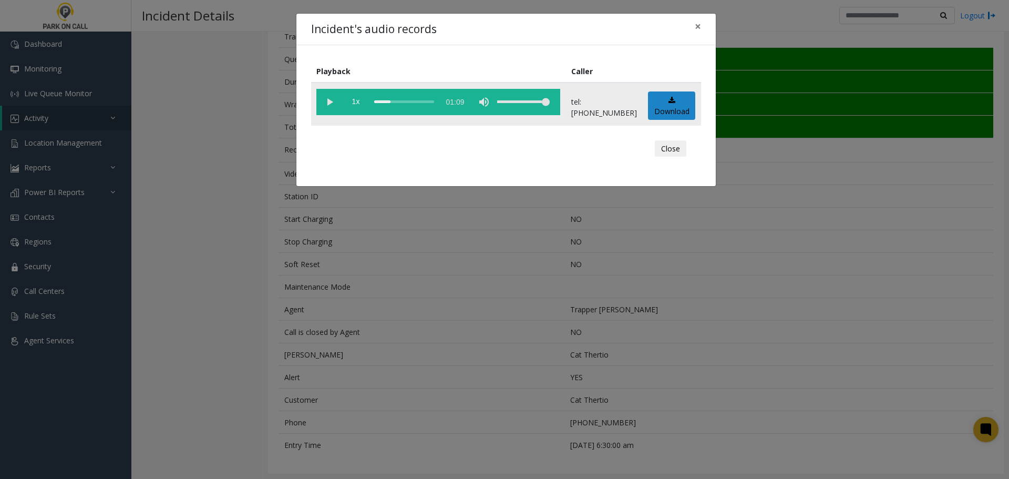
click at [394, 104] on div "scrub bar" at bounding box center [404, 102] width 60 height 26
click at [441, 339] on div "Incident's audio records × Playback Caller 1x 01:09 tel:[PHONE_NUMBER] Download…" at bounding box center [504, 239] width 1009 height 479
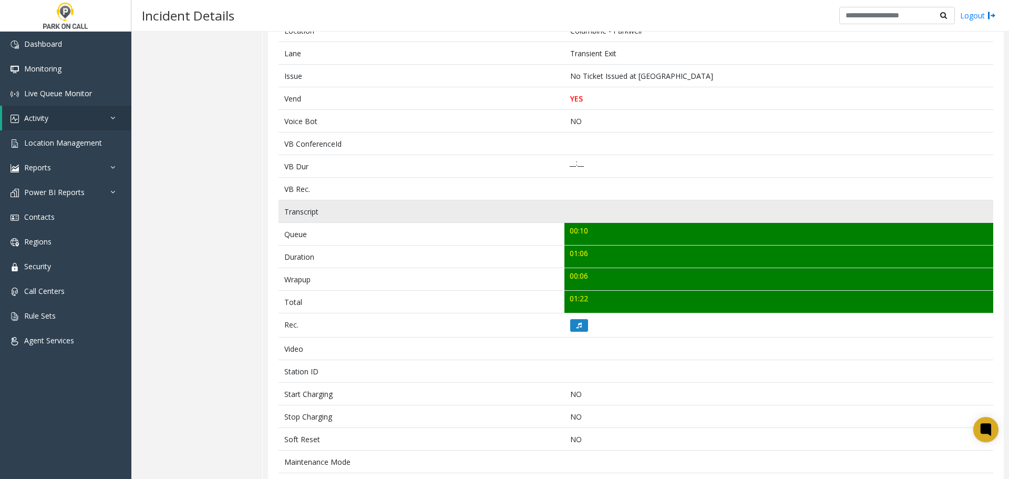
scroll to position [0, 0]
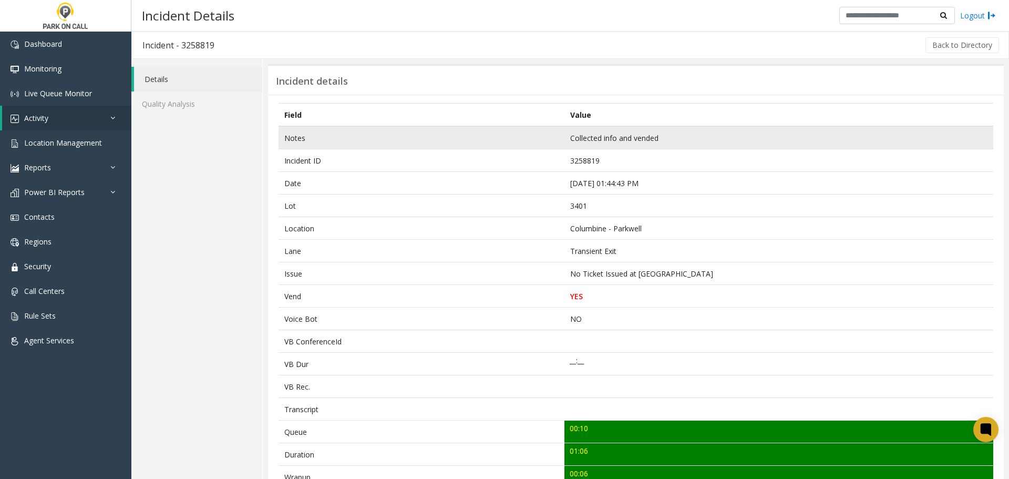
click at [651, 136] on td "Collected info and vended" at bounding box center [778, 137] width 429 height 23
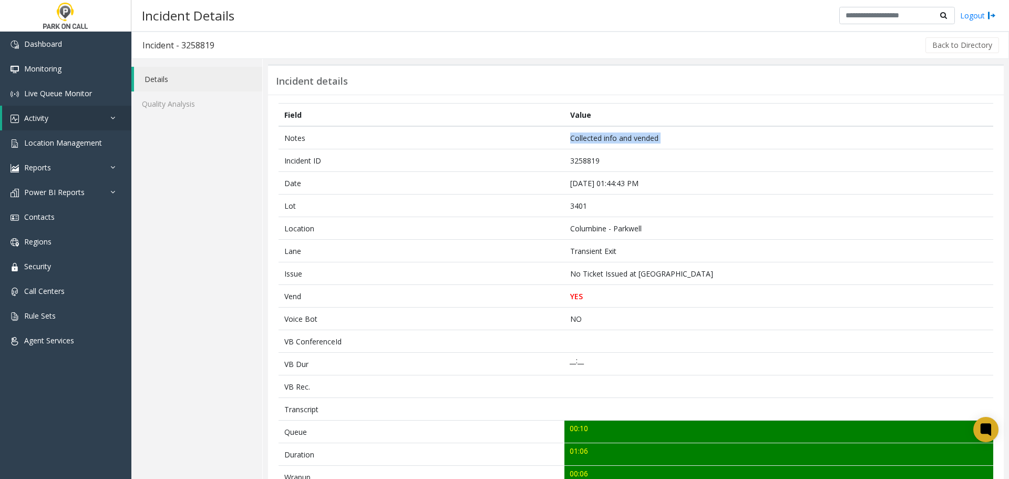
copy td "Collected info and vended"
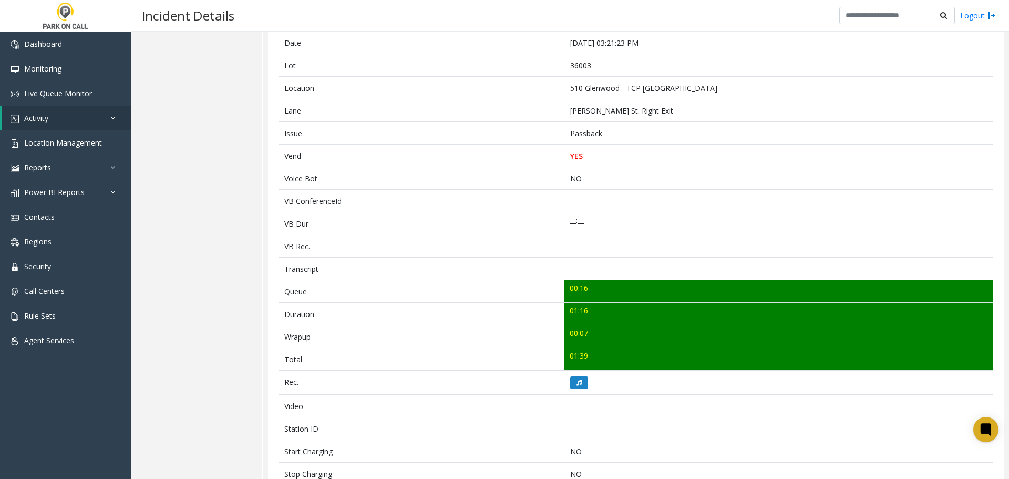
scroll to position [373, 0]
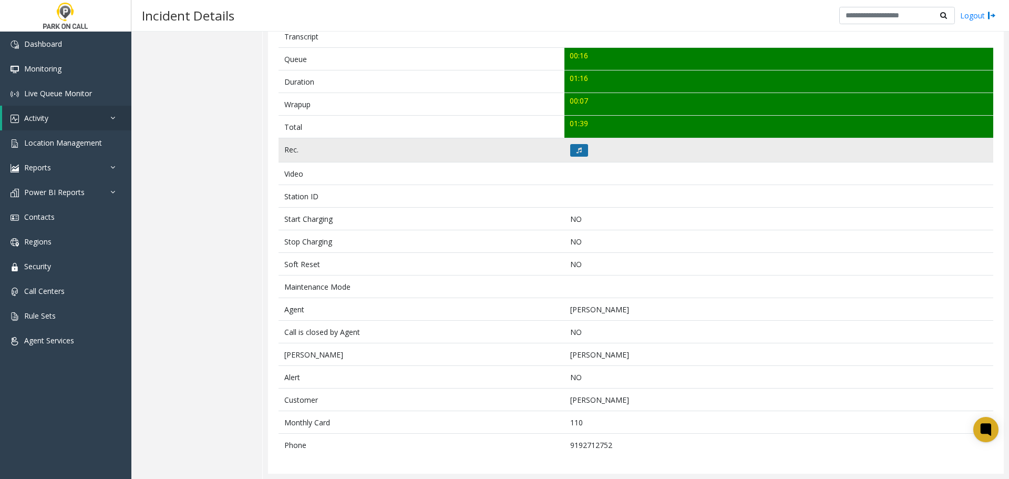
click at [572, 148] on button at bounding box center [579, 150] width 18 height 13
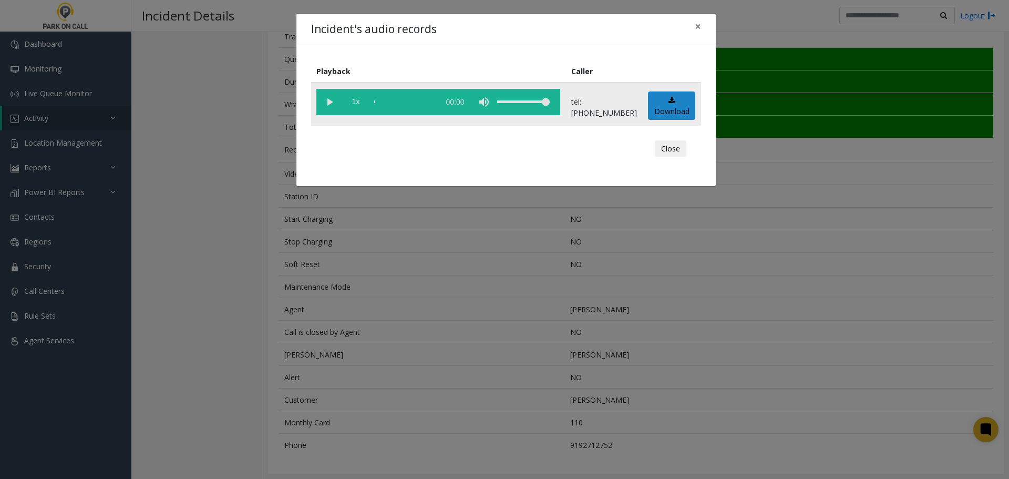
click at [325, 105] on vg-play-pause at bounding box center [329, 102] width 26 height 26
click at [329, 101] on vg-play-pause at bounding box center [329, 102] width 26 height 26
click at [330, 102] on vg-play-pause at bounding box center [329, 102] width 26 height 26
click at [443, 293] on div "Incident's audio records × Playback Caller 1x 01:26 tel:[PHONE_NUMBER] Download…" at bounding box center [504, 239] width 1009 height 479
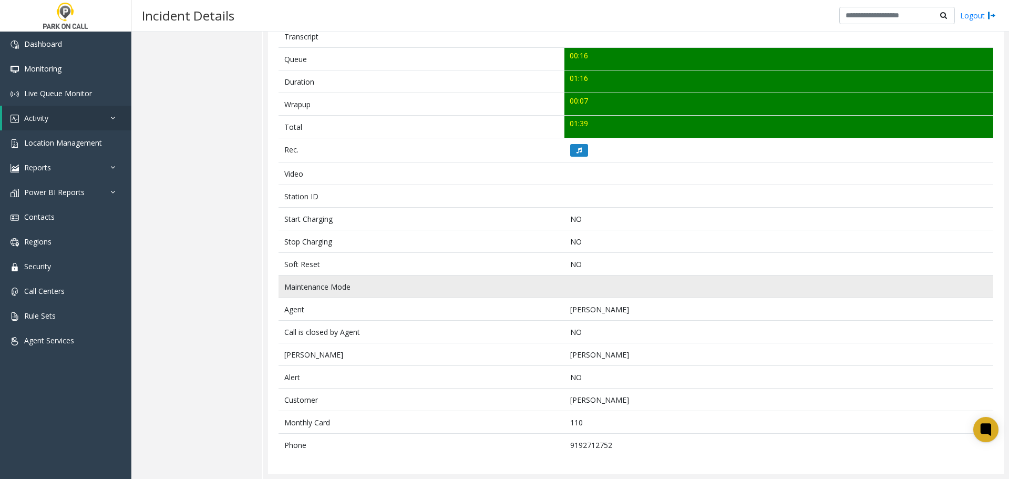
click at [489, 286] on td "Maintenance Mode" at bounding box center [422, 286] width 286 height 23
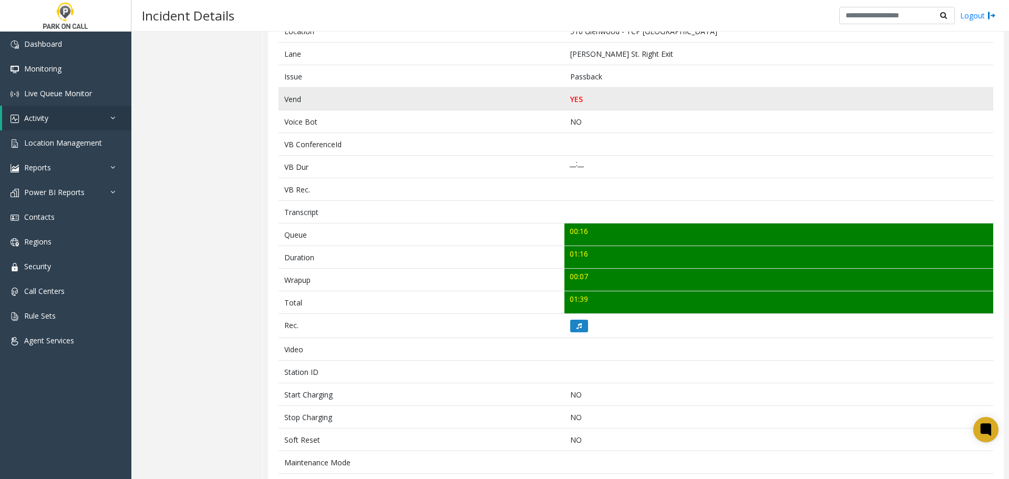
scroll to position [0, 0]
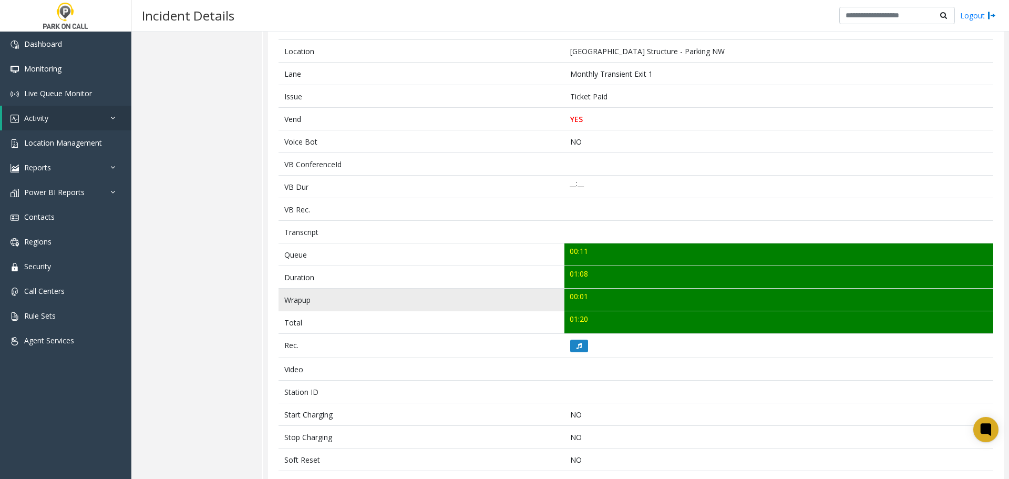
scroll to position [418, 0]
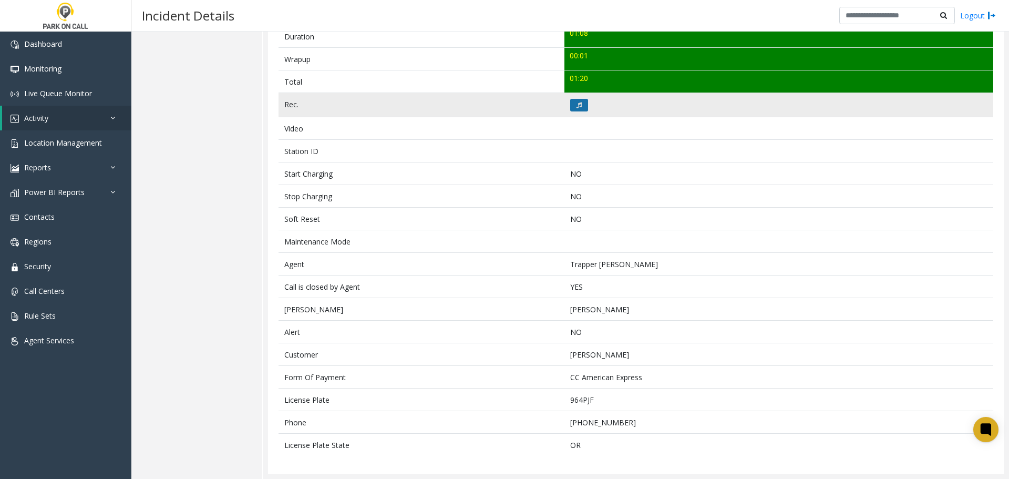
click at [572, 105] on button at bounding box center [579, 105] width 18 height 13
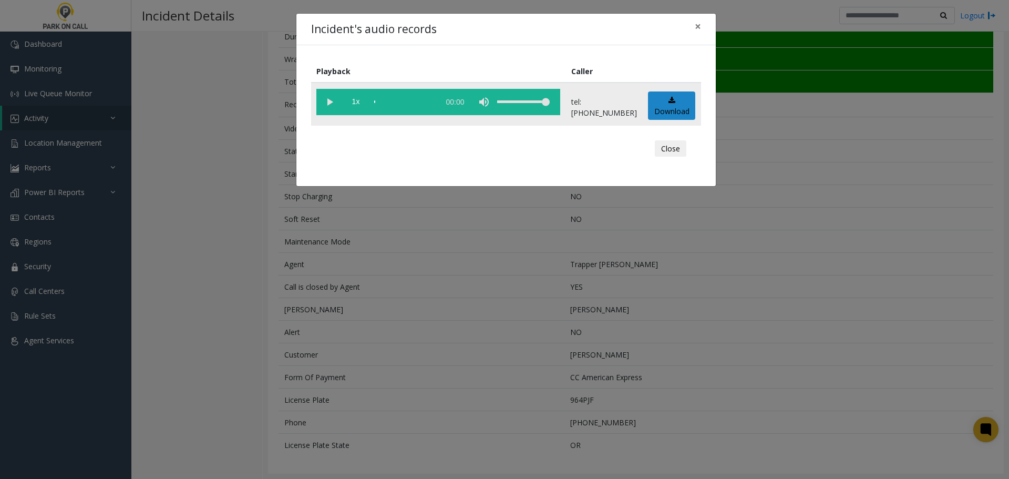
click at [326, 105] on vg-play-pause at bounding box center [329, 102] width 26 height 26
click at [380, 105] on div "scrub bar" at bounding box center [404, 102] width 60 height 26
click at [460, 272] on div "Incident's audio records × Playback Caller 1x 01:09 tel:[PHONE_NUMBER] Download…" at bounding box center [504, 239] width 1009 height 479
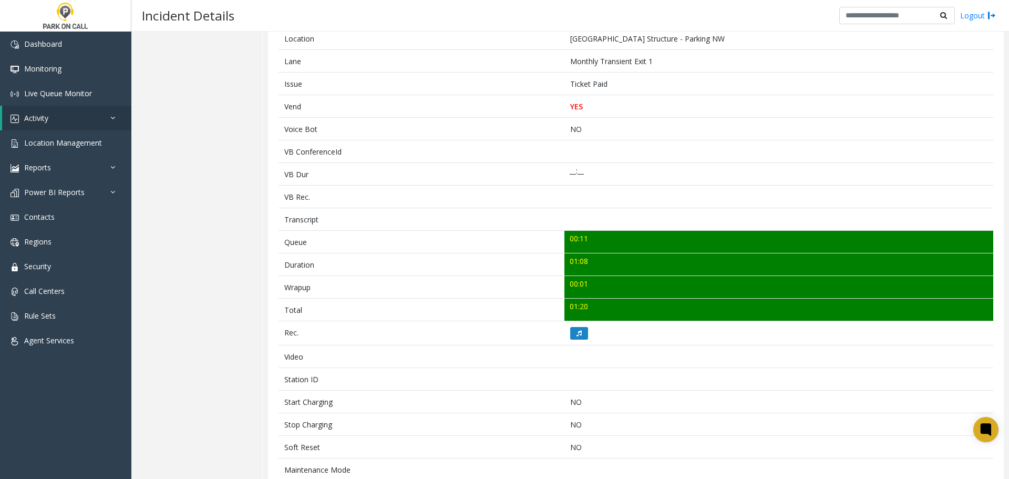
scroll to position [0, 0]
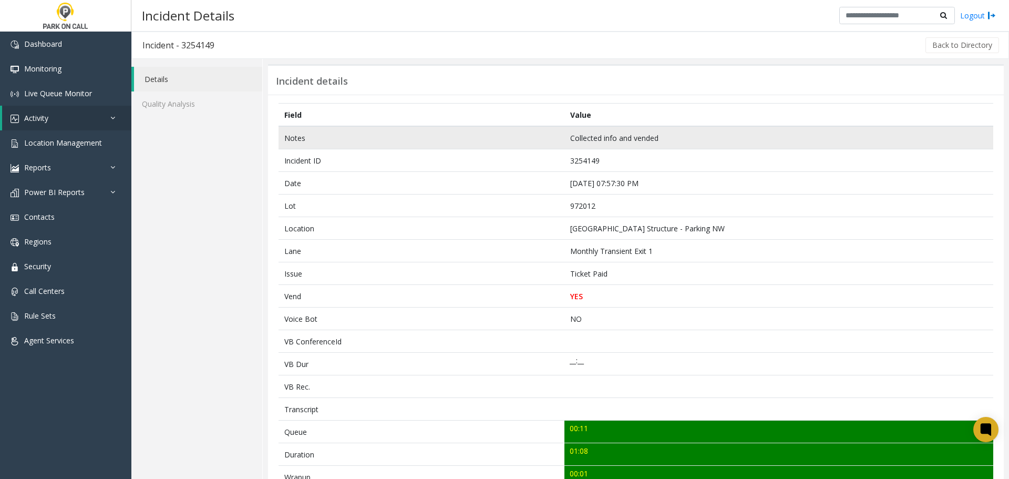
click at [578, 142] on td "Collected info and vended" at bounding box center [778, 137] width 429 height 23
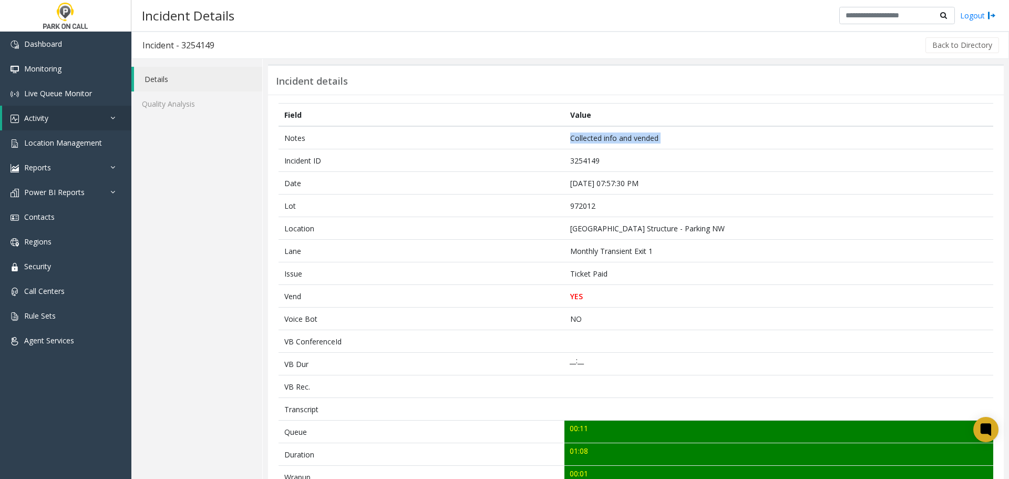
copy td "Collected info and vended"
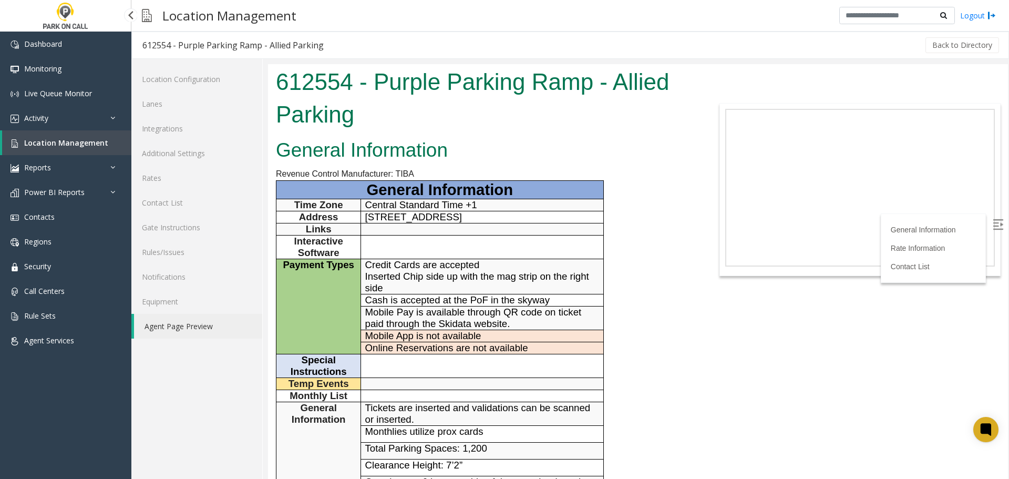
click at [74, 142] on span "Location Management" at bounding box center [66, 143] width 84 height 10
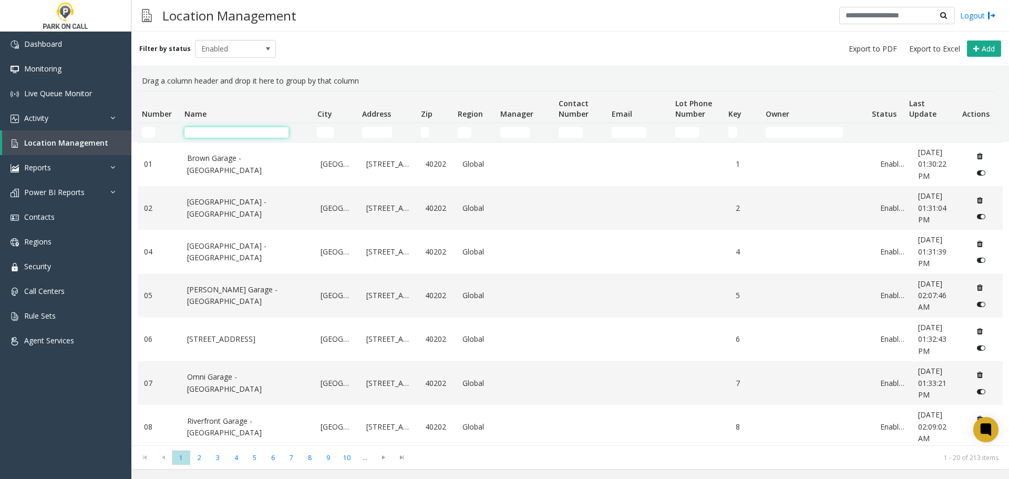
click at [229, 134] on input "Name Filter" at bounding box center [236, 132] width 104 height 11
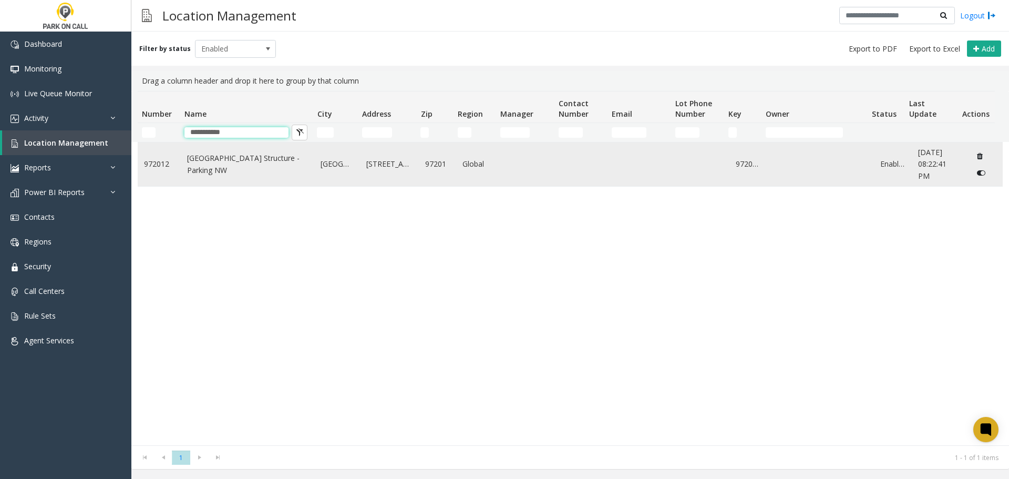
type input "**********"
click at [236, 160] on link "[GEOGRAPHIC_DATA] Structure - Parking NW" at bounding box center [247, 164] width 121 height 24
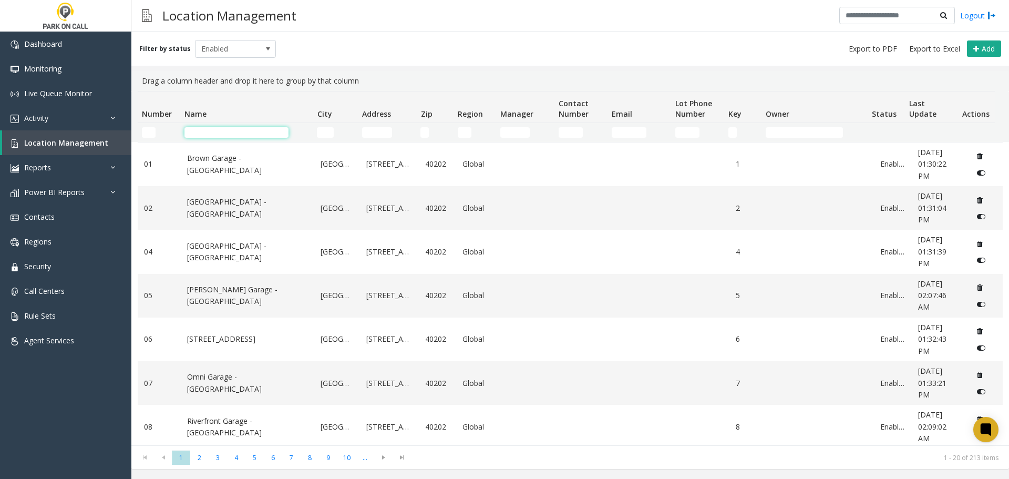
click at [231, 129] on input "Name Filter" at bounding box center [236, 132] width 104 height 11
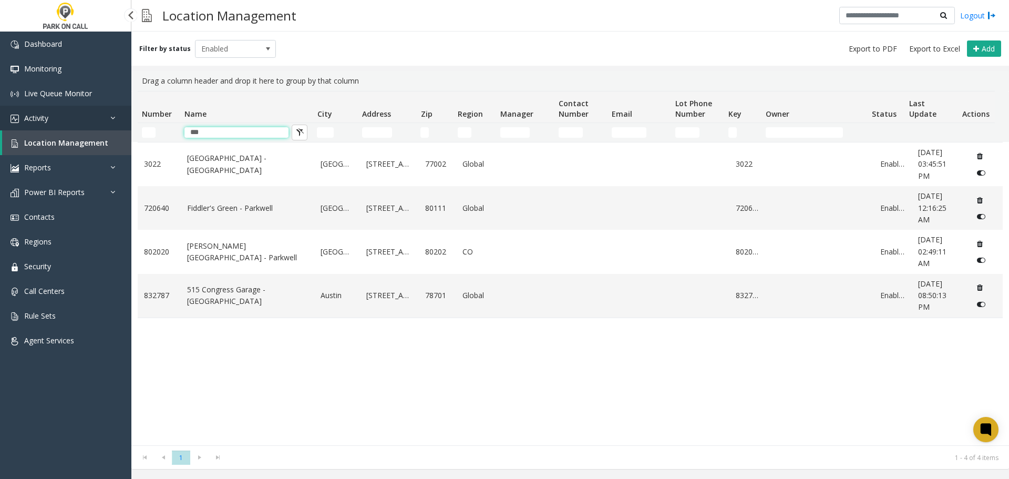
type input "***"
click at [119, 114] on icon at bounding box center [115, 117] width 11 height 7
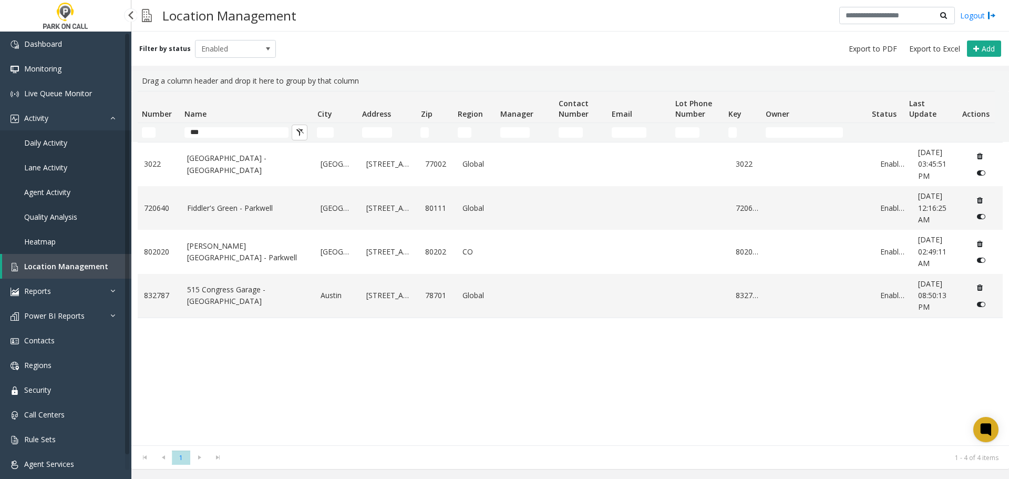
click at [69, 192] on span "Agent Activity" at bounding box center [47, 192] width 46 height 10
